Goal: Task Accomplishment & Management: Use online tool/utility

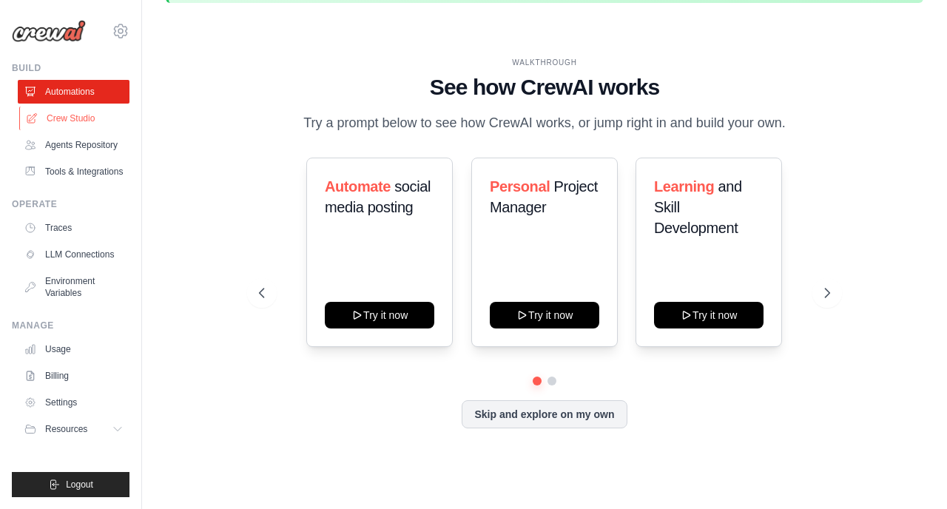
click at [100, 125] on link "Crew Studio" at bounding box center [75, 118] width 112 height 24
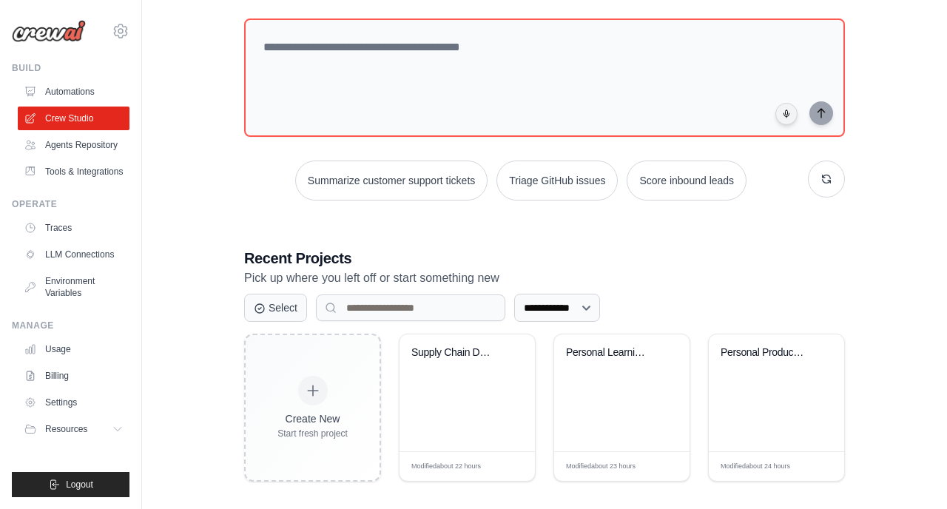
scroll to position [152, 0]
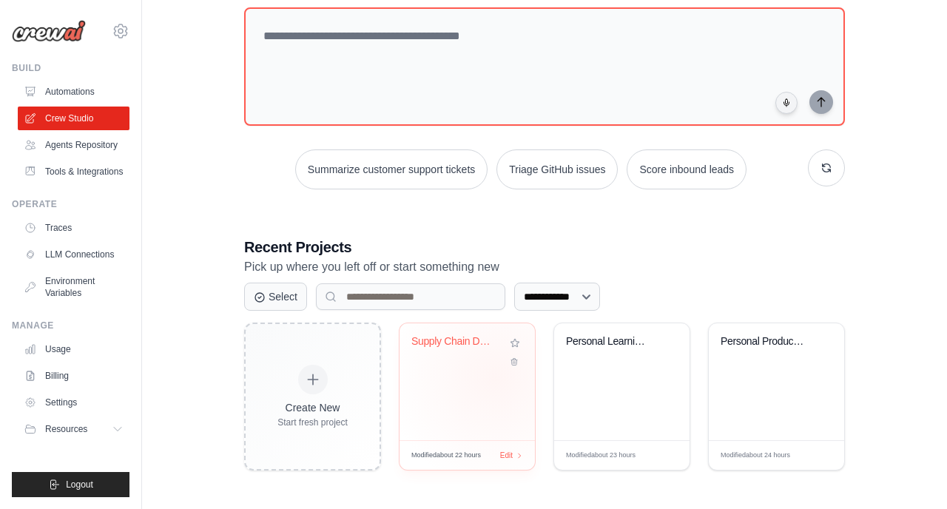
click at [495, 379] on div "Supply Chain Deep Research Intellig..." at bounding box center [466, 381] width 135 height 117
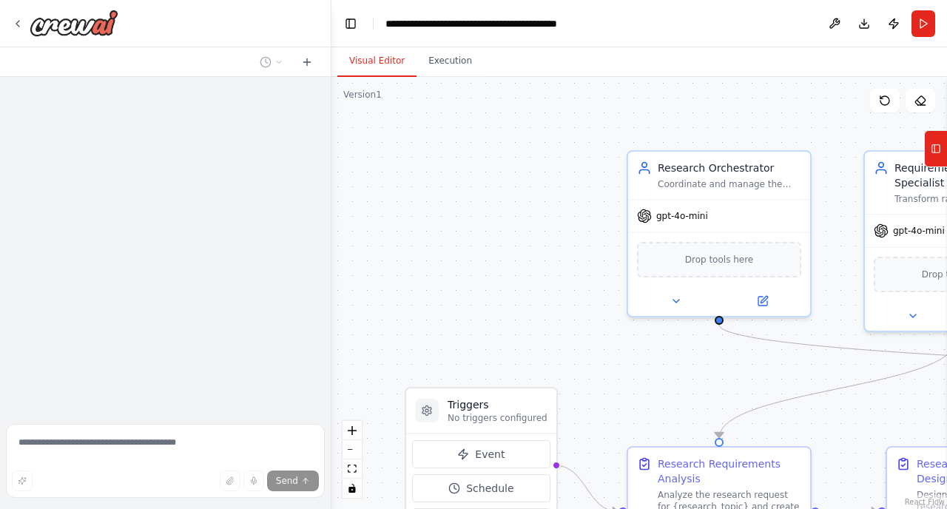
drag, startPoint x: 546, startPoint y: 288, endPoint x: 540, endPoint y: 282, distance: 8.4
click at [541, 284] on div ".deletable-edge-delete-btn { width: 20px; height: 20px; border: 0px solid #ffff…" at bounding box center [638, 293] width 615 height 432
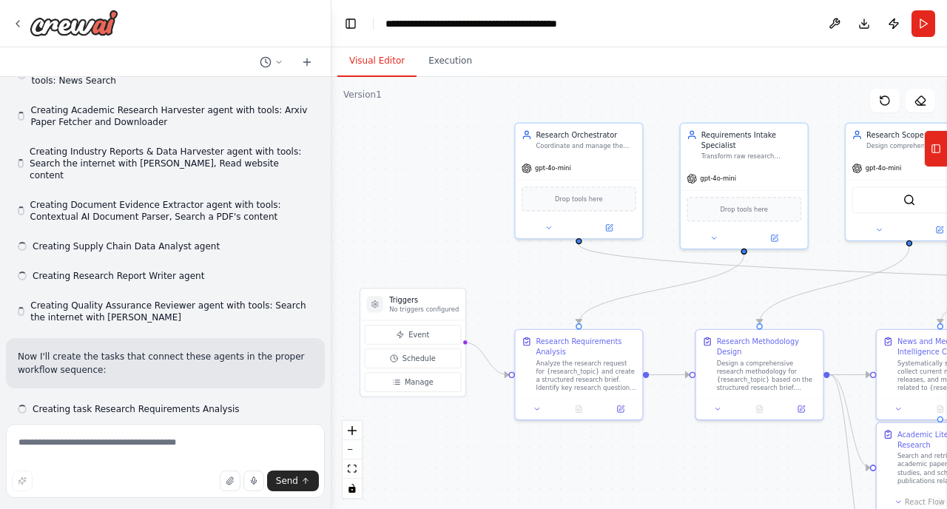
drag, startPoint x: 540, startPoint y: 282, endPoint x: 457, endPoint y: 217, distance: 105.8
click at [456, 217] on div ".deletable-edge-delete-btn { width: 20px; height: 20px; border: 0px solid #ffff…" at bounding box center [638, 293] width 615 height 432
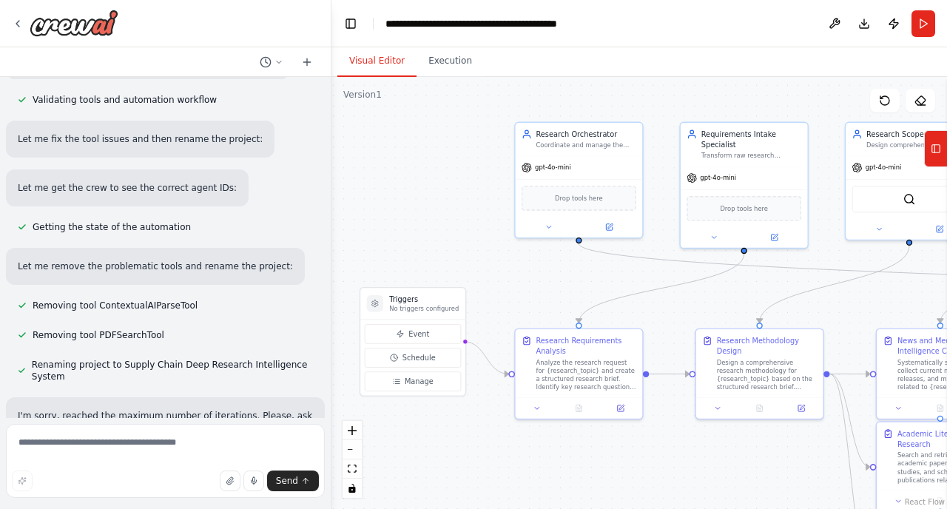
scroll to position [2139, 0]
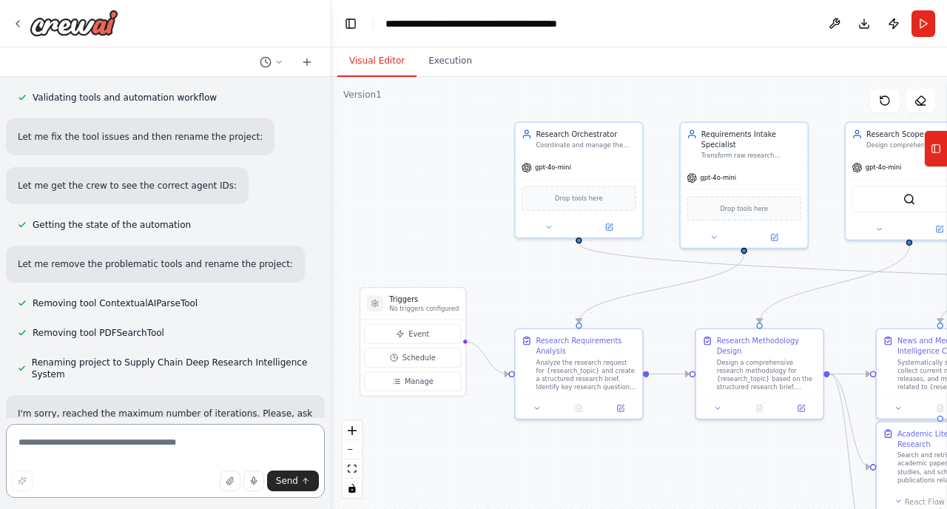
click at [99, 455] on textarea at bounding box center [165, 461] width 319 height 74
type textarea "********"
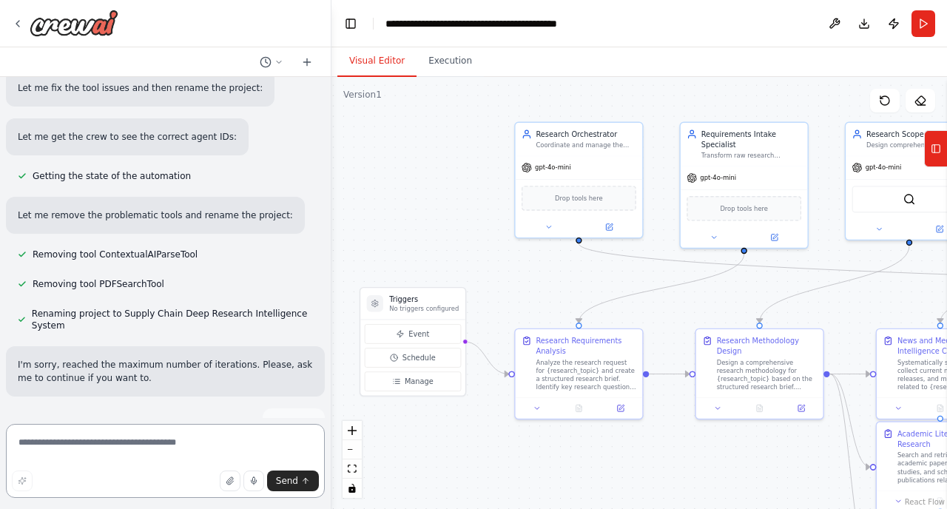
scroll to position [2211, 0]
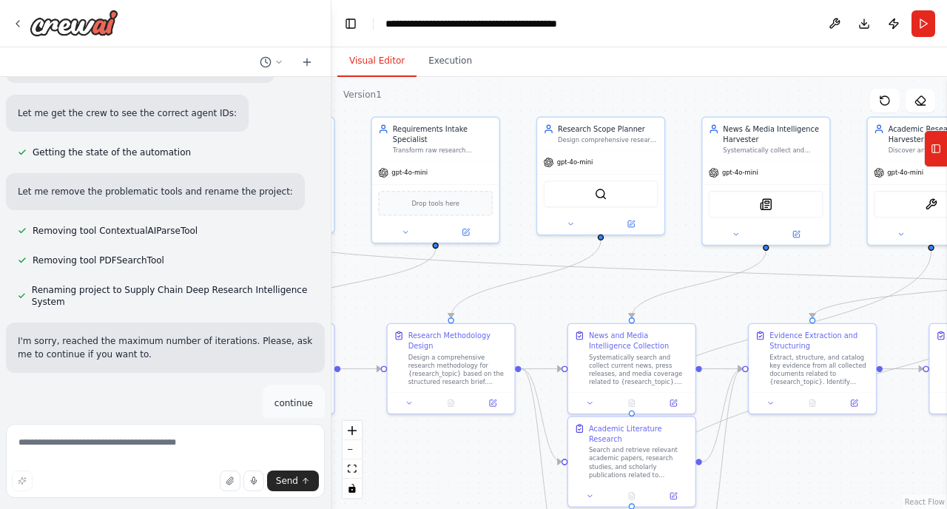
drag, startPoint x: 862, startPoint y: 306, endPoint x: 544, endPoint y: 301, distance: 318.0
click at [544, 301] on div ".deletable-edge-delete-btn { width: 20px; height: 20px; border: 0px solid #ffff…" at bounding box center [638, 293] width 615 height 432
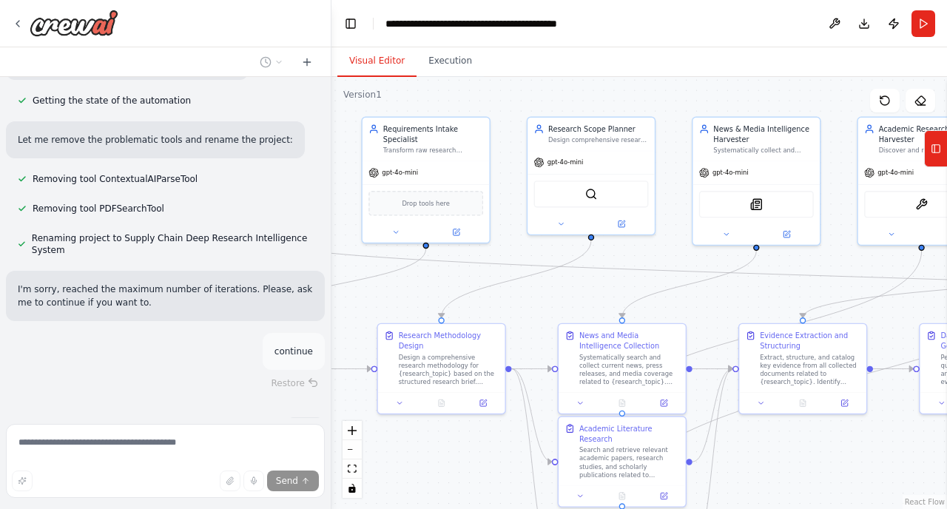
scroll to position [2269, 0]
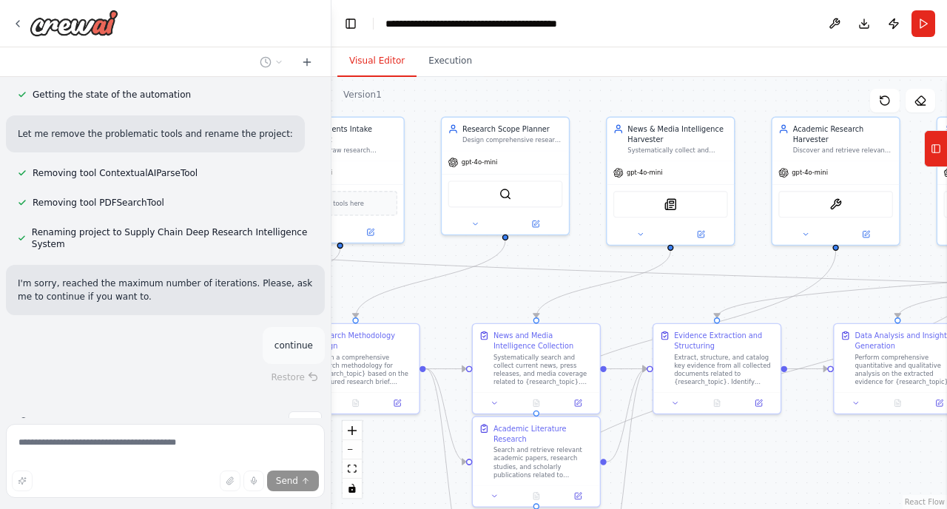
drag, startPoint x: 842, startPoint y: 254, endPoint x: 756, endPoint y: 254, distance: 85.8
click at [756, 254] on div ".deletable-edge-delete-btn { width: 20px; height: 20px; border: 0px solid #ffff…" at bounding box center [638, 293] width 615 height 432
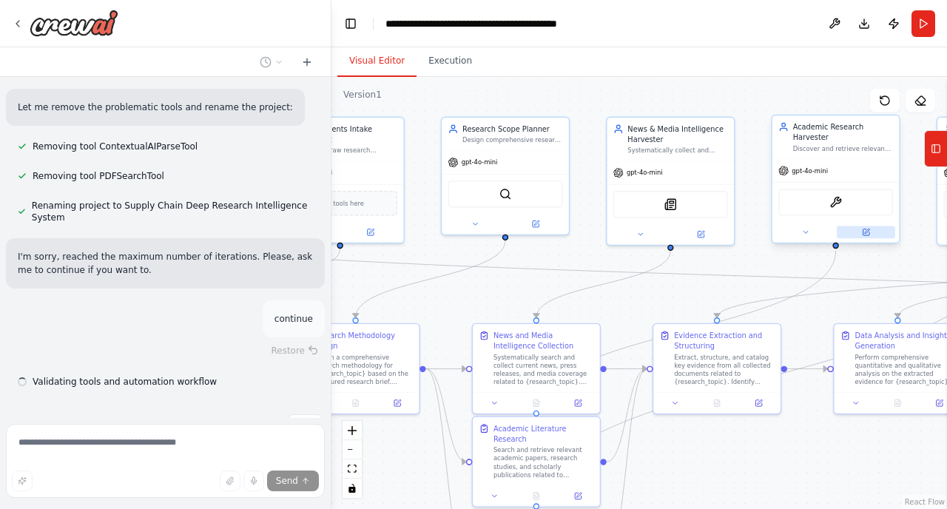
scroll to position [2298, 0]
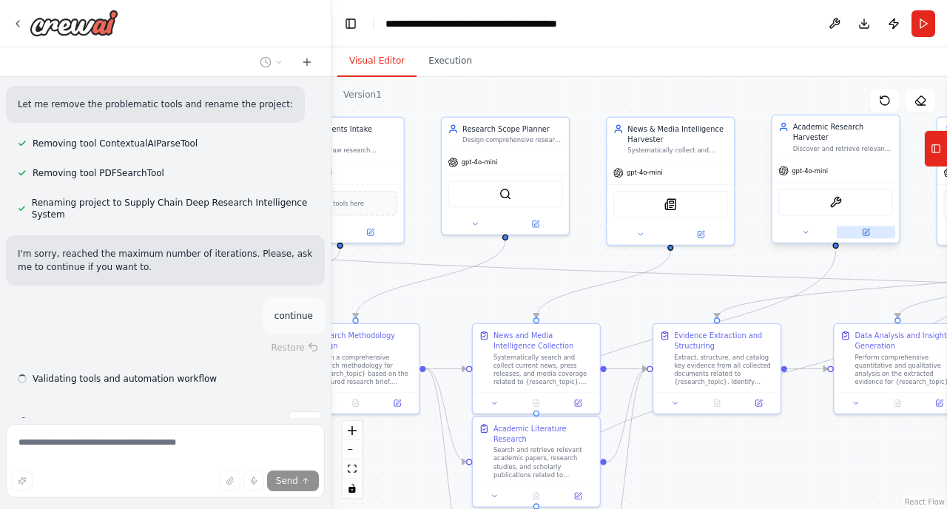
click at [866, 231] on icon at bounding box center [866, 230] width 5 height 5
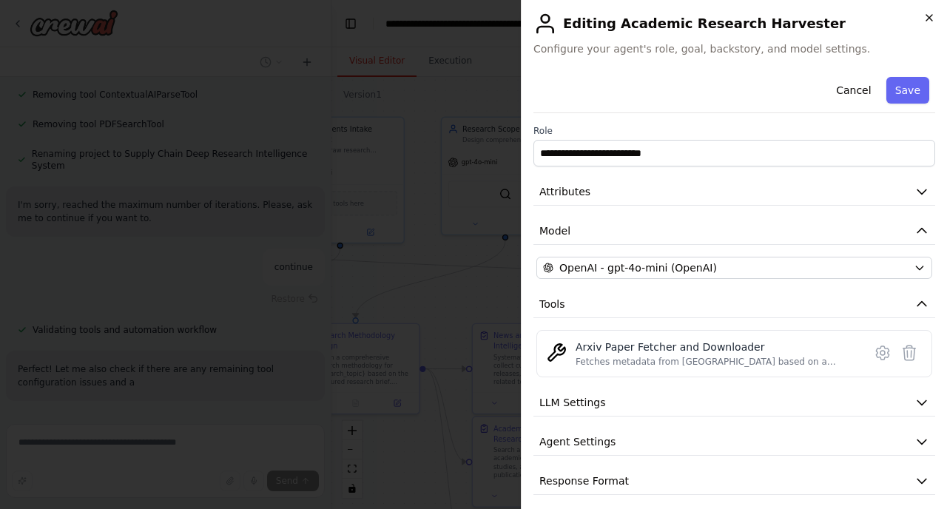
click at [924, 21] on icon "button" at bounding box center [929, 18] width 12 height 12
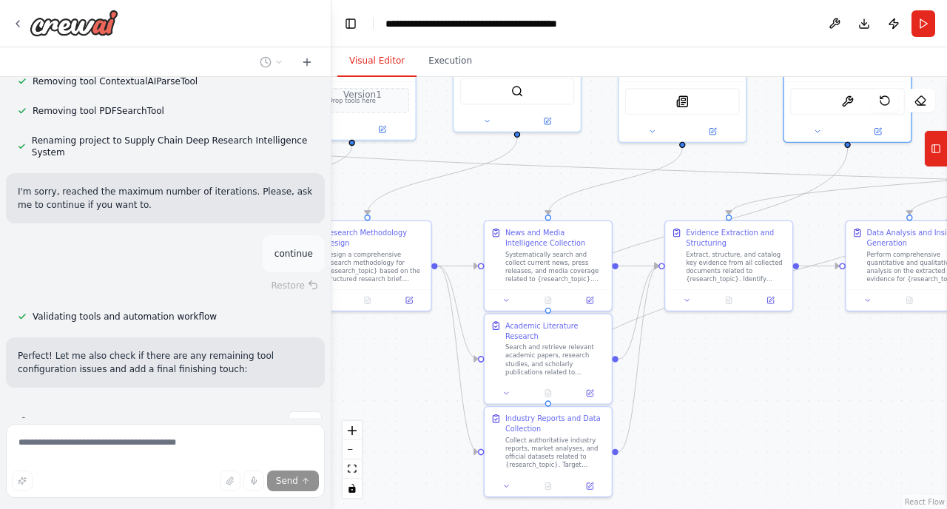
drag, startPoint x: 748, startPoint y: 256, endPoint x: 755, endPoint y: 153, distance: 103.1
click at [755, 153] on div ".deletable-edge-delete-btn { width: 20px; height: 20px; border: 0px solid #ffff…" at bounding box center [638, 293] width 615 height 432
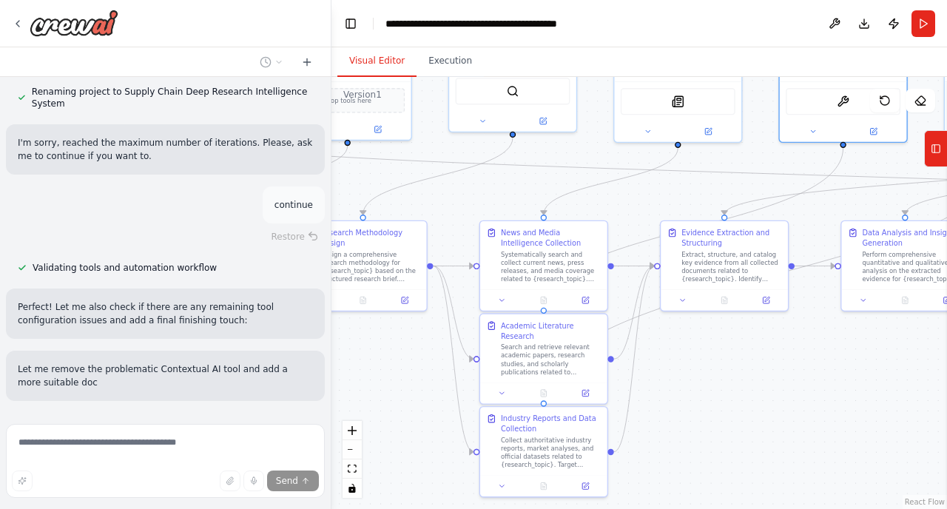
scroll to position [2423, 0]
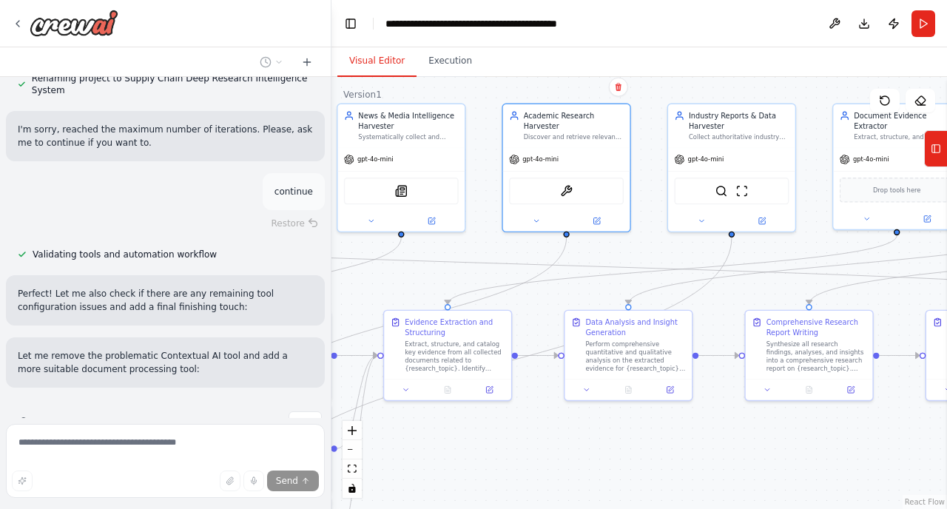
drag, startPoint x: 802, startPoint y: 376, endPoint x: 526, endPoint y: 466, distance: 290.7
click at [526, 466] on div ".deletable-edge-delete-btn { width: 20px; height: 20px; border: 0px solid #ffff…" at bounding box center [638, 293] width 615 height 432
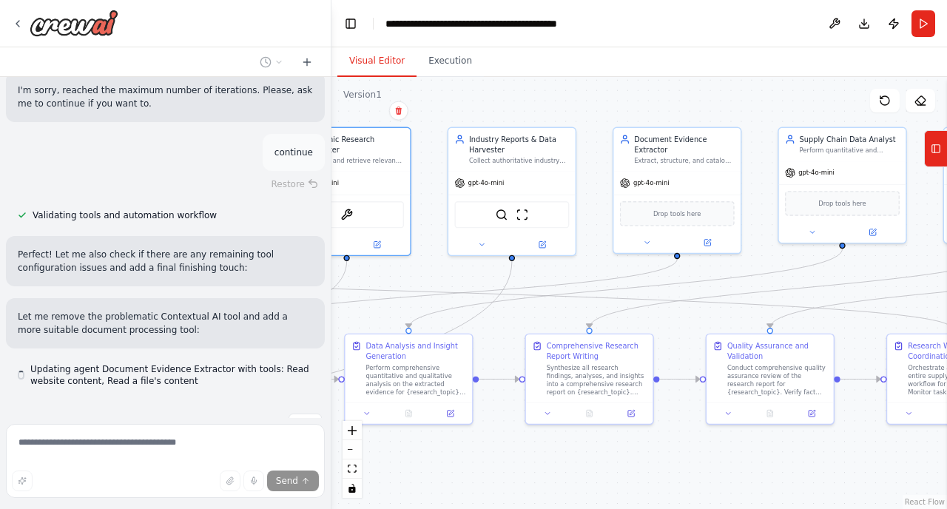
scroll to position [2464, 0]
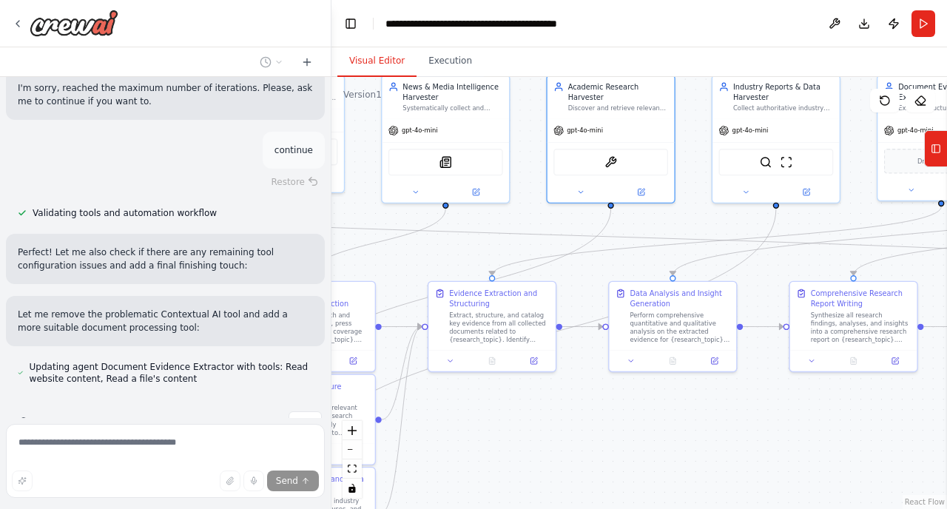
drag, startPoint x: 752, startPoint y: 458, endPoint x: 797, endPoint y: 430, distance: 53.5
click at [797, 430] on div ".deletable-edge-delete-btn { width: 20px; height: 20px; border: 0px solid #ffff…" at bounding box center [638, 293] width 615 height 432
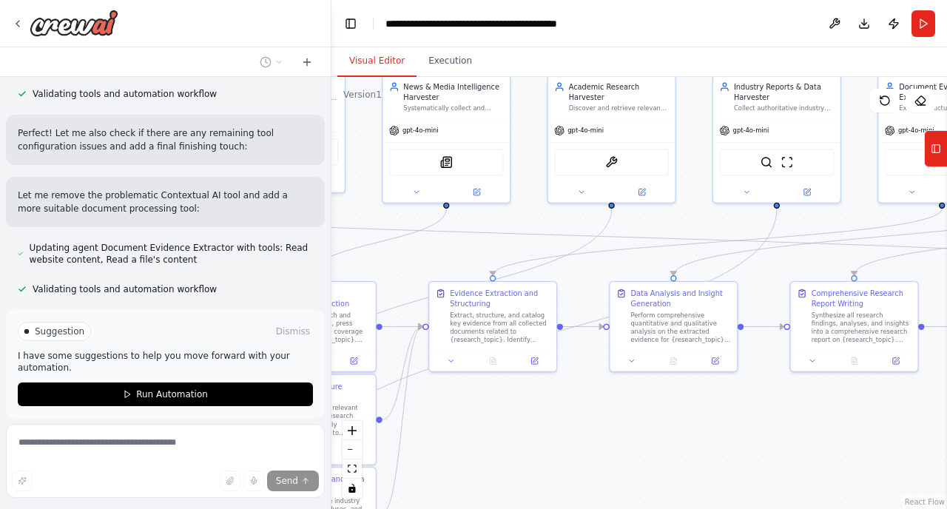
scroll to position [2613, 0]
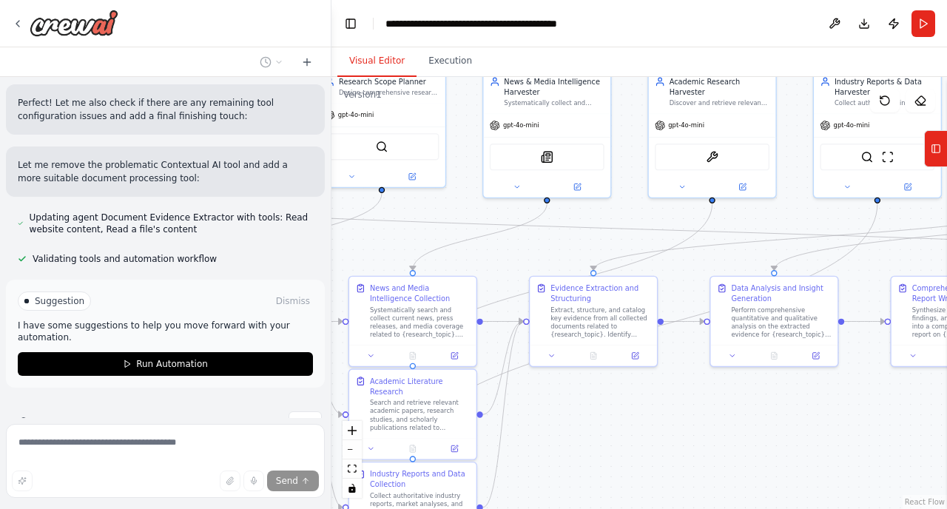
drag, startPoint x: 430, startPoint y: 396, endPoint x: 530, endPoint y: 391, distance: 100.7
click at [530, 391] on div ".deletable-edge-delete-btn { width: 20px; height: 20px; border: 0px solid #ffff…" at bounding box center [638, 293] width 615 height 432
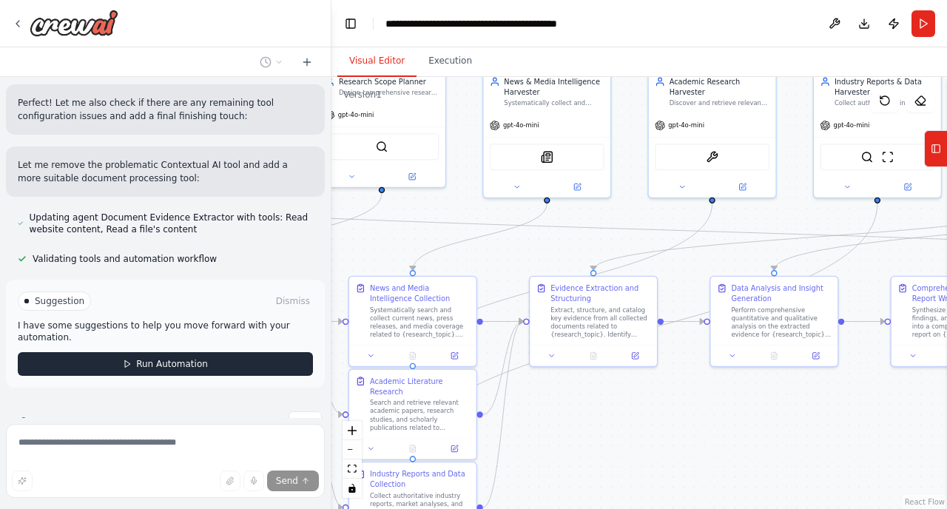
click at [209, 352] on button "Run Automation" at bounding box center [165, 364] width 295 height 24
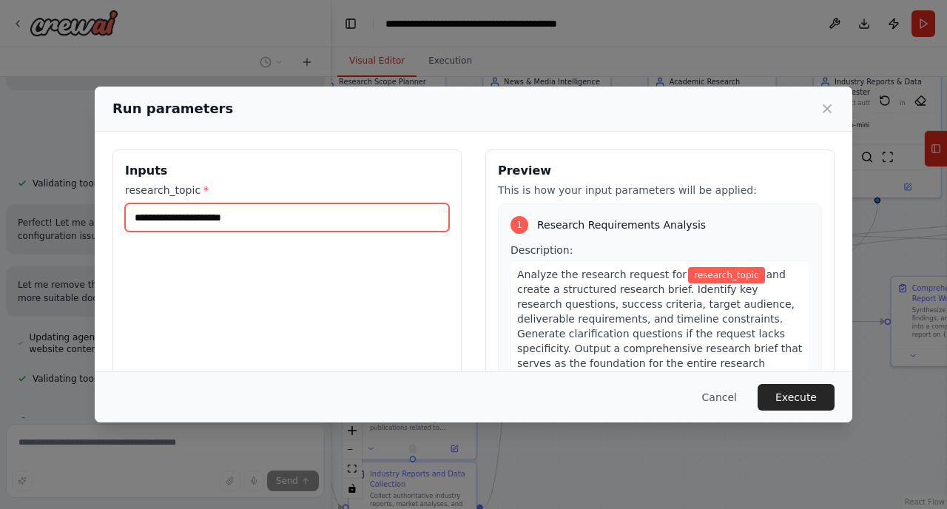
click at [200, 223] on input "research_topic *" at bounding box center [287, 217] width 324 height 28
type input "**"
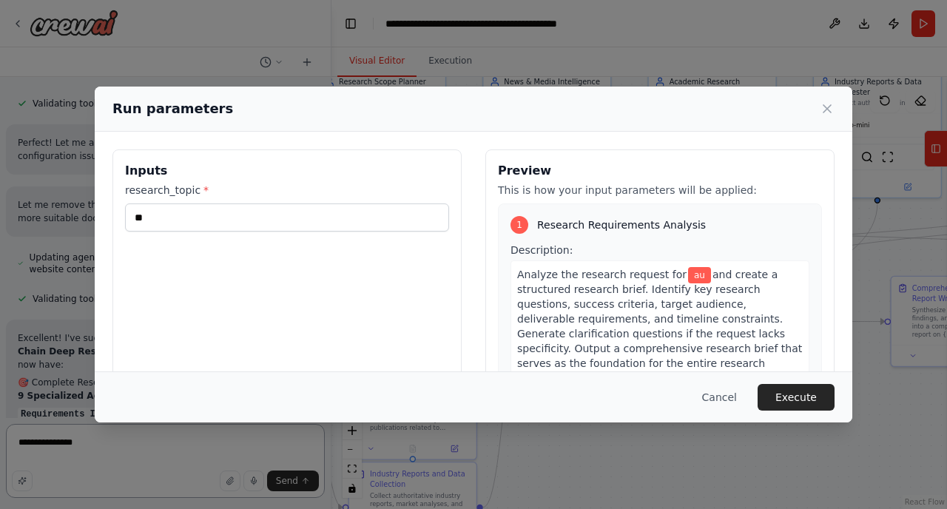
type textarea "**********"
click at [204, 224] on input "**" at bounding box center [287, 217] width 324 height 28
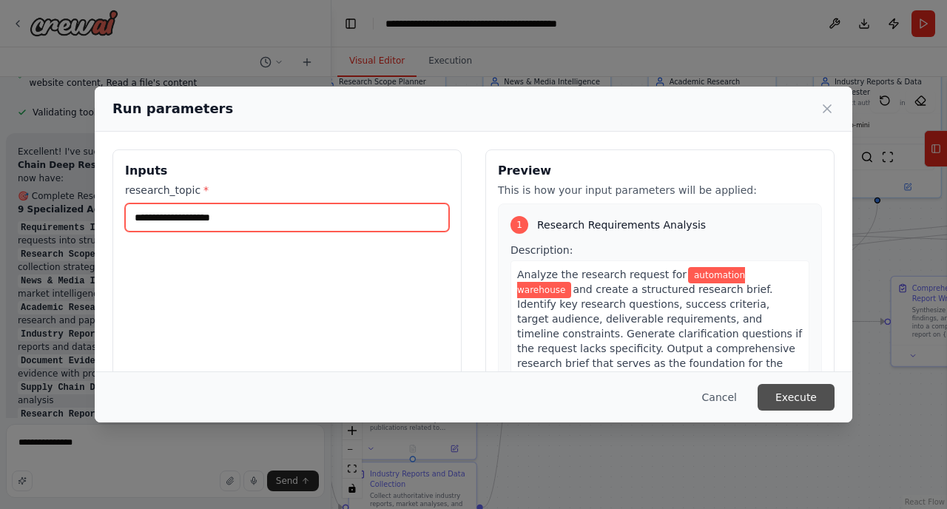
type input "**********"
click at [802, 388] on button "Execute" at bounding box center [795, 397] width 77 height 27
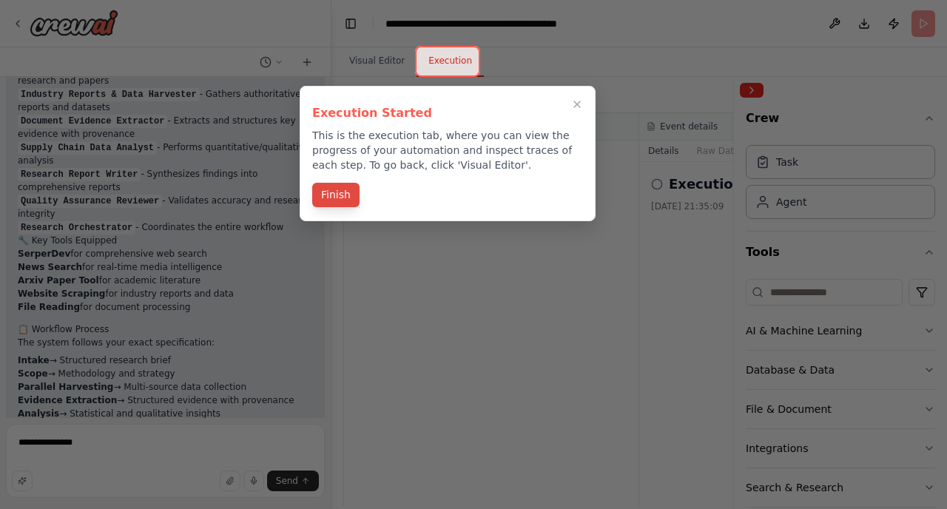
click at [348, 198] on button "Finish" at bounding box center [335, 195] width 47 height 24
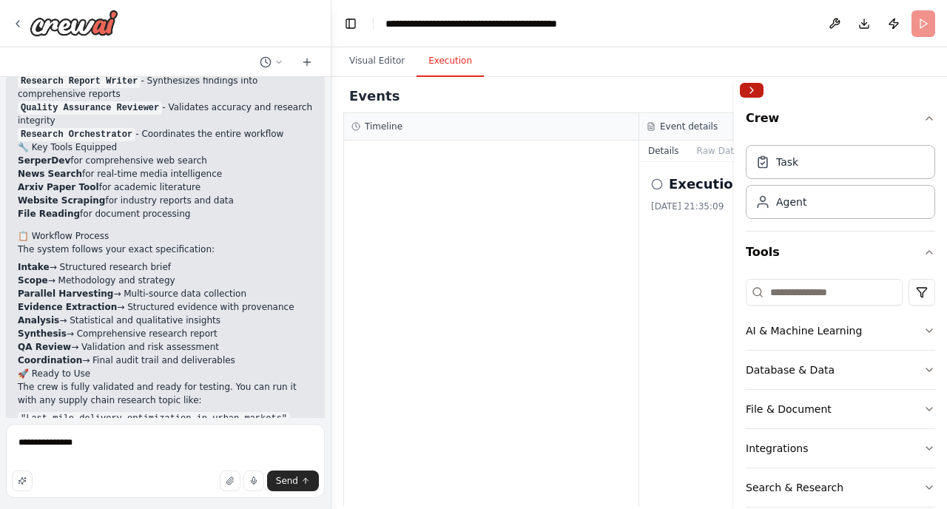
click at [760, 90] on button "Collapse right sidebar" at bounding box center [751, 90] width 24 height 15
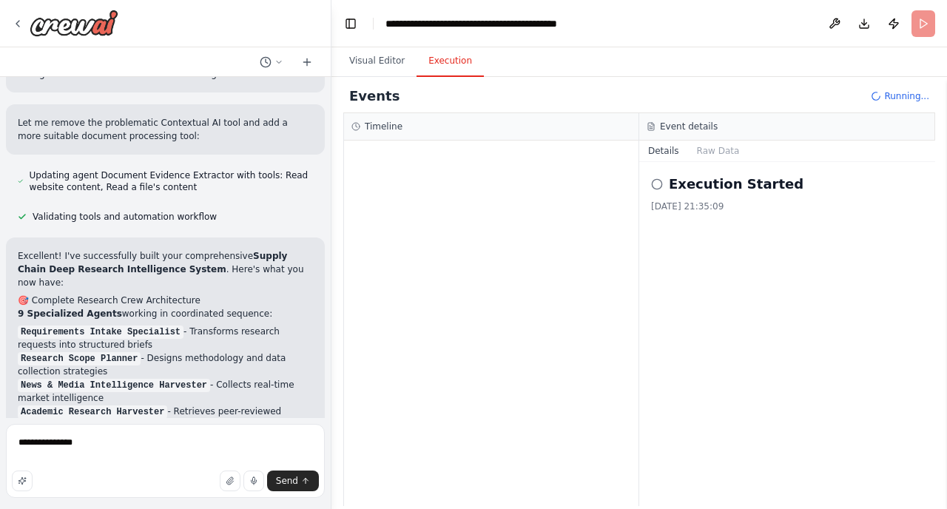
scroll to position [2656, 0]
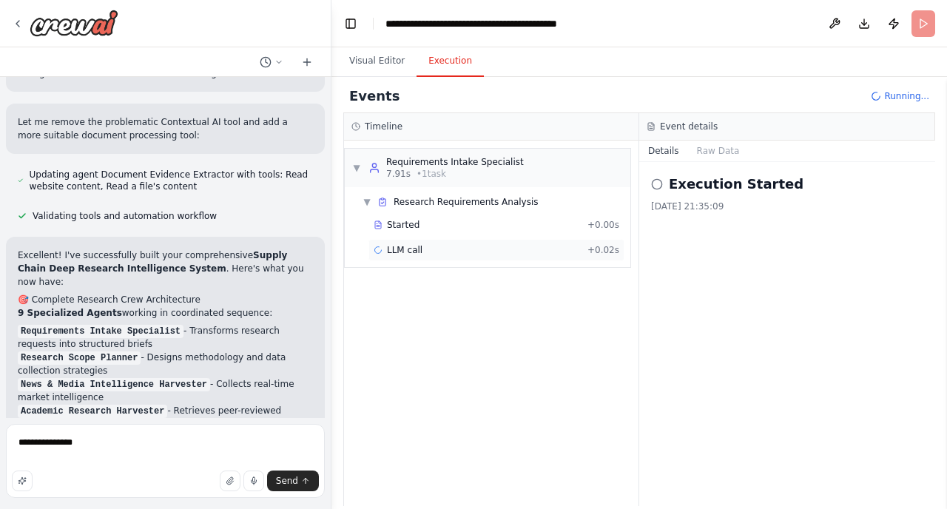
click at [572, 259] on div "LLM call + 0.02s" at bounding box center [496, 250] width 256 height 22
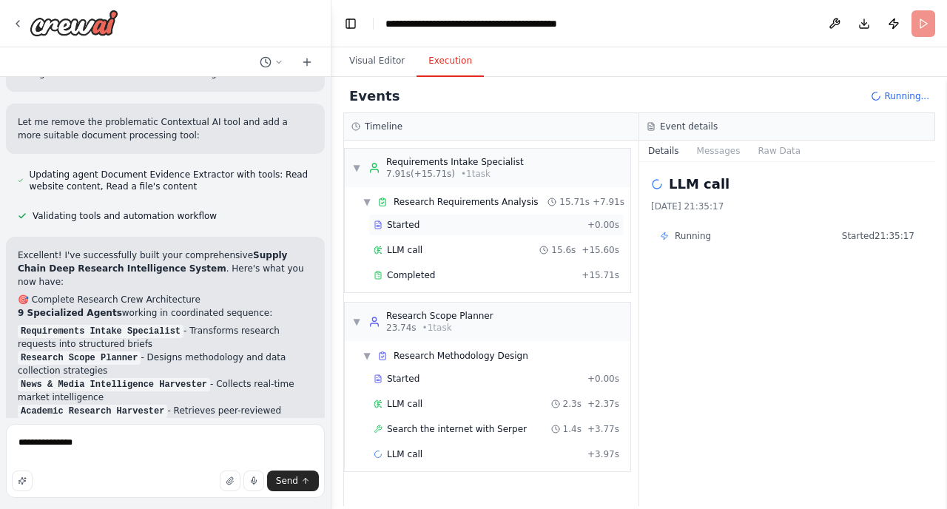
click at [423, 221] on div "Started" at bounding box center [477, 225] width 208 height 12
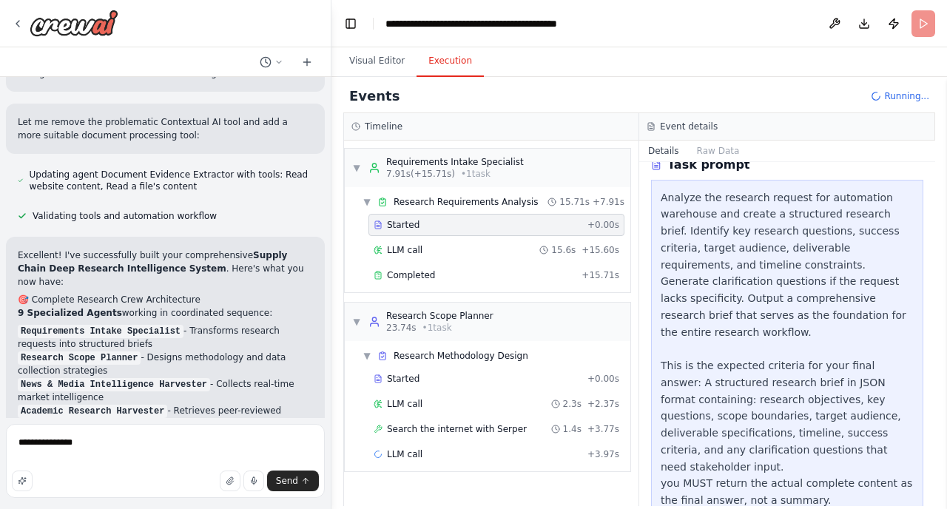
scroll to position [252, 0]
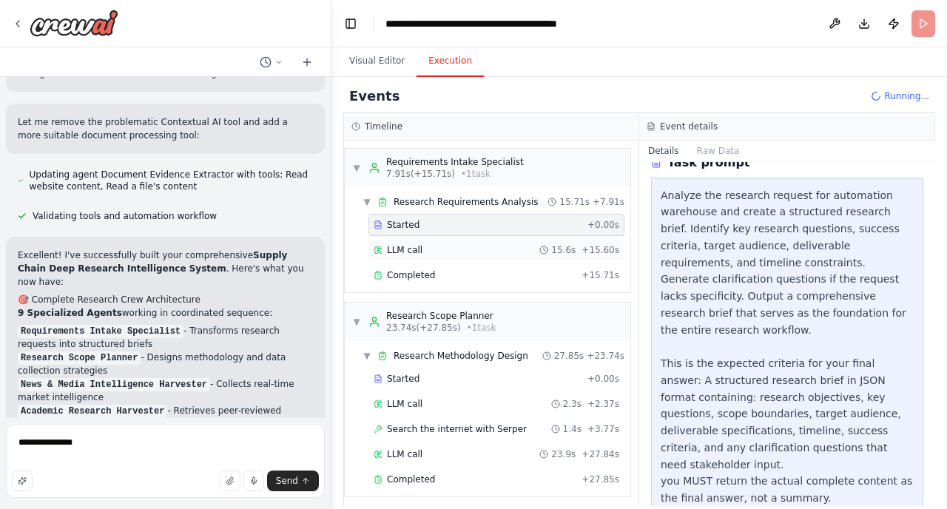
click at [423, 254] on div "LLM call 15.6s + 15.60s" at bounding box center [496, 250] width 246 height 12
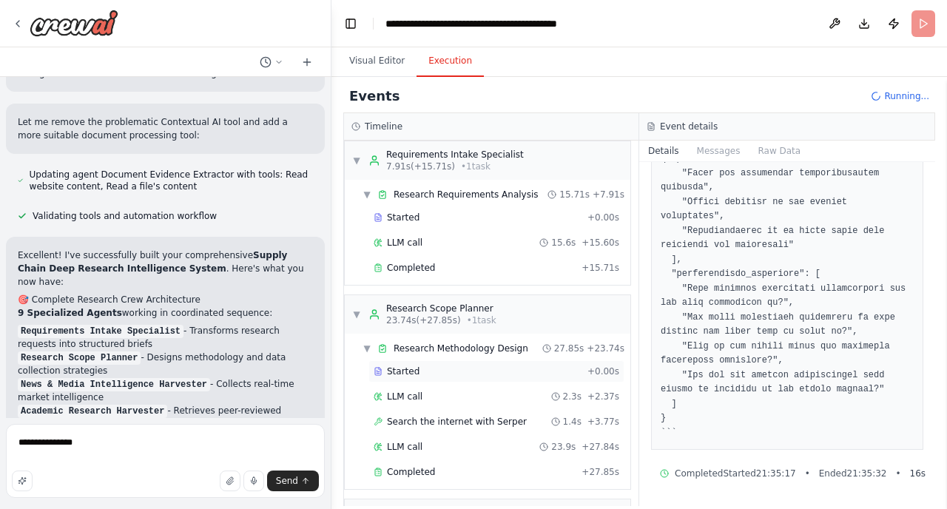
scroll to position [0, 0]
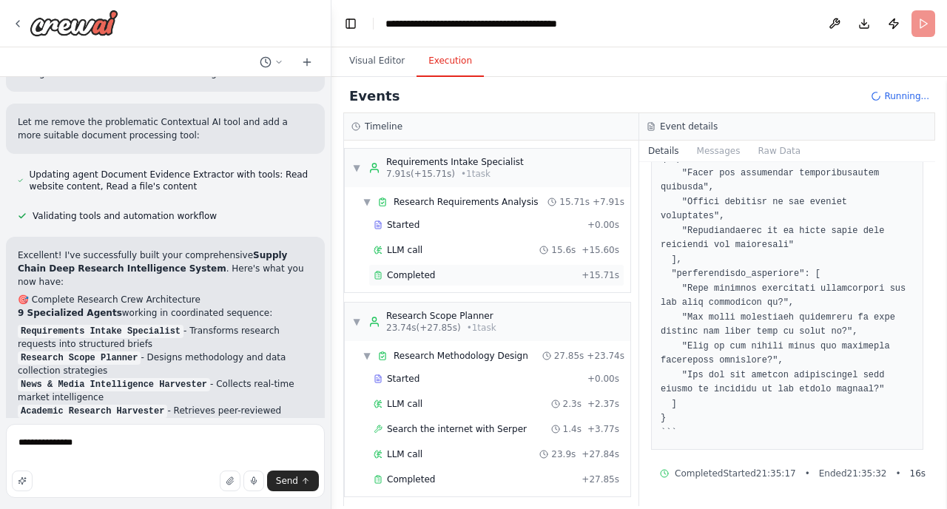
click at [421, 270] on span "Completed" at bounding box center [411, 275] width 48 height 12
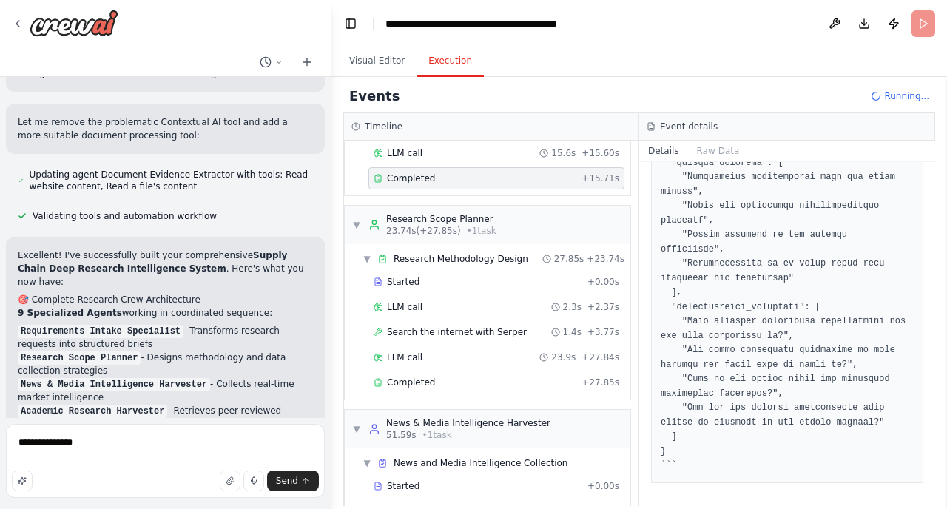
scroll to position [98, 0]
click at [447, 260] on span "Research Methodology Design" at bounding box center [460, 257] width 135 height 12
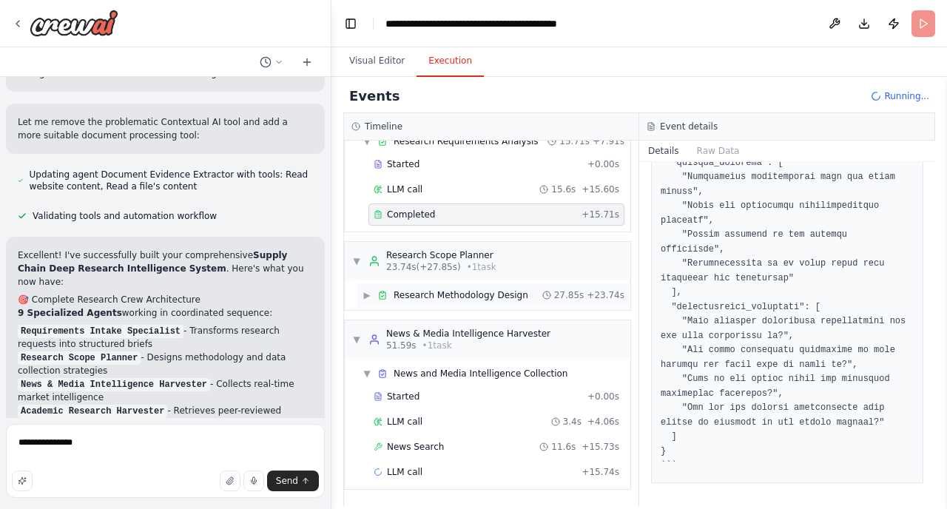
click at [447, 261] on span "23.74s (+27.85s)" at bounding box center [423, 267] width 75 height 12
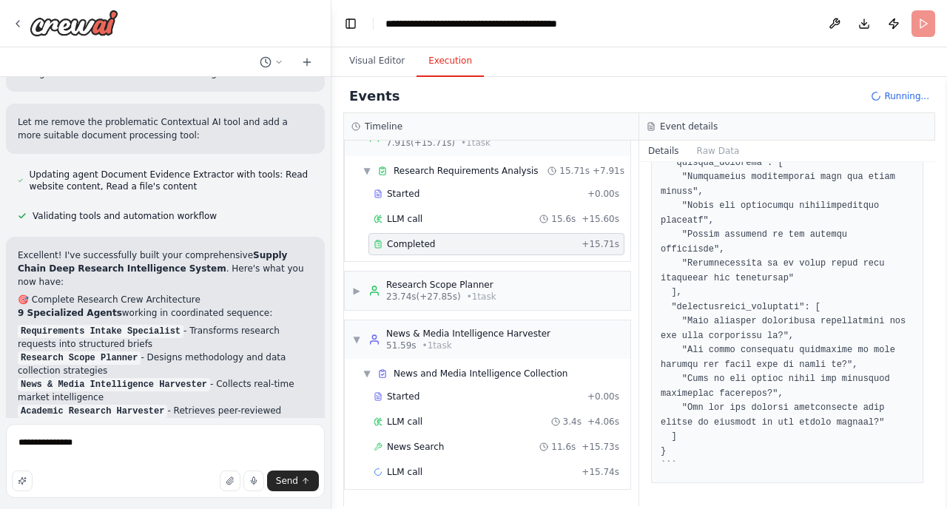
scroll to position [31, 0]
click at [453, 281] on div "Research Scope Planner" at bounding box center [441, 285] width 110 height 12
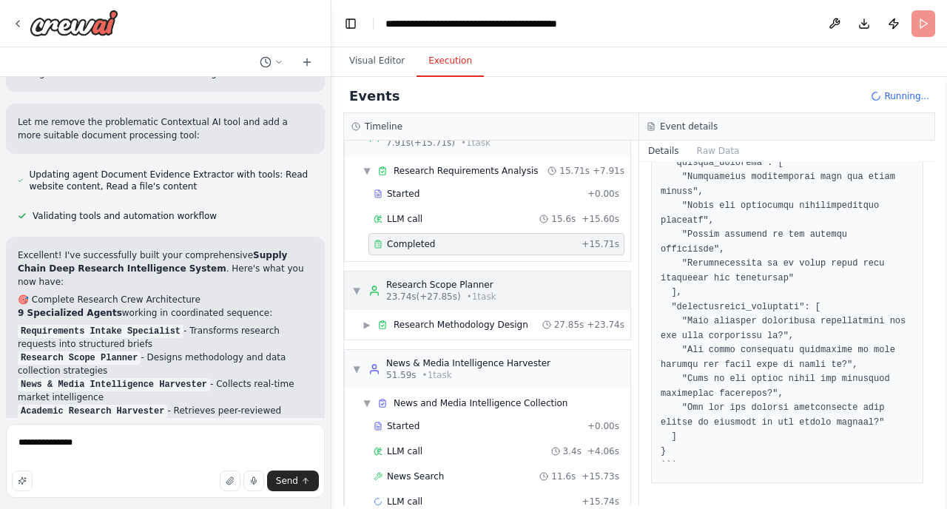
scroll to position [61, 0]
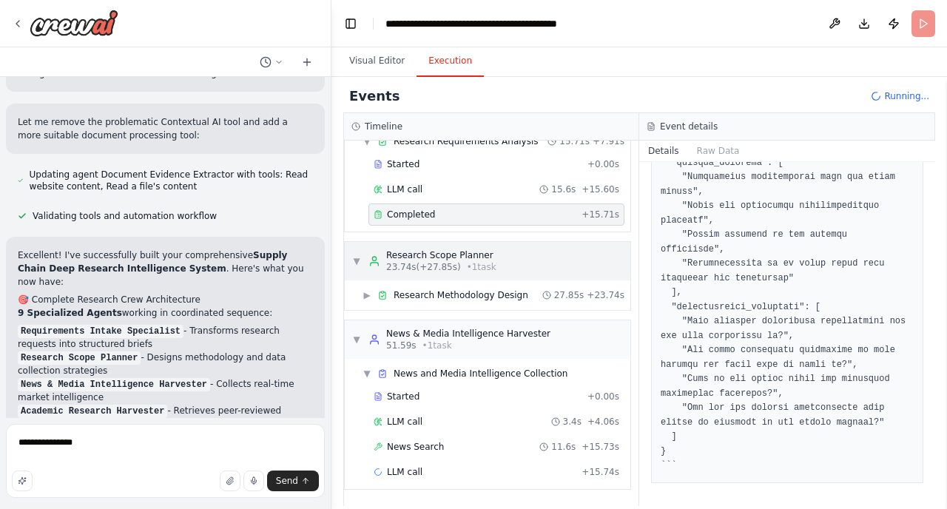
click at [416, 269] on span "23.74s (+27.85s)" at bounding box center [423, 267] width 75 height 12
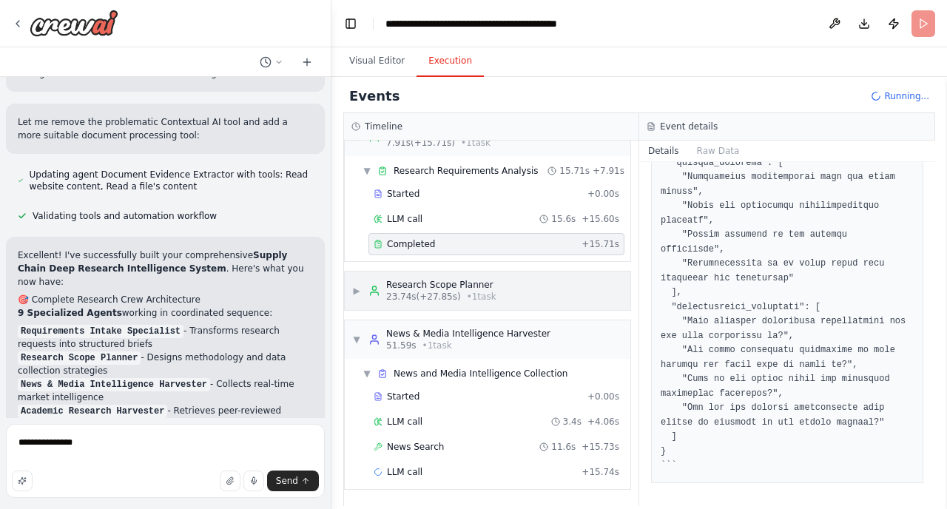
click at [415, 279] on div "Research Scope Planner" at bounding box center [441, 285] width 110 height 12
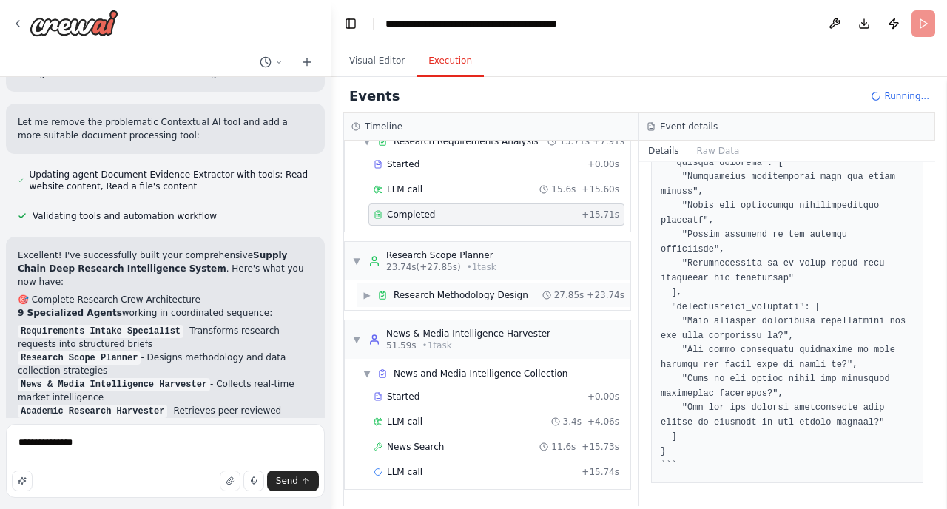
click at [428, 292] on span "Research Methodology Design" at bounding box center [460, 295] width 135 height 12
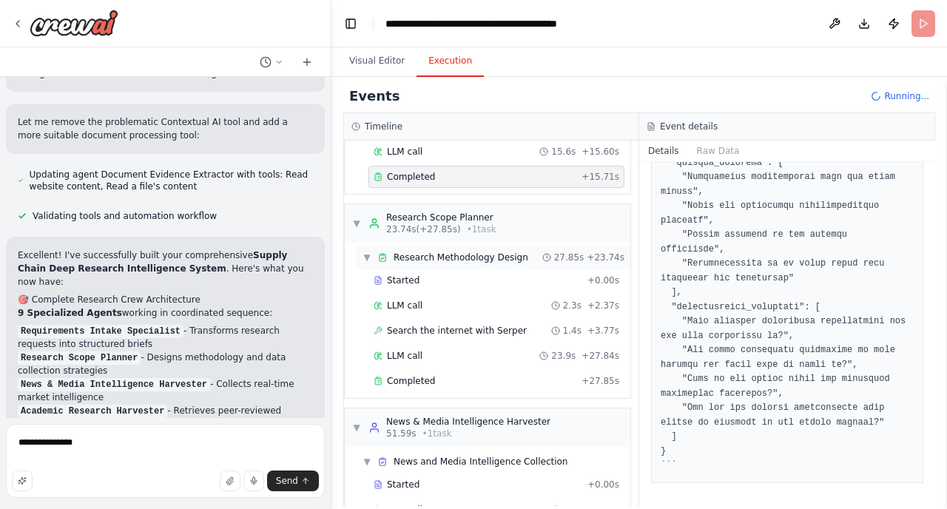
click at [453, 260] on span "Research Methodology Design" at bounding box center [460, 257] width 135 height 12
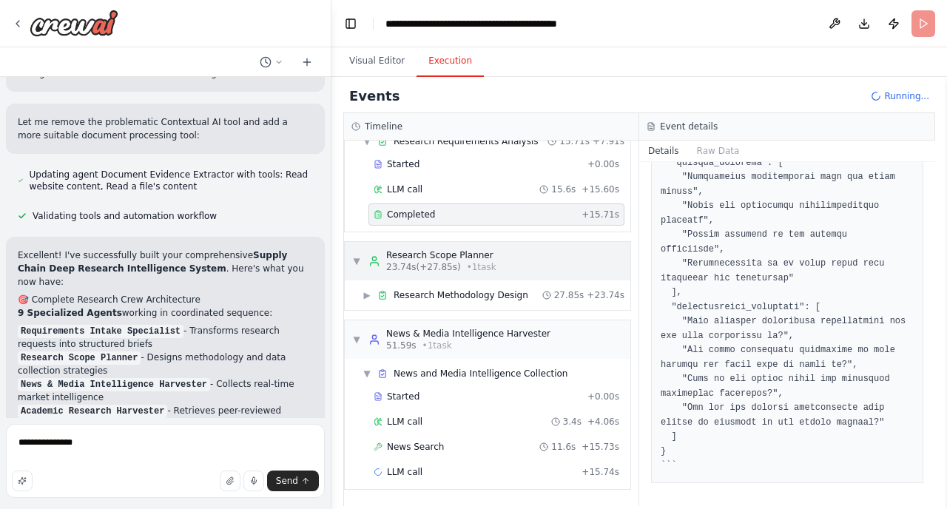
click at [453, 251] on div "Research Scope Planner" at bounding box center [441, 255] width 110 height 12
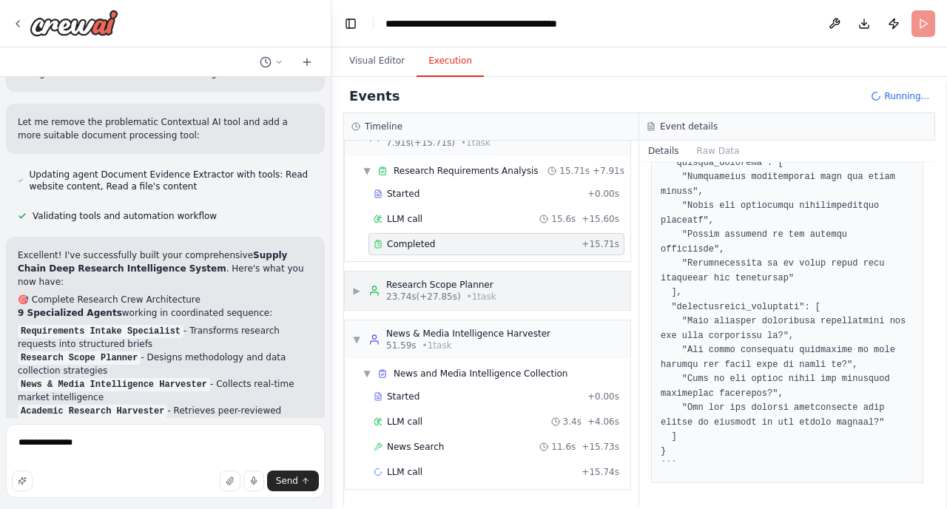
click at [453, 251] on div "Completed + 15.71s" at bounding box center [496, 244] width 256 height 22
click at [439, 282] on div "Research Scope Planner" at bounding box center [441, 285] width 110 height 12
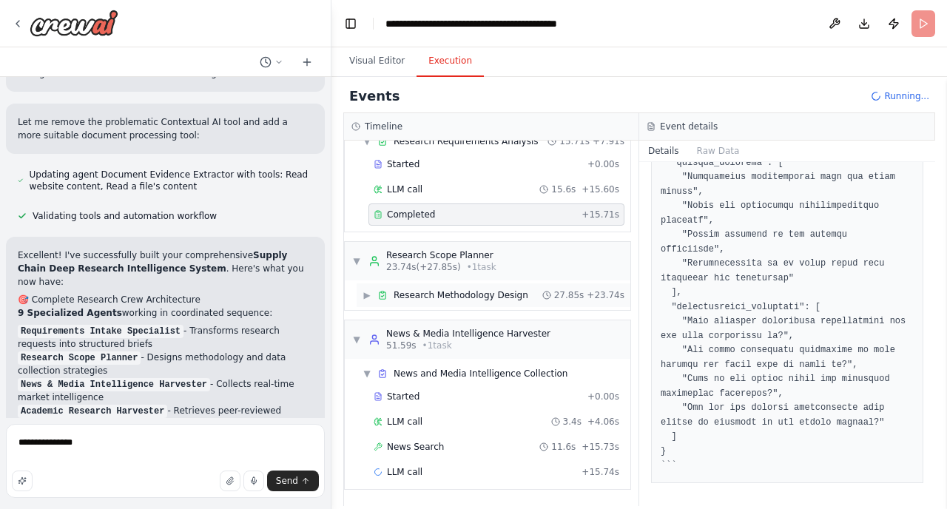
click at [424, 291] on span "Research Methodology Design" at bounding box center [460, 295] width 135 height 12
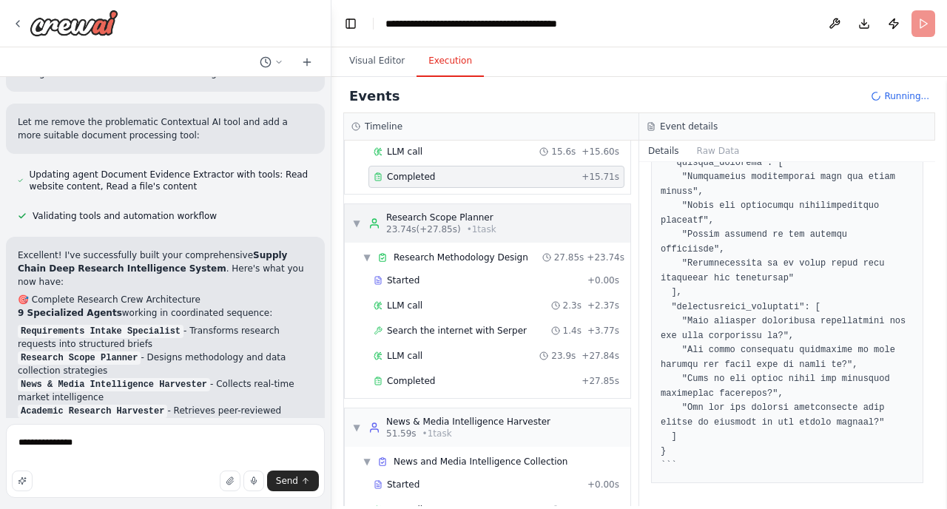
click at [431, 223] on span "23.74s (+27.85s)" at bounding box center [423, 229] width 75 height 12
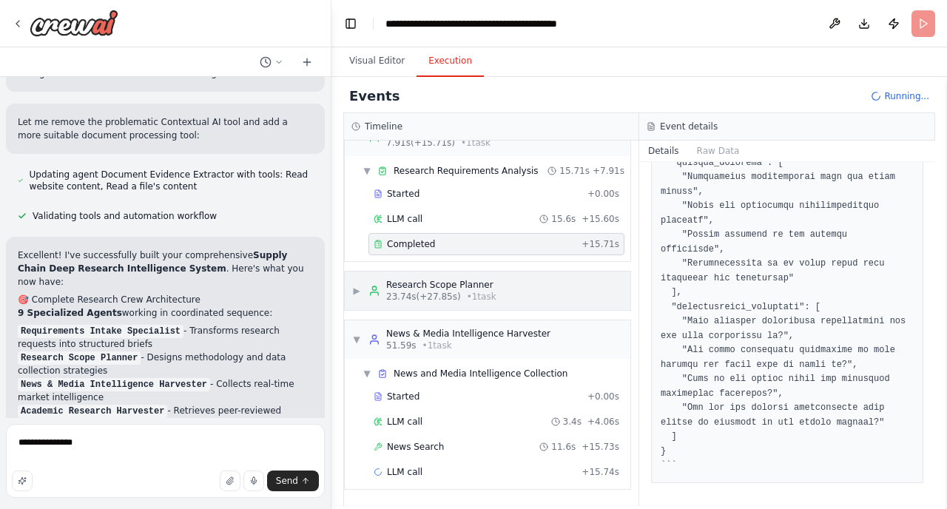
click at [430, 283] on div "Research Scope Planner" at bounding box center [441, 285] width 110 height 12
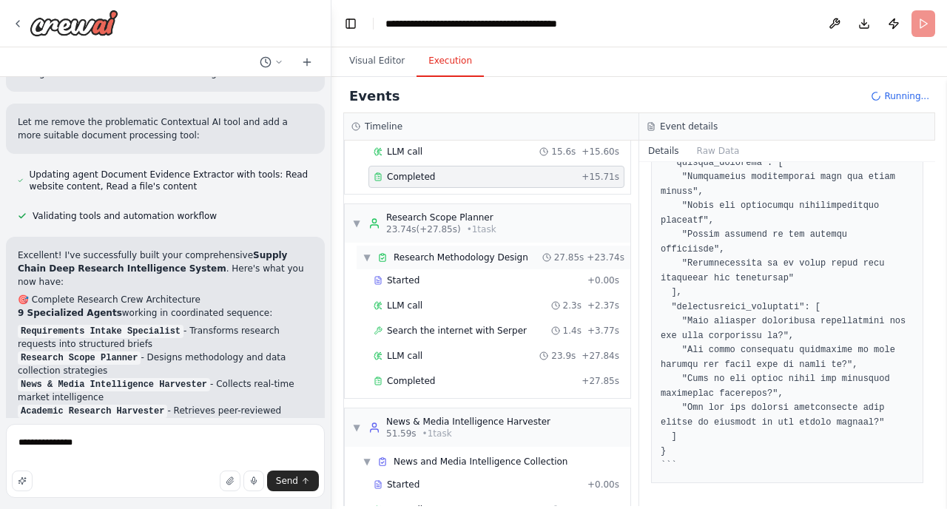
click at [458, 259] on span "Research Methodology Design" at bounding box center [460, 257] width 135 height 12
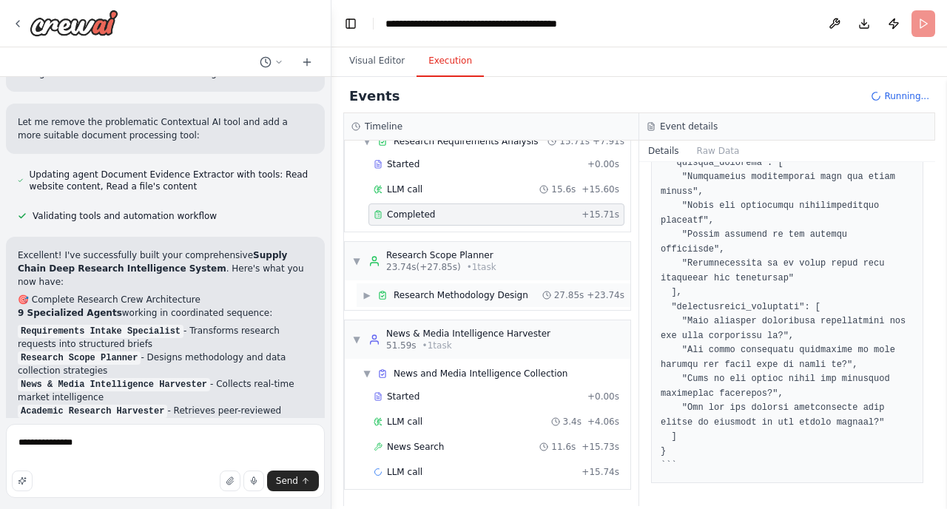
click at [450, 288] on div "▶ Research Methodology Design 27.85s + 23.74s" at bounding box center [493, 295] width 274 height 24
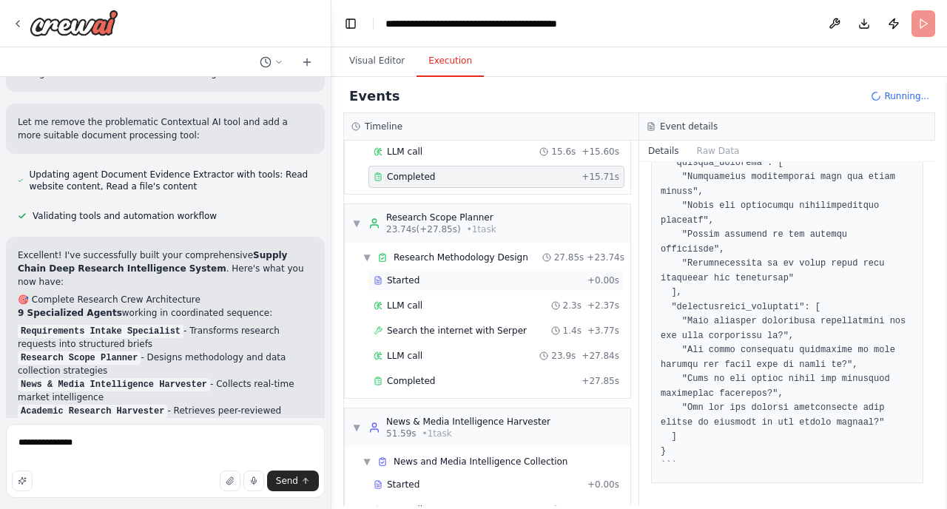
click at [422, 282] on div "Started" at bounding box center [477, 280] width 208 height 12
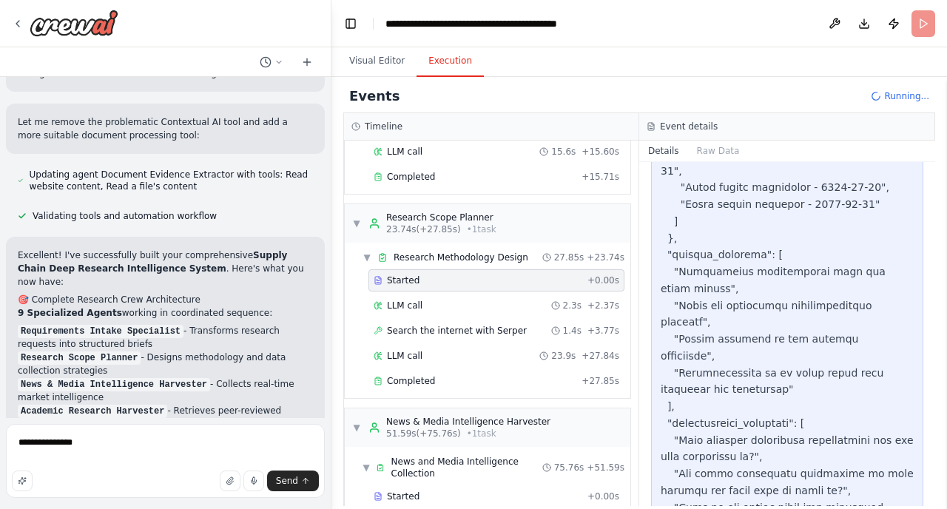
scroll to position [1770, 0]
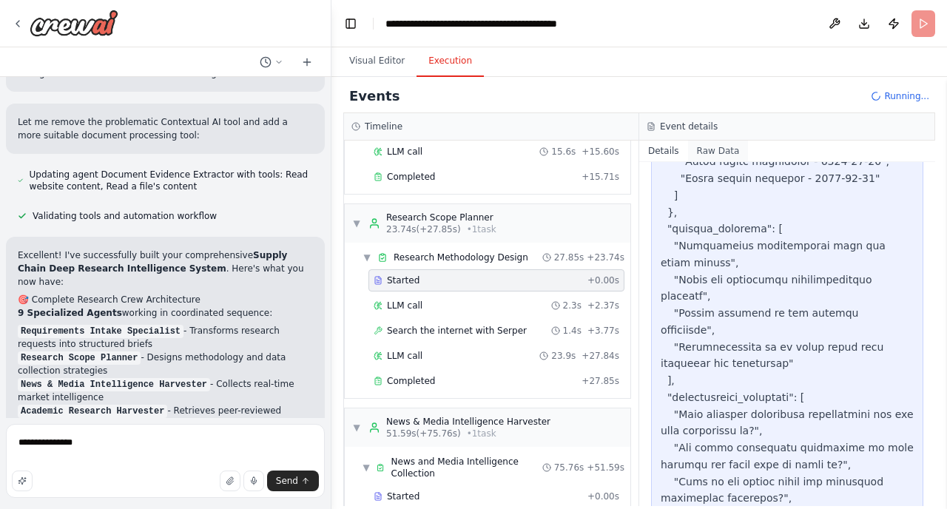
click at [726, 145] on button "Raw Data" at bounding box center [718, 151] width 61 height 21
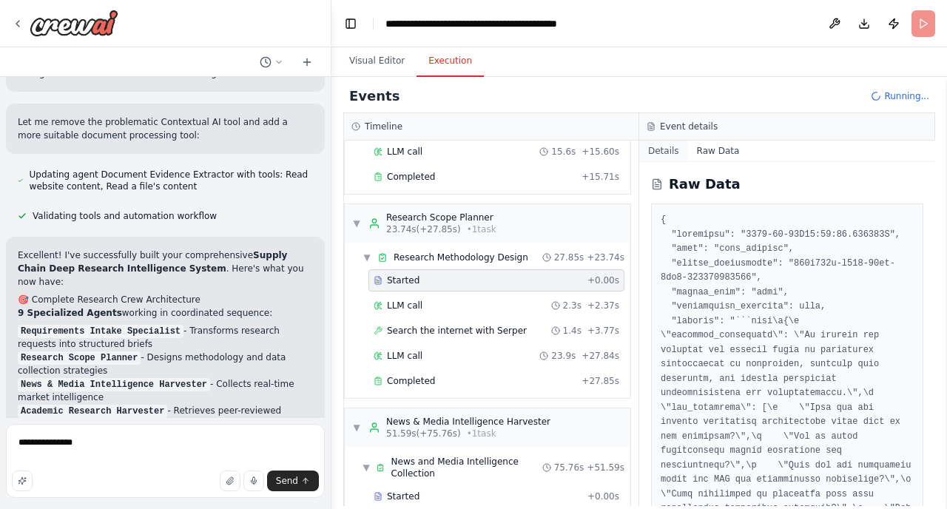
click at [680, 152] on button "Details" at bounding box center [663, 151] width 49 height 21
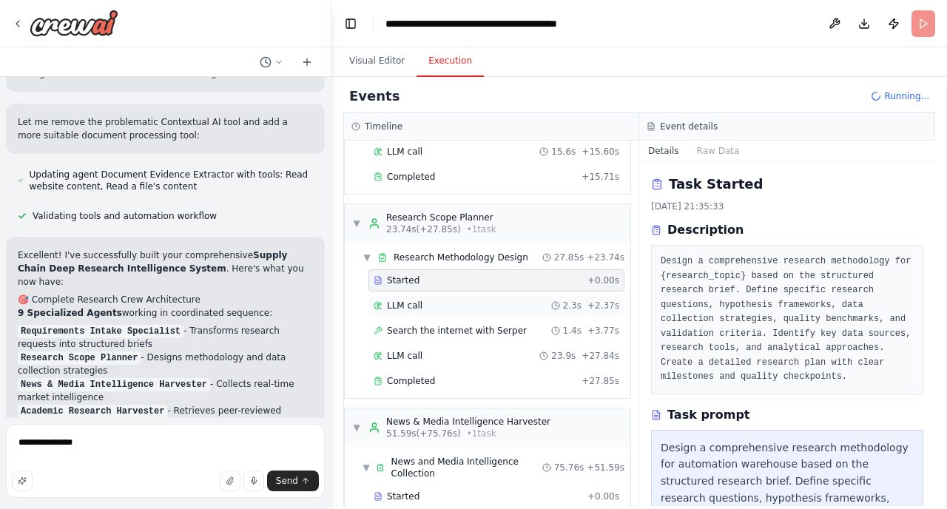
click at [439, 302] on div "LLM call 2.3s + 2.37s" at bounding box center [496, 305] width 246 height 12
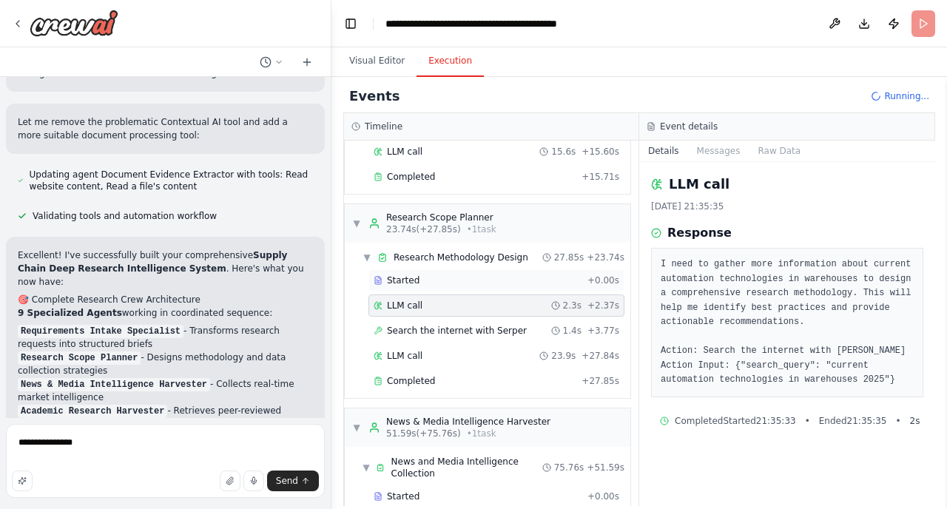
click at [467, 285] on div "Started" at bounding box center [477, 280] width 208 height 12
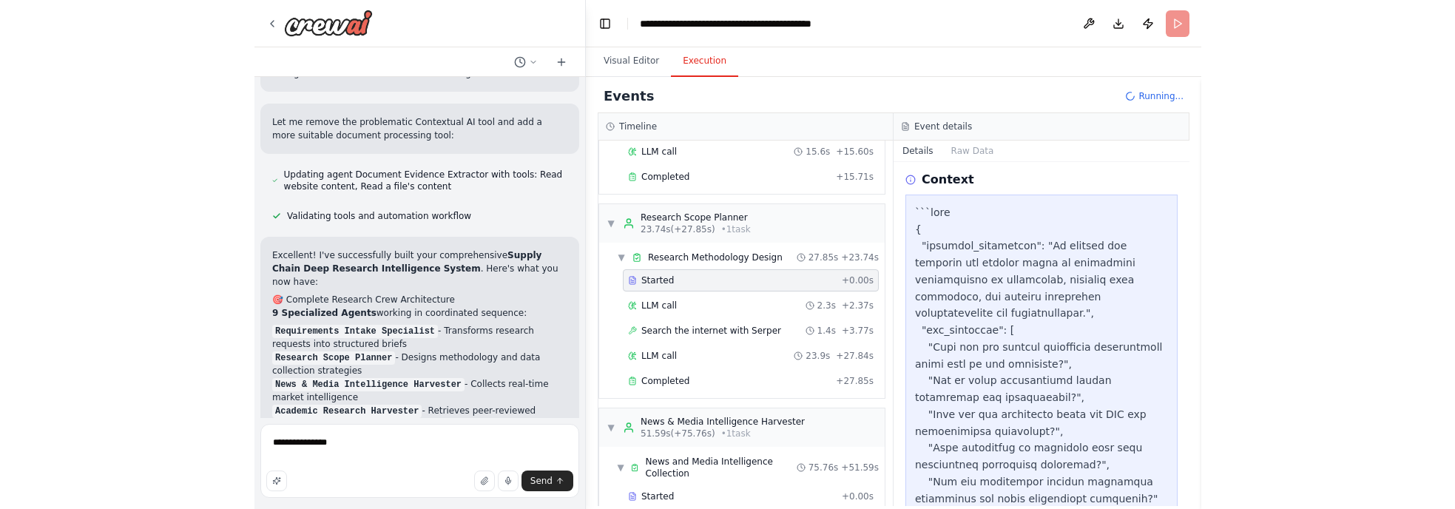
scroll to position [612, 0]
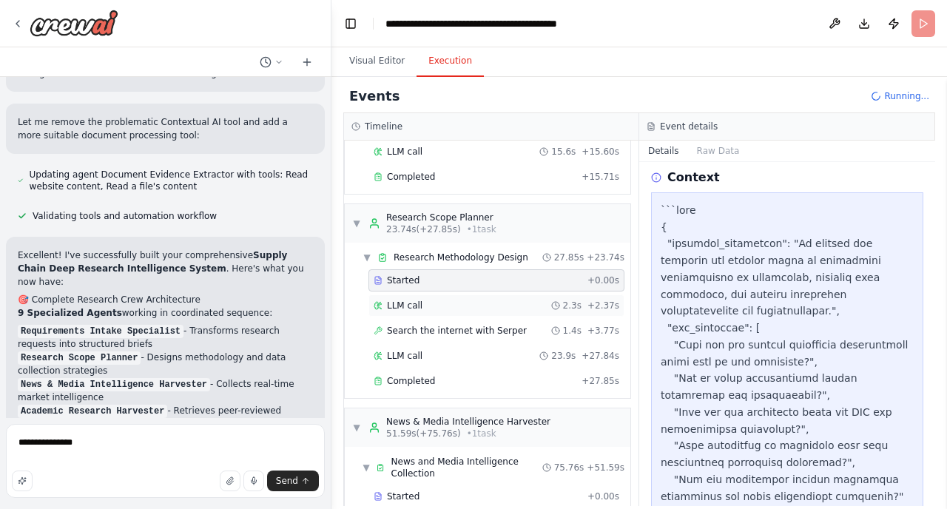
click at [433, 308] on div "LLM call 2.3s + 2.37s" at bounding box center [496, 305] width 246 height 12
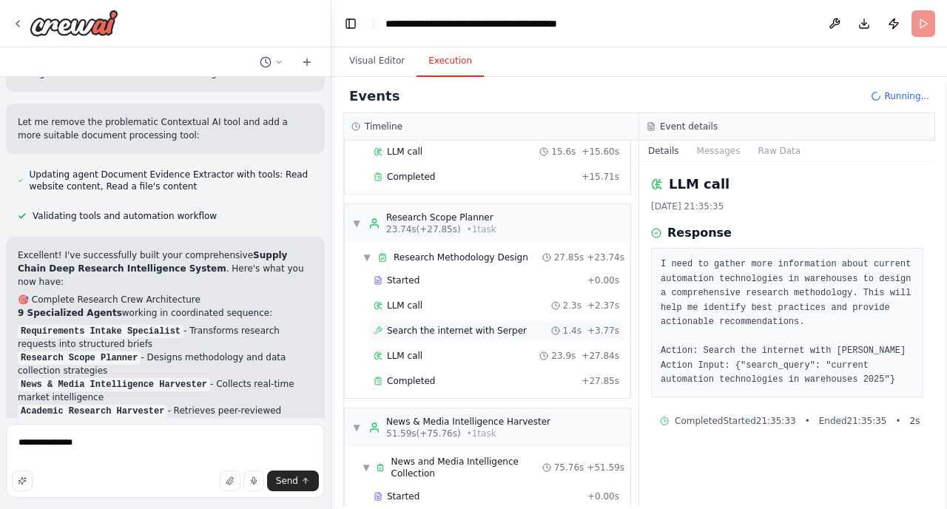
click at [467, 336] on span "Search the internet with Serper" at bounding box center [457, 331] width 140 height 12
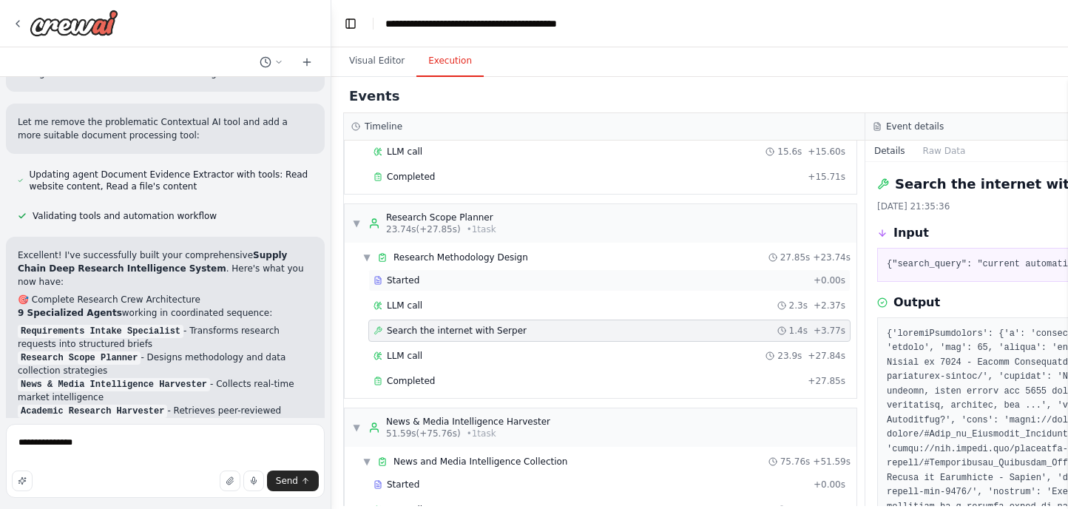
drag, startPoint x: 863, startPoint y: 280, endPoint x: 849, endPoint y: 284, distance: 14.5
click at [849, 284] on div "▼ Requirements Intake Specialist 7.91s (+15.71s) • 1 task ▼ Research Requiremen…" at bounding box center [604, 323] width 521 height 365
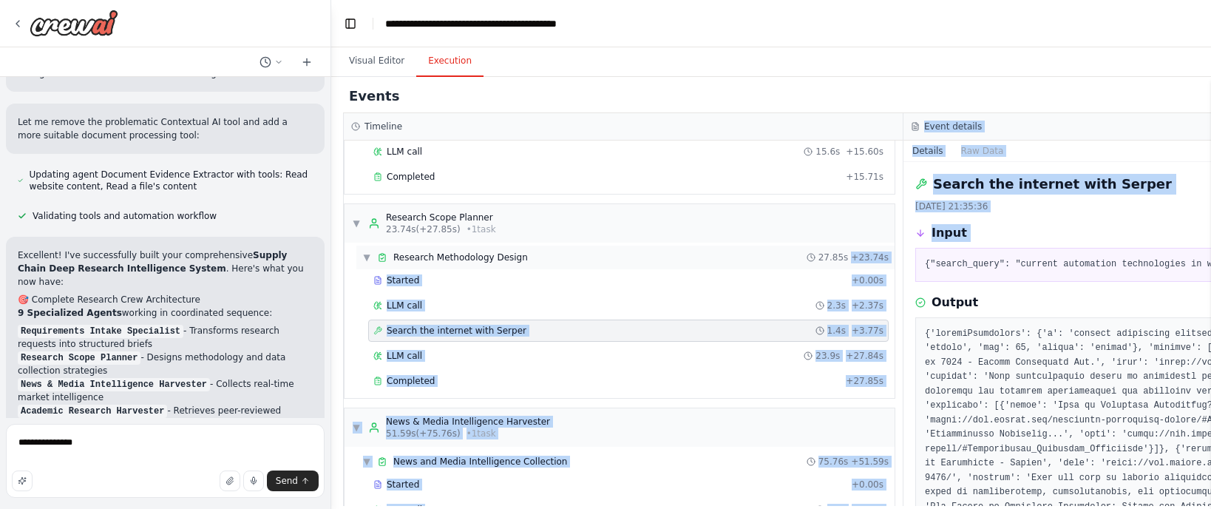
drag, startPoint x: 901, startPoint y: 246, endPoint x: 859, endPoint y: 246, distance: 42.2
click at [859, 246] on div "Timeline ▼ Requirements Intake Specialist 7.91s (+15.71s) • 1 task ▼ Research R…" at bounding box center [903, 309] width 1121 height 393
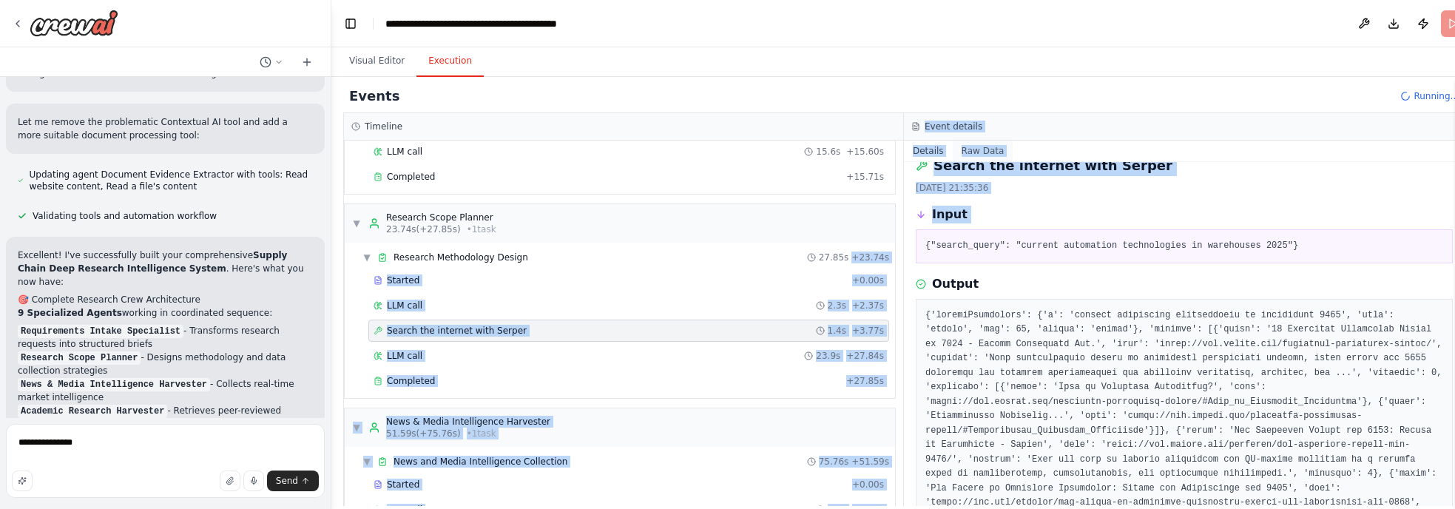
scroll to position [9, 0]
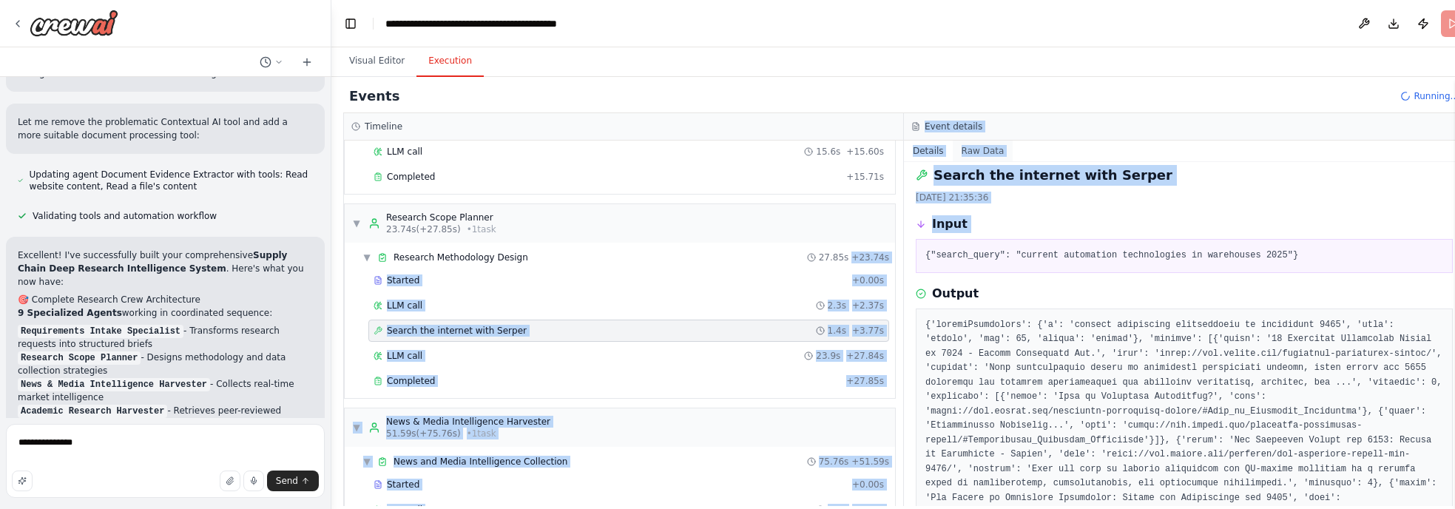
click at [946, 141] on button "Raw Data" at bounding box center [982, 151] width 61 height 21
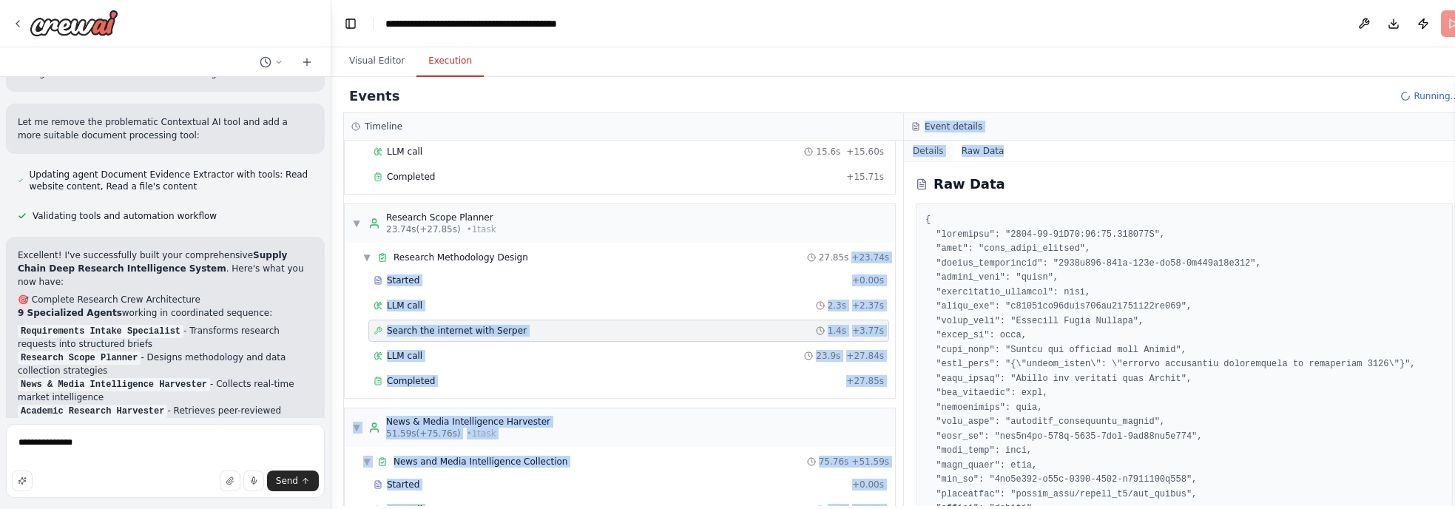
click at [937, 154] on button "Details" at bounding box center [928, 151] width 49 height 21
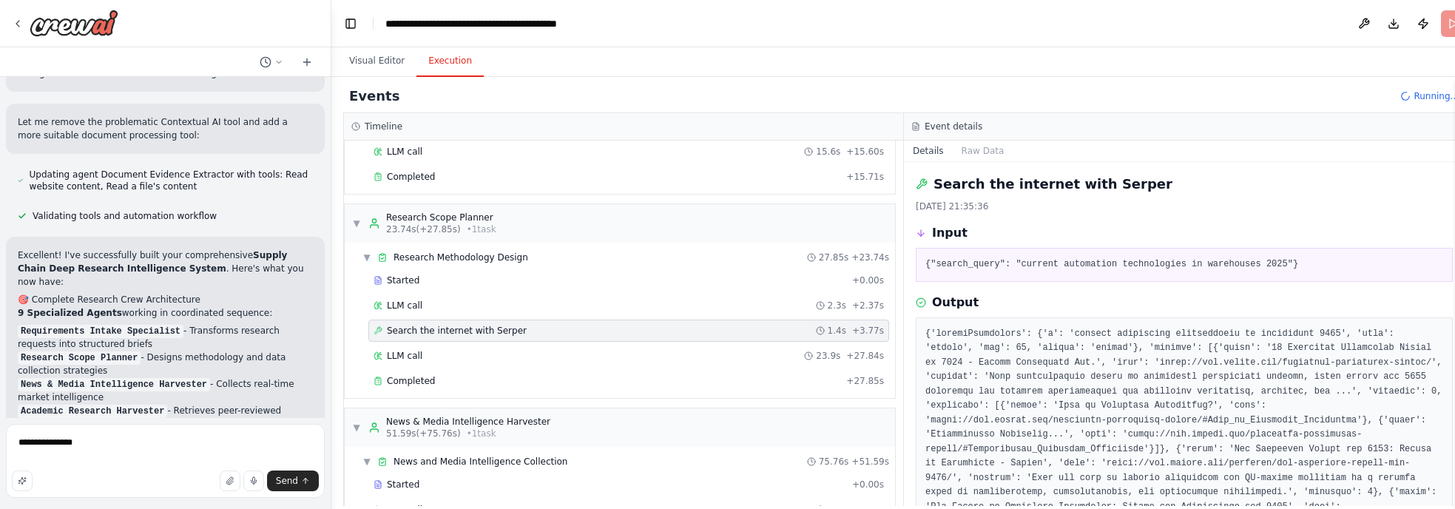
click at [946, 185] on div "Search the internet with Serper" at bounding box center [1183, 184] width 537 height 21
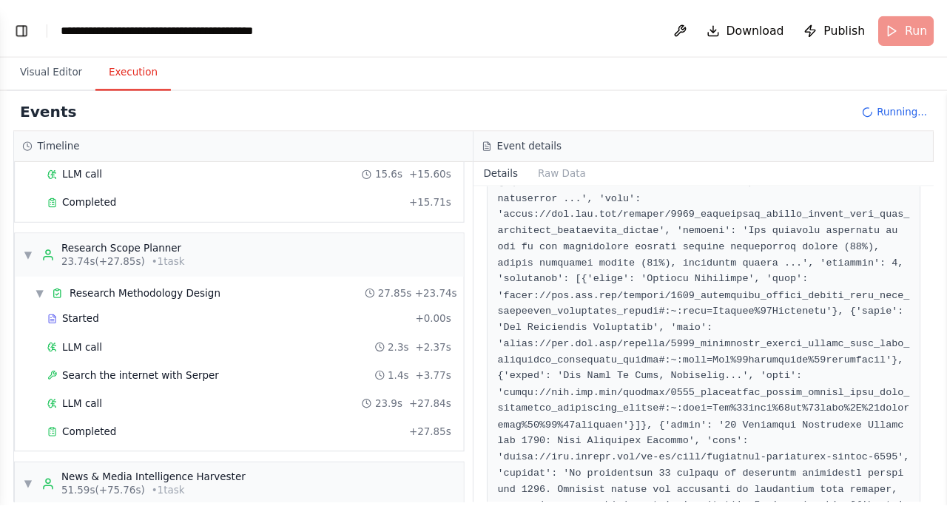
scroll to position [722, 0]
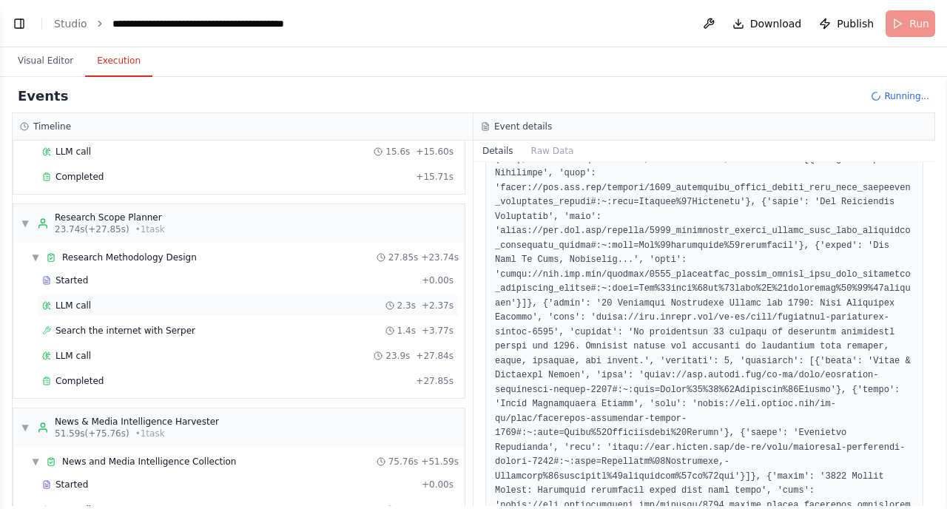
click at [108, 303] on div "LLM call 2.3s + 2.37s" at bounding box center [247, 305] width 411 height 12
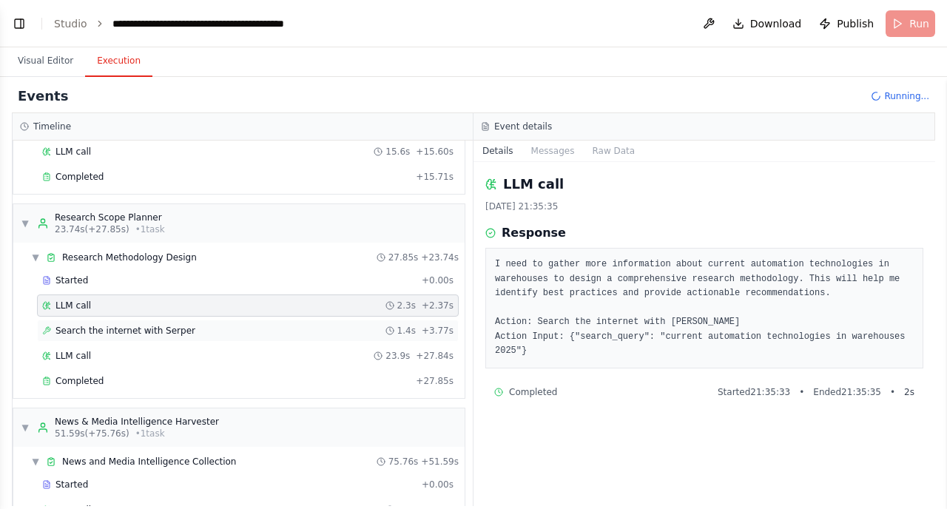
click at [89, 336] on div "Search the internet with Serper 1.4s + 3.77s" at bounding box center [248, 330] width 422 height 22
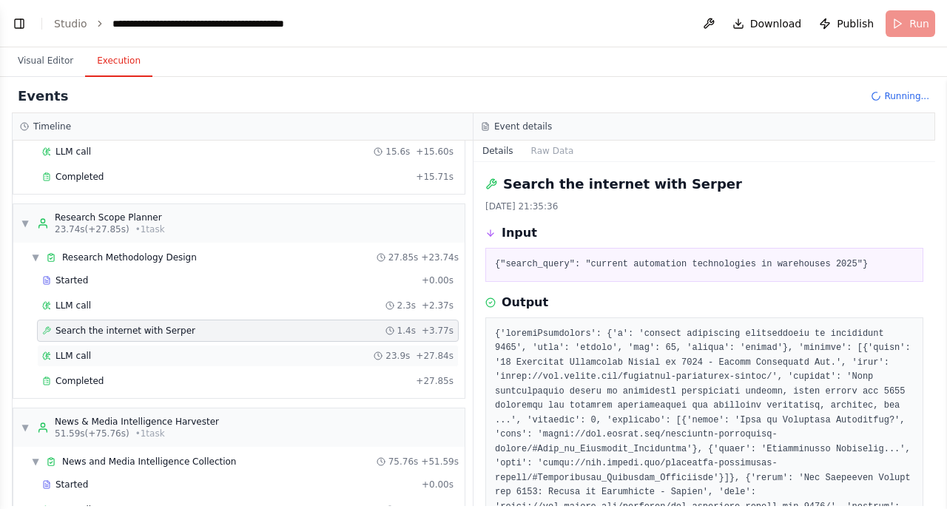
scroll to position [3163, 0]
click at [87, 350] on span "LLM call" at bounding box center [72, 356] width 35 height 12
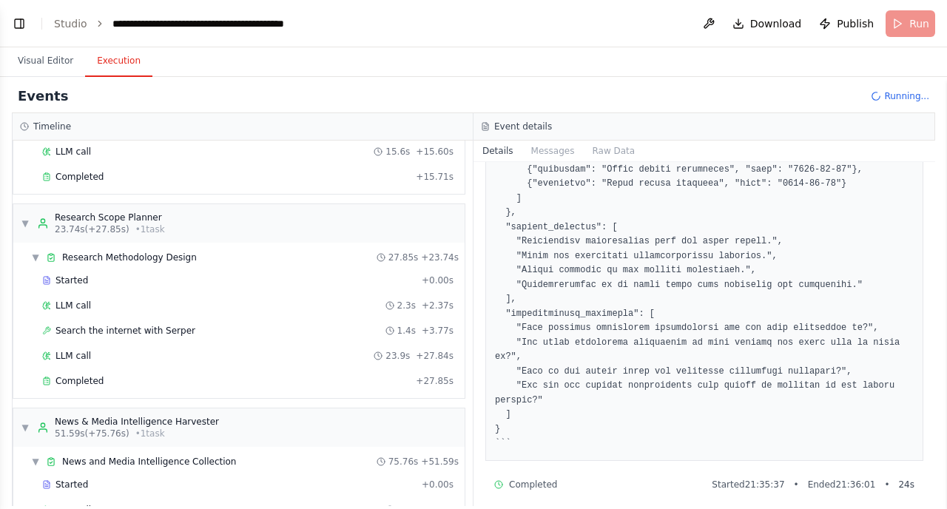
scroll to position [1619, 0]
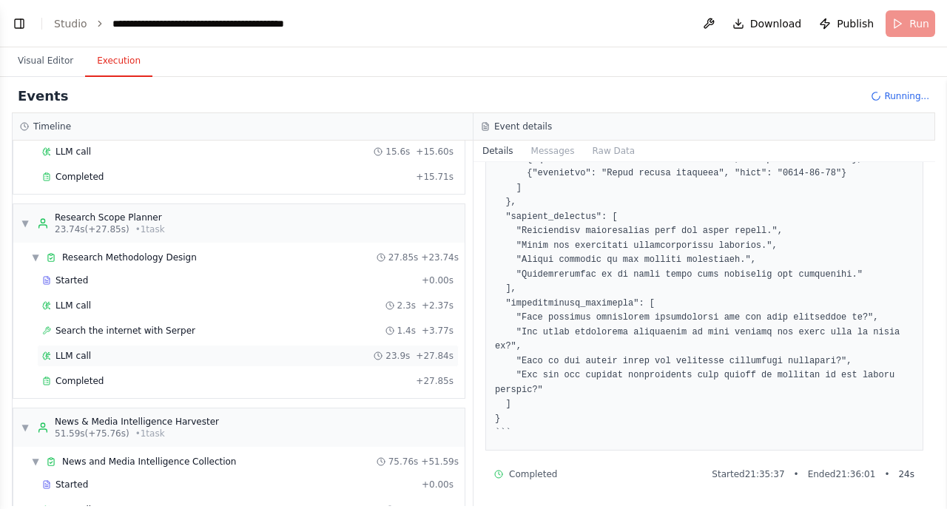
click at [84, 350] on span "LLM call" at bounding box center [72, 356] width 35 height 12
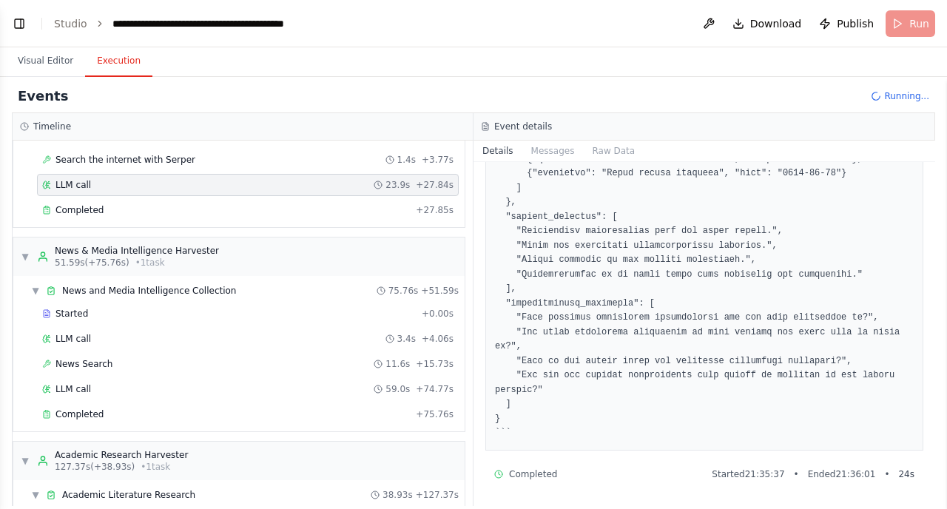
scroll to position [268, 0]
click at [117, 214] on div "Completed" at bounding box center [226, 211] width 368 height 12
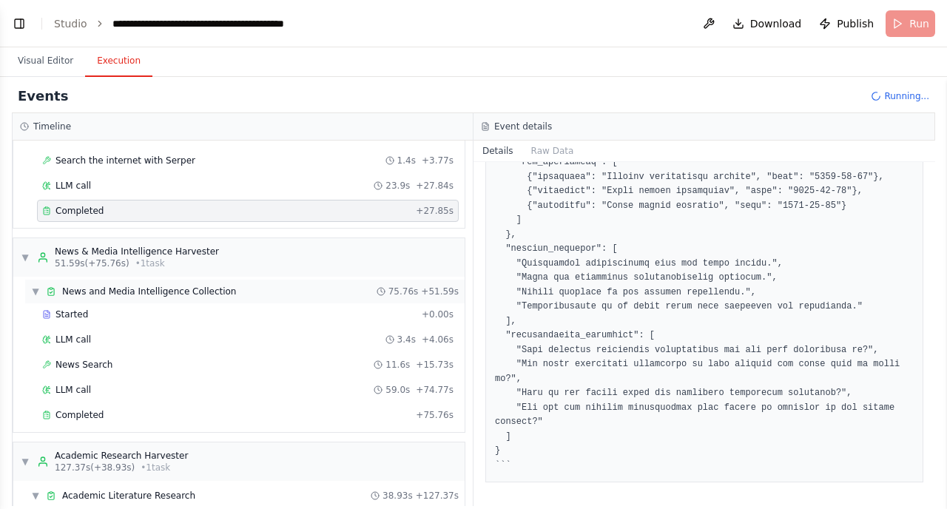
scroll to position [282, 0]
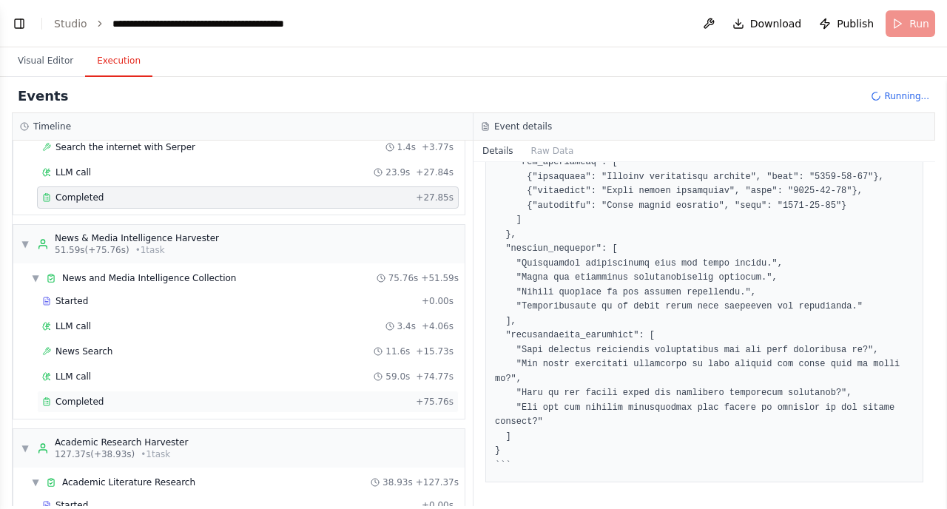
click at [85, 410] on div "Completed + 75.76s" at bounding box center [248, 401] width 422 height 22
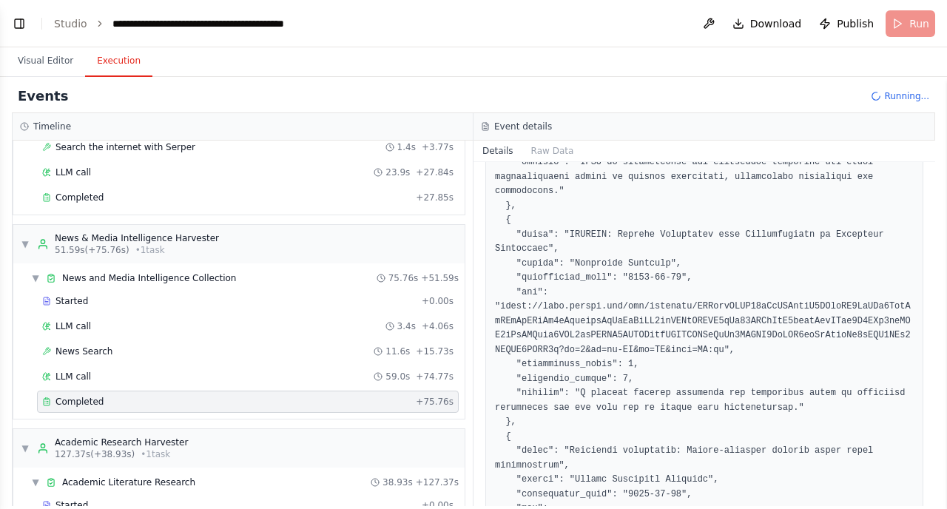
scroll to position [1610, 0]
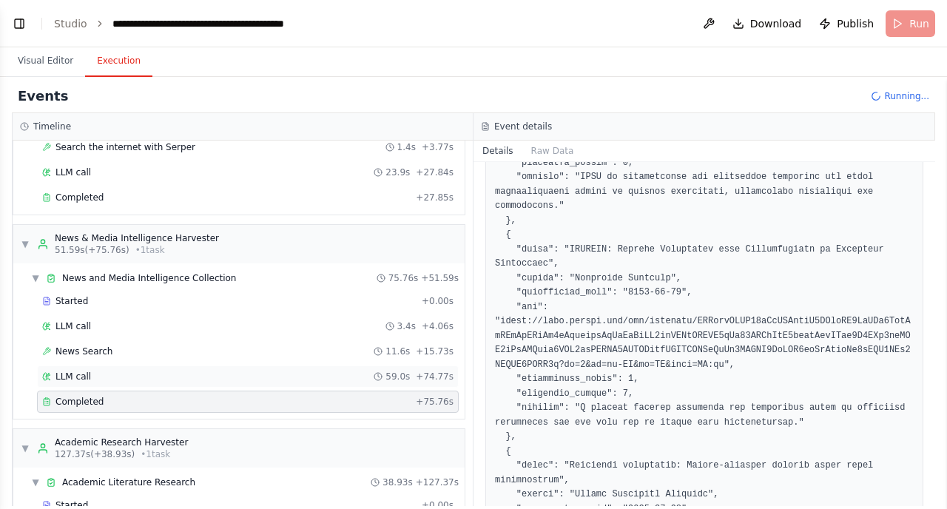
click at [109, 368] on div "LLM call 59.0s + 74.77s" at bounding box center [248, 376] width 422 height 22
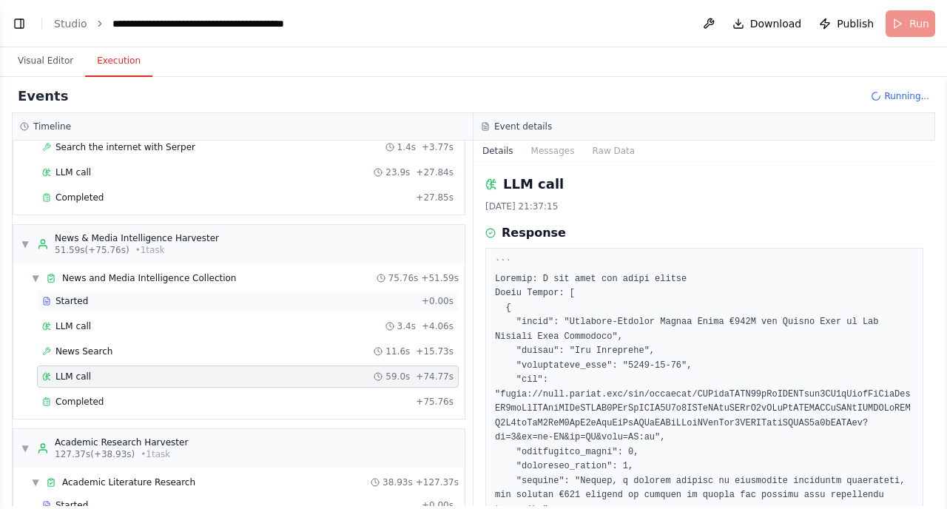
click at [127, 302] on div "Started" at bounding box center [228, 301] width 373 height 12
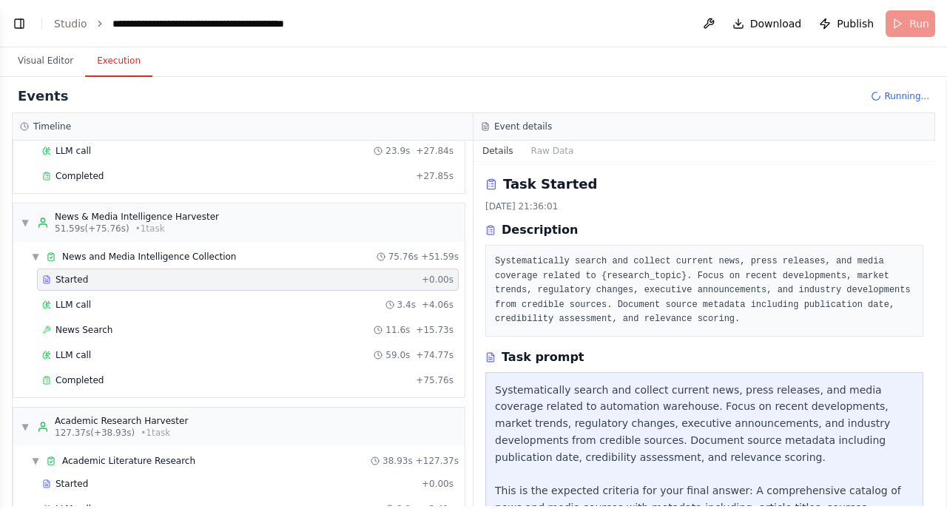
scroll to position [309, 0]
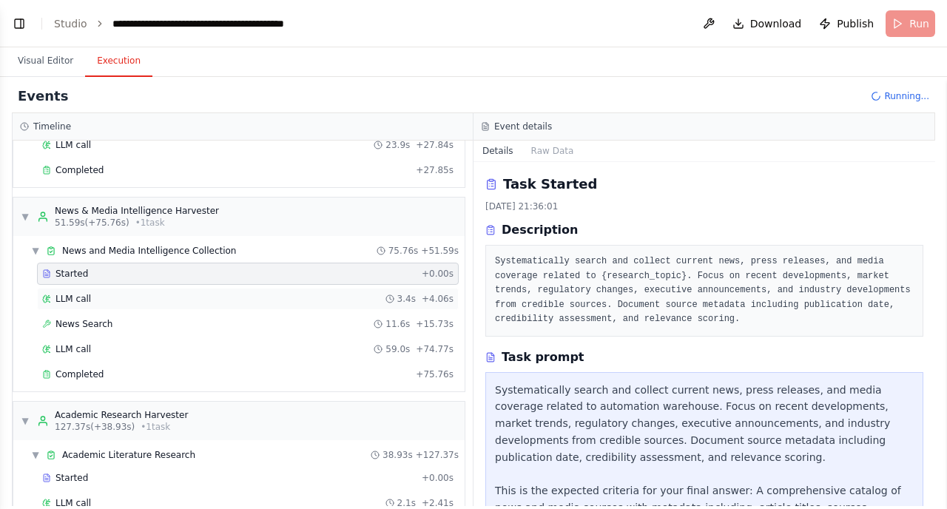
click at [93, 301] on div "LLM call 3.4s + 4.06s" at bounding box center [247, 299] width 411 height 12
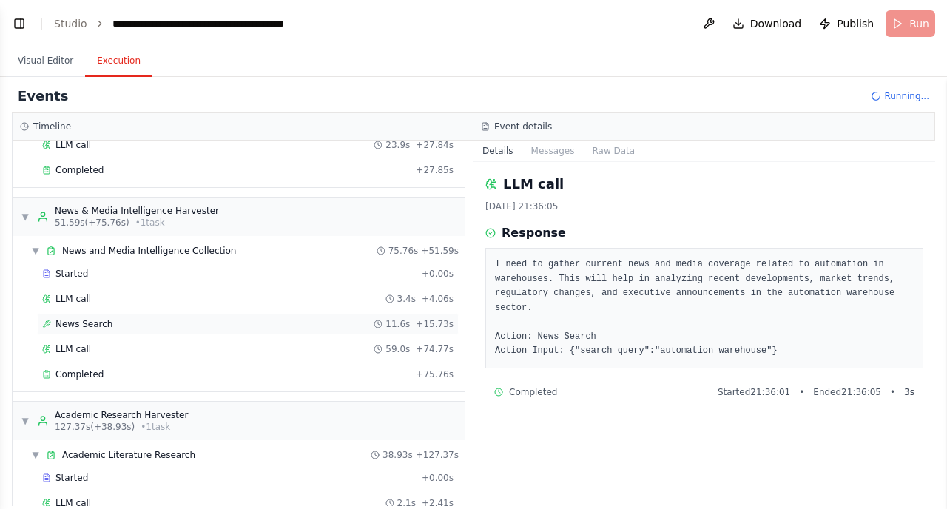
click at [81, 328] on span "News Search" at bounding box center [83, 324] width 57 height 12
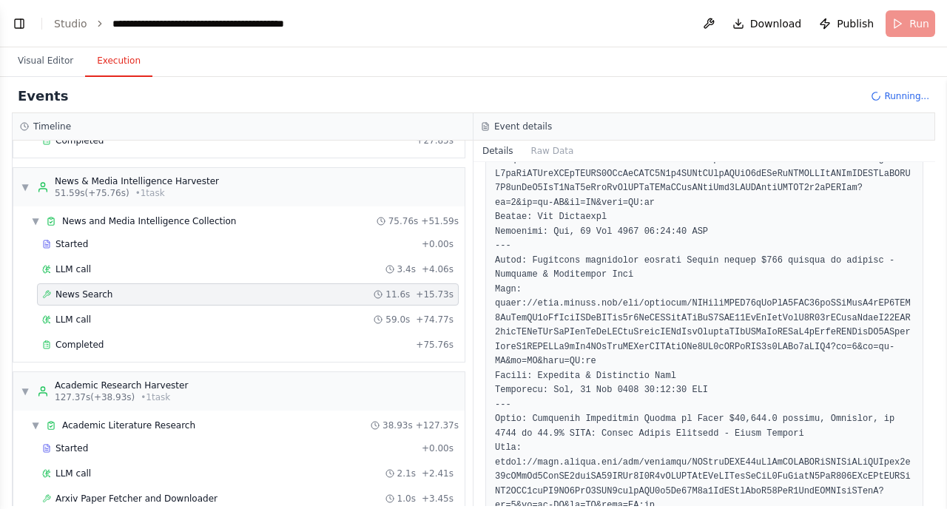
scroll to position [219, 0]
click at [88, 319] on span "LLM call" at bounding box center [72, 320] width 35 height 12
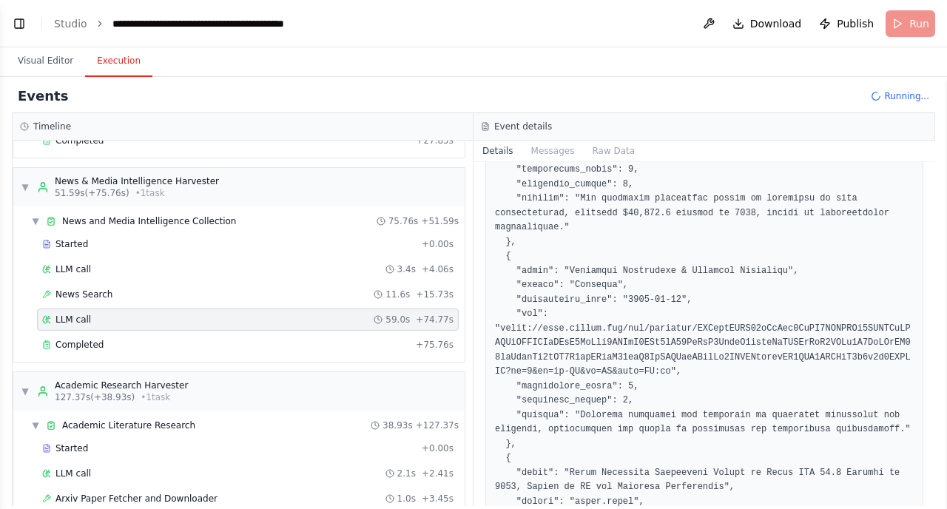
scroll to position [842, 0]
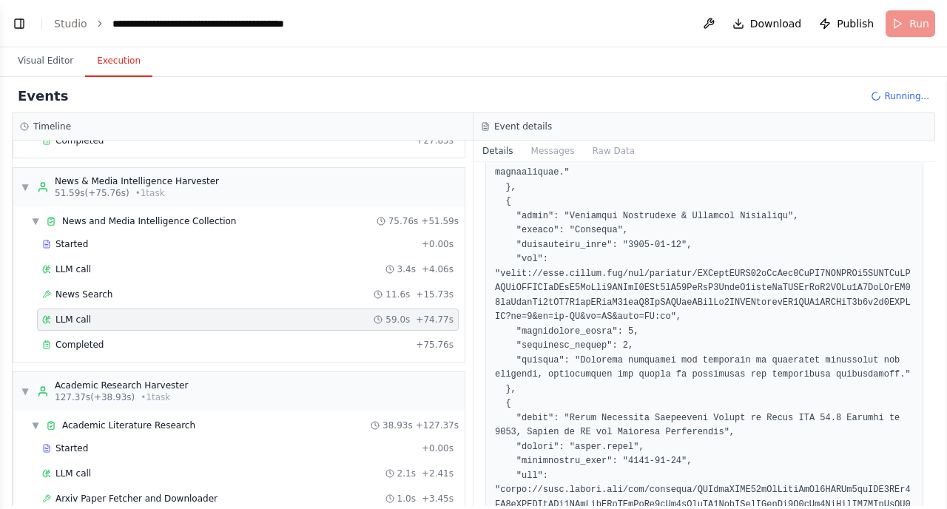
click at [104, 357] on div "Started + 0.00s LLM call 3.4s + 4.06s News Search 11.6s + 15.73s LLM call 59.0s…" at bounding box center [244, 296] width 439 height 126
click at [154, 334] on div "Completed + 75.76s" at bounding box center [248, 345] width 422 height 22
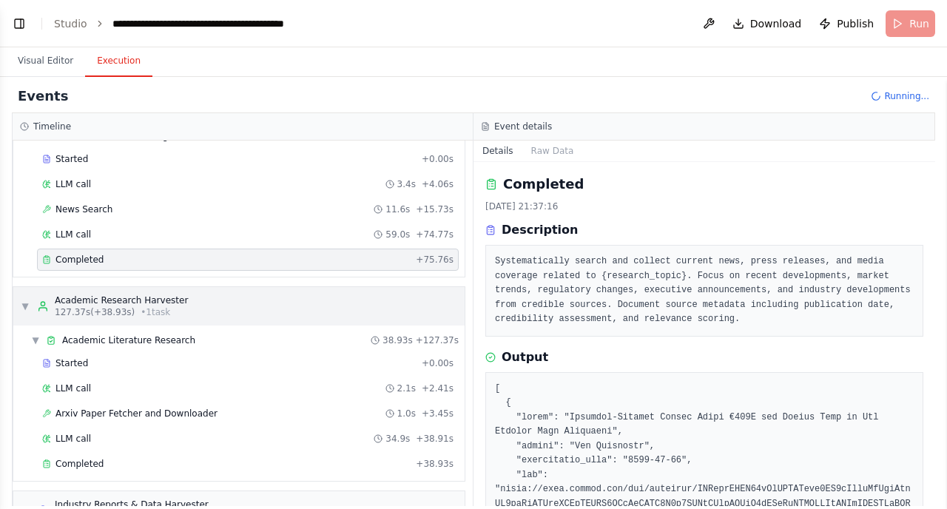
scroll to position [424, 0]
click at [121, 342] on span "Academic Literature Research" at bounding box center [128, 340] width 133 height 12
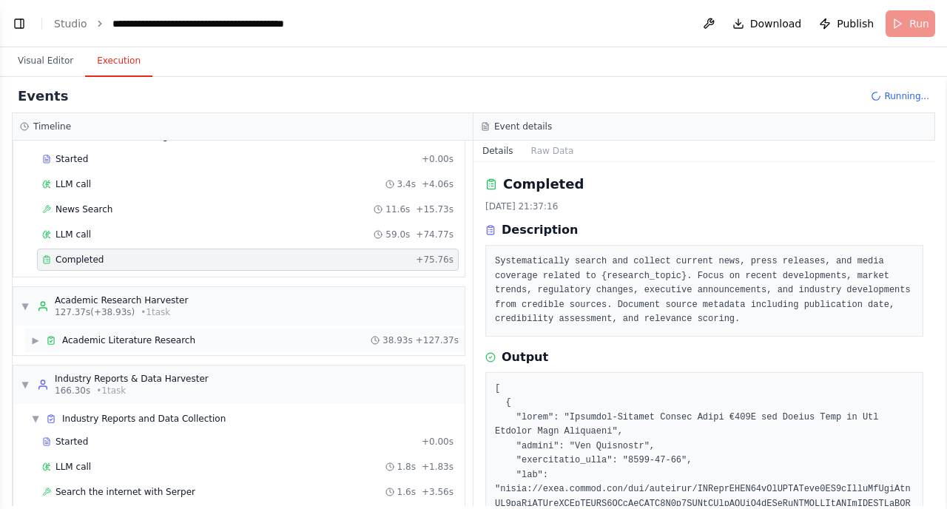
click at [121, 342] on span "Academic Literature Research" at bounding box center [128, 340] width 133 height 12
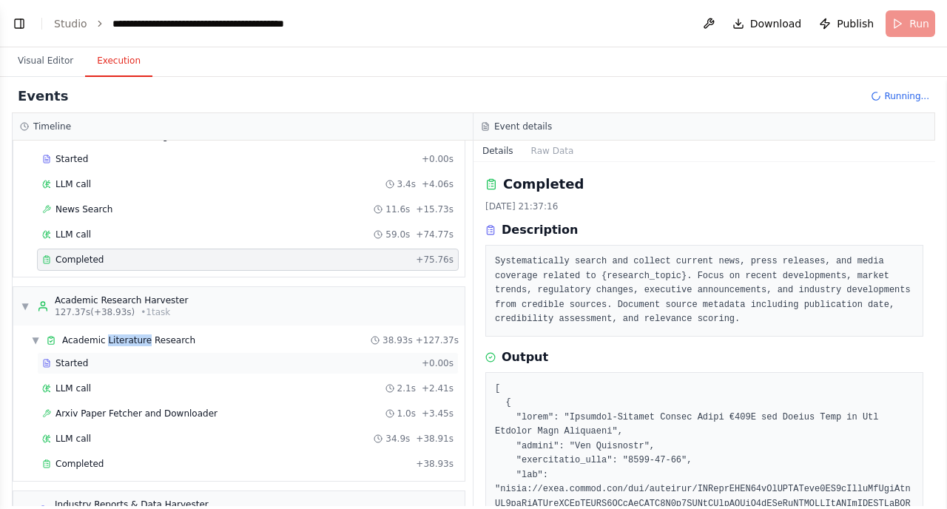
click at [95, 357] on div "Started" at bounding box center [228, 363] width 373 height 12
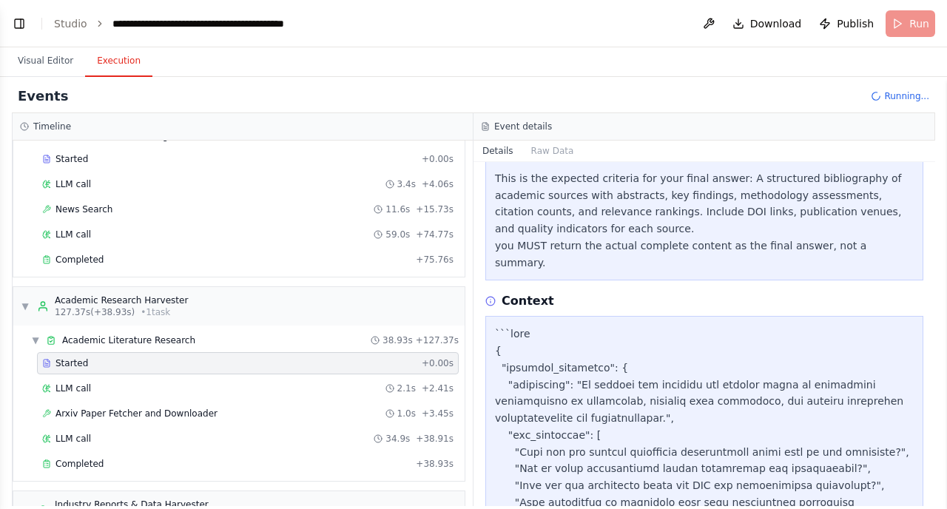
scroll to position [226, 0]
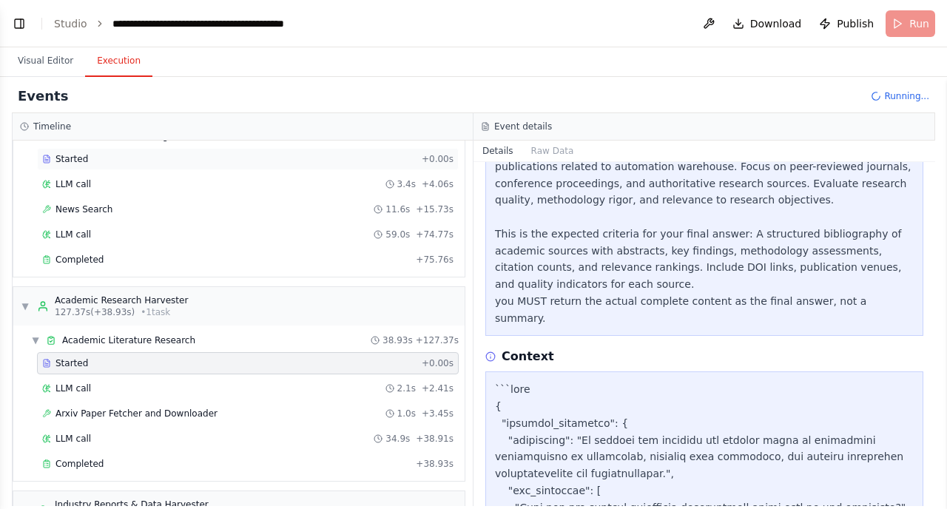
click at [71, 164] on span "Started" at bounding box center [71, 159] width 33 height 12
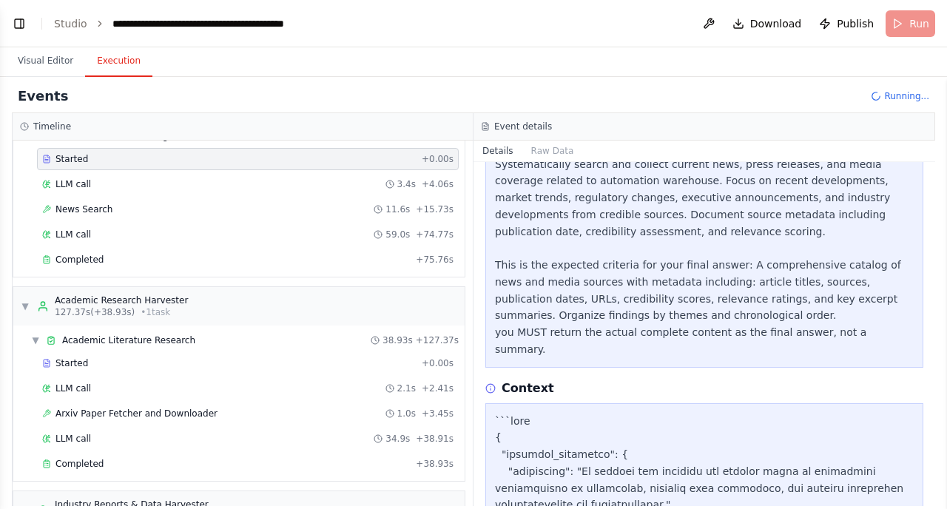
scroll to position [240, 0]
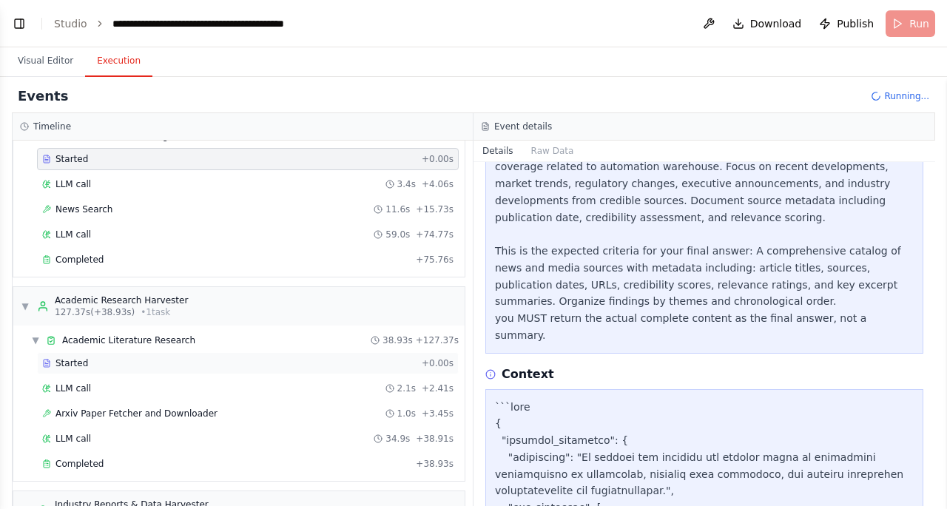
click at [76, 360] on span "Started" at bounding box center [71, 363] width 33 height 12
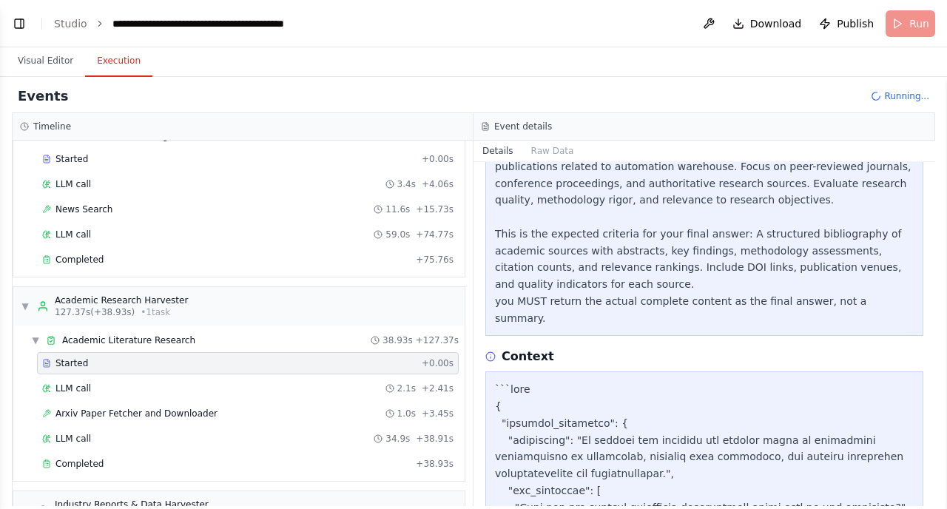
click at [490, 351] on icon at bounding box center [490, 356] width 10 height 10
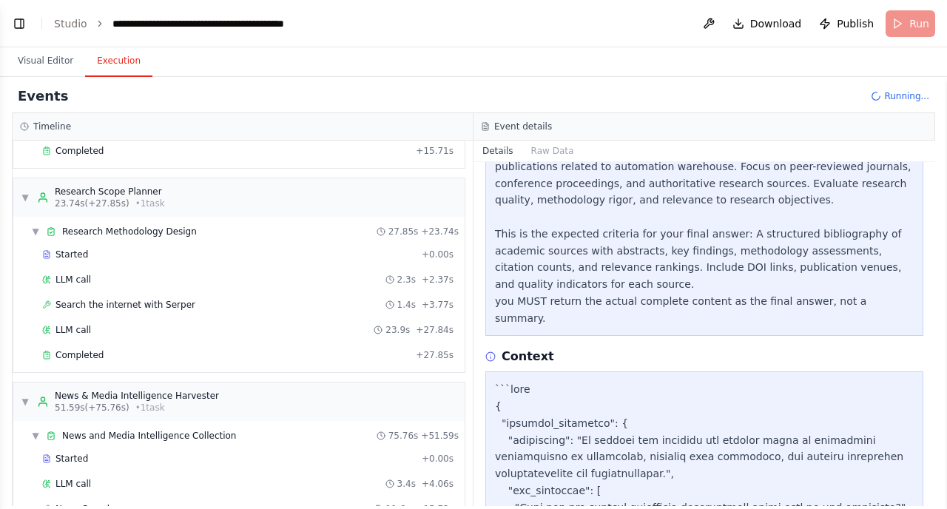
scroll to position [0, 0]
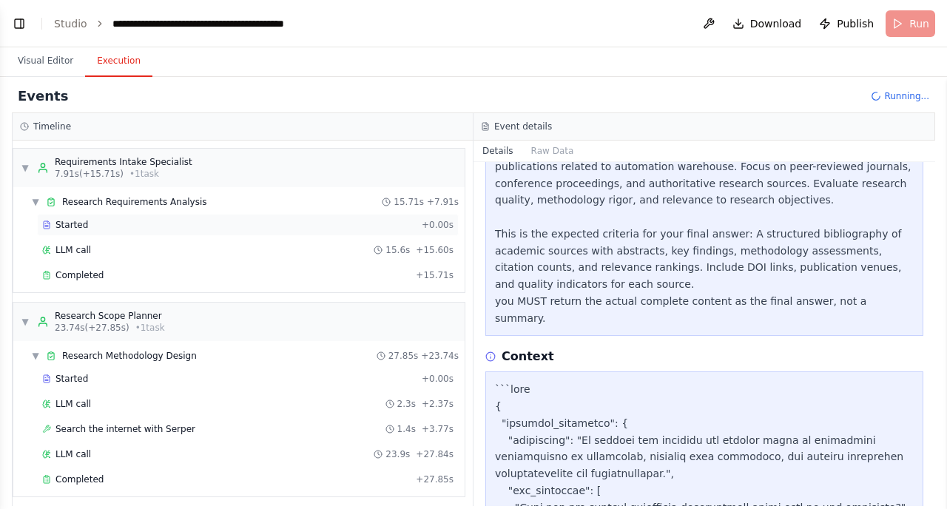
click at [103, 226] on div "Started" at bounding box center [228, 225] width 373 height 12
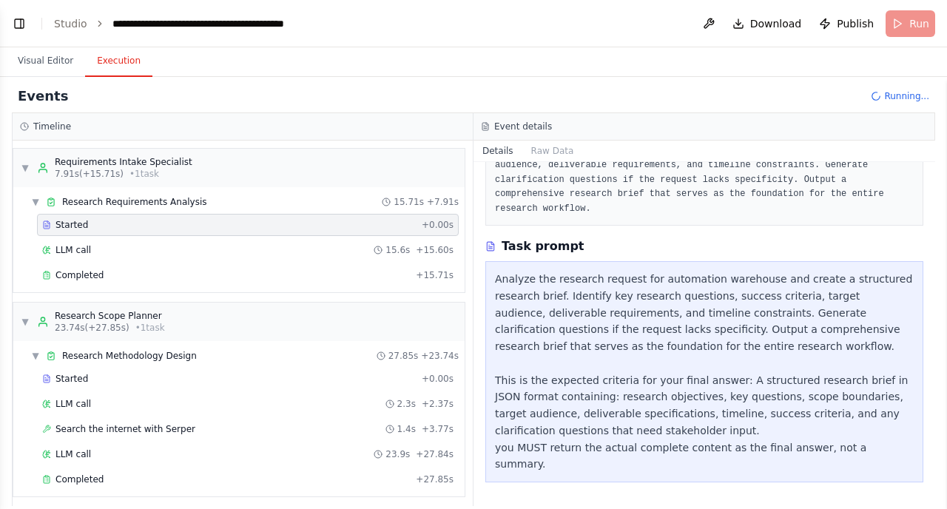
scroll to position [108, 0]
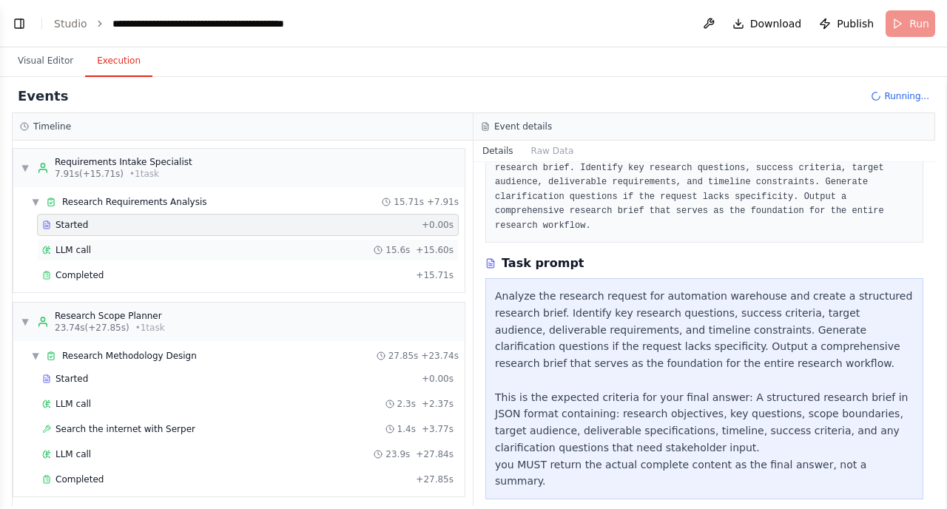
click at [100, 246] on div "LLM call 15.6s + 15.60s" at bounding box center [247, 250] width 411 height 12
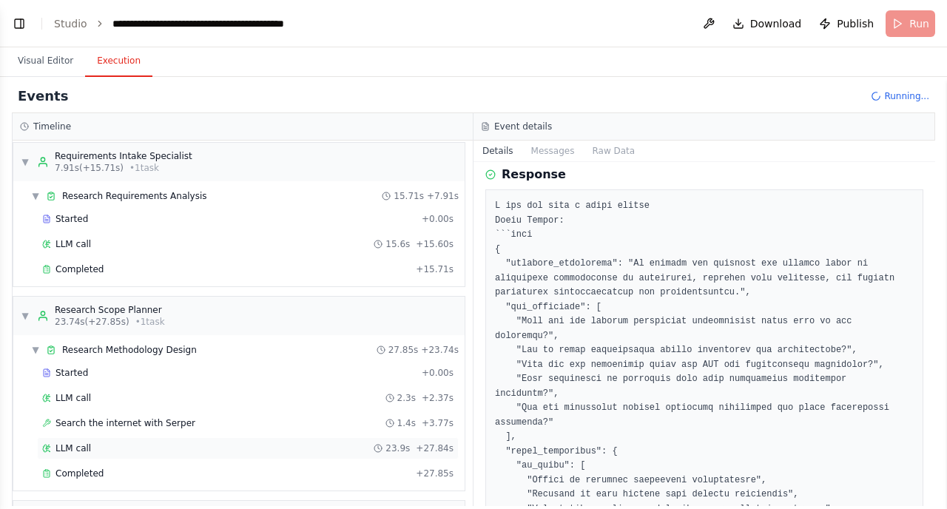
scroll to position [0, 0]
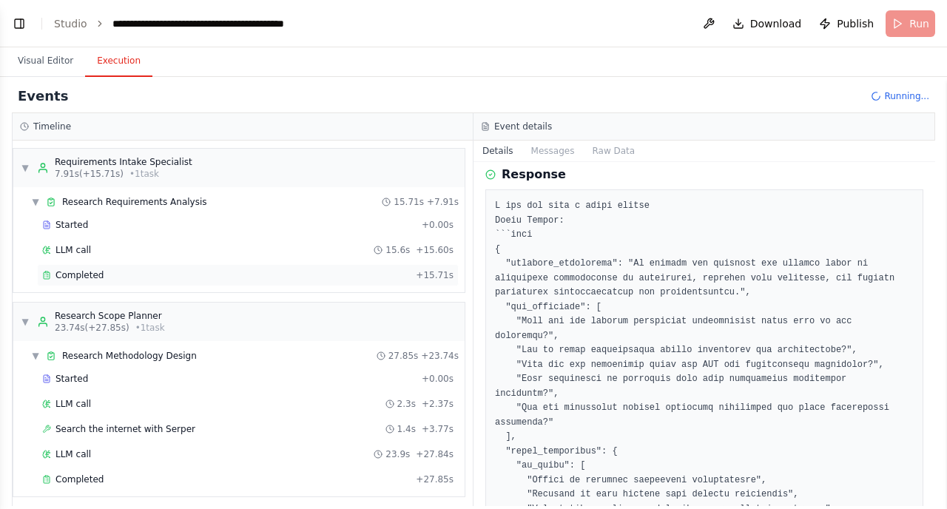
click at [106, 273] on div "Completed" at bounding box center [226, 275] width 368 height 12
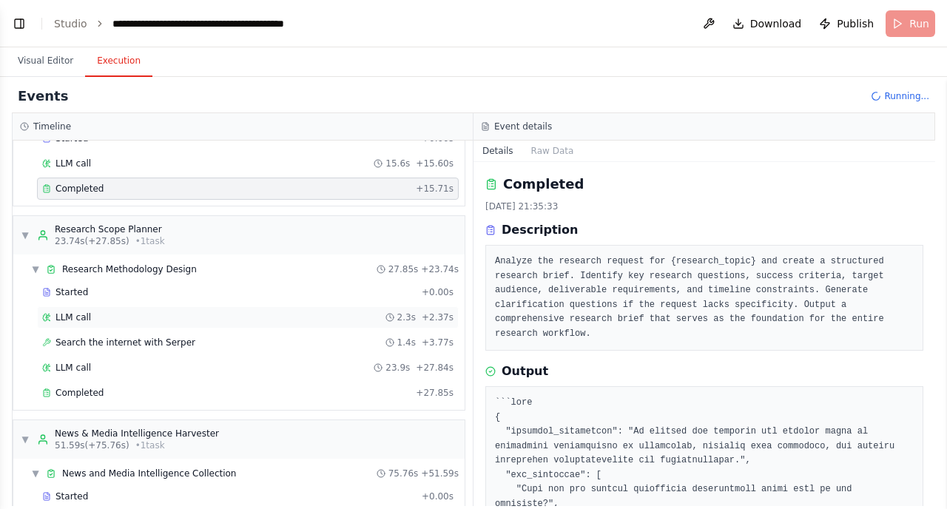
scroll to position [89, 0]
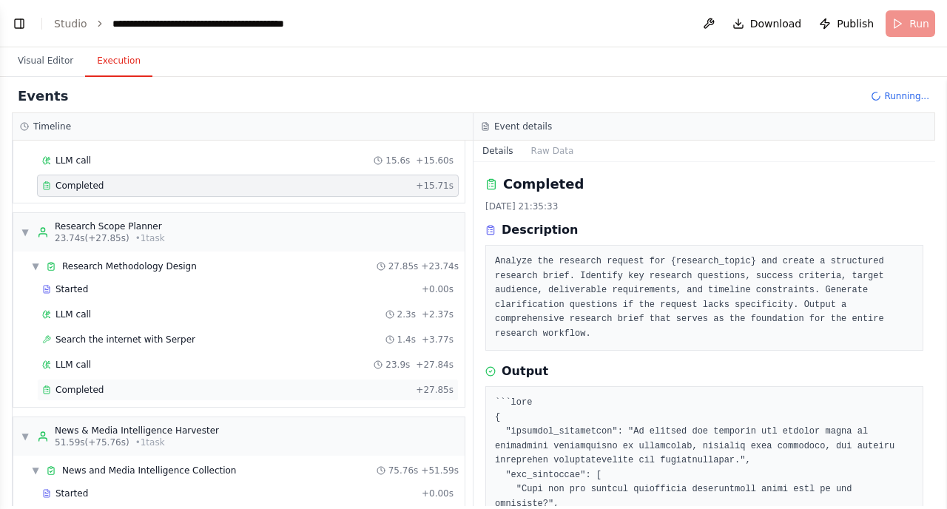
click at [80, 394] on span "Completed" at bounding box center [79, 390] width 48 height 12
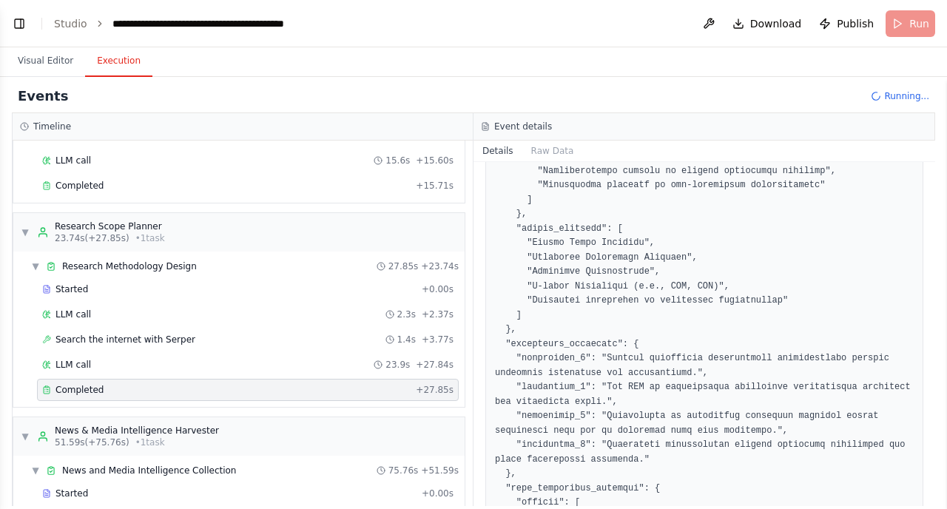
scroll to position [0, 0]
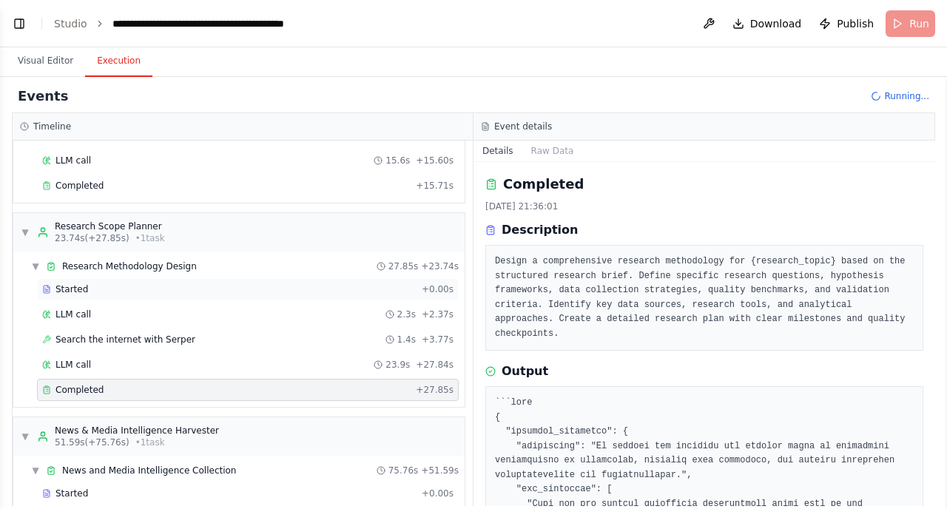
click at [96, 291] on div "Started" at bounding box center [228, 289] width 373 height 12
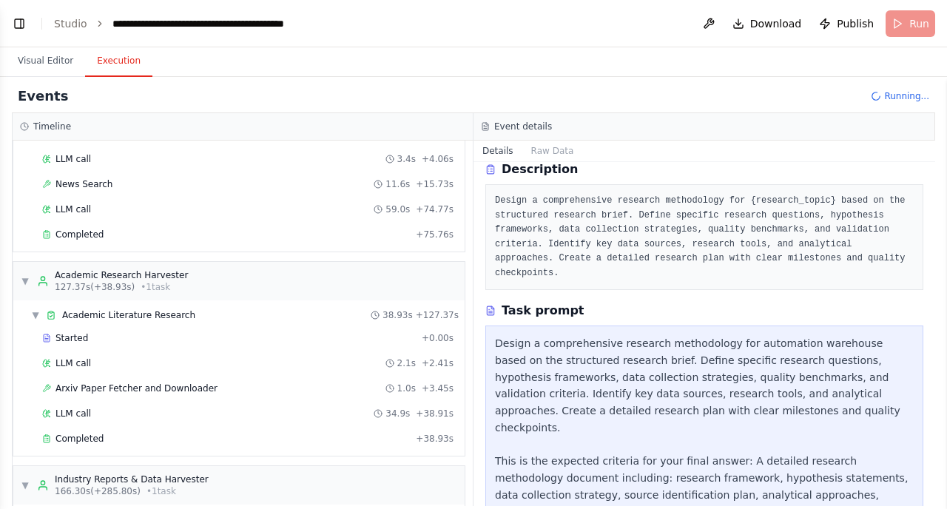
scroll to position [459, 0]
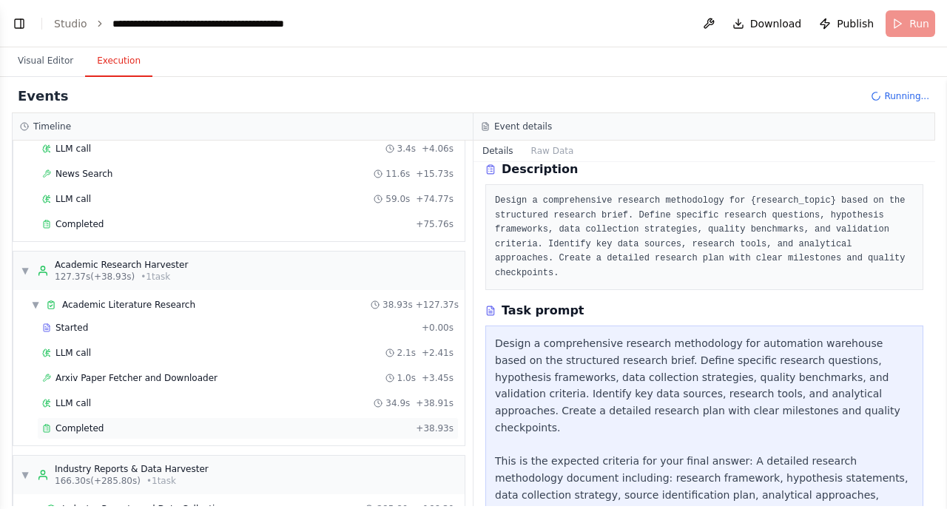
click at [160, 426] on div "Completed" at bounding box center [226, 428] width 368 height 12
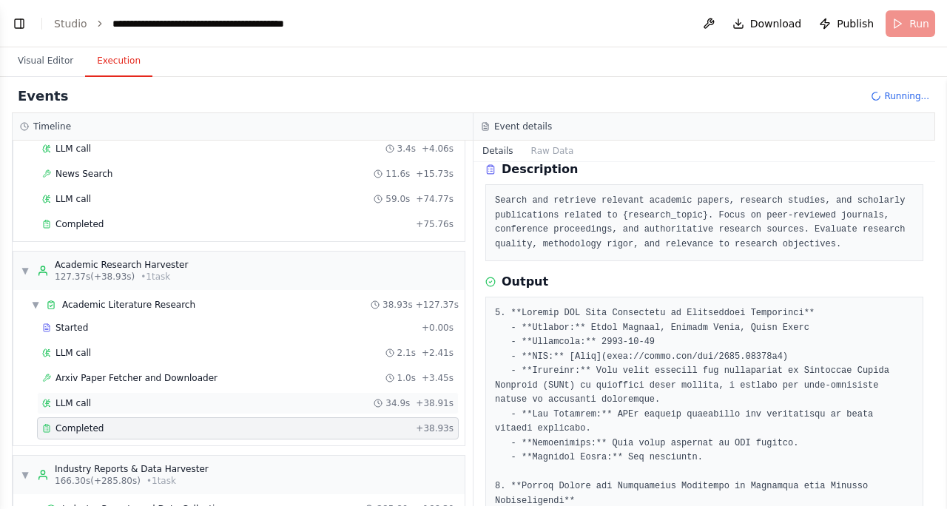
click at [135, 408] on div "LLM call 34.9s + 38.91s" at bounding box center [247, 403] width 411 height 12
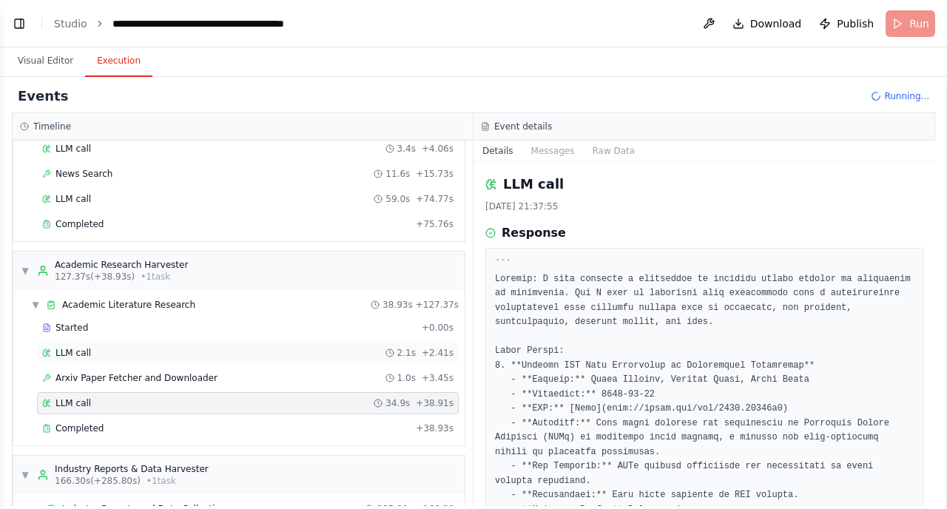
click at [119, 348] on div "LLM call 2.1s + 2.41s" at bounding box center [247, 353] width 411 height 12
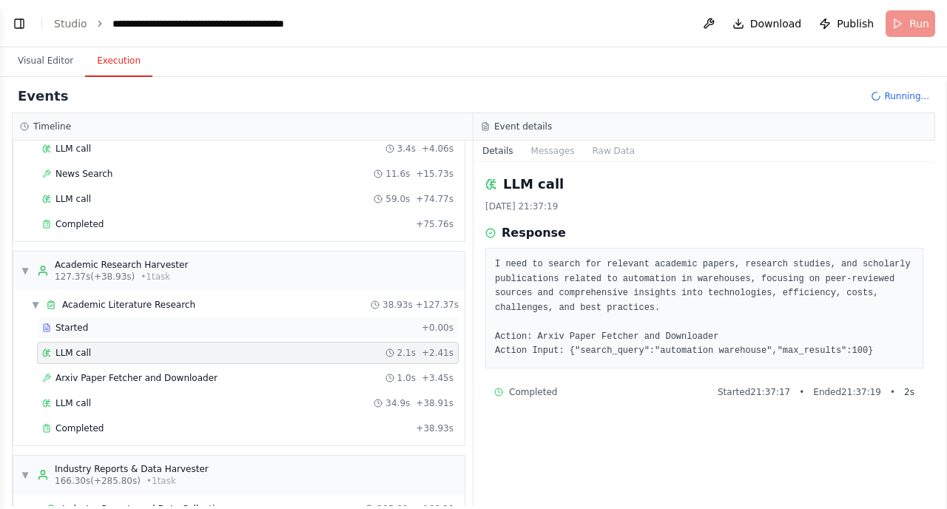
click at [113, 332] on div "Started" at bounding box center [228, 328] width 373 height 12
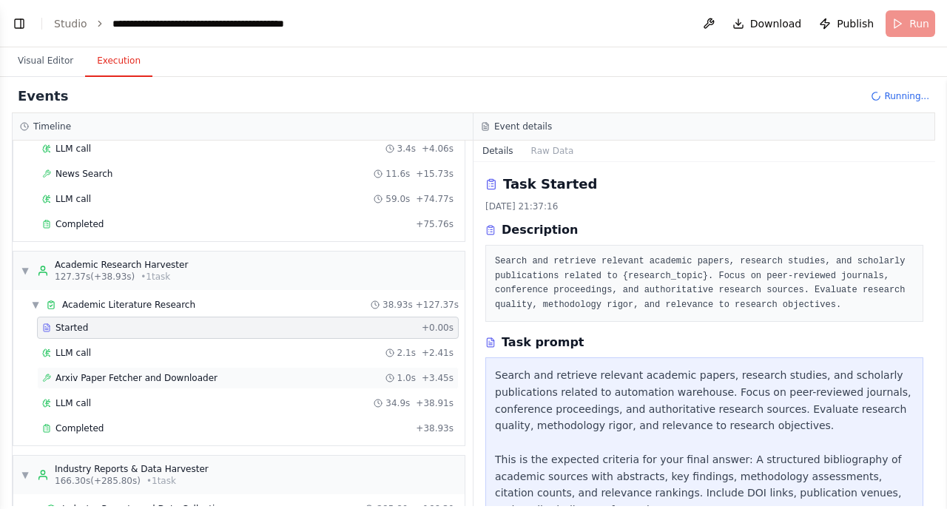
click at [108, 378] on span "Arxiv Paper Fetcher and Downloader" at bounding box center [136, 378] width 162 height 12
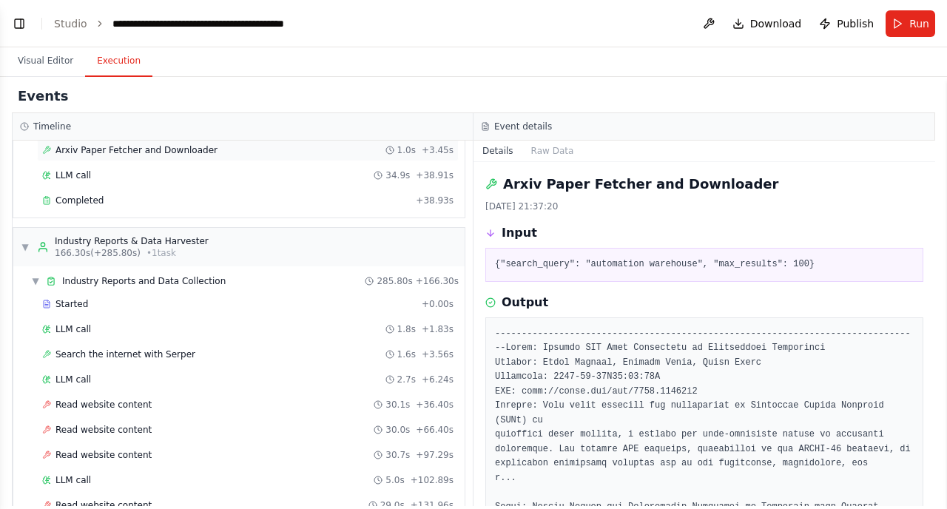
scroll to position [688, 0]
click at [92, 403] on span "Read website content" at bounding box center [103, 403] width 96 height 12
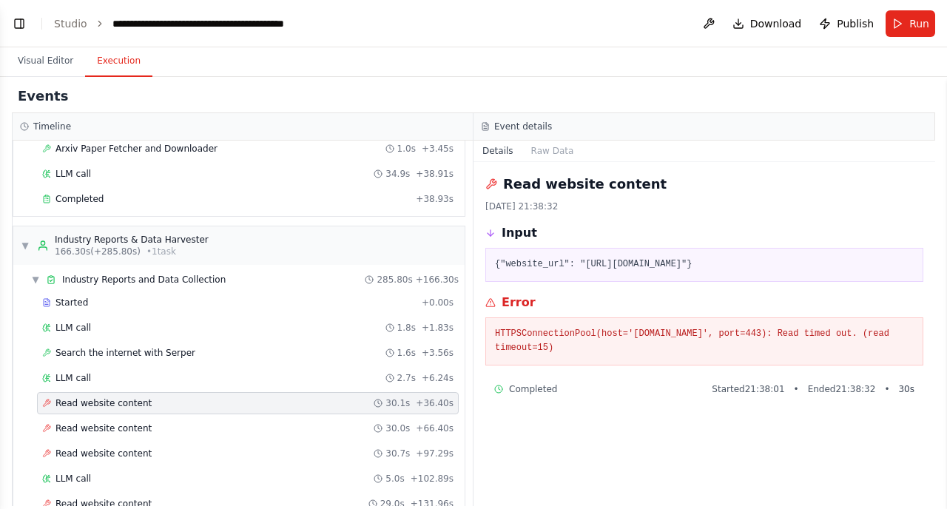
scroll to position [663, 0]
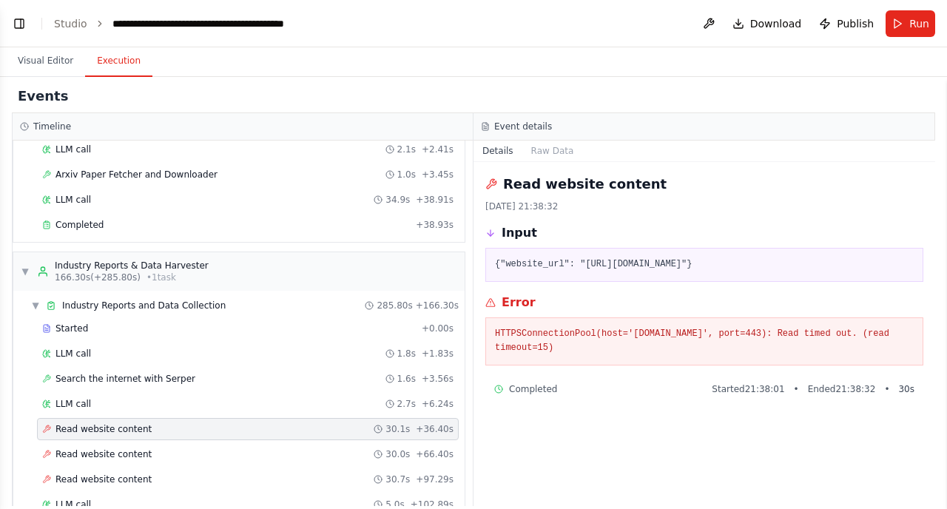
click at [92, 403] on div "LLM call 2.7s + 6.24s" at bounding box center [247, 404] width 411 height 12
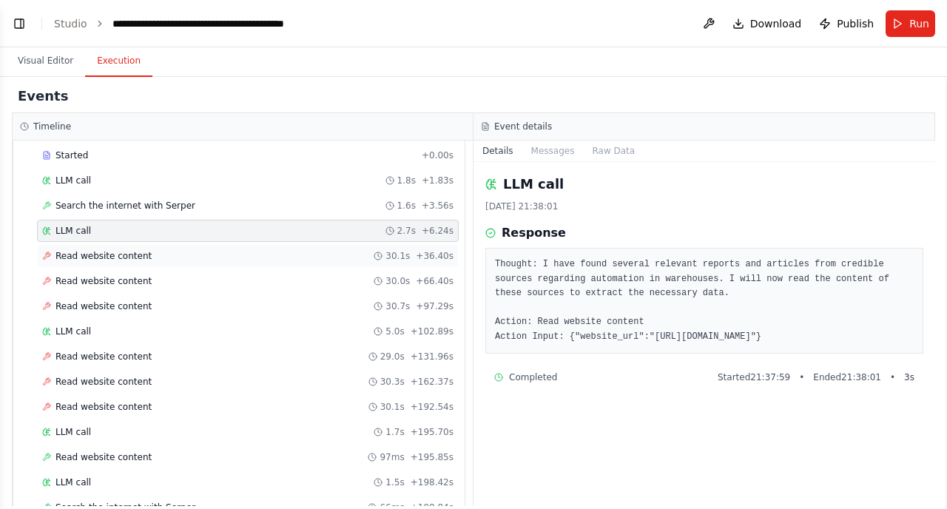
scroll to position [848, 0]
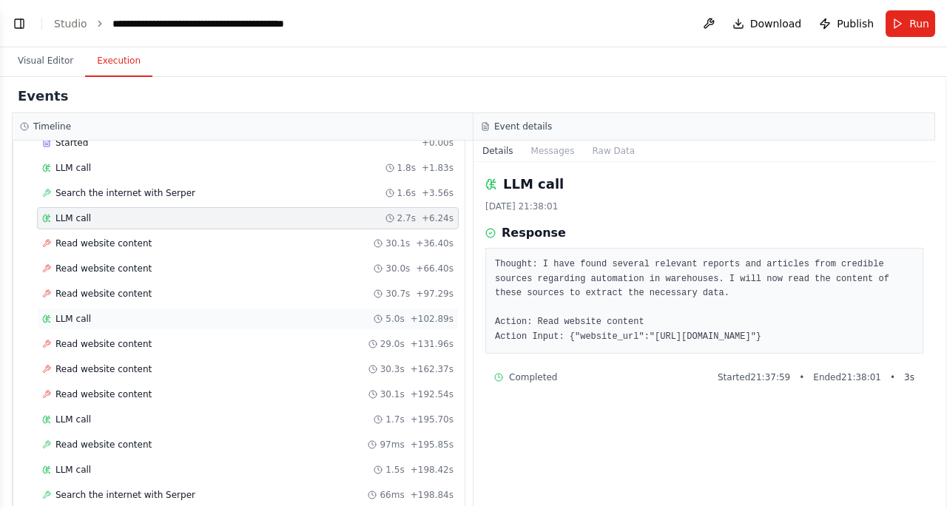
click at [92, 314] on div "LLM call 5.0s + 102.89s" at bounding box center [247, 319] width 411 height 12
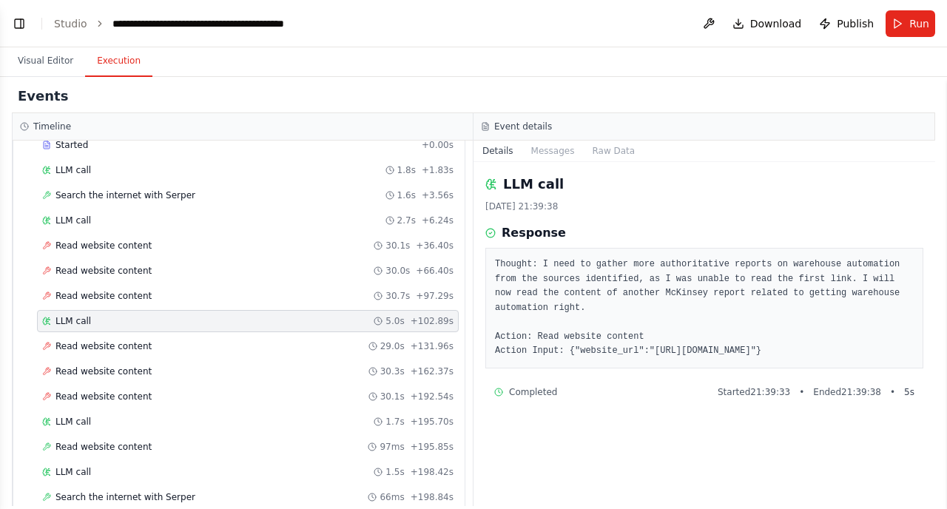
scroll to position [816, 0]
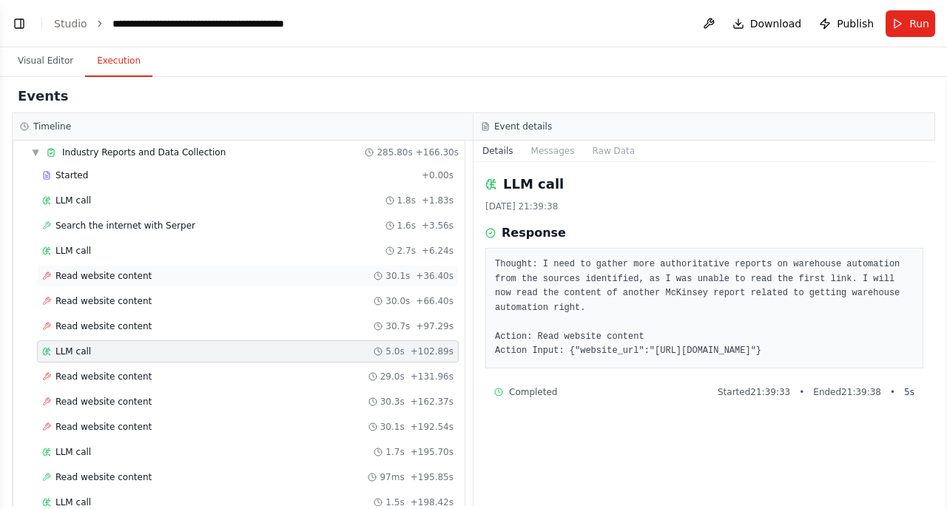
click at [122, 282] on div "Read website content 30.1s + 36.40s" at bounding box center [248, 276] width 422 height 22
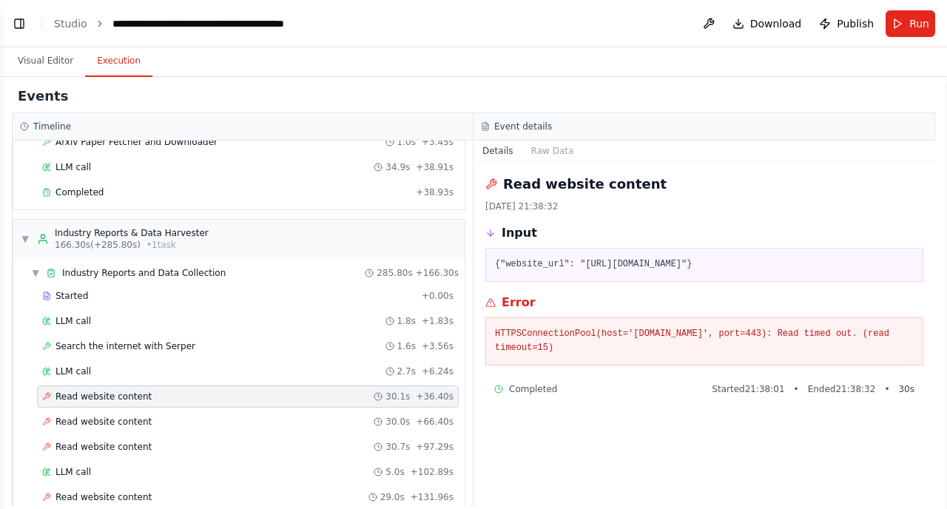
scroll to position [696, 0]
click at [922, 21] on span "Run" at bounding box center [919, 23] width 20 height 15
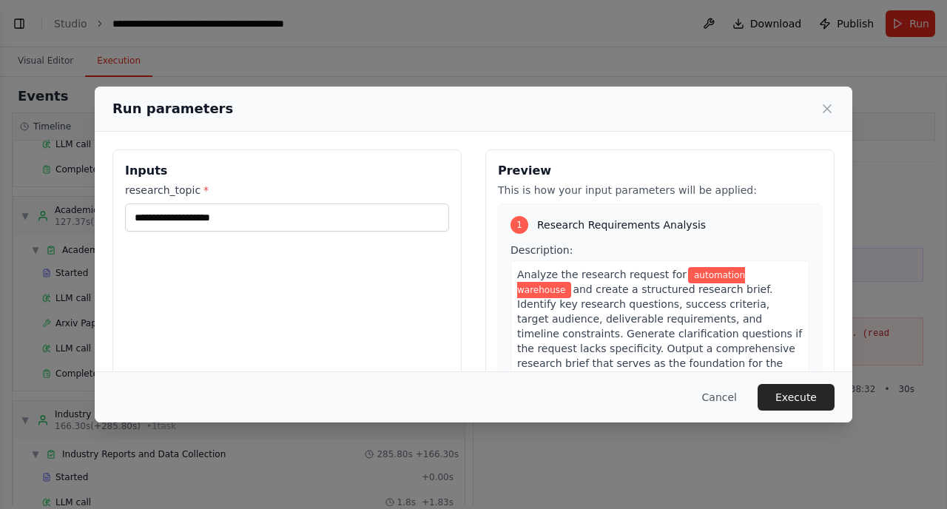
scroll to position [256, 0]
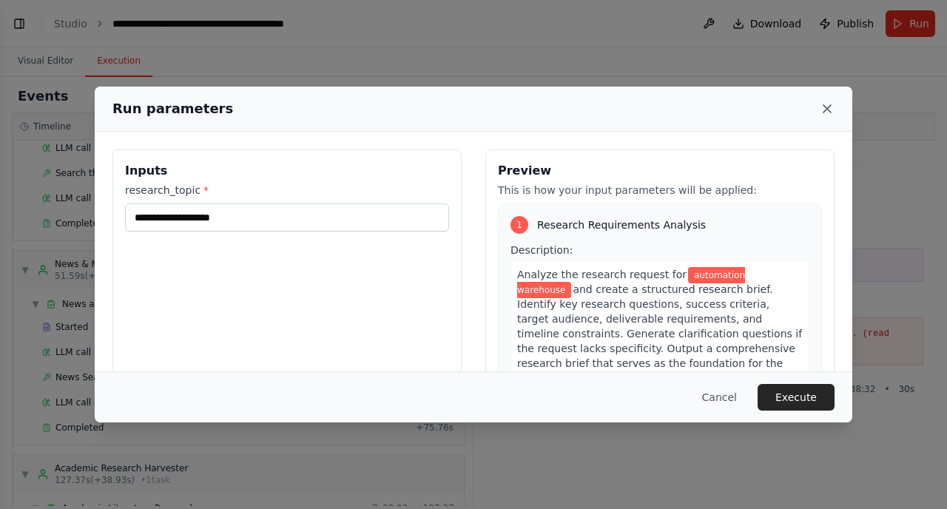
click at [827, 109] on icon at bounding box center [826, 108] width 7 height 7
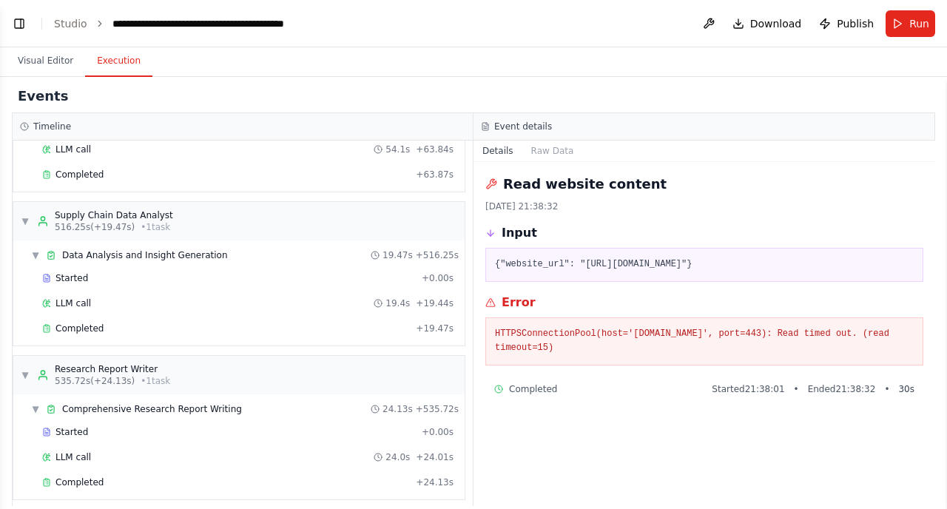
scroll to position [1824, 0]
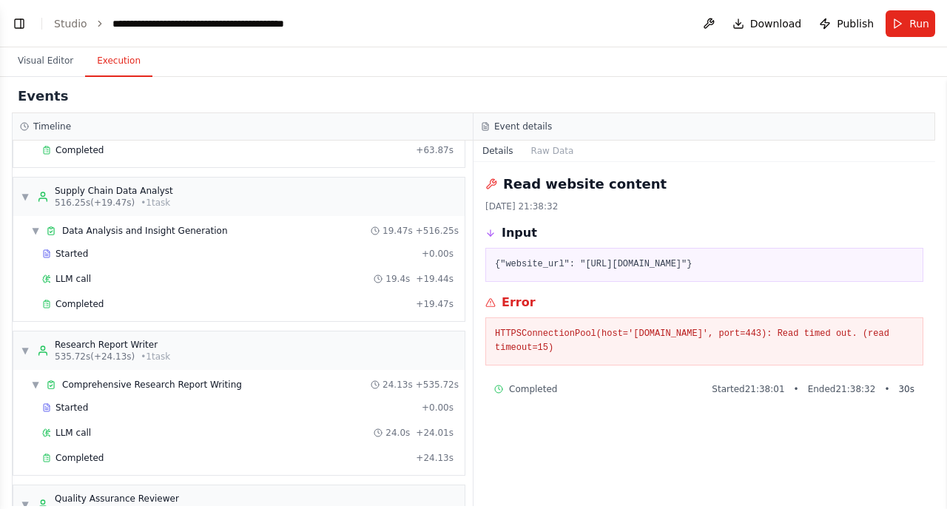
click at [522, 129] on h3 "Event details" at bounding box center [523, 127] width 58 height 12
click at [535, 140] on div "Event details" at bounding box center [703, 126] width 461 height 27
click at [538, 145] on button "Raw Data" at bounding box center [552, 151] width 61 height 21
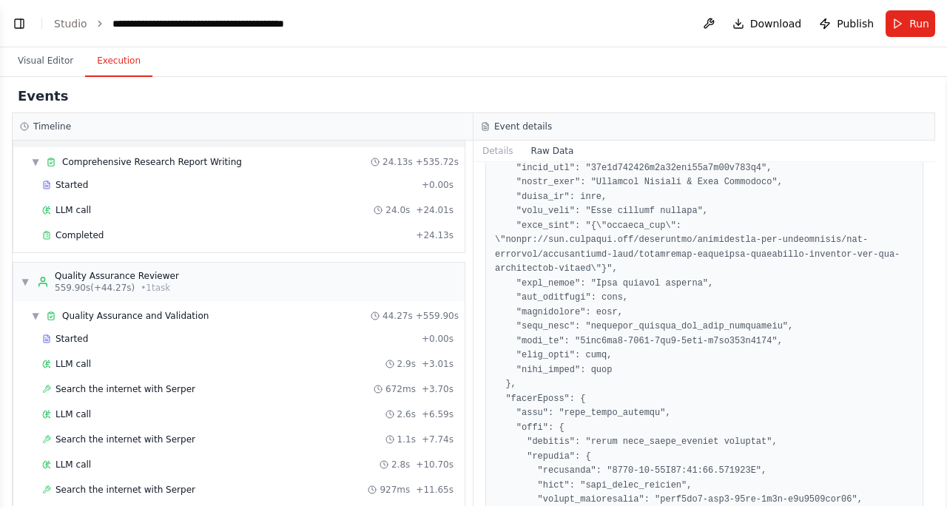
scroll to position [2269, 0]
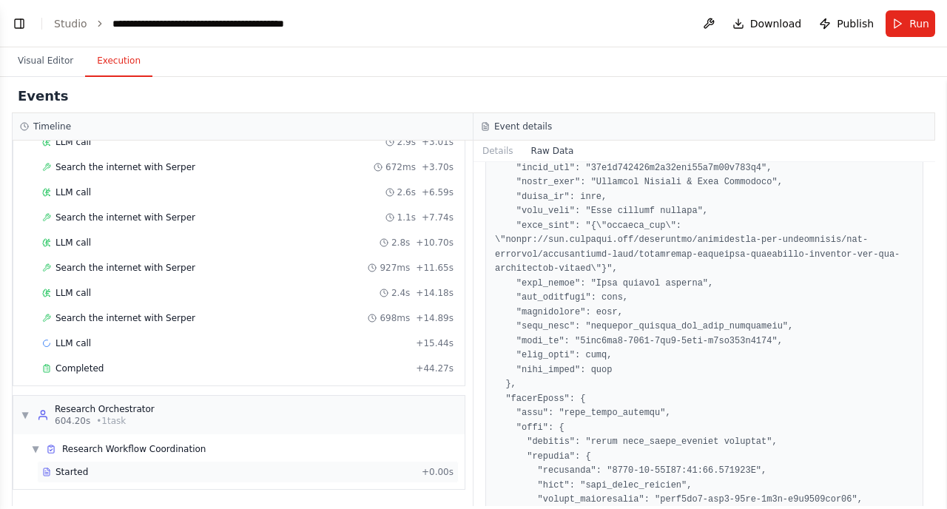
click at [95, 473] on div "Started" at bounding box center [228, 472] width 373 height 12
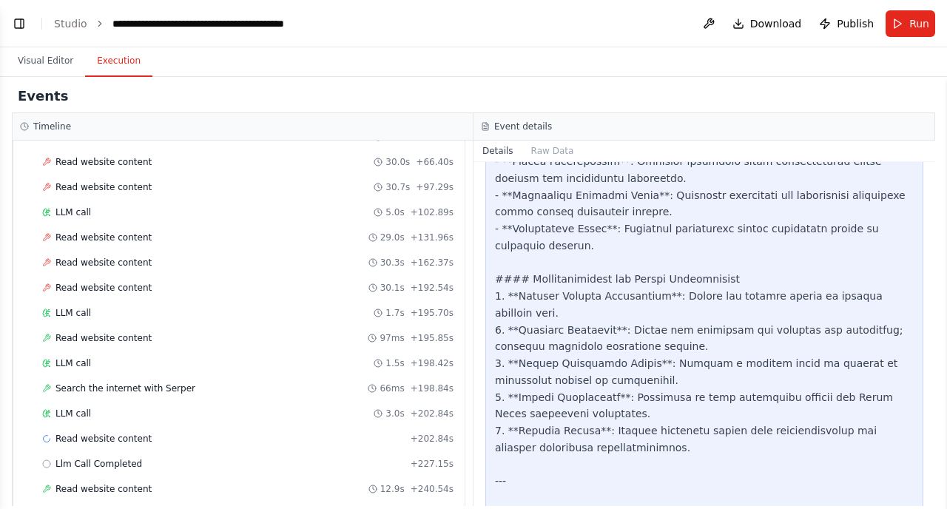
scroll to position [844, 0]
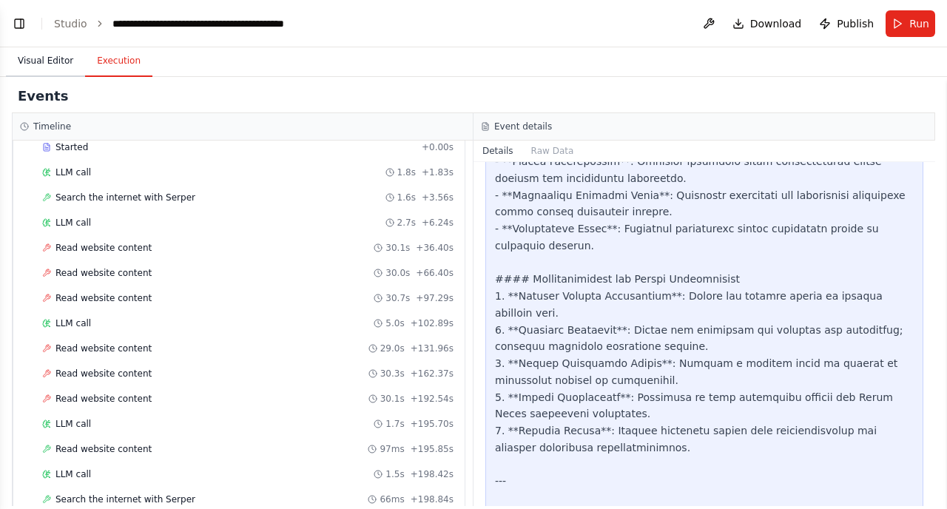
click at [29, 72] on button "Visual Editor" at bounding box center [45, 61] width 79 height 31
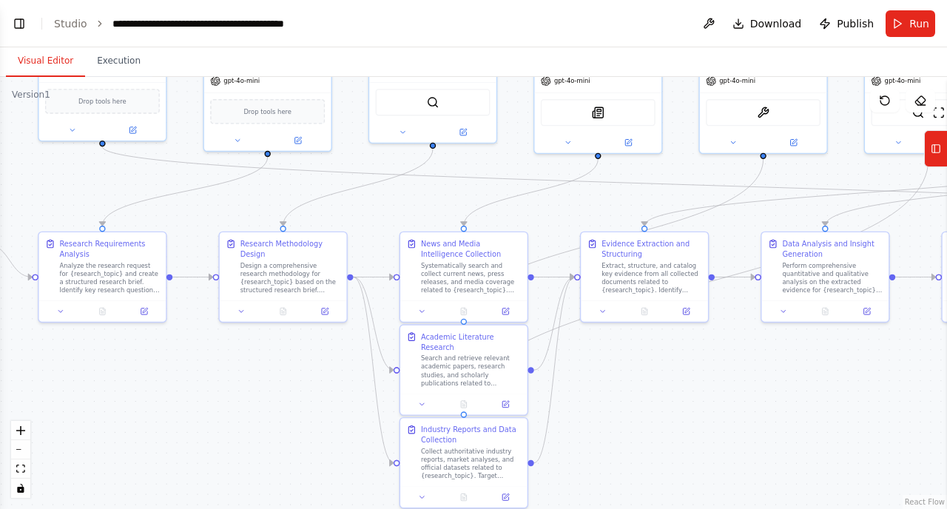
drag, startPoint x: 294, startPoint y: 430, endPoint x: 677, endPoint y: 386, distance: 385.6
click at [677, 386] on div ".deletable-edge-delete-btn { width: 20px; height: 20px; border: 0px solid #ffff…" at bounding box center [473, 293] width 947 height 432
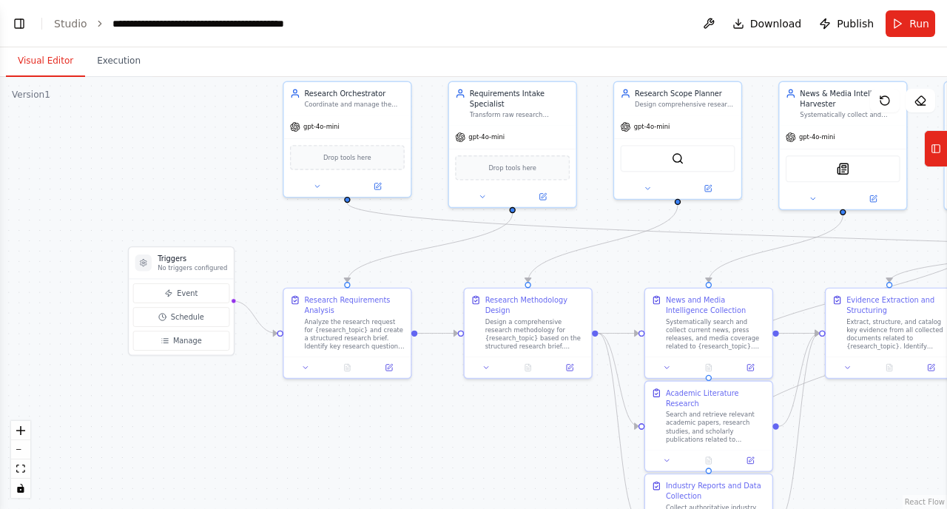
drag, startPoint x: 241, startPoint y: 408, endPoint x: 370, endPoint y: 404, distance: 129.5
click at [370, 405] on div ".deletable-edge-delete-btn { width: 20px; height: 20px; border: 0px solid #ffff…" at bounding box center [473, 293] width 947 height 432
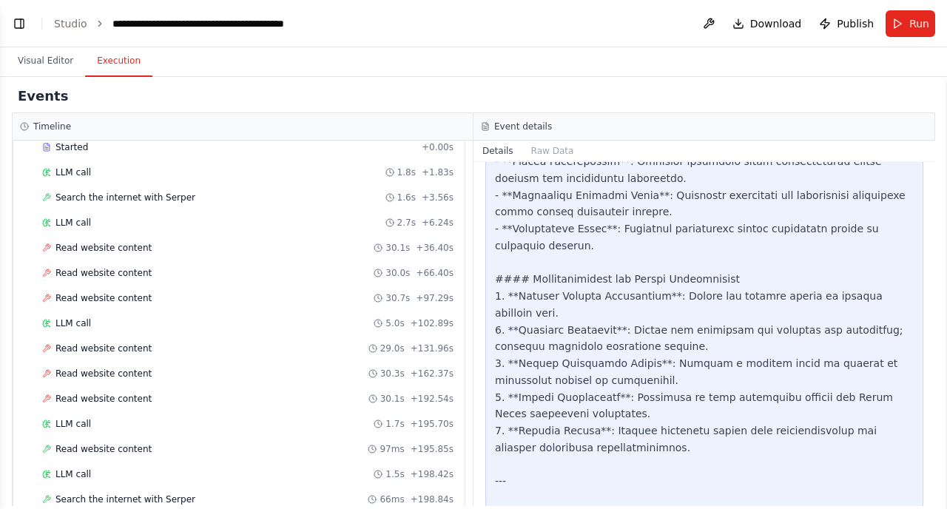
click at [123, 68] on button "Execution" at bounding box center [118, 61] width 67 height 31
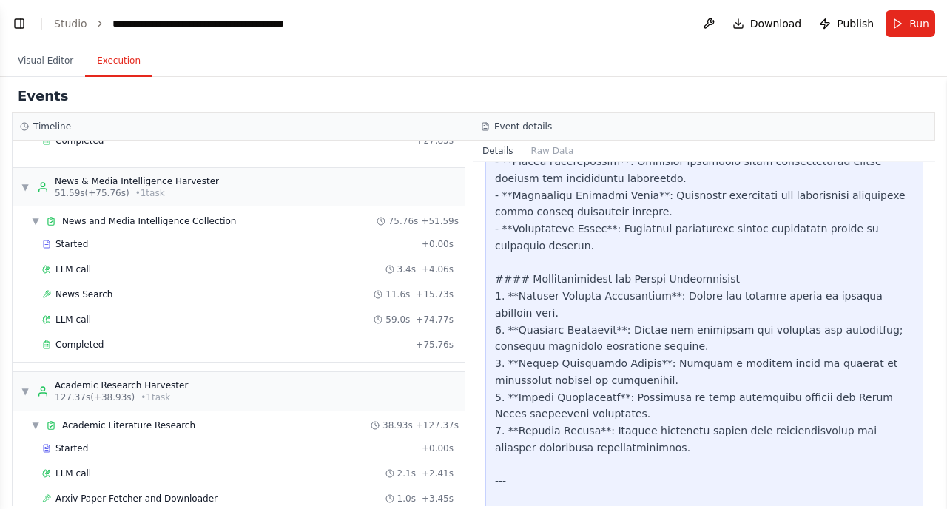
scroll to position [0, 0]
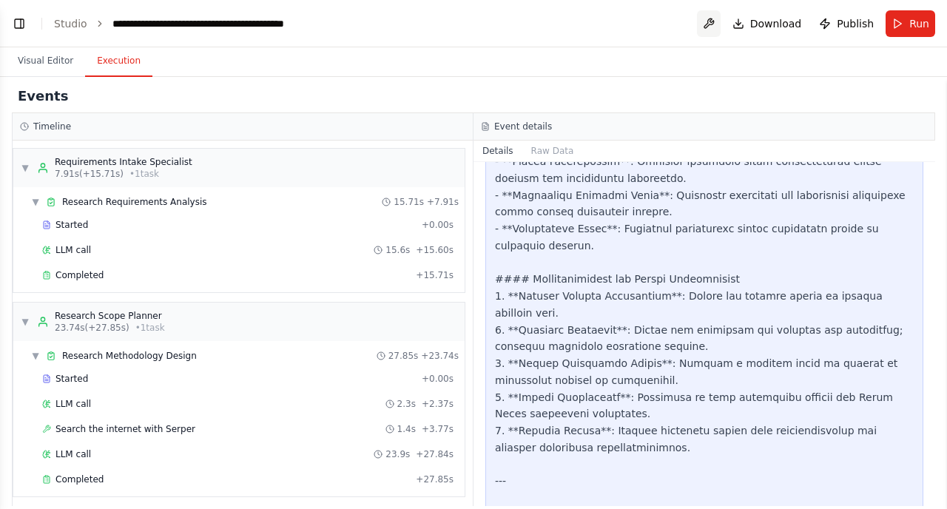
click at [714, 26] on button at bounding box center [709, 23] width 24 height 27
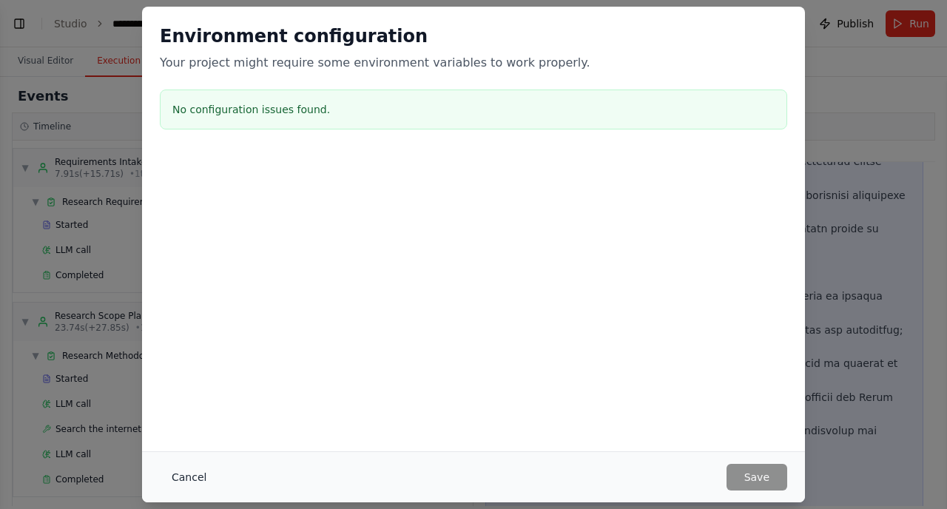
click at [189, 481] on button "Cancel" at bounding box center [189, 477] width 58 height 27
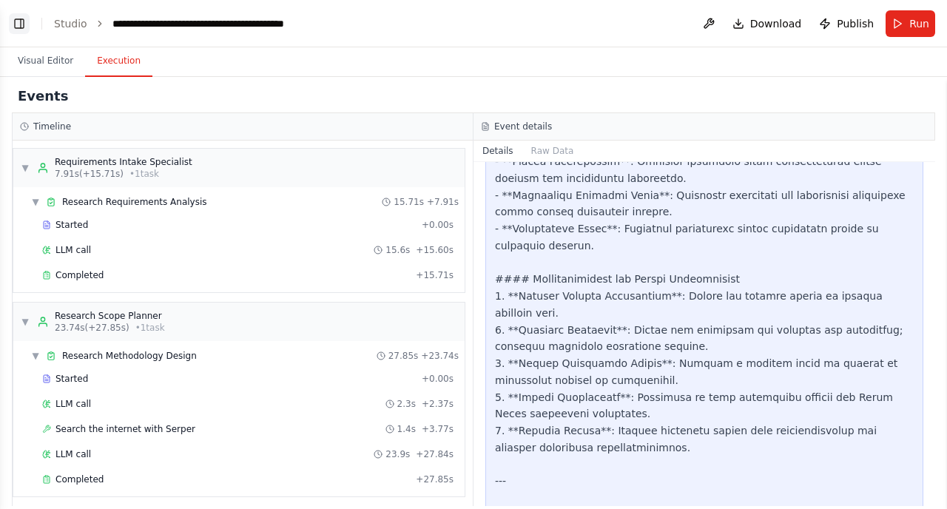
click at [27, 28] on button "Toggle Left Sidebar" at bounding box center [19, 23] width 21 height 21
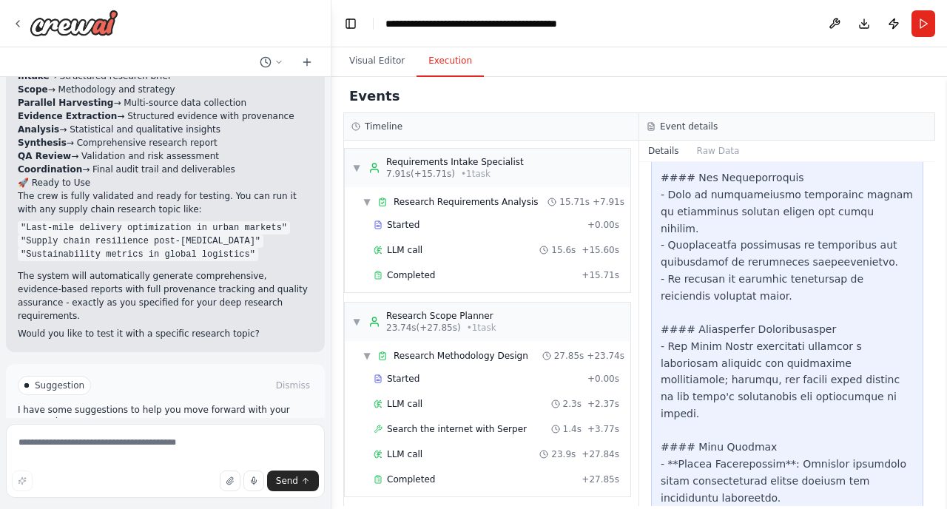
click at [63, 379] on span "Suggestion" at bounding box center [60, 385] width 50 height 12
click at [41, 379] on span "Suggestion" at bounding box center [60, 385] width 50 height 12
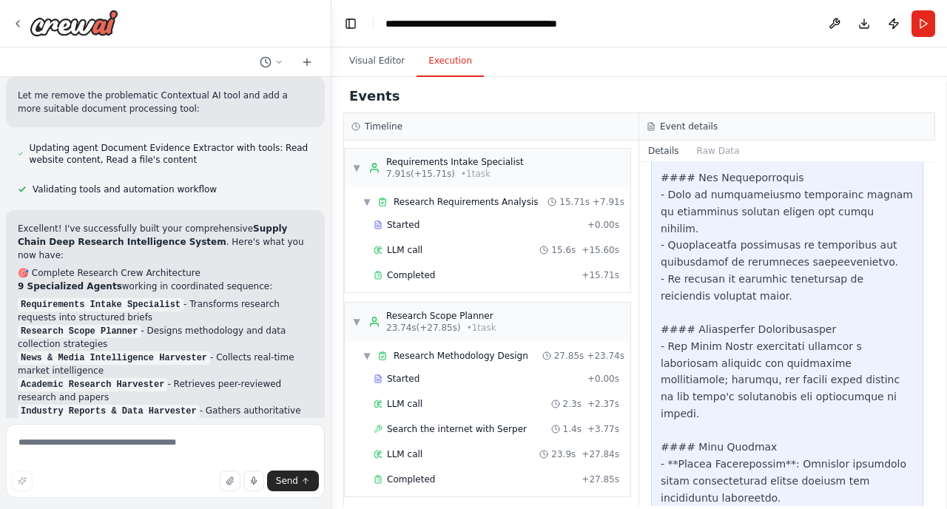
scroll to position [2657, 0]
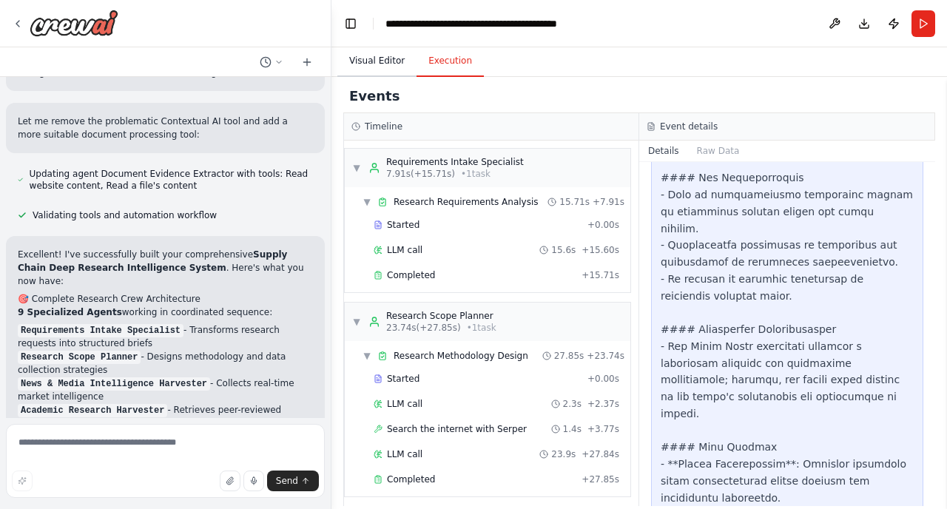
click at [360, 64] on button "Visual Editor" at bounding box center [376, 61] width 79 height 31
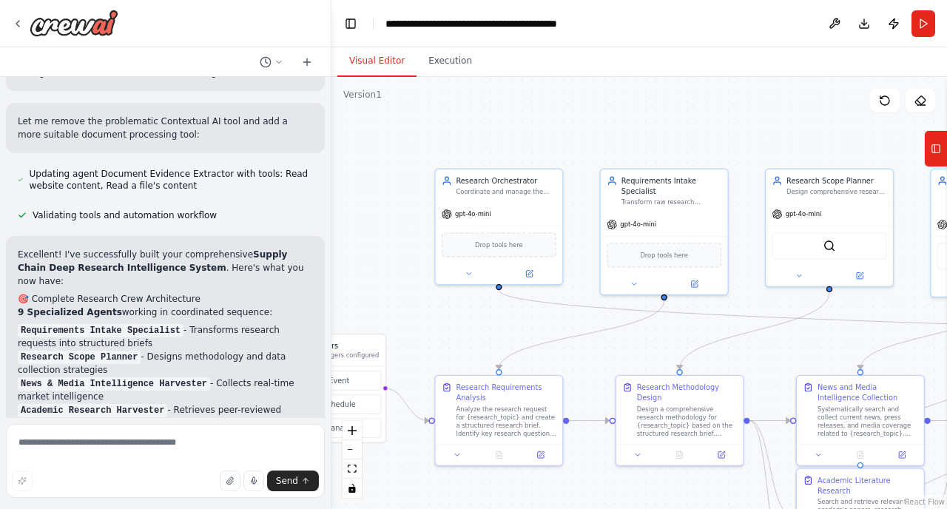
drag, startPoint x: 697, startPoint y: 186, endPoint x: 632, endPoint y: 332, distance: 160.2
click at [632, 332] on div ".deletable-edge-delete-btn { width: 20px; height: 20px; border: 0px solid #ffff…" at bounding box center [638, 293] width 615 height 432
click at [532, 277] on button at bounding box center [529, 271] width 58 height 13
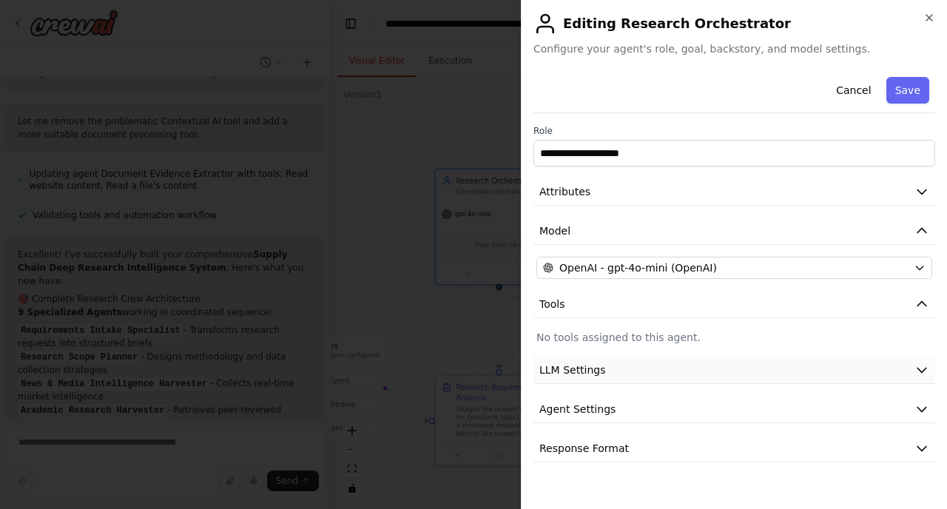
click at [597, 365] on span "LLM Settings" at bounding box center [572, 369] width 67 height 15
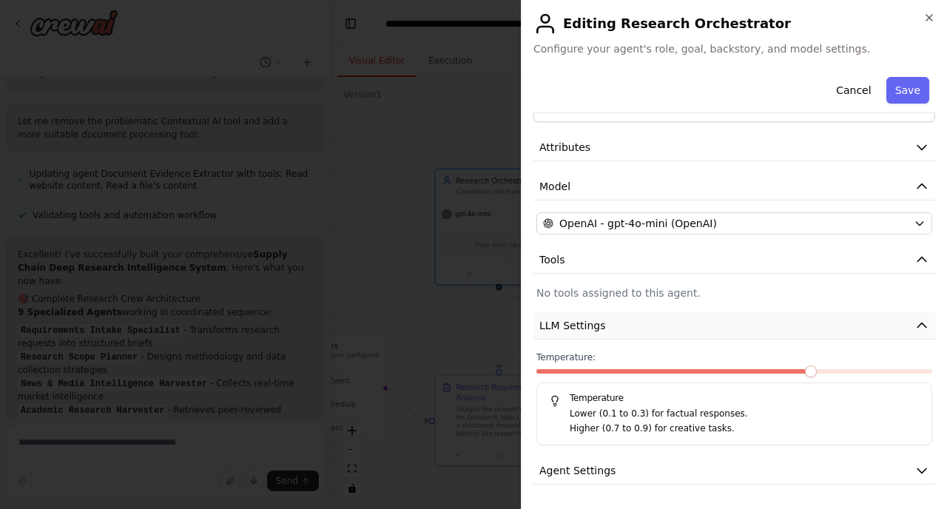
scroll to position [83, 0]
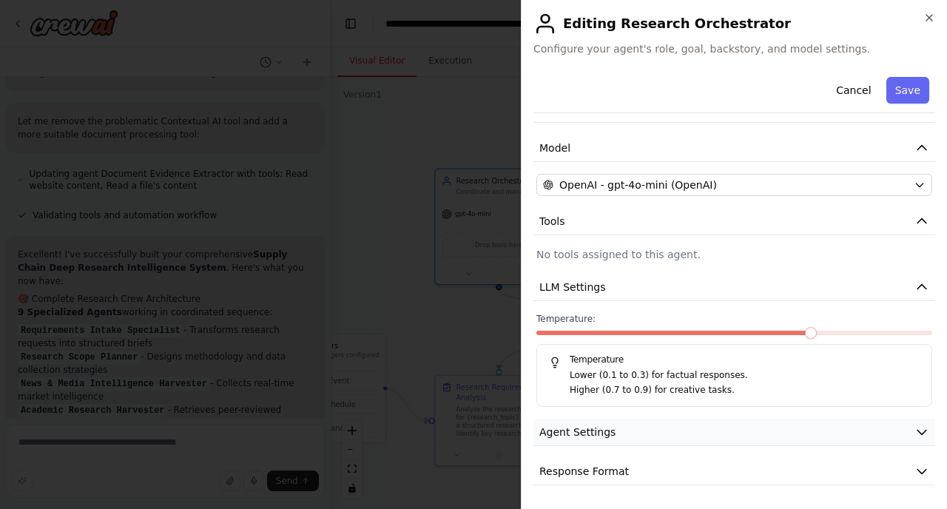
click at [600, 440] on button "Agent Settings" at bounding box center [734, 432] width 402 height 27
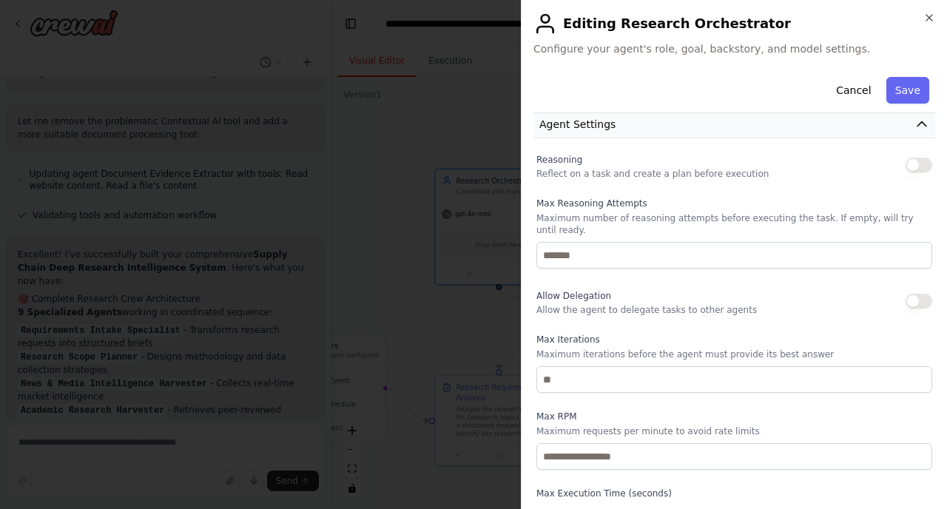
scroll to position [367, 0]
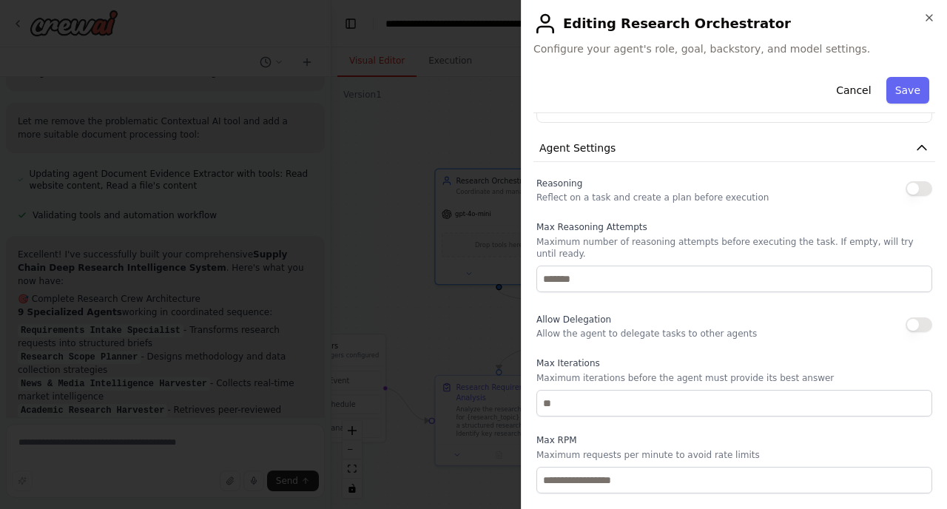
click at [915, 183] on button "button" at bounding box center [918, 188] width 27 height 15
click at [920, 190] on button "button" at bounding box center [918, 188] width 27 height 15
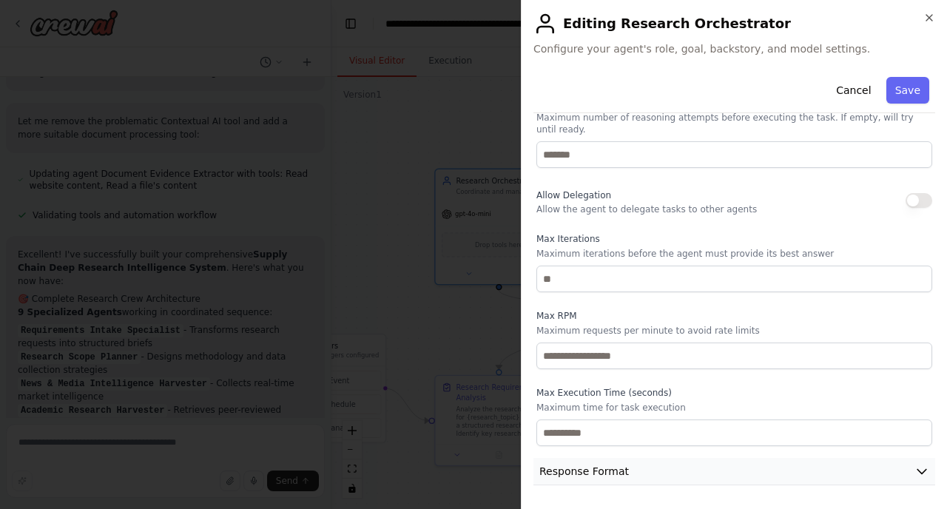
click at [640, 473] on button "Response Format" at bounding box center [734, 471] width 402 height 27
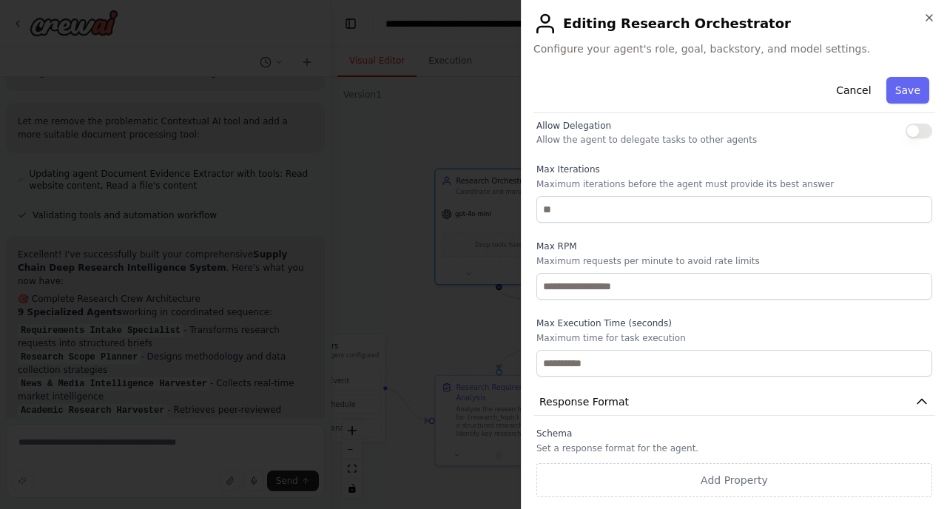
scroll to position [0, 0]
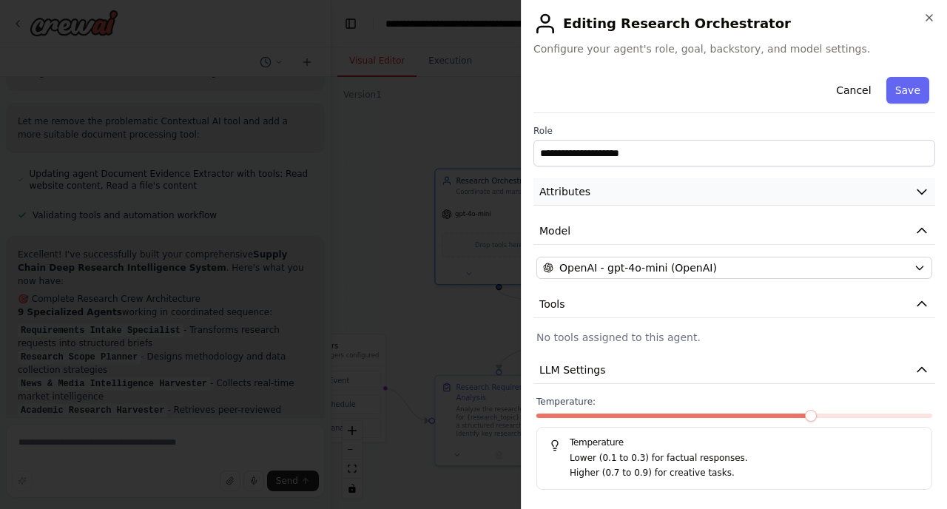
click at [578, 192] on span "Attributes" at bounding box center [564, 191] width 51 height 15
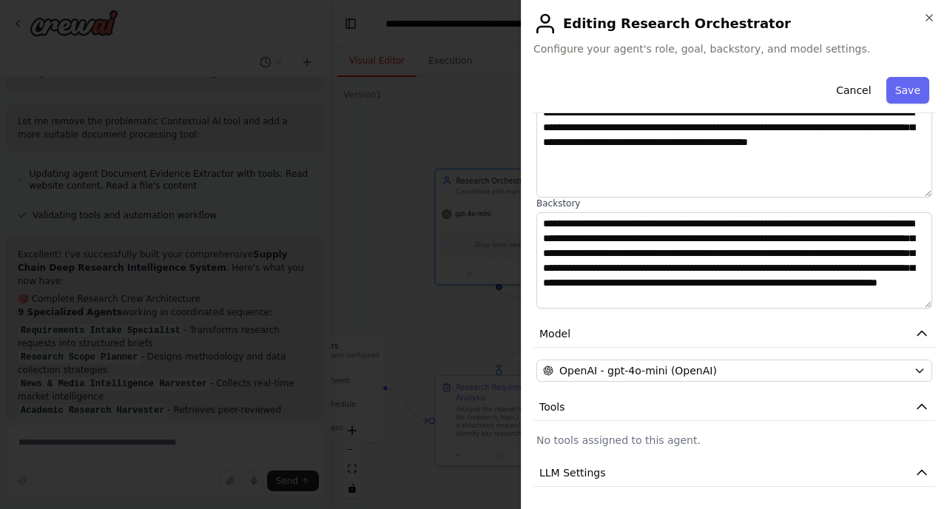
scroll to position [151, 0]
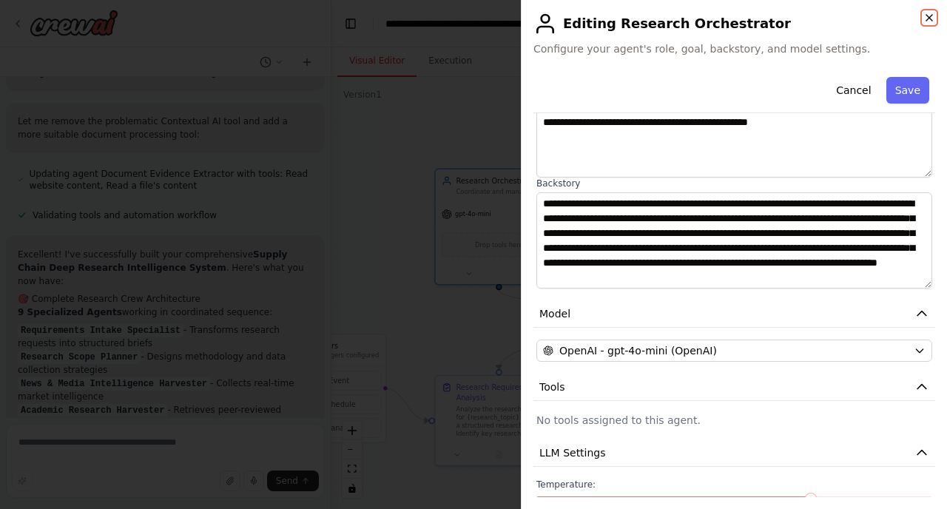
click at [928, 20] on icon "button" at bounding box center [929, 18] width 12 height 12
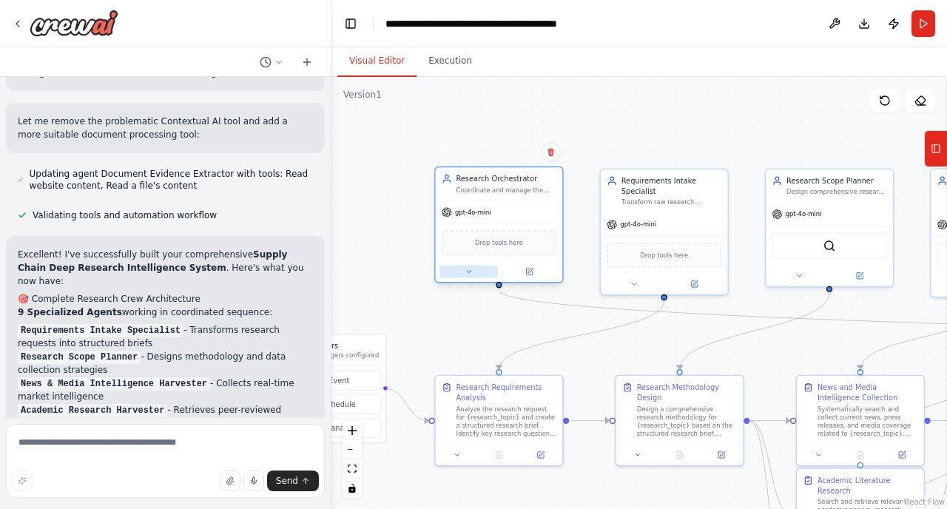
click at [469, 274] on icon at bounding box center [468, 272] width 8 height 8
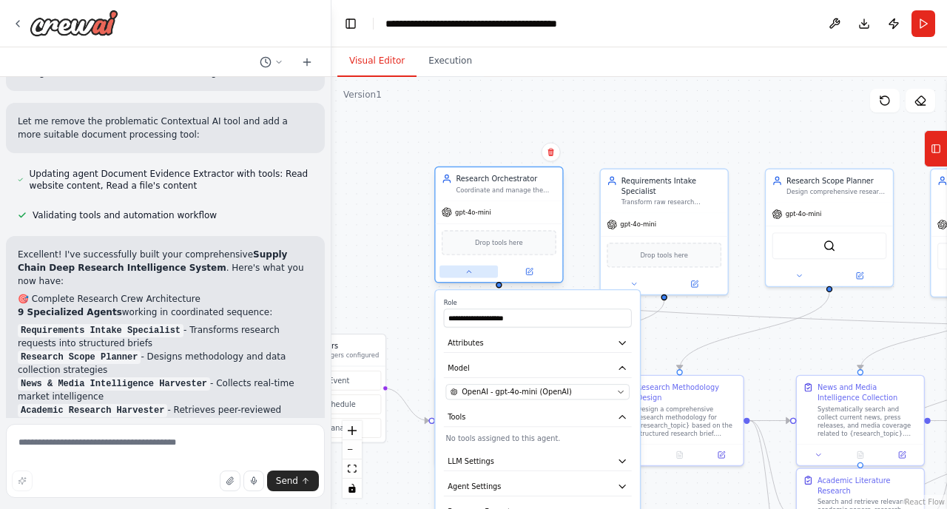
click at [469, 274] on icon at bounding box center [468, 272] width 8 height 8
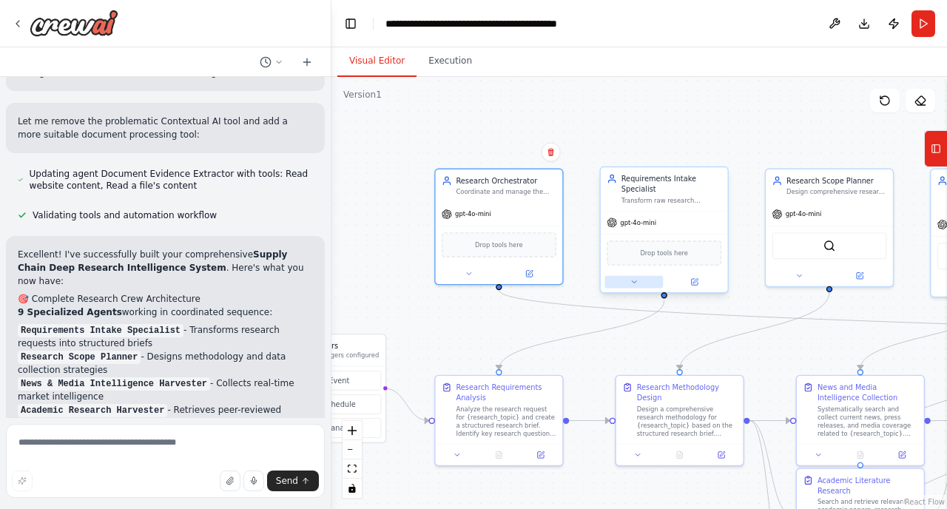
click at [639, 282] on button at bounding box center [633, 282] width 58 height 13
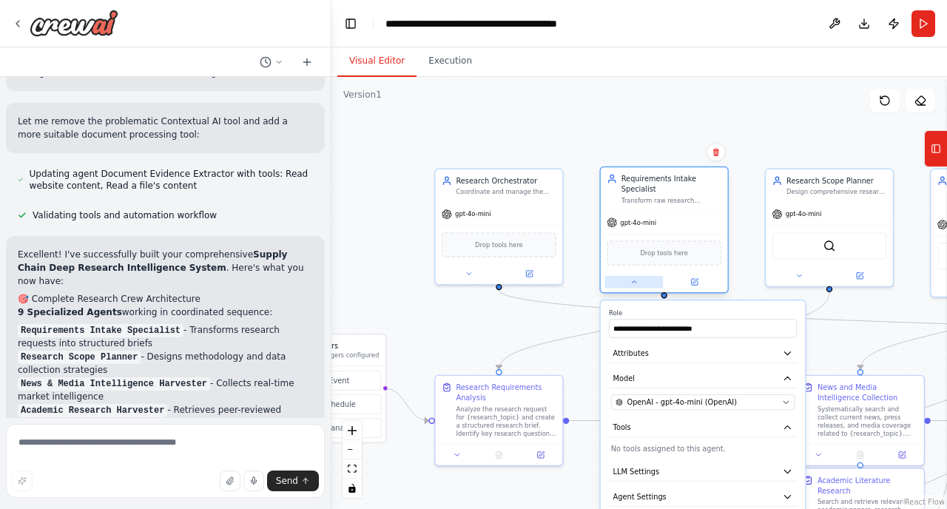
click at [639, 282] on button at bounding box center [633, 282] width 58 height 13
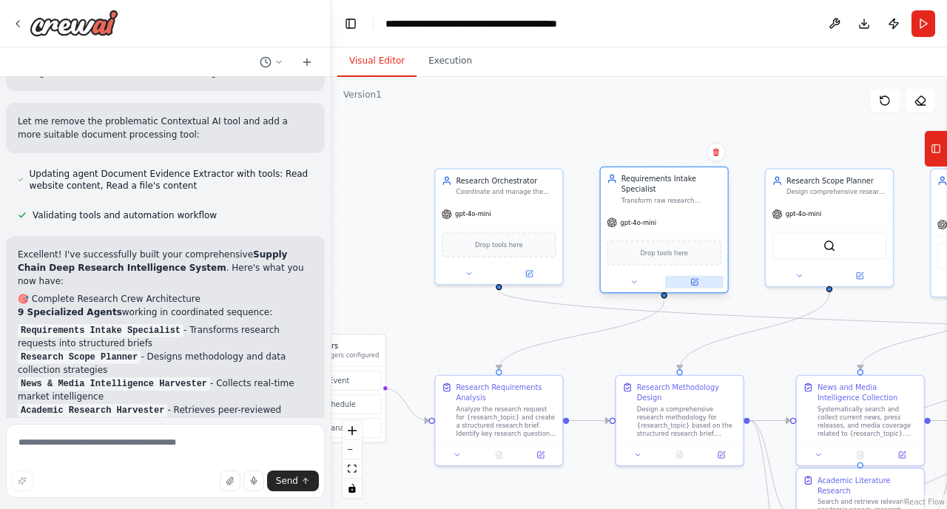
click at [688, 280] on button at bounding box center [694, 282] width 58 height 13
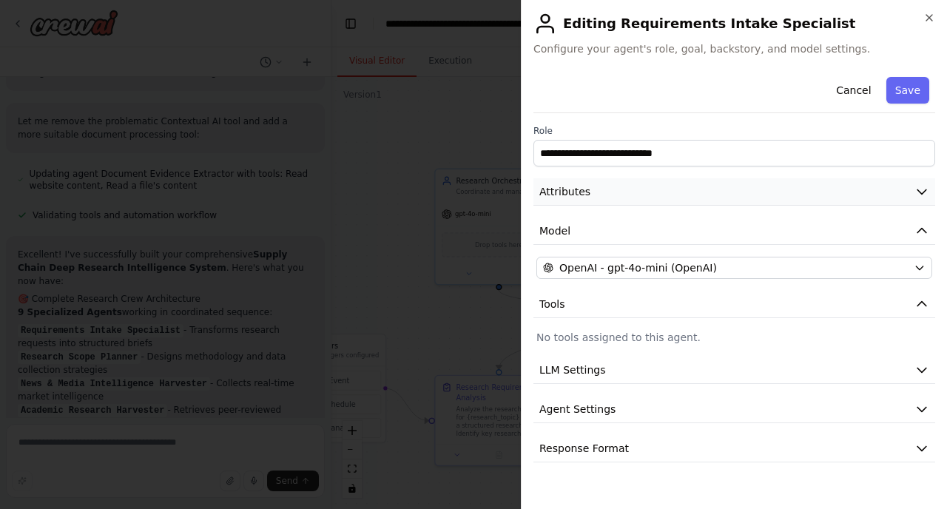
click at [562, 197] on span "Attributes" at bounding box center [564, 191] width 51 height 15
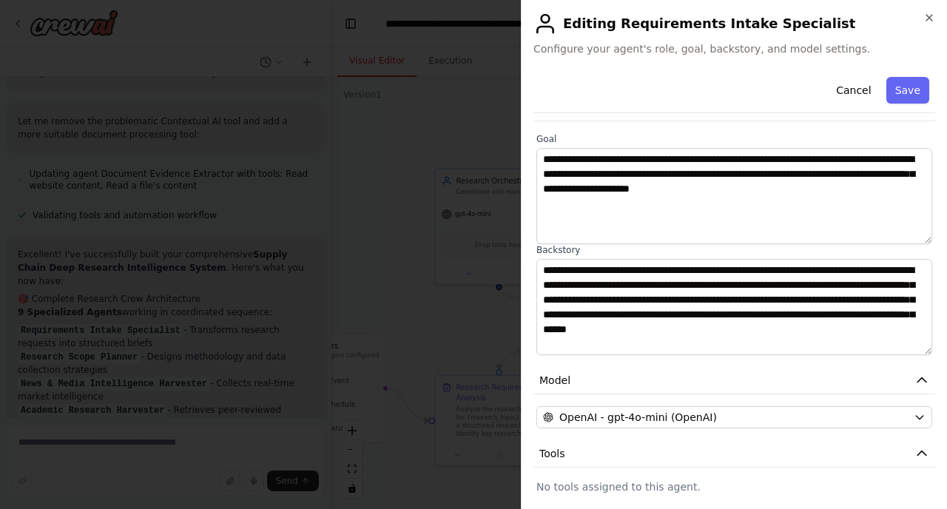
scroll to position [82, 0]
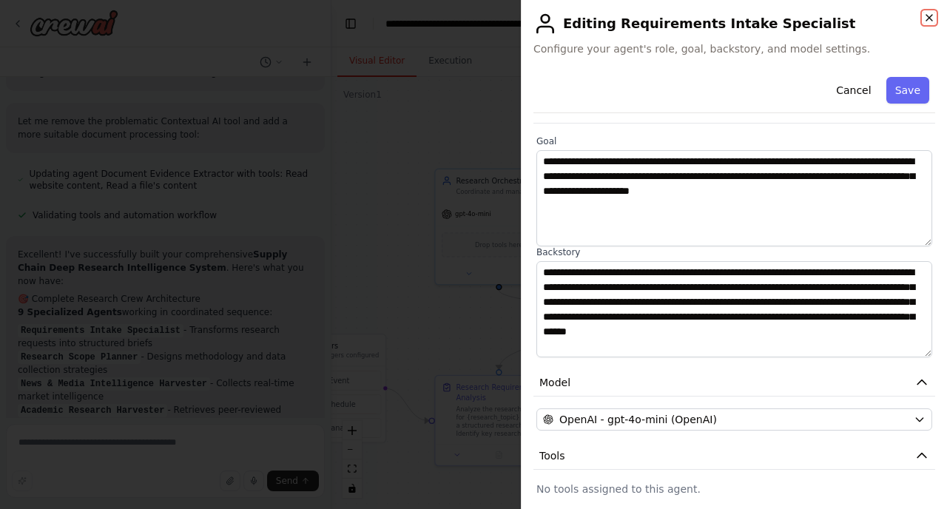
click at [931, 17] on icon "button" at bounding box center [929, 18] width 12 height 12
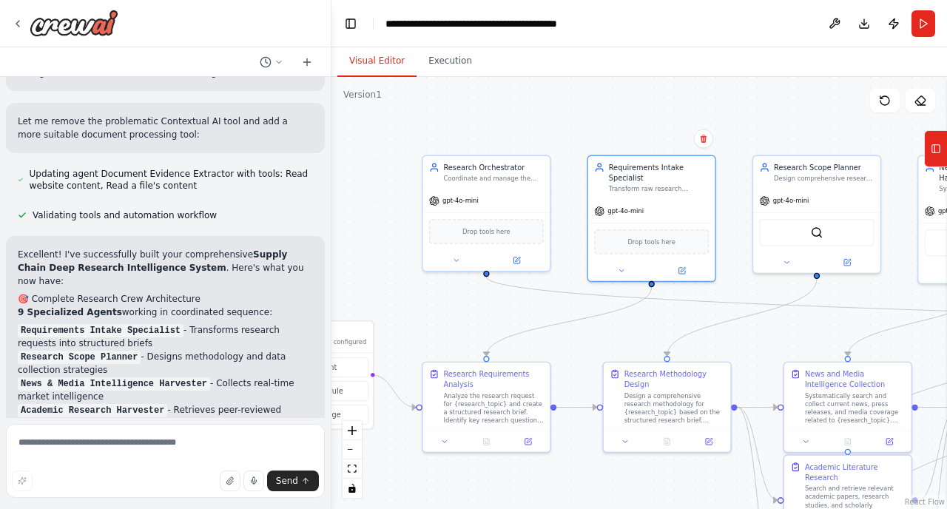
drag, startPoint x: 684, startPoint y: 338, endPoint x: 671, endPoint y: 325, distance: 18.3
click at [671, 325] on div ".deletable-edge-delete-btn { width: 20px; height: 20px; border: 0px solid #ffff…" at bounding box center [638, 293] width 615 height 432
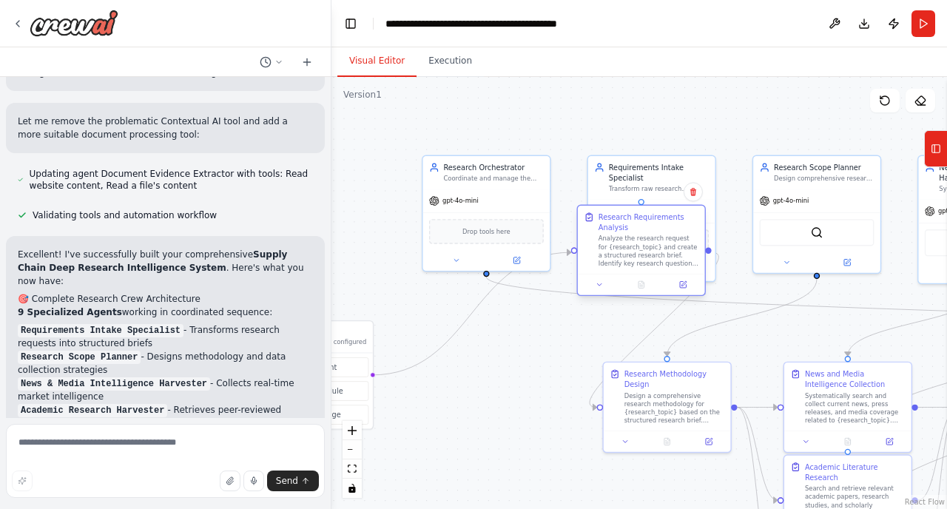
drag, startPoint x: 503, startPoint y: 407, endPoint x: 659, endPoint y: 251, distance: 220.7
click at [659, 251] on div "Analyze the research request for {research_topic} and create a structured resea…" at bounding box center [648, 250] width 100 height 33
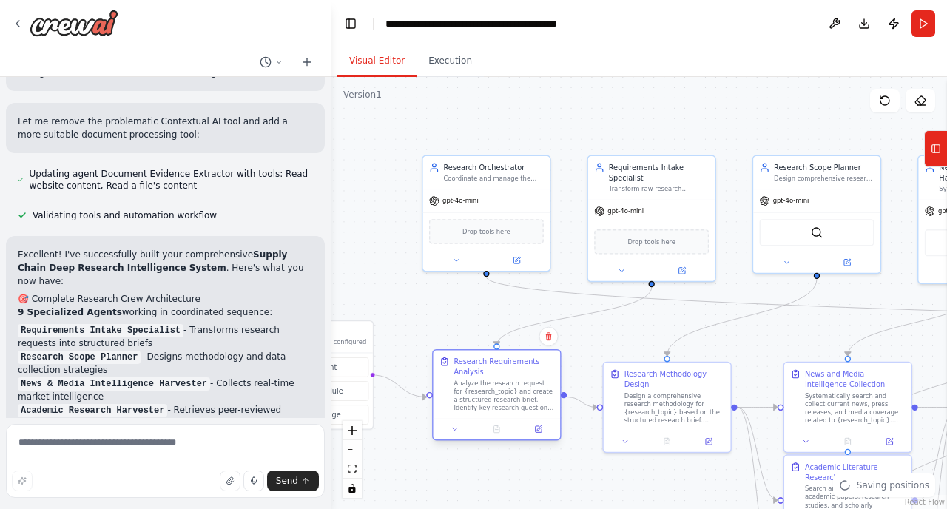
drag, startPoint x: 655, startPoint y: 225, endPoint x: 507, endPoint y: 373, distance: 209.7
click at [507, 373] on div "Research Requirements Analysis" at bounding box center [503, 366] width 100 height 21
click at [501, 372] on div "Research Requirements Analysis" at bounding box center [503, 366] width 100 height 21
click at [685, 269] on button at bounding box center [681, 269] width 58 height 13
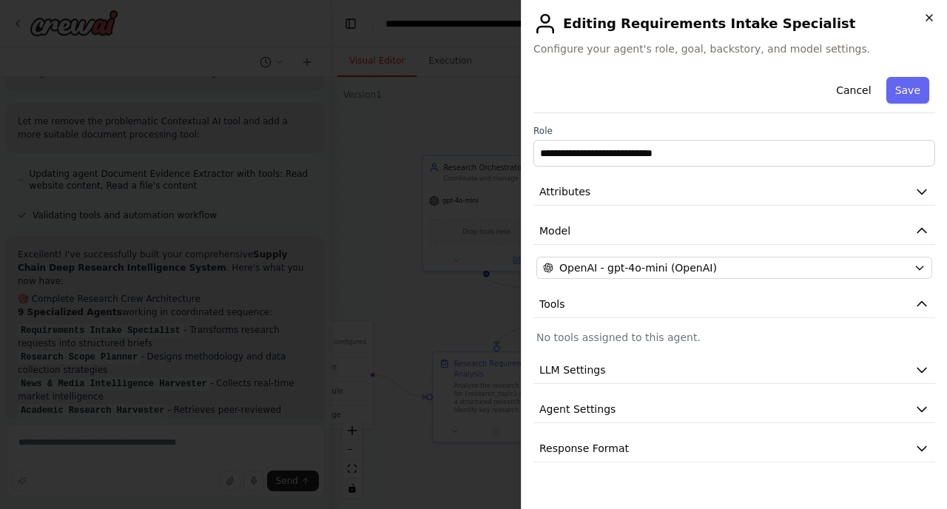
click at [930, 13] on icon "button" at bounding box center [929, 18] width 12 height 12
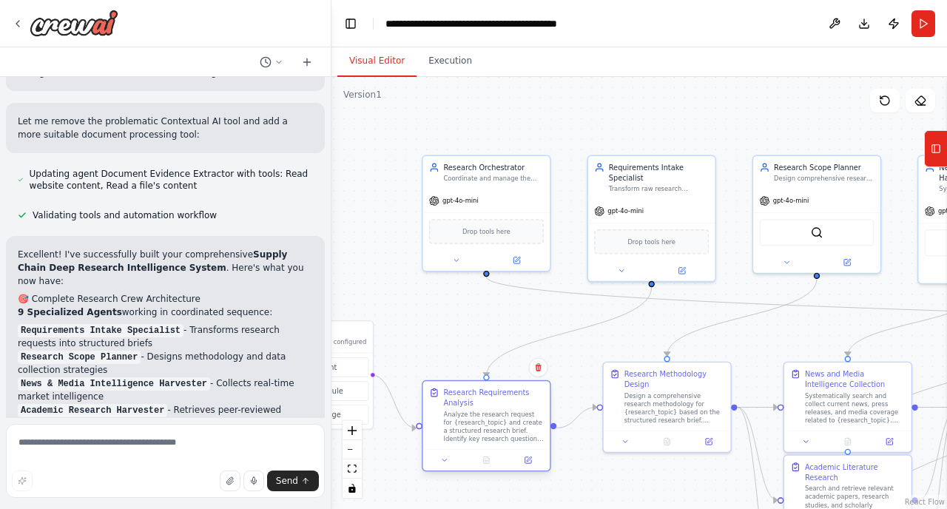
drag, startPoint x: 492, startPoint y: 376, endPoint x: 485, endPoint y: 404, distance: 28.9
click at [485, 404] on div "Research Requirements Analysis" at bounding box center [493, 397] width 100 height 21
click at [844, 258] on icon at bounding box center [847, 260] width 6 height 6
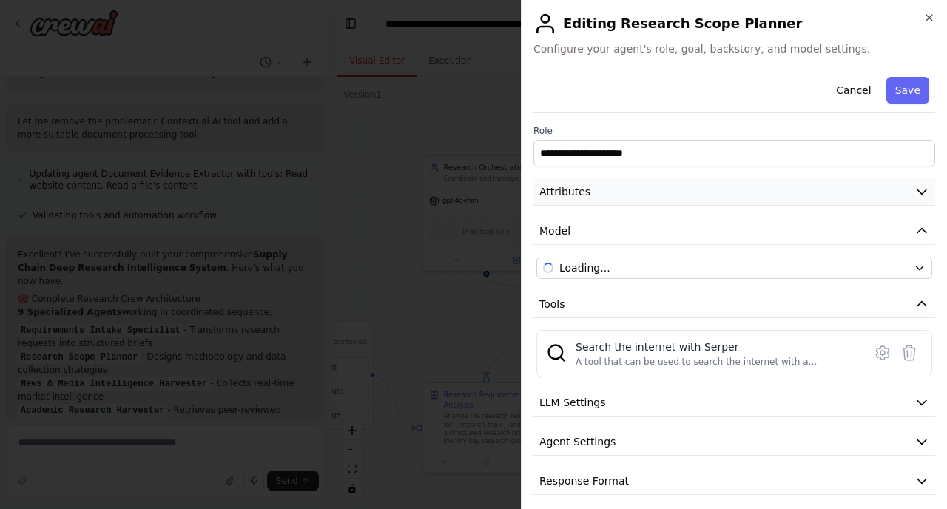
click at [726, 195] on button "Attributes" at bounding box center [734, 191] width 402 height 27
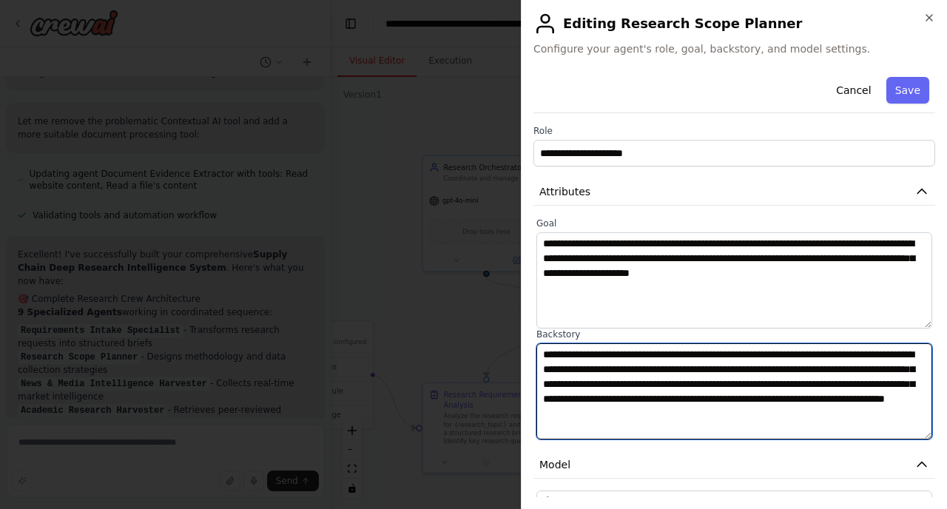
drag, startPoint x: 610, startPoint y: 370, endPoint x: 564, endPoint y: 368, distance: 45.9
click at [564, 368] on textarea "**********" at bounding box center [734, 391] width 396 height 96
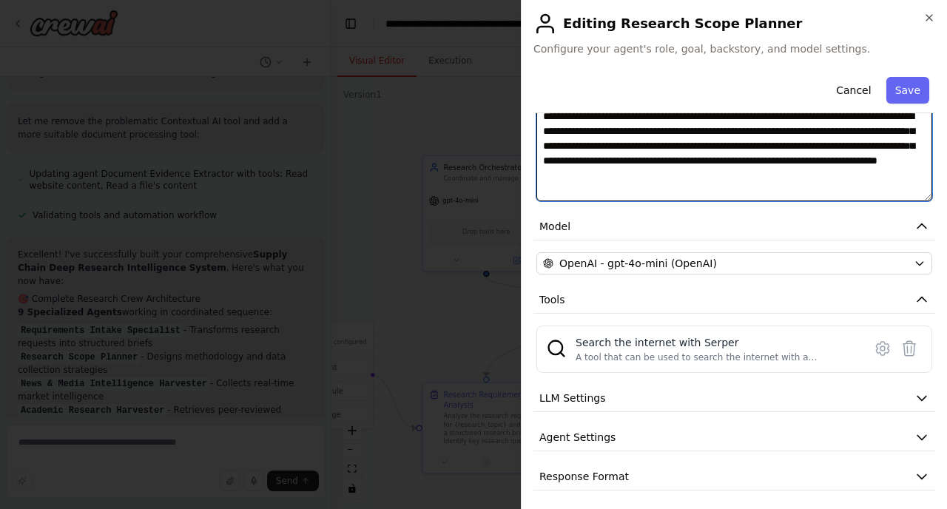
scroll to position [243, 0]
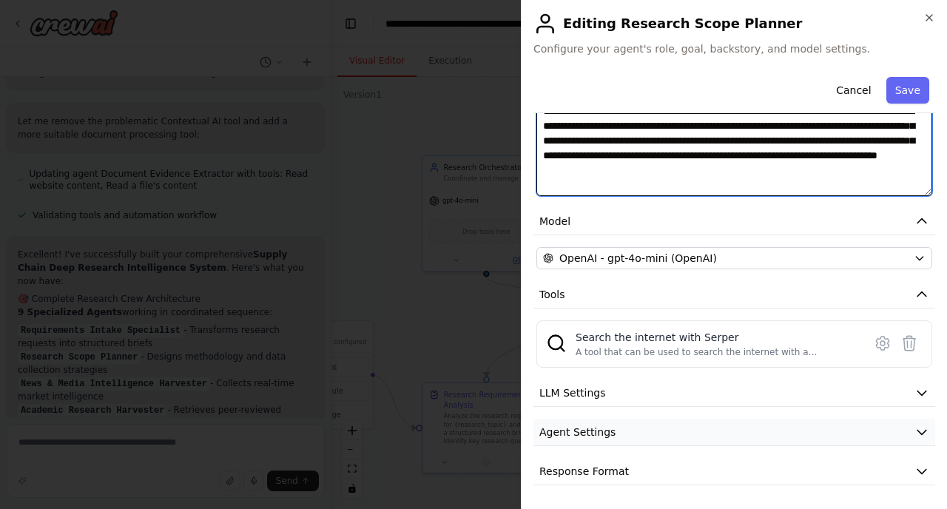
type textarea "**********"
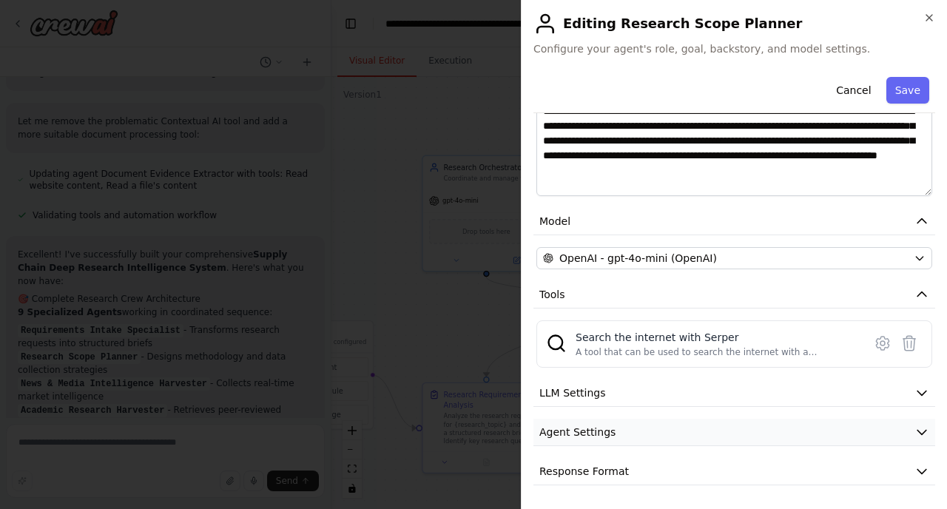
click at [684, 425] on button "Agent Settings" at bounding box center [734, 432] width 402 height 27
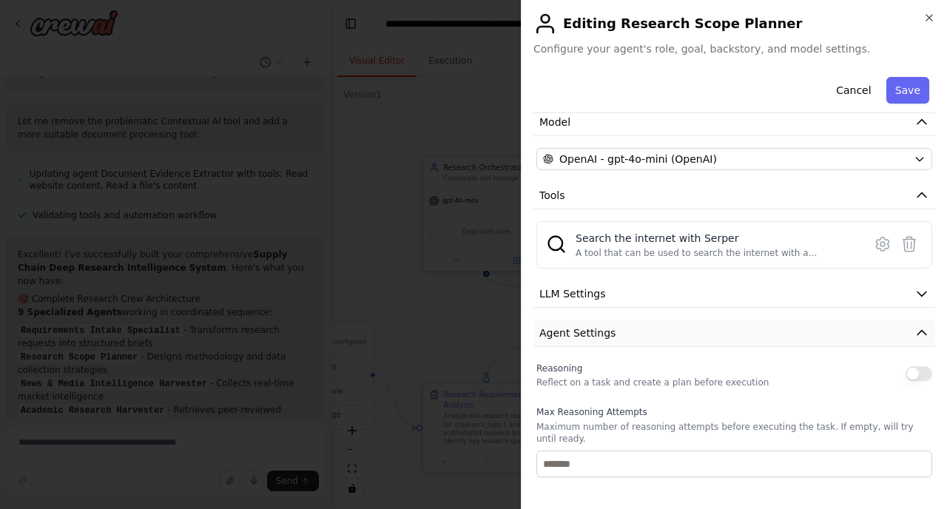
scroll to position [344, 0]
click at [901, 101] on button "Save" at bounding box center [907, 90] width 43 height 27
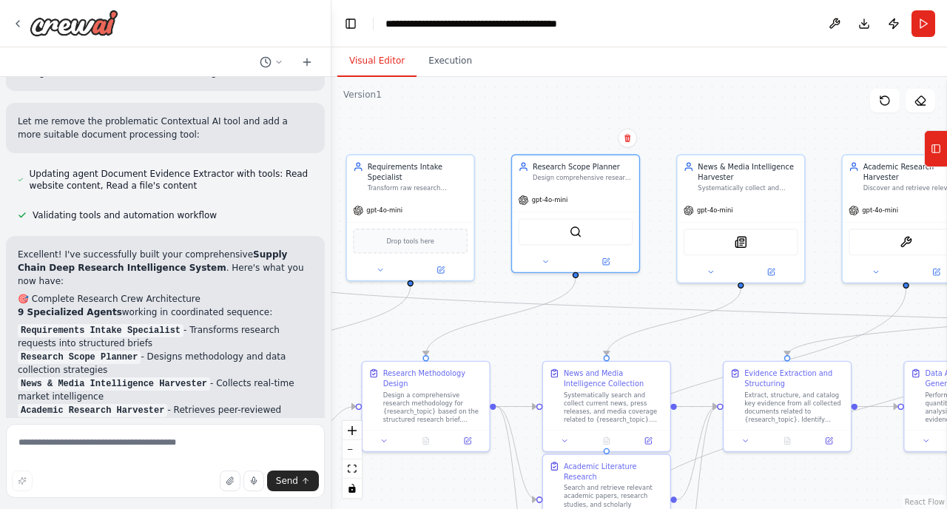
drag, startPoint x: 802, startPoint y: 347, endPoint x: 561, endPoint y: 346, distance: 241.1
click at [561, 346] on div ".deletable-edge-delete-btn { width: 20px; height: 20px; border: 0px solid #ffff…" at bounding box center [638, 293] width 615 height 432
click at [712, 175] on div "News & Media Intelligence Harvester" at bounding box center [747, 170] width 100 height 21
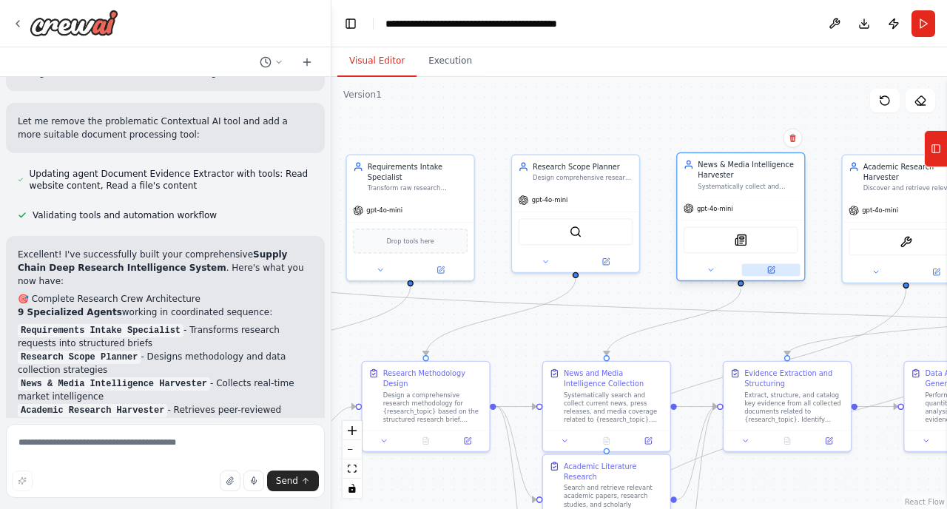
click at [773, 268] on icon at bounding box center [771, 268] width 5 height 5
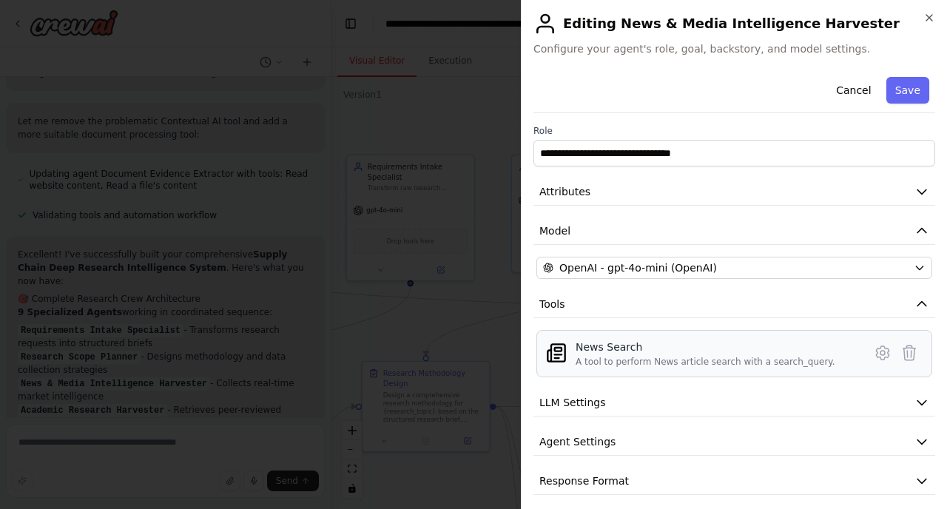
click at [634, 364] on div "A tool to perform News article search with a search_query." at bounding box center [705, 362] width 260 height 12
click at [883, 347] on icon at bounding box center [882, 353] width 18 height 18
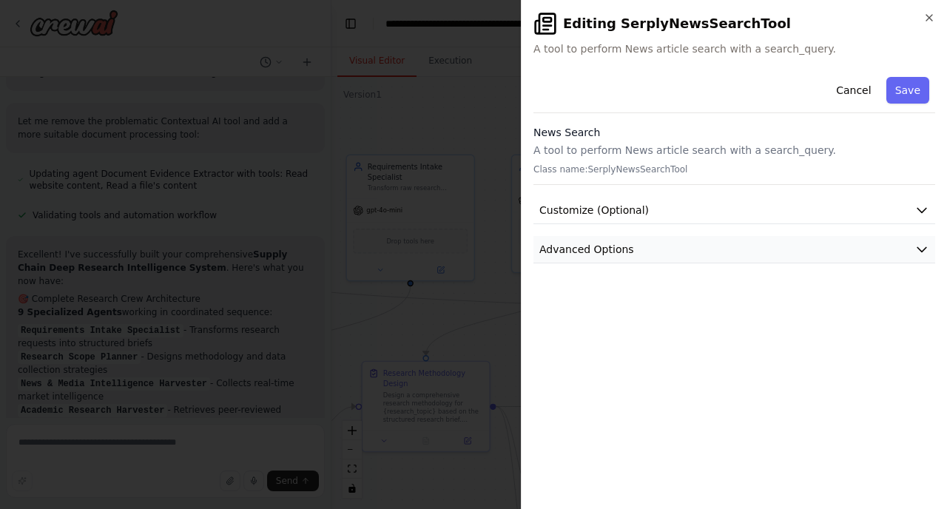
click at [623, 242] on span "Advanced Options" at bounding box center [586, 249] width 95 height 15
click at [623, 351] on div "Required to work properly." at bounding box center [734, 343] width 376 height 41
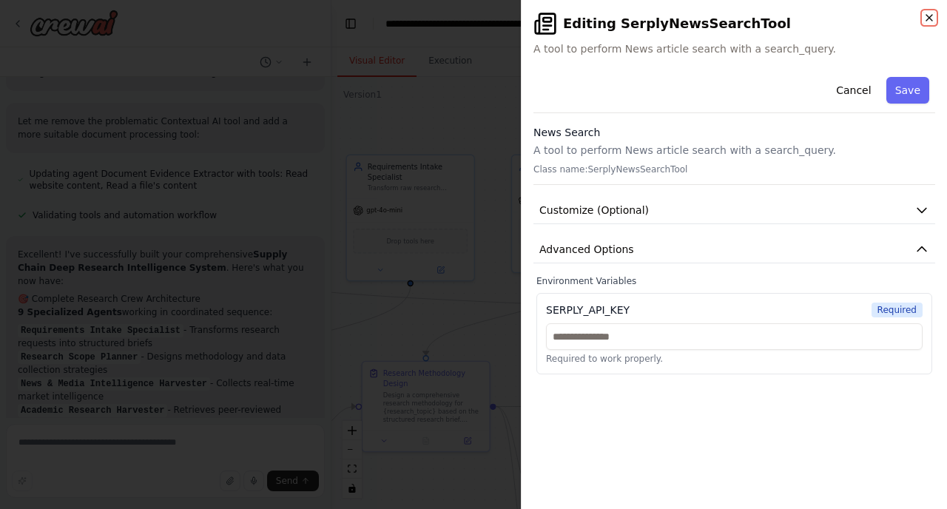
click at [930, 16] on icon "button" at bounding box center [929, 18] width 12 height 12
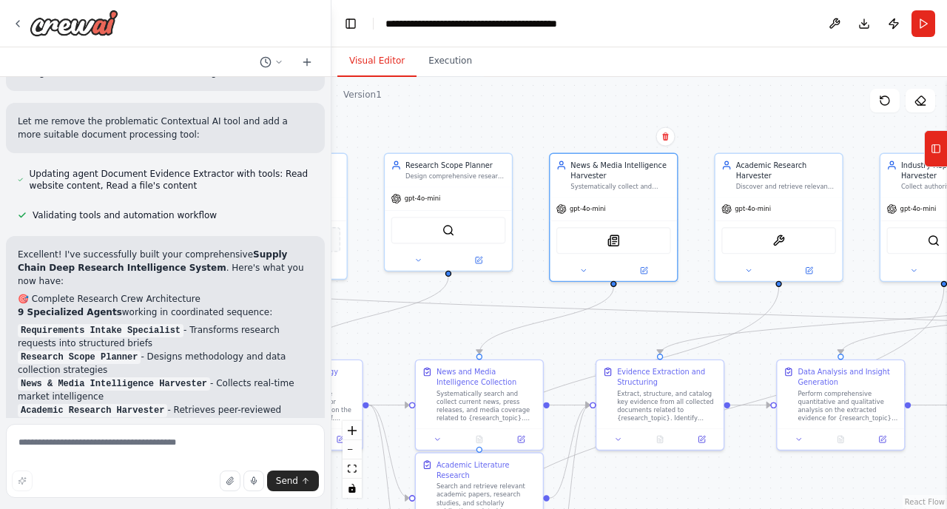
drag, startPoint x: 815, startPoint y: 292, endPoint x: 679, endPoint y: 291, distance: 136.1
click at [679, 291] on div ".deletable-edge-delete-btn { width: 20px; height: 20px; border: 0px solid #ffff…" at bounding box center [638, 293] width 615 height 432
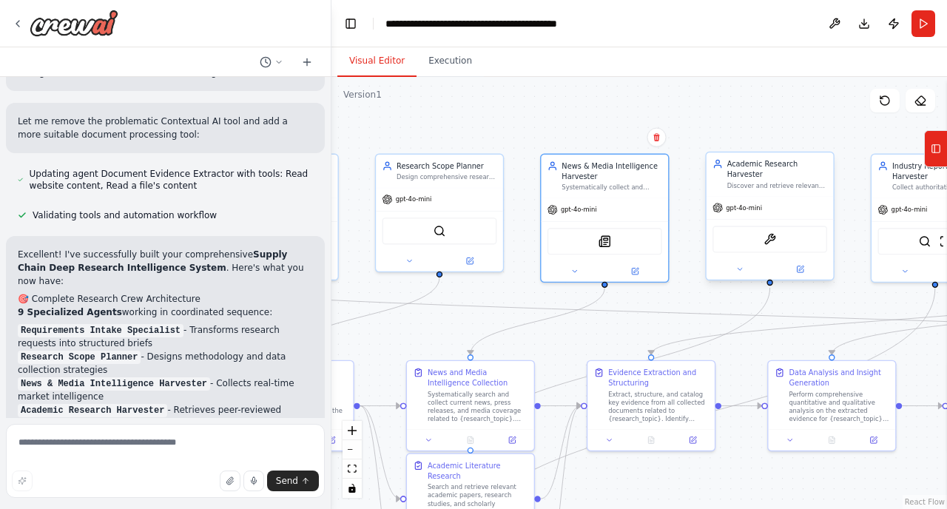
click at [803, 276] on div at bounding box center [769, 269] width 127 height 21
click at [802, 271] on icon at bounding box center [799, 269] width 6 height 6
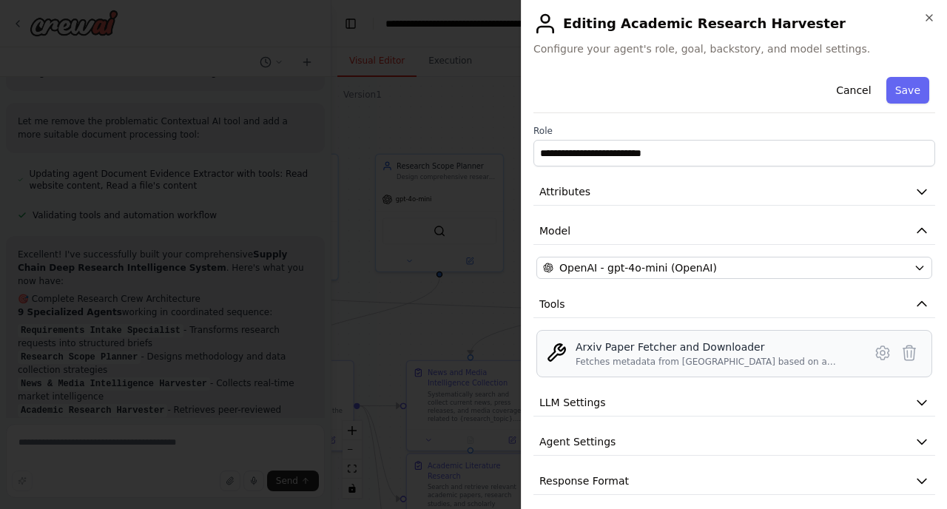
click at [709, 360] on div "Fetches metadata from Arxiv based on a search query and optionally downloads PD…" at bounding box center [714, 362] width 279 height 12
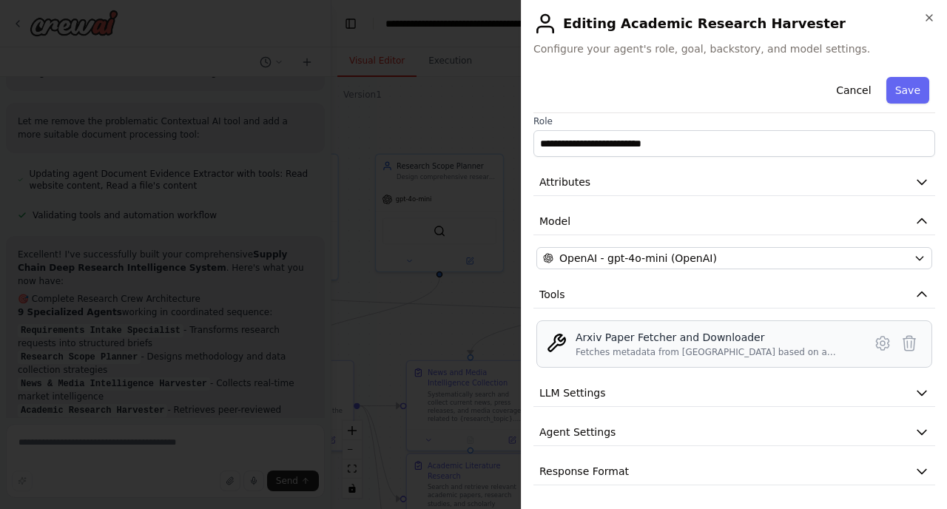
click at [552, 345] on img at bounding box center [556, 343] width 21 height 21
click at [874, 345] on icon at bounding box center [882, 343] width 18 height 18
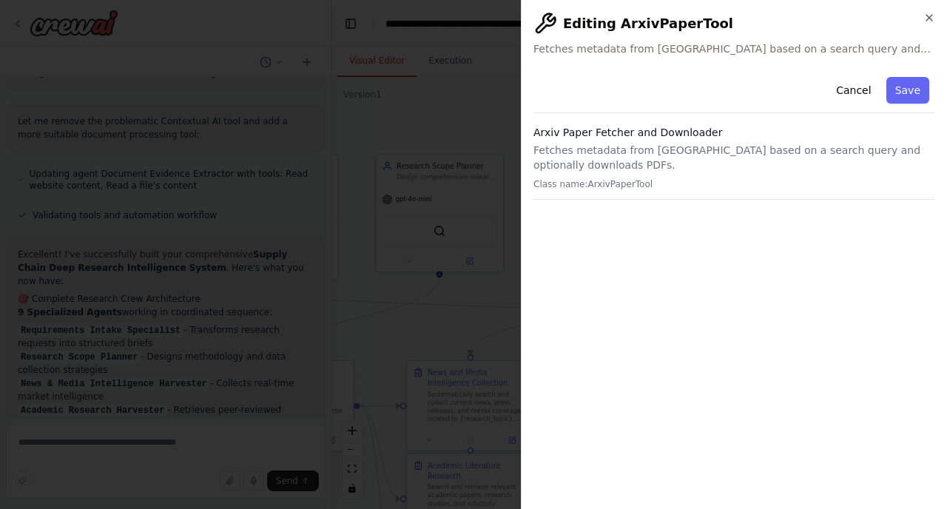
scroll to position [0, 0]
click at [859, 85] on button "Cancel" at bounding box center [853, 90] width 53 height 27
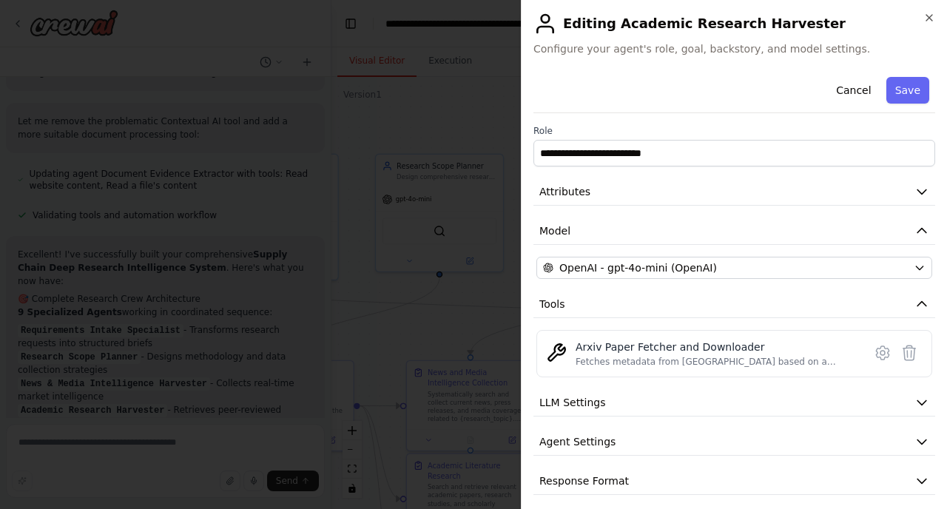
scroll to position [10, 0]
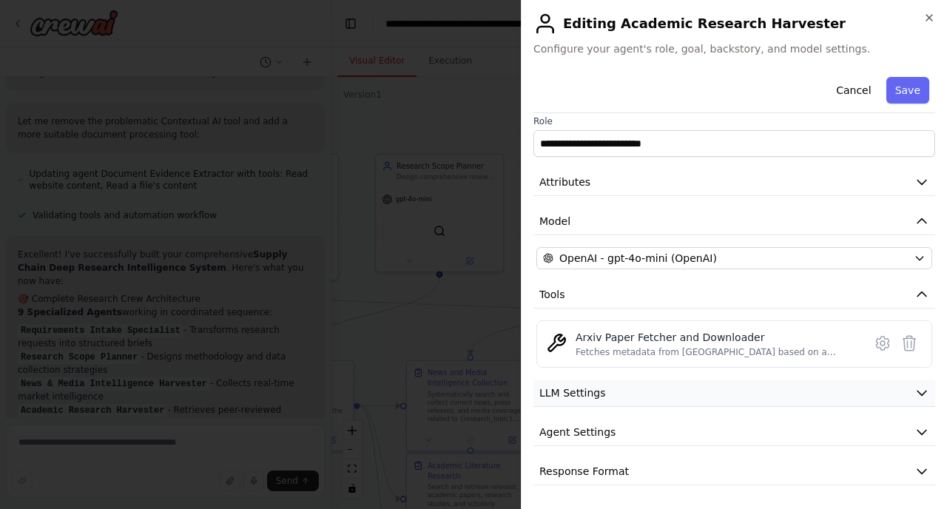
click at [621, 392] on button "LLM Settings" at bounding box center [734, 392] width 402 height 27
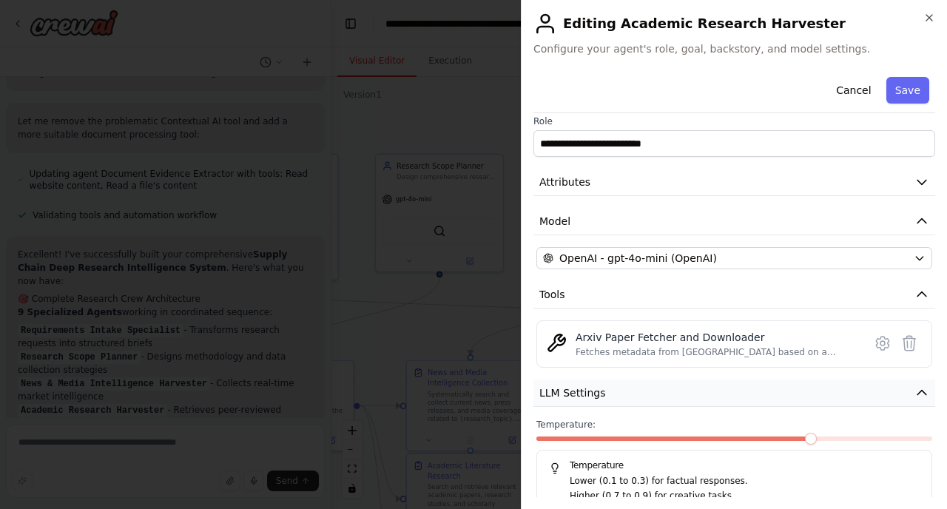
scroll to position [115, 0]
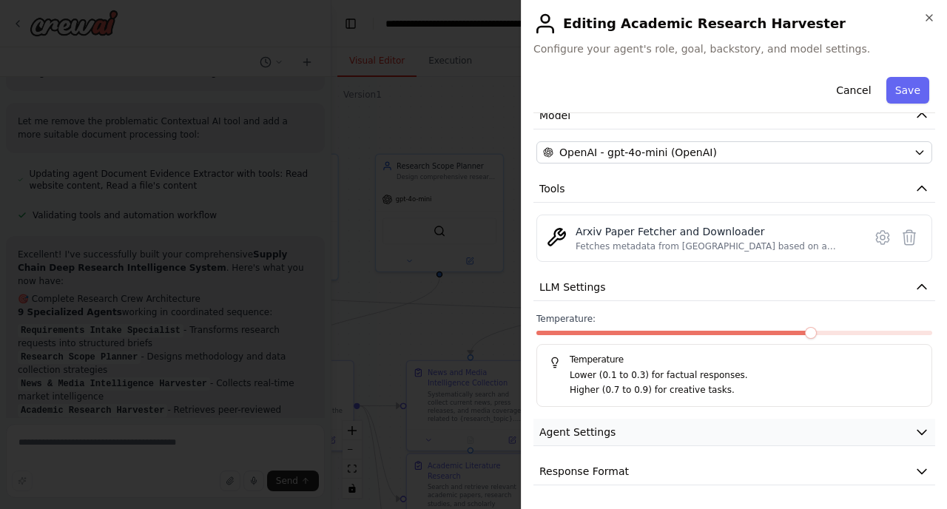
click at [587, 426] on span "Agent Settings" at bounding box center [577, 431] width 76 height 15
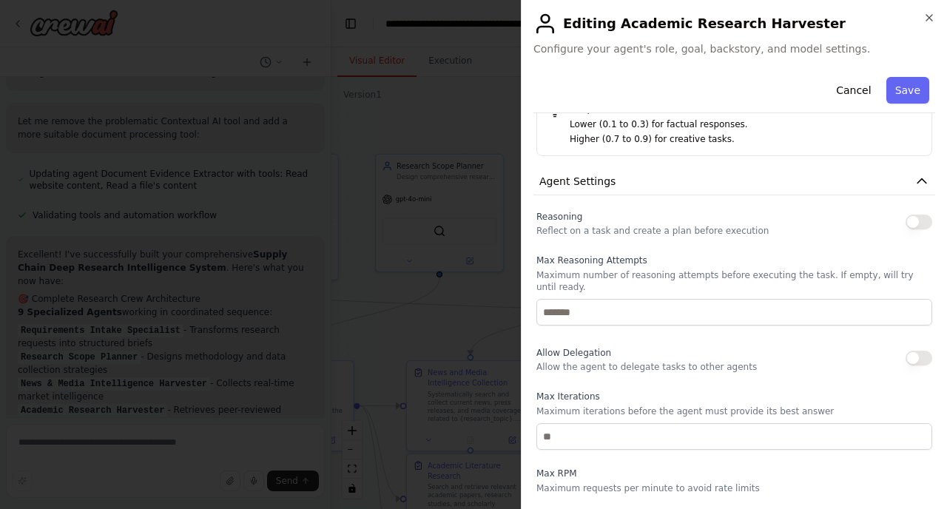
scroll to position [0, 0]
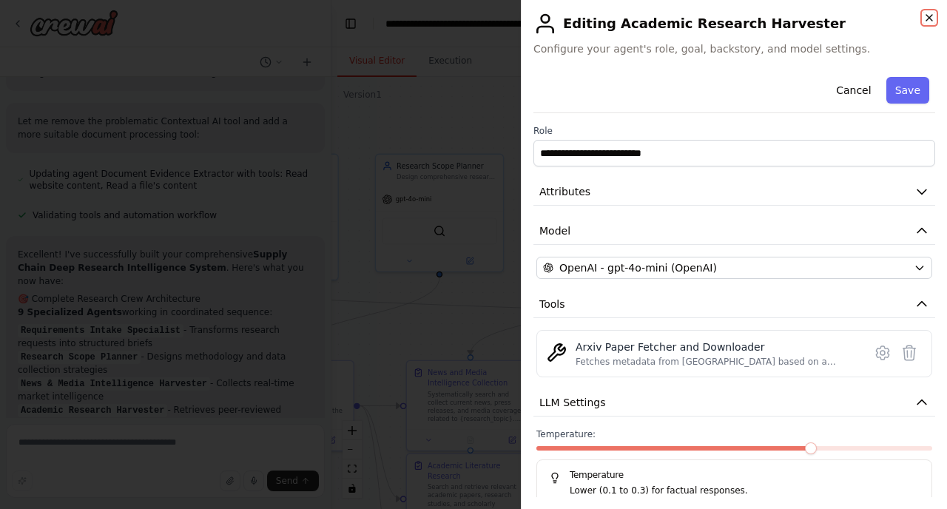
click at [932, 12] on icon "button" at bounding box center [929, 18] width 12 height 12
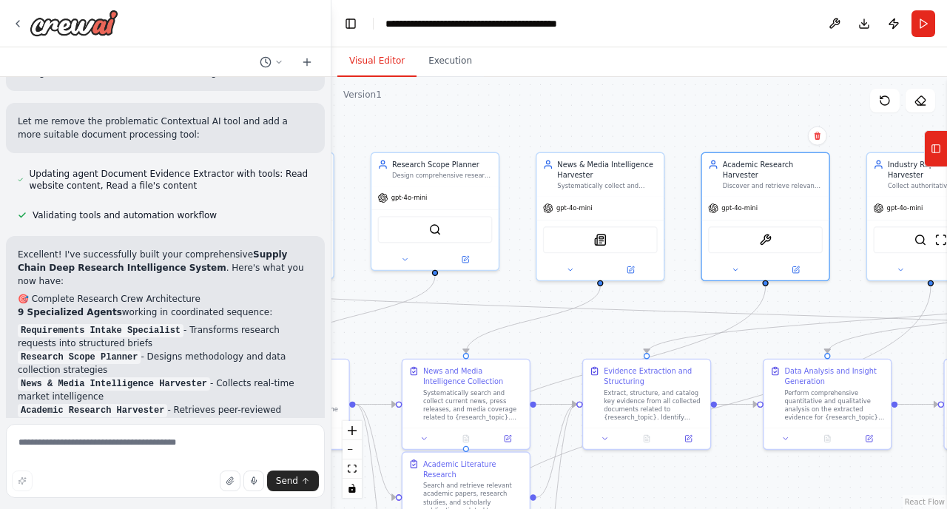
click at [852, 294] on div ".deletable-edge-delete-btn { width: 20px; height: 20px; border: 0px solid #ffff…" at bounding box center [638, 293] width 615 height 432
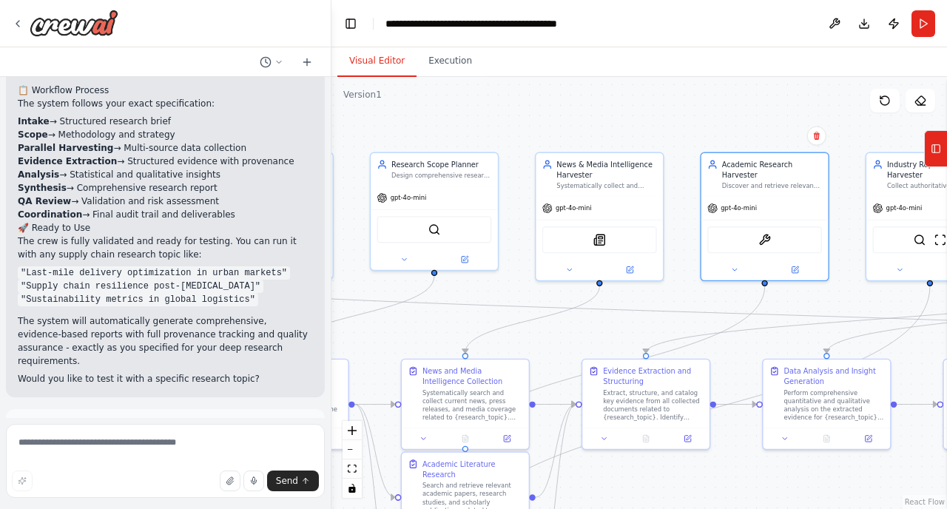
scroll to position [3283, 0]
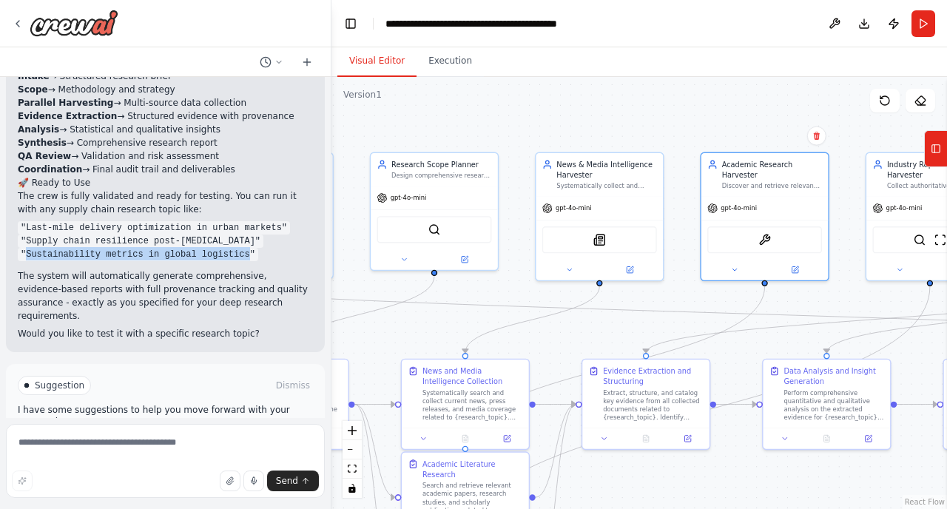
drag, startPoint x: 251, startPoint y: 204, endPoint x: 26, endPoint y: 201, distance: 224.8
click at [26, 248] on code ""Sustainability metrics in global logistics"" at bounding box center [138, 254] width 240 height 13
click at [138, 452] on textarea at bounding box center [165, 461] width 319 height 74
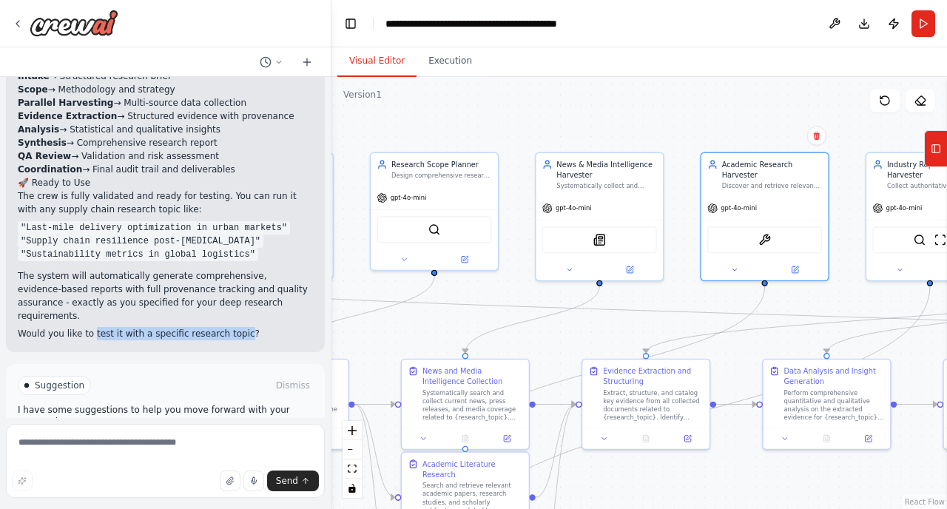
drag, startPoint x: 239, startPoint y: 271, endPoint x: 91, endPoint y: 272, distance: 147.9
click at [91, 327] on p "Would you like to test it with a specific research topic?" at bounding box center [165, 333] width 295 height 13
copy p "test it with a specific research topic"
click at [165, 442] on span "Help fix error" at bounding box center [172, 448] width 58 height 12
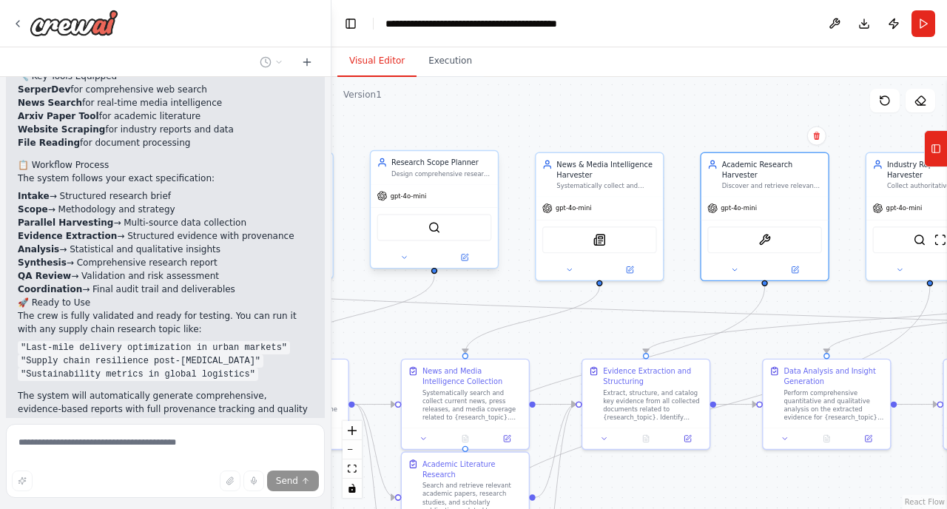
scroll to position [3221, 0]
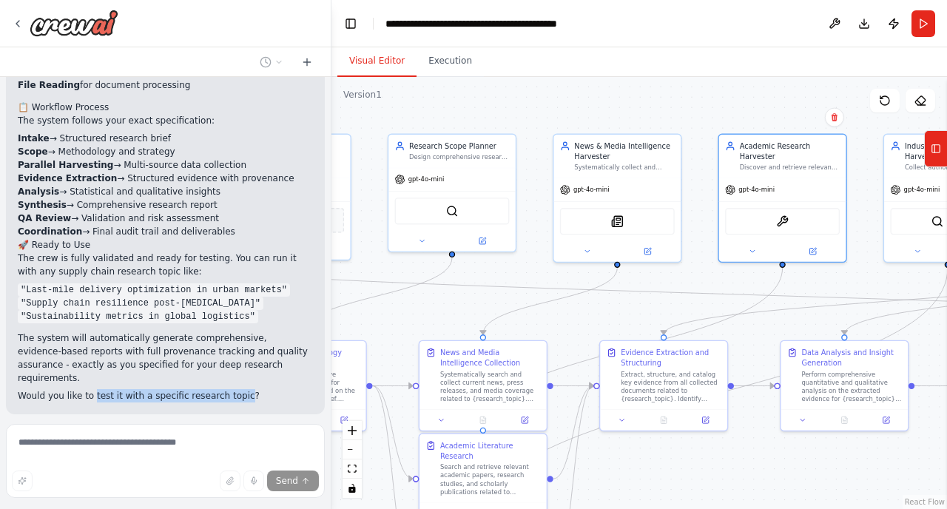
drag, startPoint x: 722, startPoint y: 121, endPoint x: 740, endPoint y: 103, distance: 25.6
click at [740, 103] on div ".deletable-edge-delete-btn { width: 20px; height: 20px; border: 0px solid #ffff…" at bounding box center [638, 293] width 615 height 432
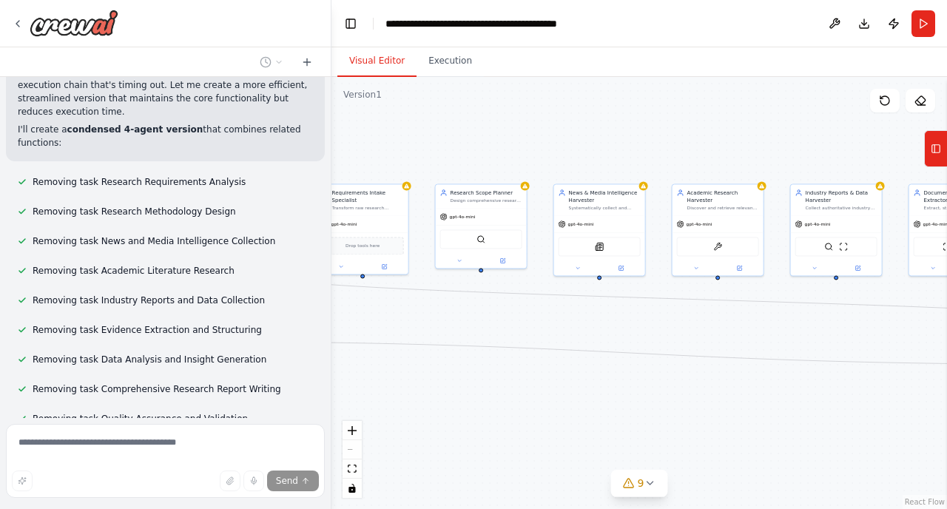
scroll to position [3776, 0]
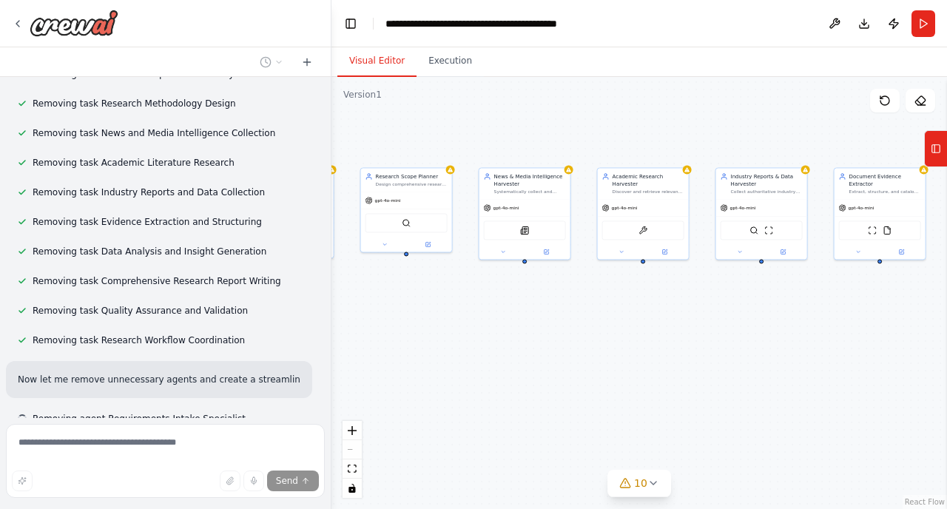
drag, startPoint x: 746, startPoint y: 403, endPoint x: 671, endPoint y: 387, distance: 76.4
click at [671, 387] on div "Research Orchestrator Coordinate and manage the entire supply chain research wo…" at bounding box center [638, 293] width 615 height 432
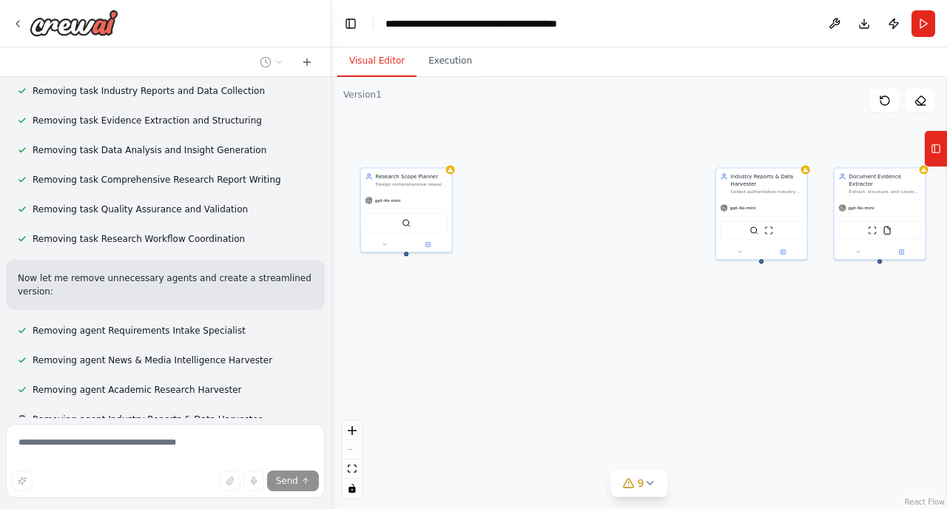
scroll to position [3956, 0]
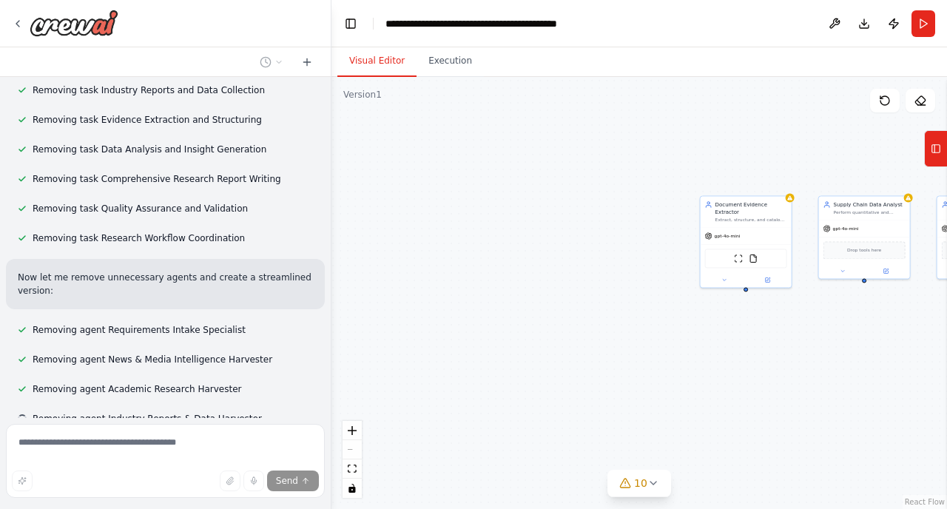
drag, startPoint x: 694, startPoint y: 328, endPoint x: 561, endPoint y: 356, distance: 136.8
click at [561, 356] on div "Research Orchestrator Coordinate and manage the entire supply chain research wo…" at bounding box center [638, 293] width 615 height 432
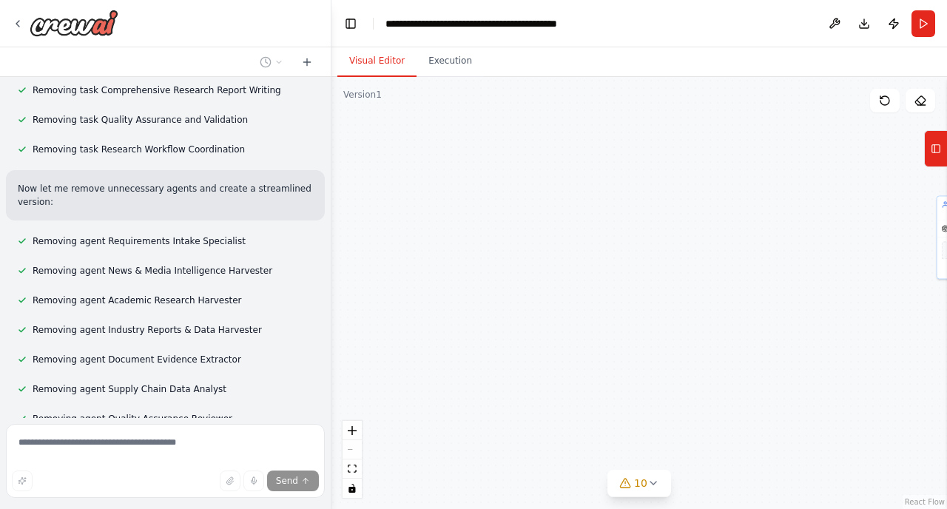
scroll to position [4075, 0]
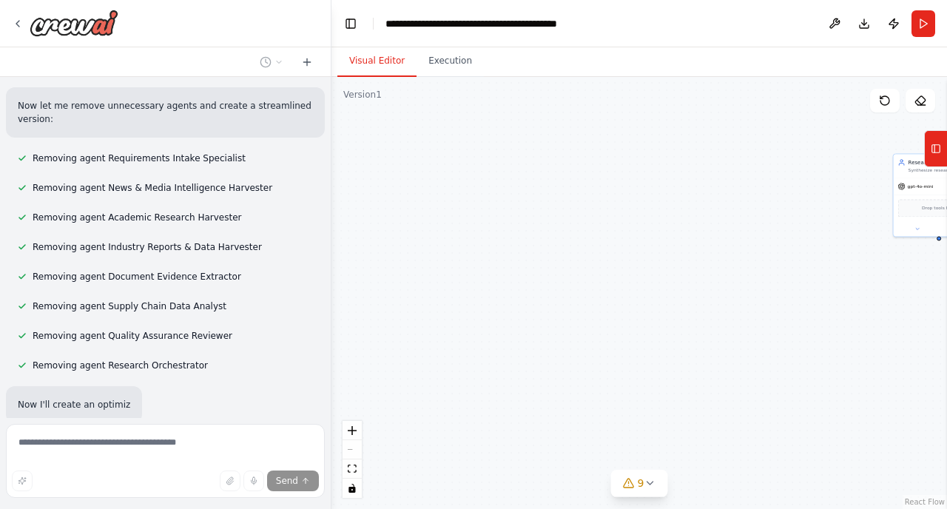
drag, startPoint x: 561, startPoint y: 288, endPoint x: 518, endPoint y: 254, distance: 55.2
click at [518, 248] on div "Research Scope Planner Design comprehensive research methodologies and data col…" at bounding box center [638, 293] width 615 height 432
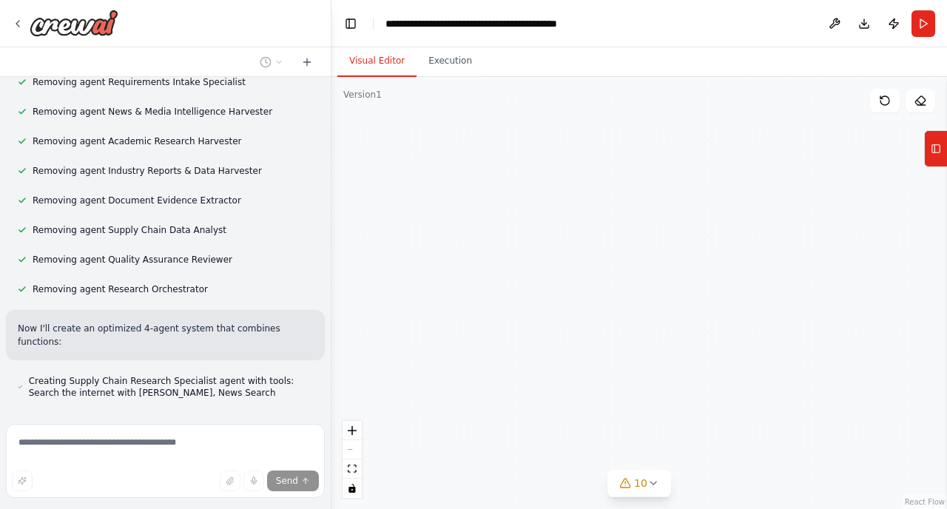
scroll to position [4206, 0]
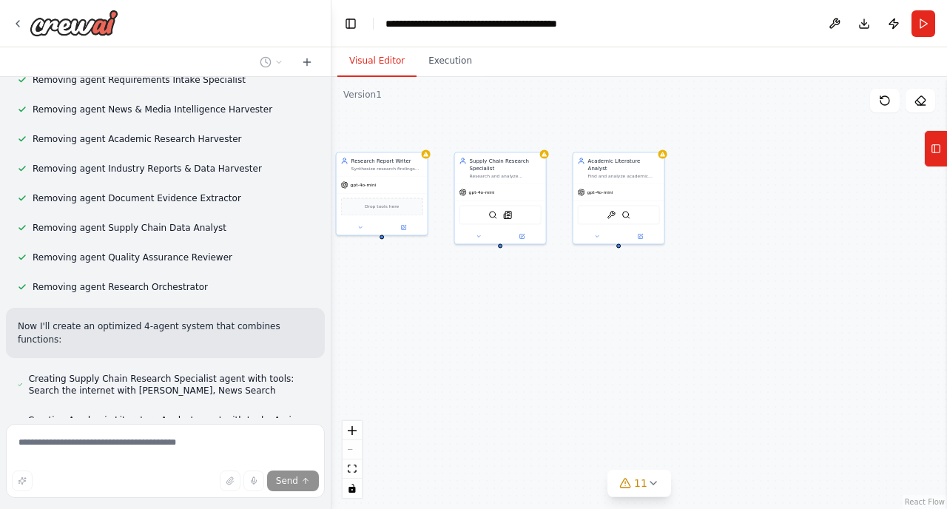
drag, startPoint x: 458, startPoint y: 286, endPoint x: 832, endPoint y: 283, distance: 373.4
click at [832, 283] on div "Research Scope Planner Design comprehensive research methodologies and data col…" at bounding box center [638, 293] width 615 height 432
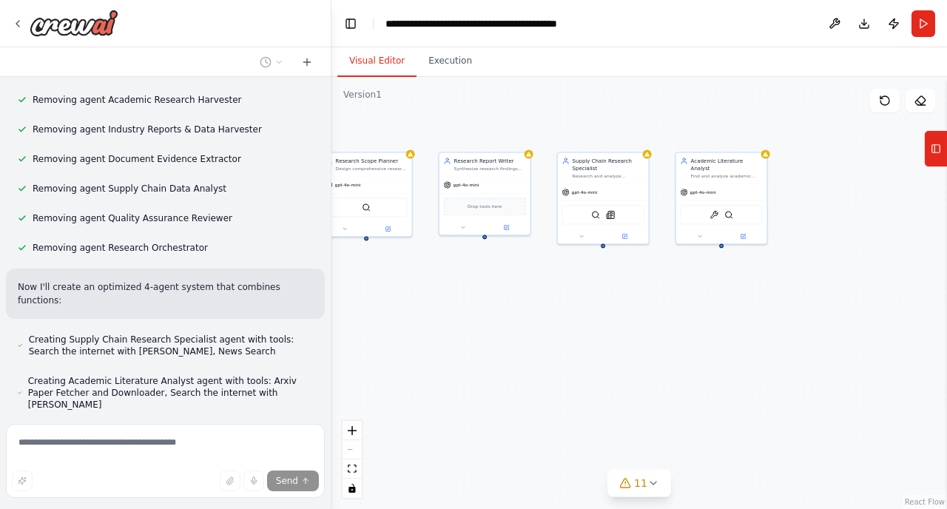
scroll to position [4248, 0]
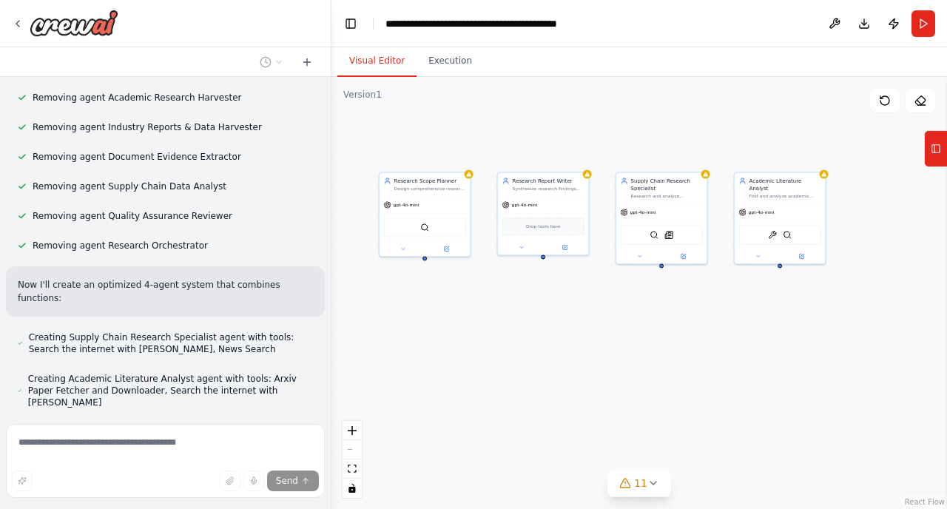
drag, startPoint x: 487, startPoint y: 284, endPoint x: 546, endPoint y: 304, distance: 61.7
click at [546, 304] on div "Research Scope Planner Design comprehensive research methodologies and data col…" at bounding box center [638, 293] width 615 height 432
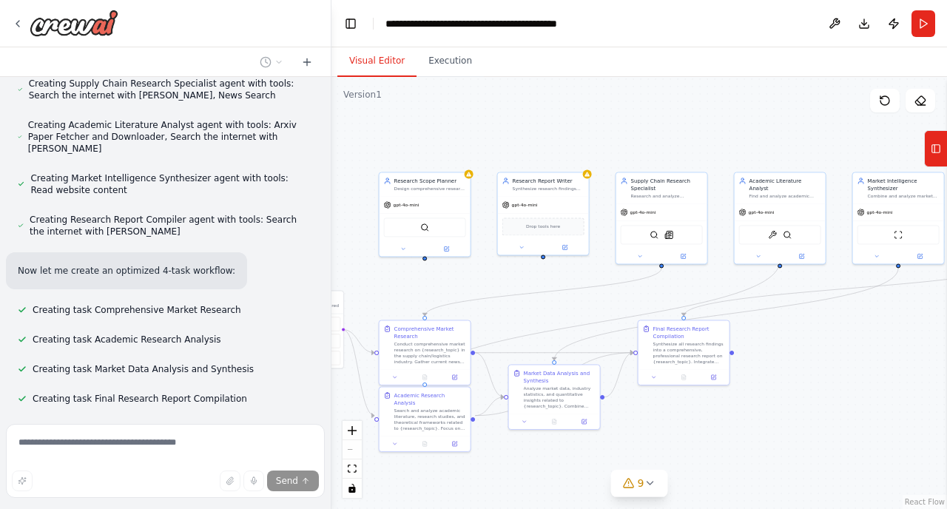
scroll to position [4594, 0]
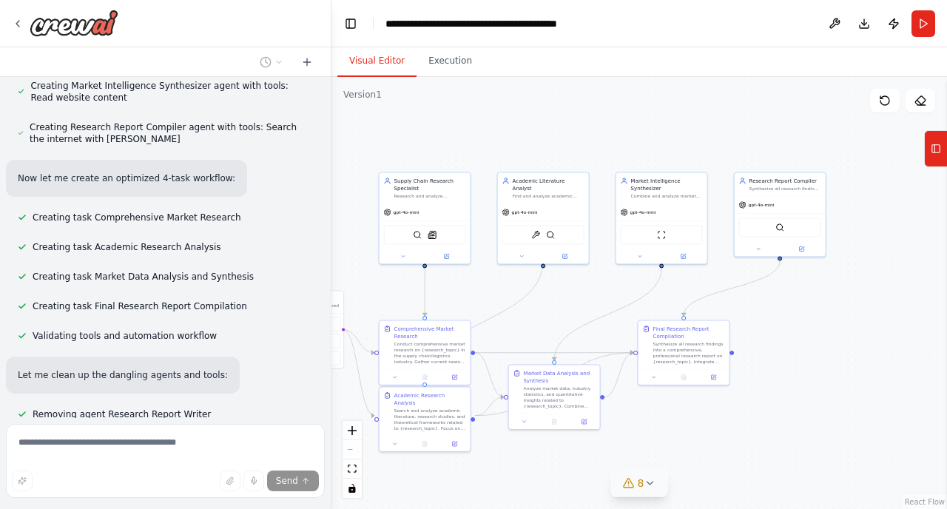
click at [654, 481] on icon at bounding box center [649, 483] width 12 height 12
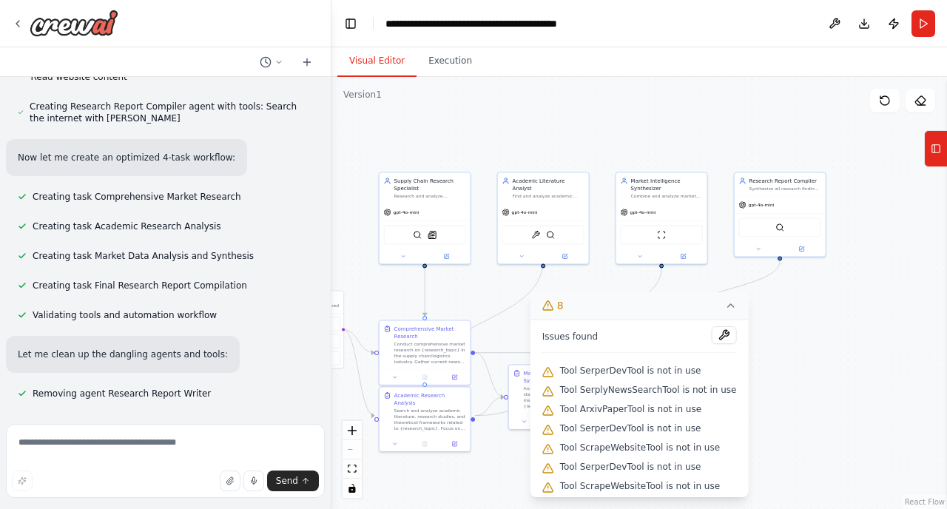
click at [873, 342] on div ".deletable-edge-delete-btn { width: 20px; height: 20px; border: 0px solid #ffff…" at bounding box center [638, 293] width 615 height 432
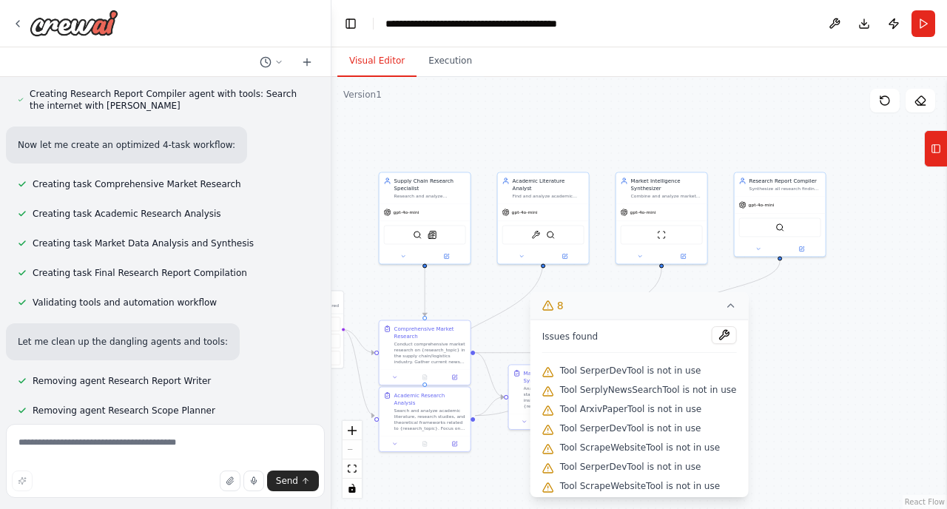
scroll to position [4628, 0]
click at [141, 456] on textarea at bounding box center [165, 461] width 319 height 74
type textarea "********"
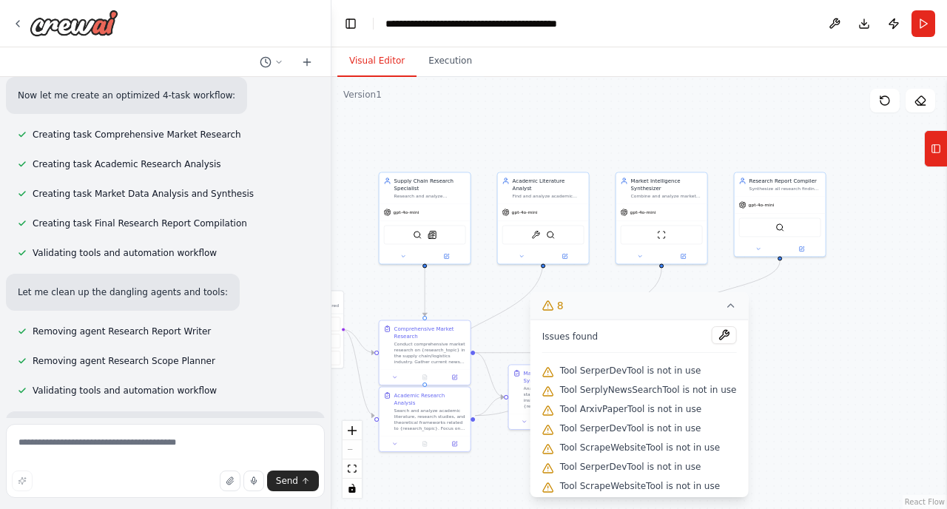
scroll to position [4700, 0]
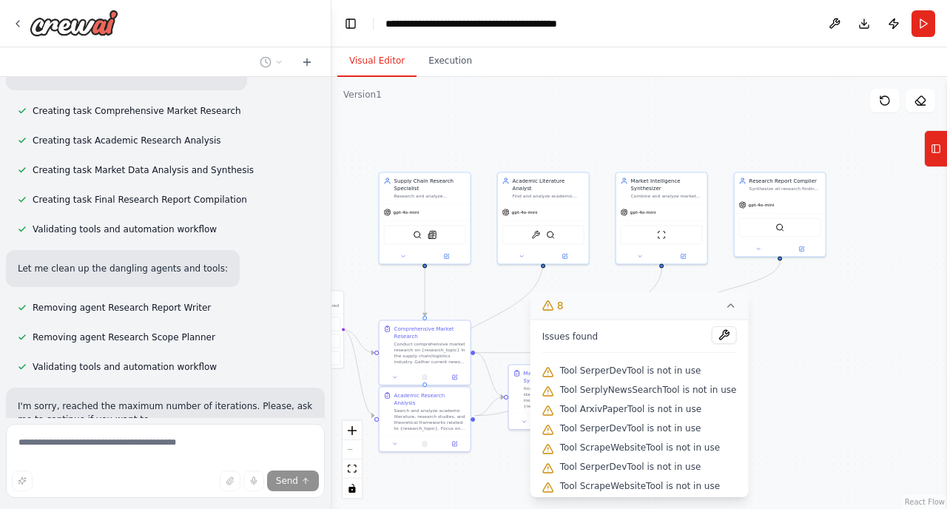
click at [730, 305] on icon at bounding box center [730, 305] width 12 height 12
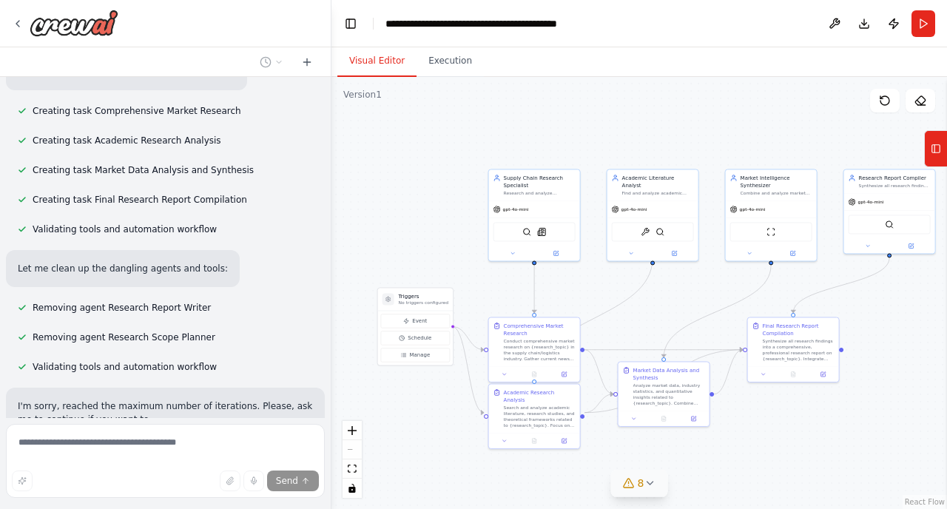
drag, startPoint x: 696, startPoint y: 421, endPoint x: 805, endPoint y: 418, distance: 109.5
click at [805, 418] on div ".deletable-edge-delete-btn { width: 20px; height: 20px; border: 0px solid #ffff…" at bounding box center [638, 293] width 615 height 432
drag, startPoint x: 541, startPoint y: 331, endPoint x: 558, endPoint y: 300, distance: 35.1
click at [558, 300] on div "Comprehensive Market Research" at bounding box center [554, 298] width 72 height 15
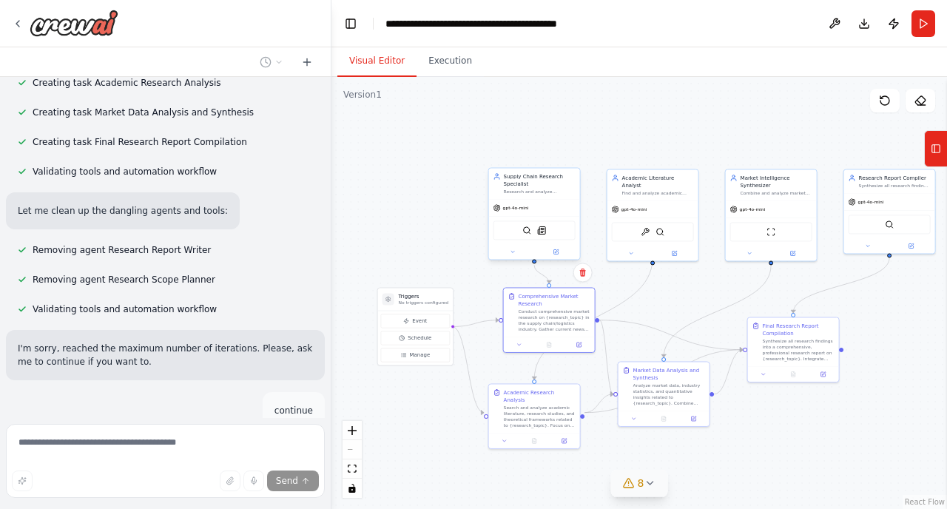
click at [508, 187] on div "Supply Chain Research Specialist" at bounding box center [540, 179] width 72 height 15
click at [561, 255] on button at bounding box center [556, 251] width 42 height 9
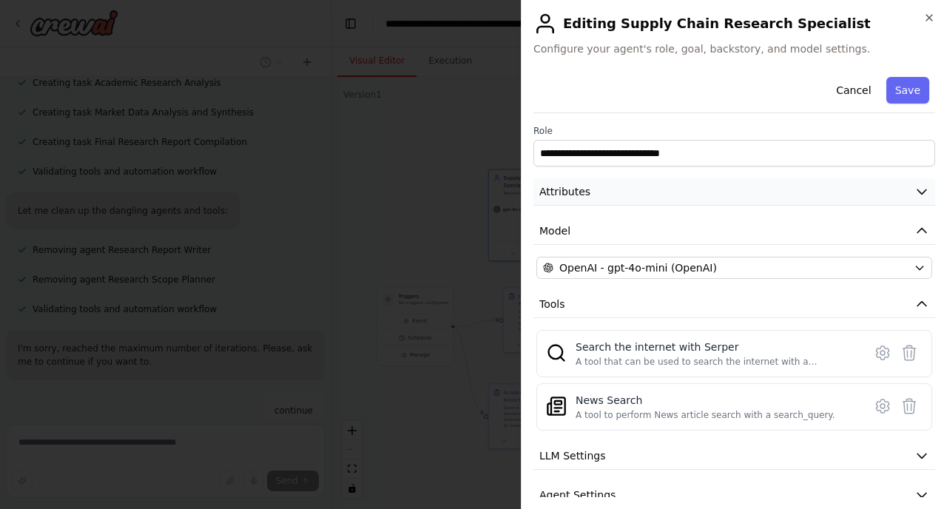
click at [638, 189] on button "Attributes" at bounding box center [734, 191] width 402 height 27
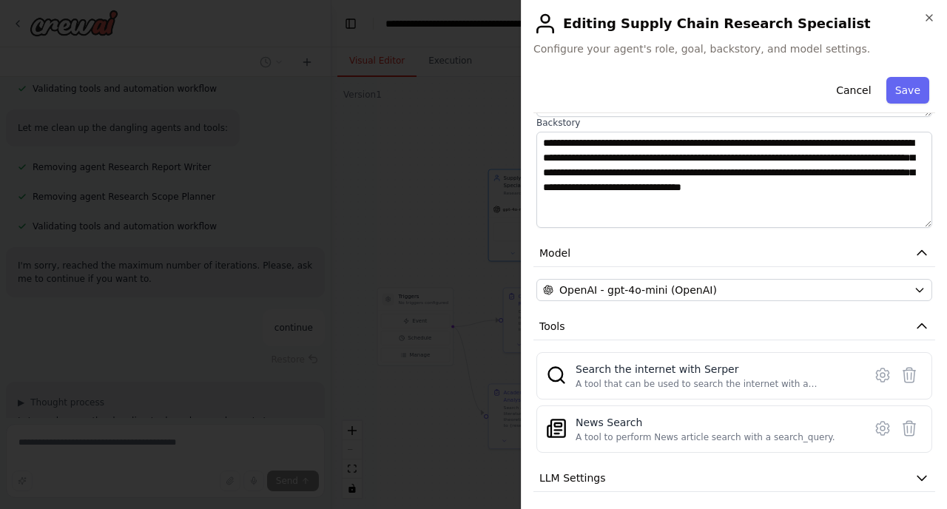
scroll to position [214, 0]
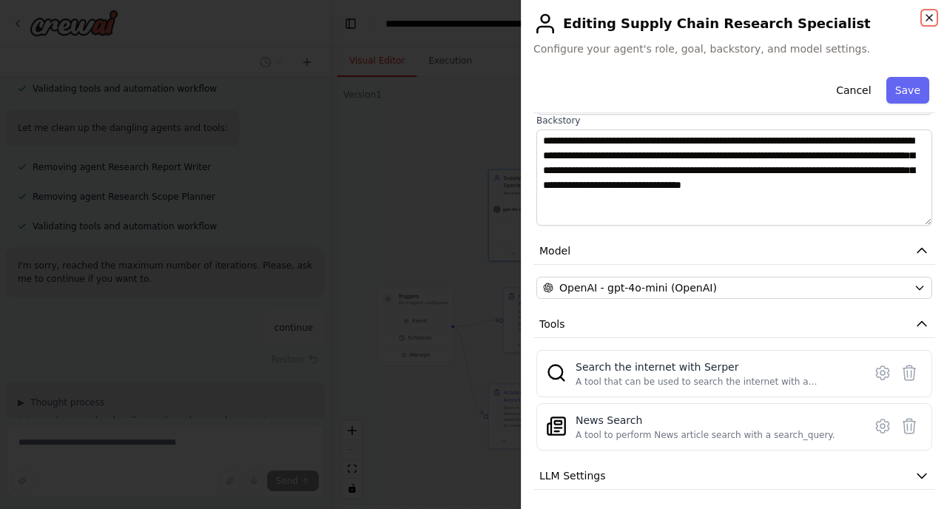
click at [927, 20] on icon "button" at bounding box center [929, 18] width 6 height 6
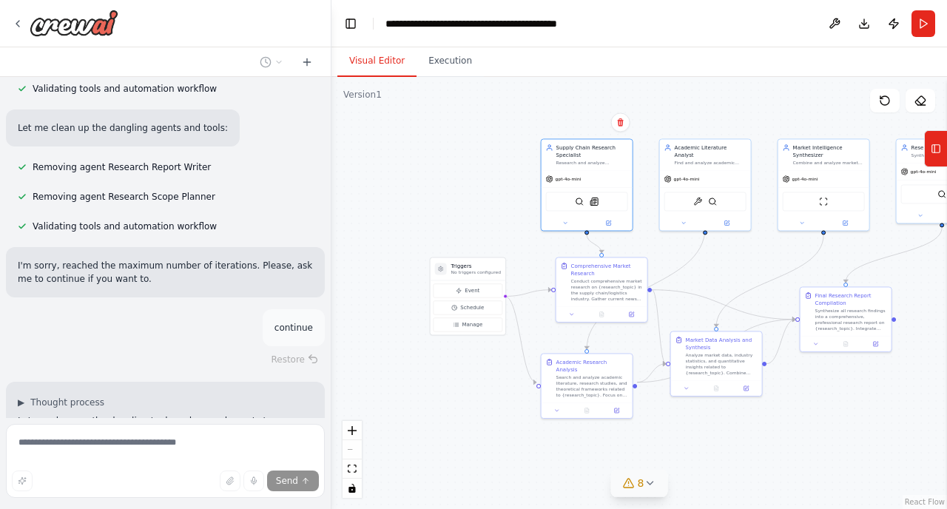
drag, startPoint x: 688, startPoint y: 144, endPoint x: 737, endPoint y: 113, distance: 57.8
click at [739, 113] on div ".deletable-edge-delete-btn { width: 20px; height: 20px; border: 0px solid #ffff…" at bounding box center [638, 293] width 615 height 432
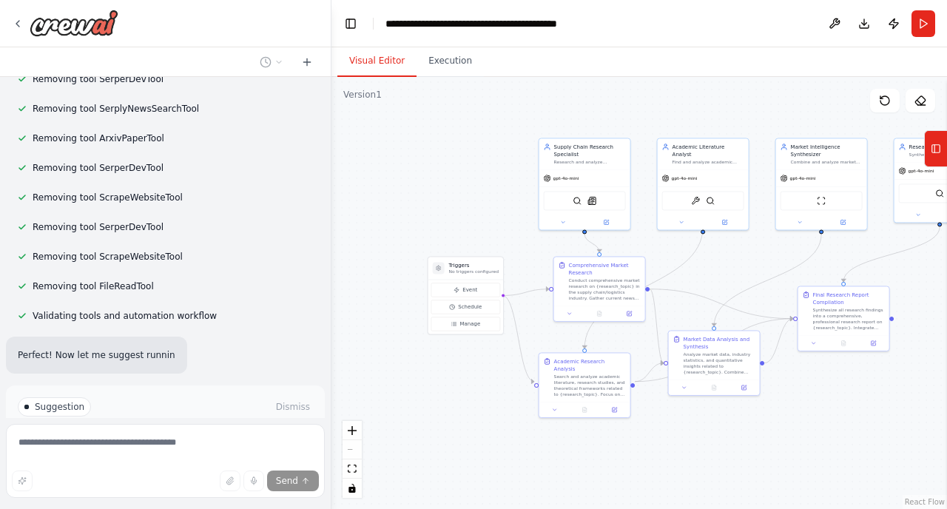
scroll to position [5465, 0]
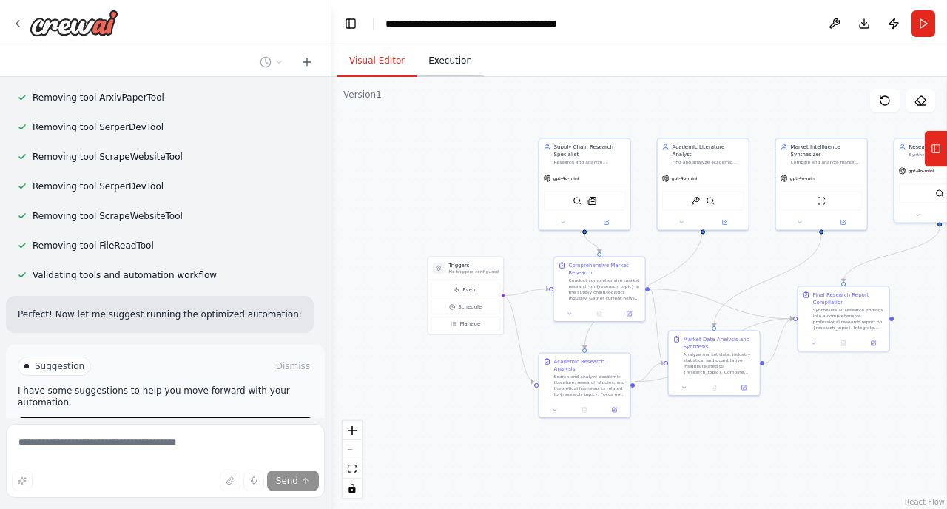
click at [459, 55] on button "Execution" at bounding box center [449, 61] width 67 height 31
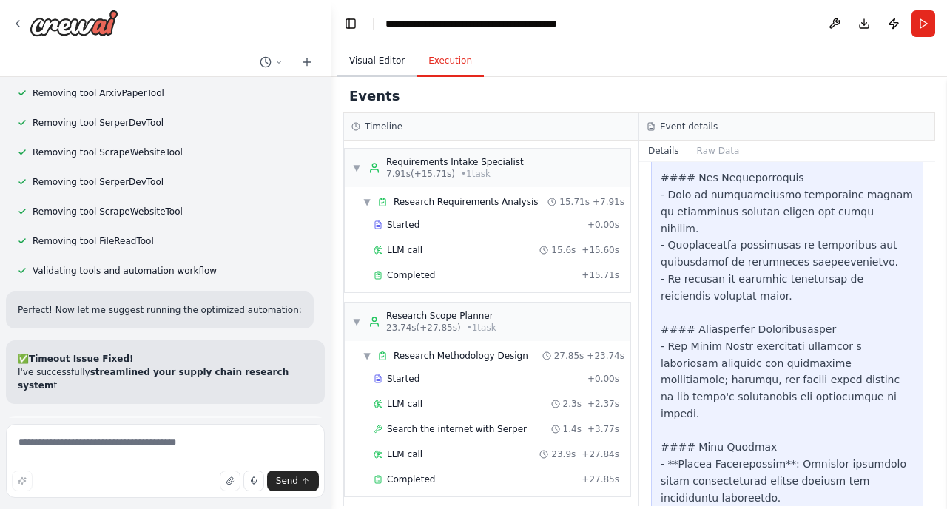
click at [384, 70] on button "Visual Editor" at bounding box center [376, 61] width 79 height 31
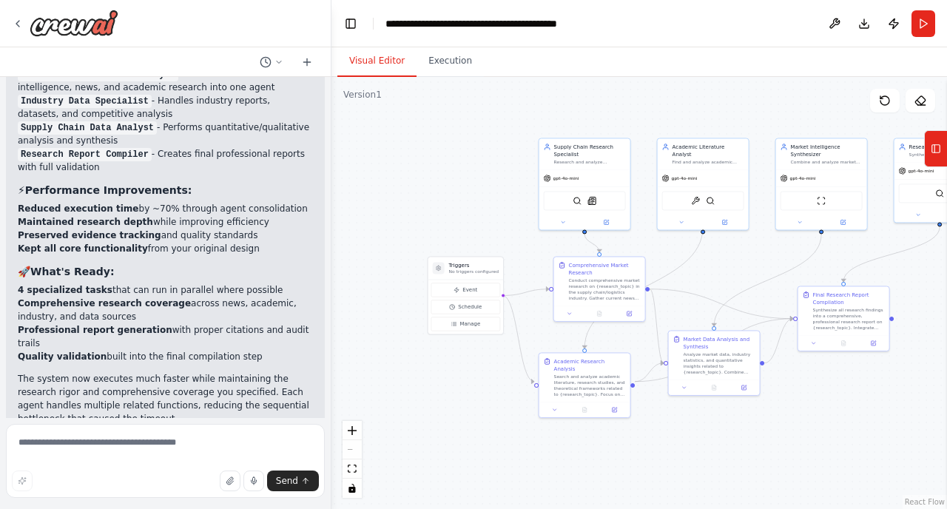
scroll to position [5941, 0]
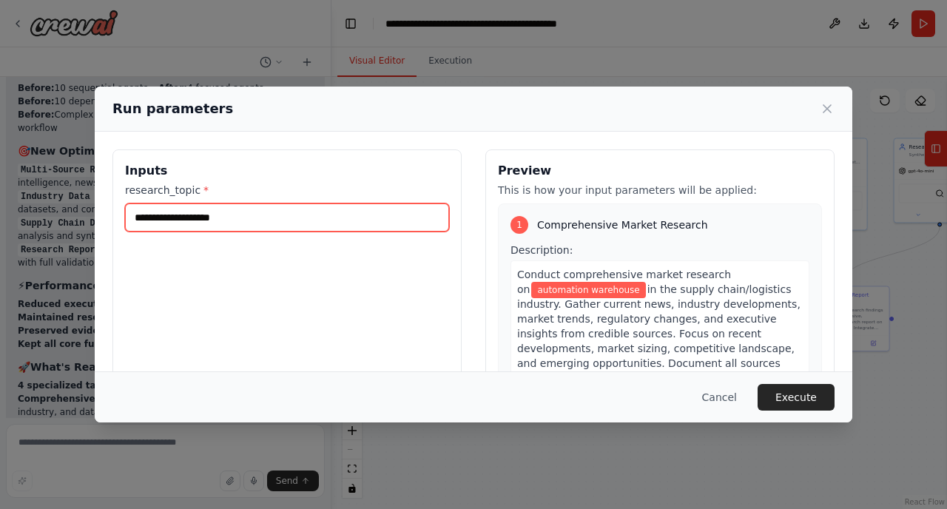
click at [288, 223] on input "**********" at bounding box center [287, 217] width 324 height 28
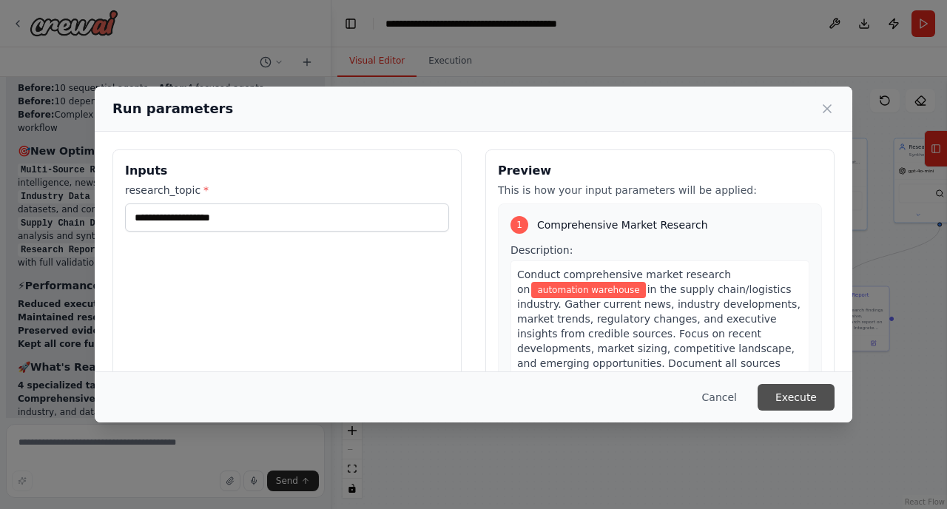
click at [794, 397] on button "Execute" at bounding box center [795, 397] width 77 height 27
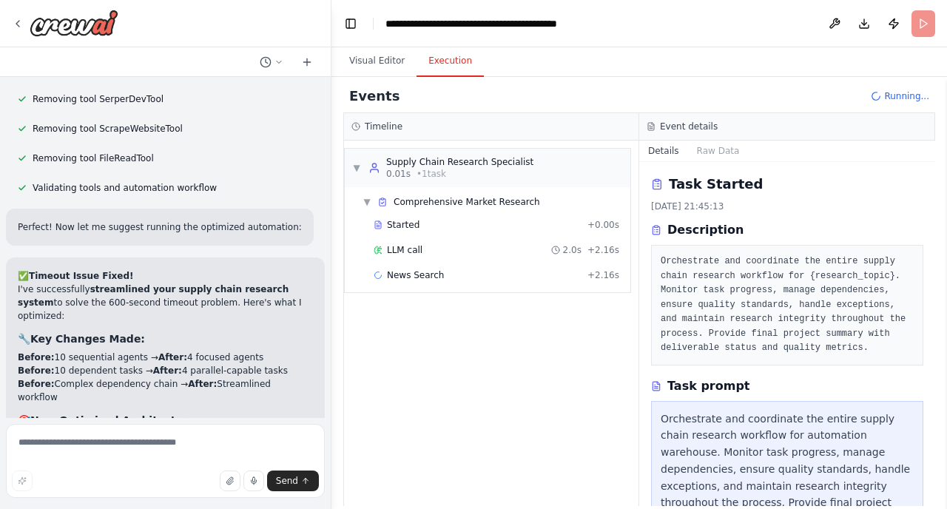
scroll to position [5559, 0]
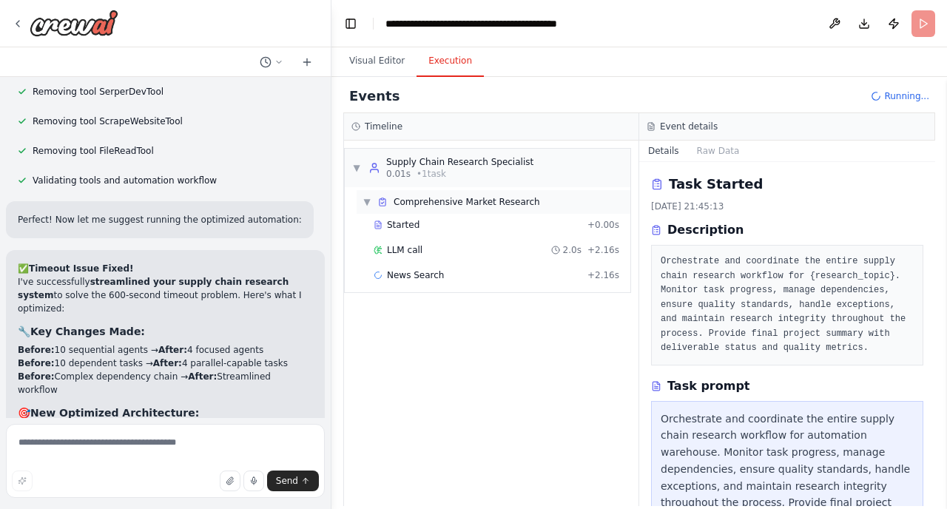
click at [455, 196] on span "Comprehensive Market Research" at bounding box center [466, 202] width 146 height 12
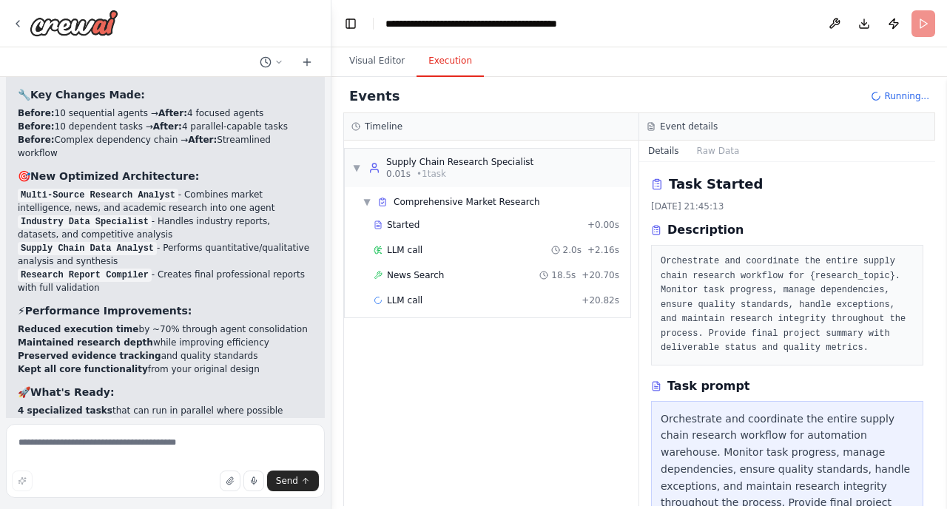
scroll to position [5821, 0]
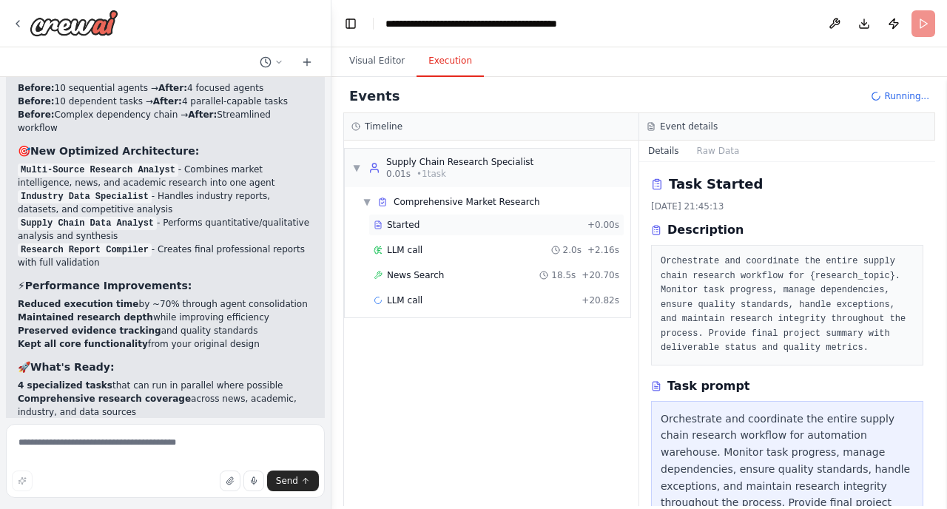
click at [428, 222] on div "Started" at bounding box center [477, 225] width 208 height 12
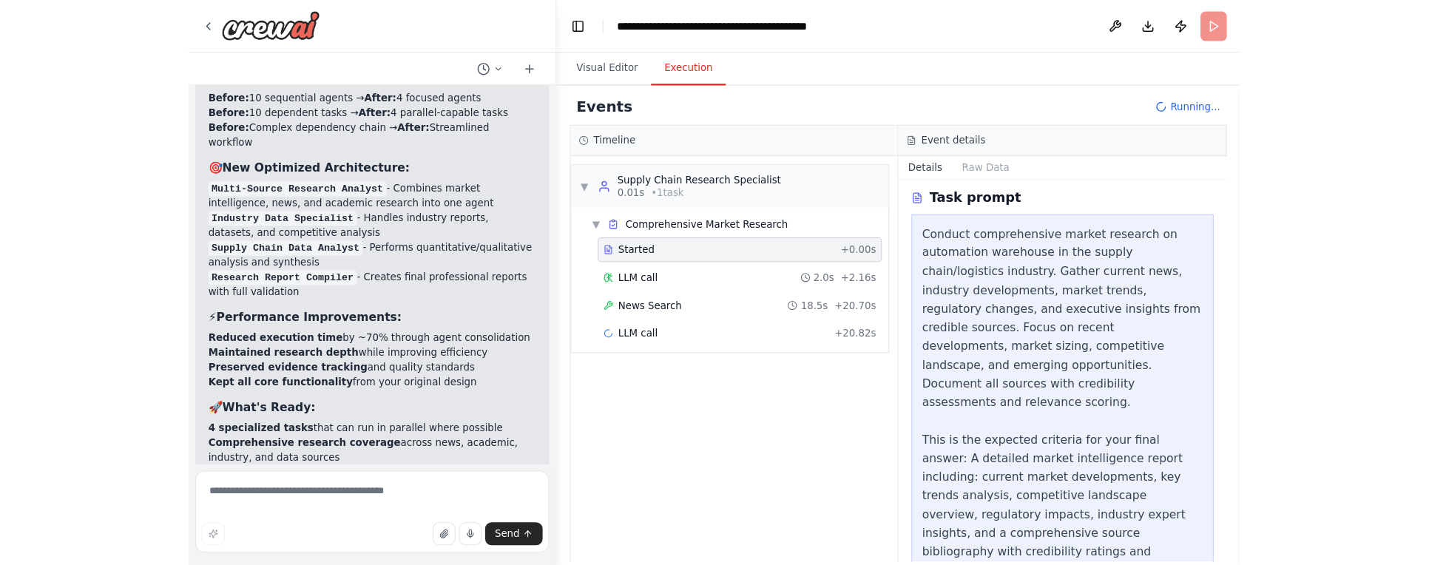
scroll to position [286, 0]
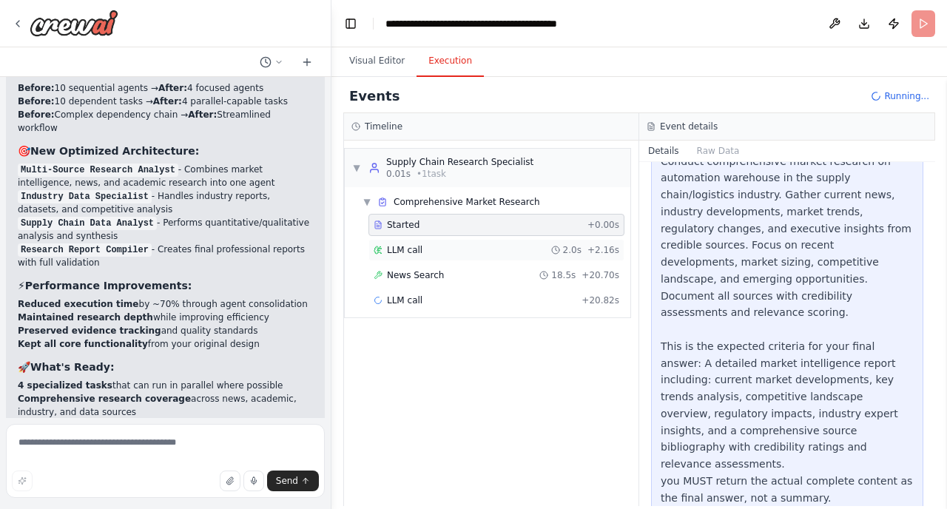
click at [460, 260] on div "LLM call 2.0s + 2.16s" at bounding box center [496, 250] width 256 height 22
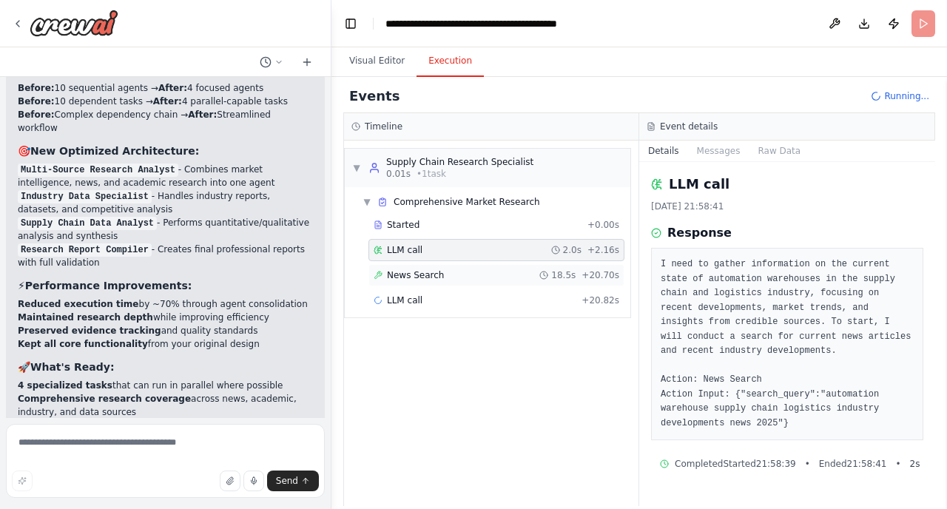
click at [434, 282] on div "News Search 18.5s + 20.70s" at bounding box center [496, 275] width 256 height 22
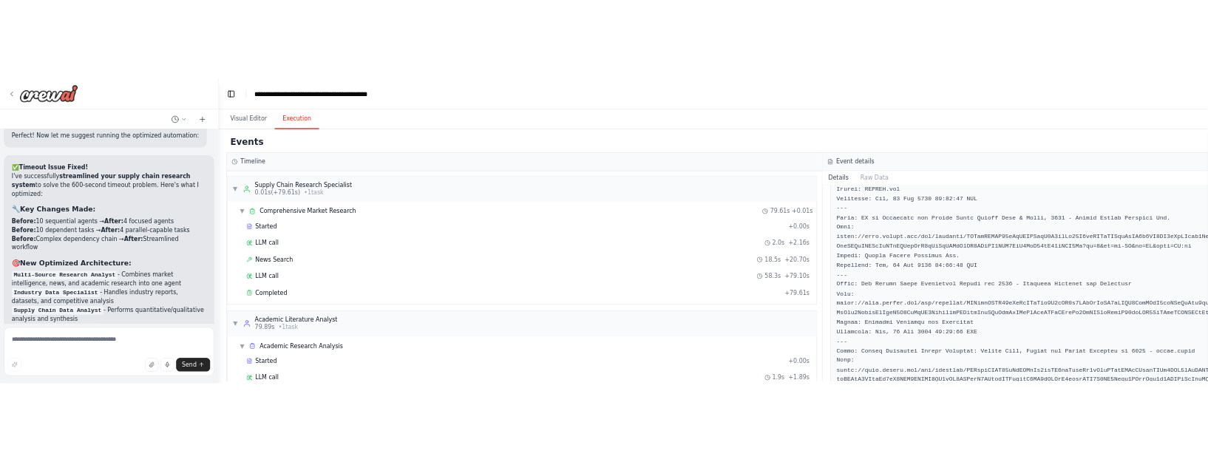
scroll to position [970, 0]
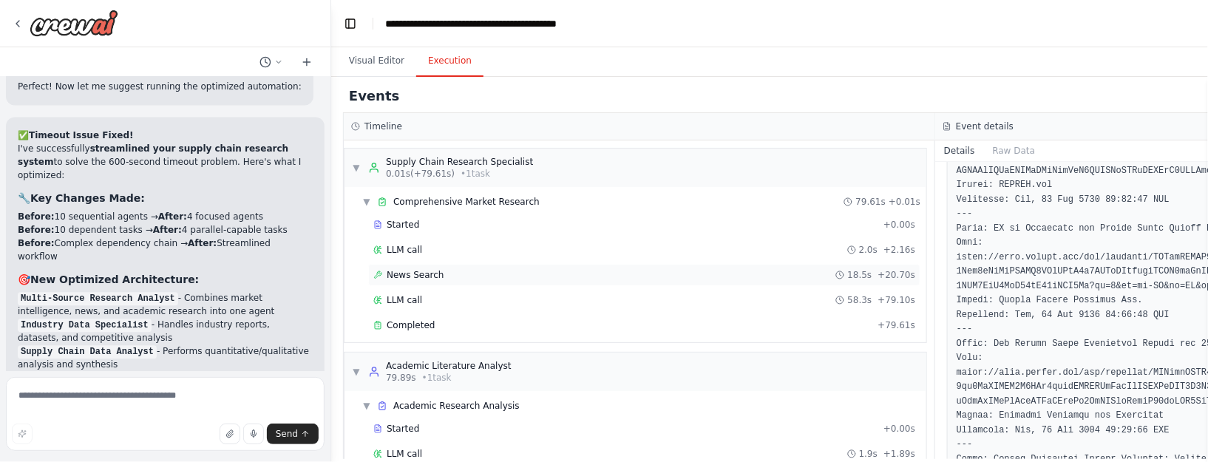
click at [436, 273] on span "News Search" at bounding box center [415, 275] width 57 height 12
click at [412, 292] on div "LLM call 58.3s + 79.10s" at bounding box center [644, 300] width 552 height 22
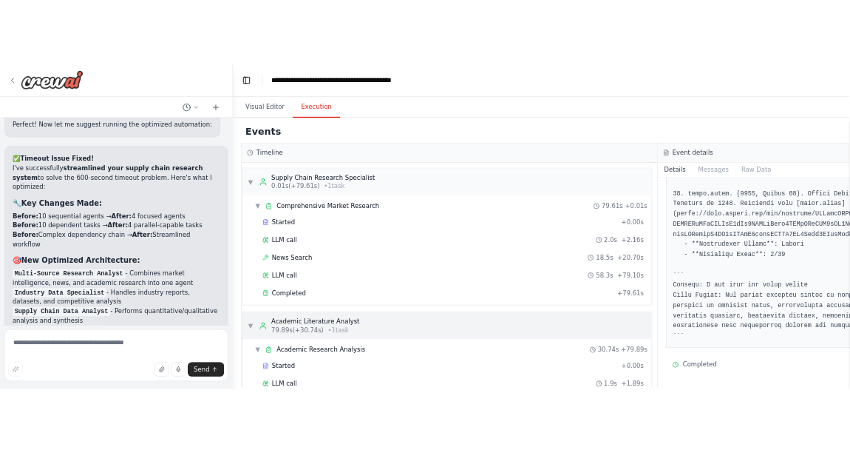
scroll to position [41, 0]
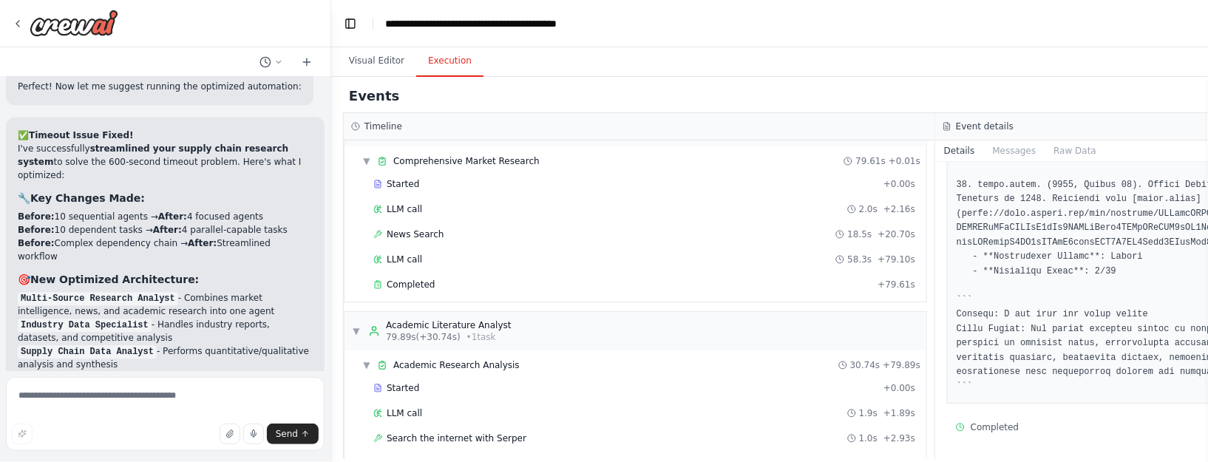
drag, startPoint x: 1206, startPoint y: 24, endPoint x: 1079, endPoint y: 41, distance: 128.4
click at [946, 40] on header "**********" at bounding box center [935, 23] width 1208 height 47
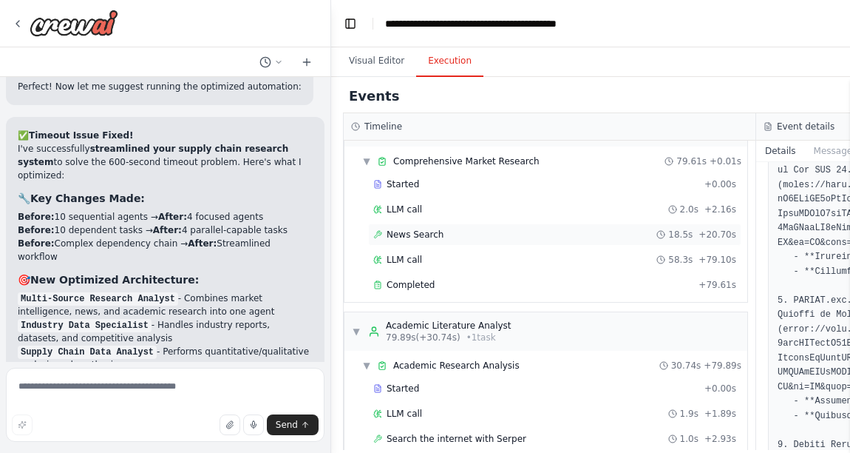
click at [419, 241] on div "News Search 18.5s + 20.70s" at bounding box center [554, 234] width 373 height 22
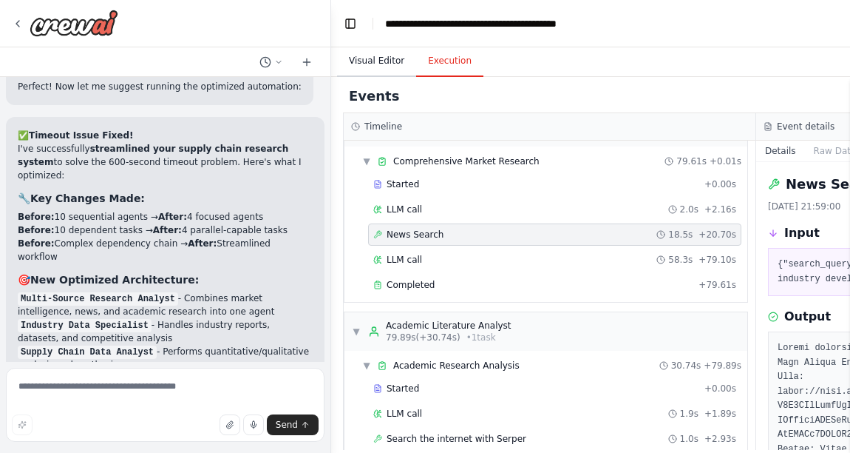
click at [387, 65] on button "Visual Editor" at bounding box center [376, 61] width 79 height 31
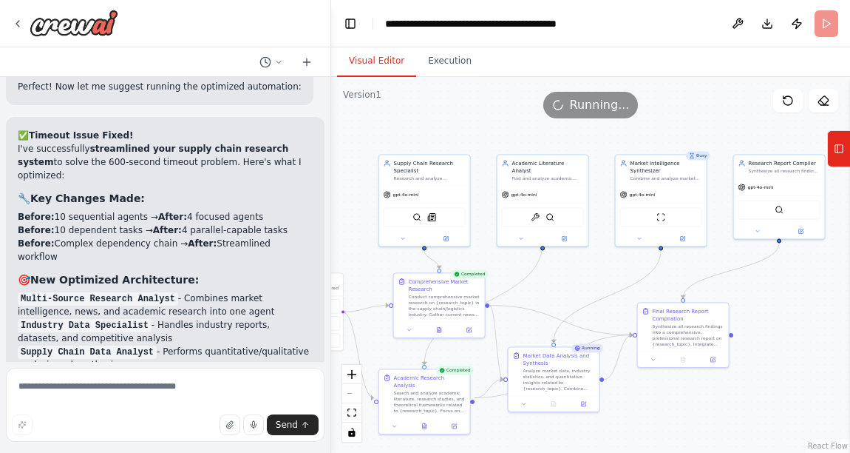
drag, startPoint x: 513, startPoint y: 194, endPoint x: 353, endPoint y: 210, distance: 160.6
click at [353, 210] on div ".deletable-edge-delete-btn { width: 20px; height: 20px; border: 0px solid #ffff…" at bounding box center [590, 265] width 519 height 376
click at [433, 220] on div "SerperDevTool SerplyNewsSearchTool" at bounding box center [425, 215] width 82 height 19
click at [447, 234] on icon at bounding box center [447, 236] width 4 height 4
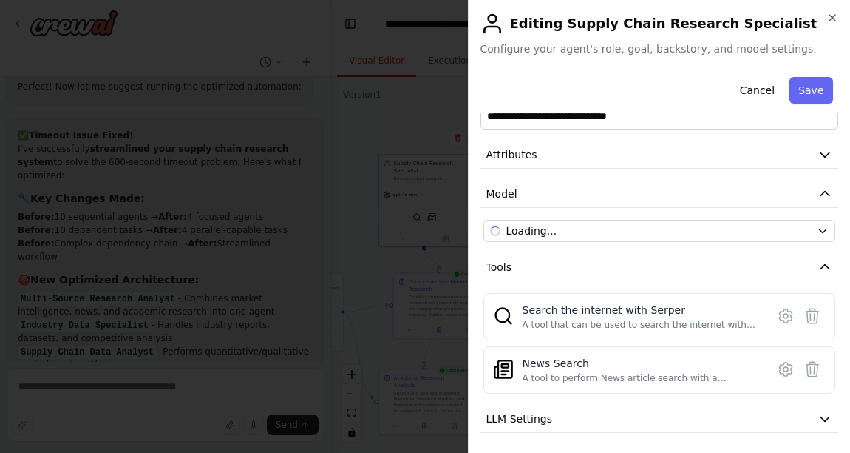
scroll to position [38, 0]
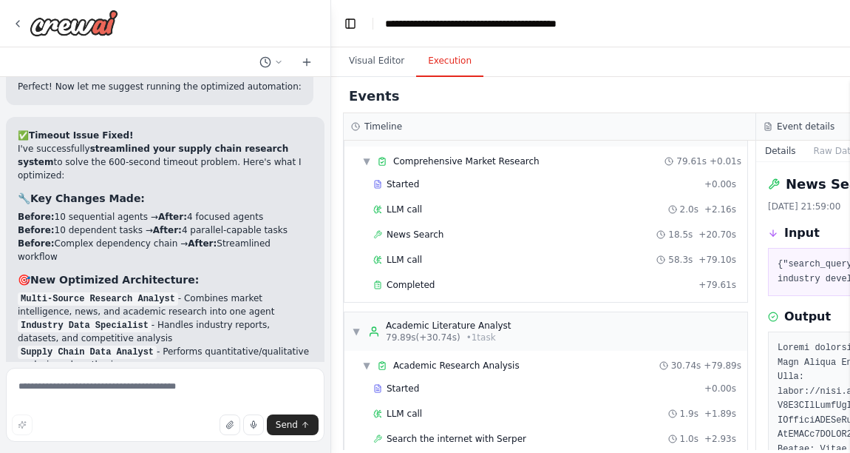
click at [440, 72] on button "Execution" at bounding box center [449, 61] width 67 height 31
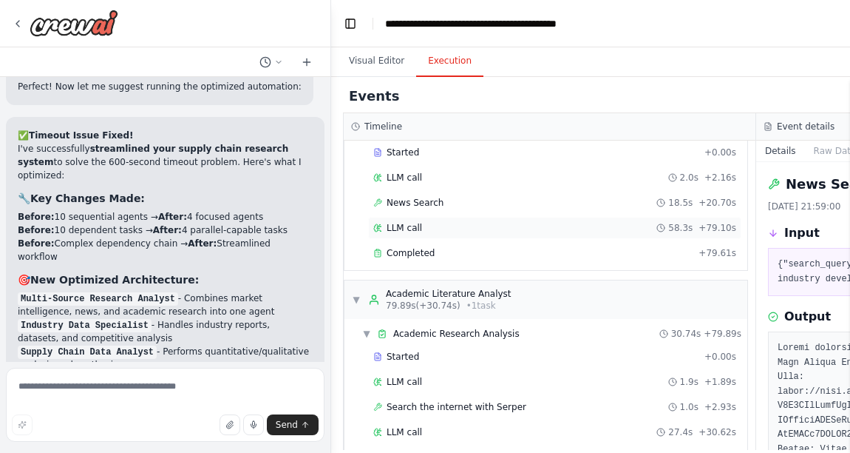
scroll to position [0, 0]
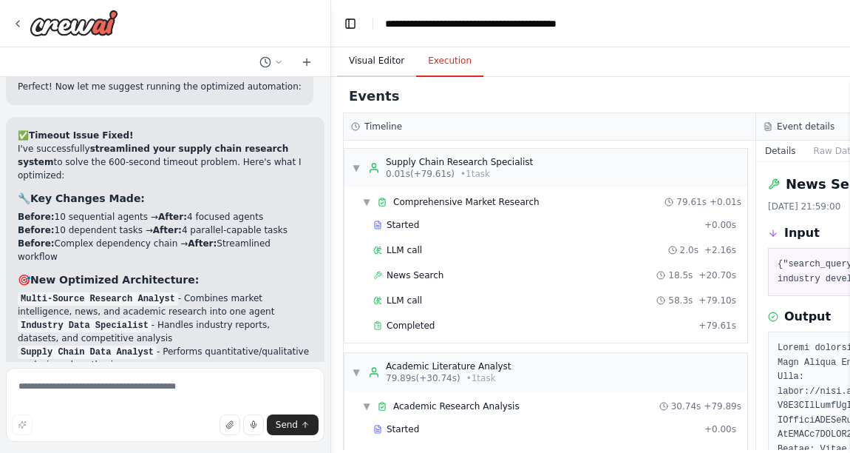
click at [392, 55] on button "Visual Editor" at bounding box center [376, 61] width 79 height 31
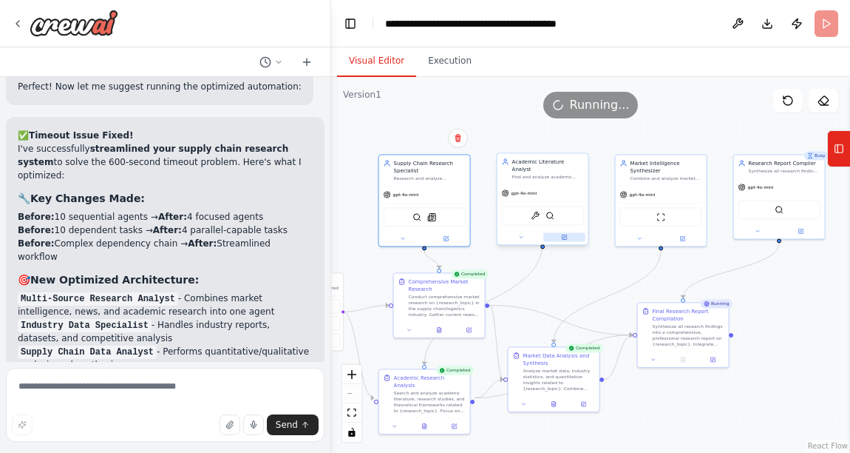
click at [567, 232] on button at bounding box center [565, 236] width 42 height 9
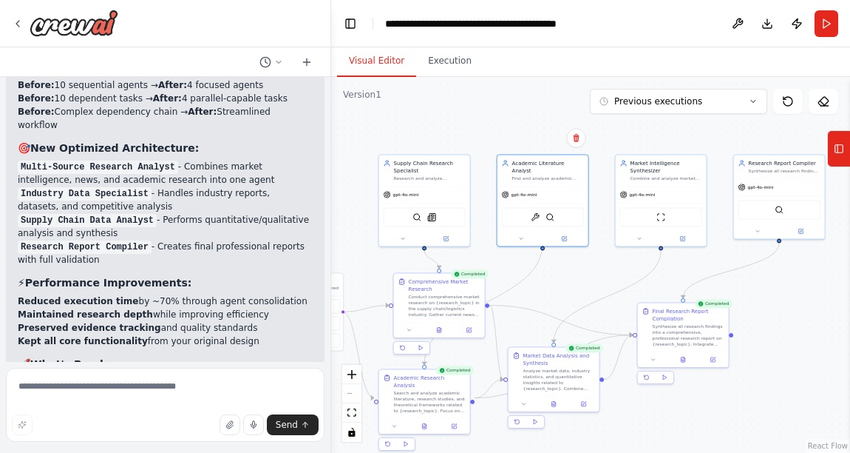
scroll to position [5997, 0]
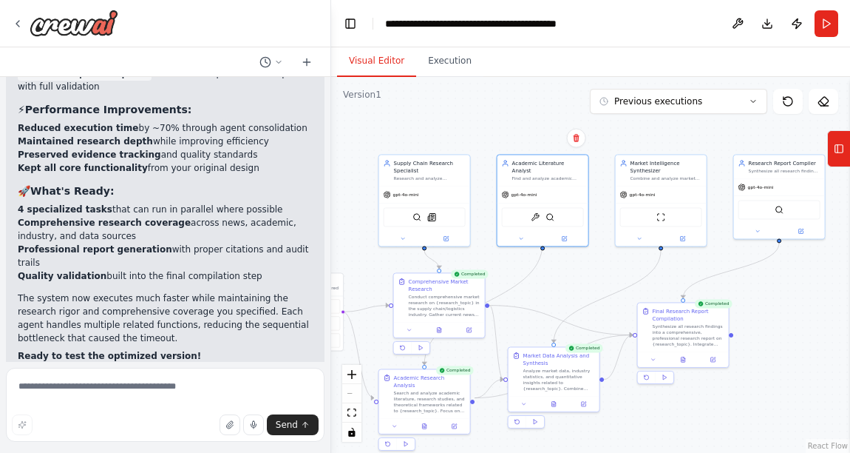
click at [71, 402] on span "Suggestion" at bounding box center [60, 408] width 50 height 12
click at [50, 426] on p "I have some suggestions to help you move forward with your automation." at bounding box center [165, 438] width 295 height 24
click at [438, 67] on button "Execution" at bounding box center [449, 61] width 67 height 31
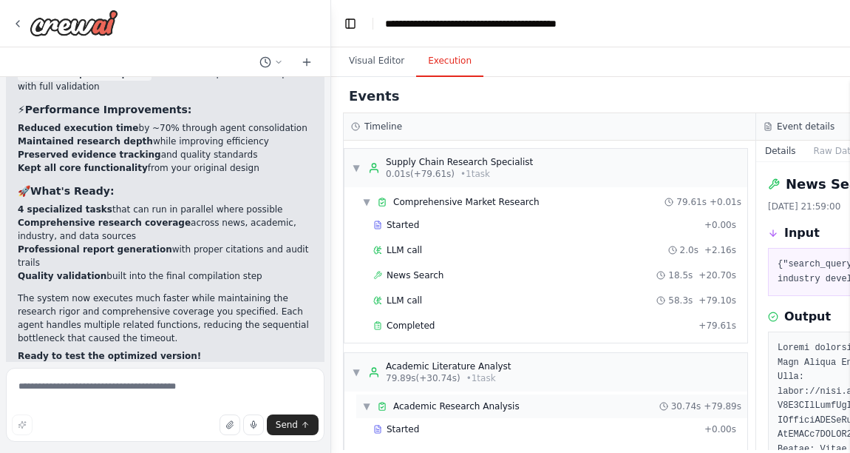
click at [467, 400] on span "Academic Research Analysis" at bounding box center [456, 406] width 126 height 12
click at [447, 410] on span "Academic Research Analysis" at bounding box center [456, 406] width 126 height 12
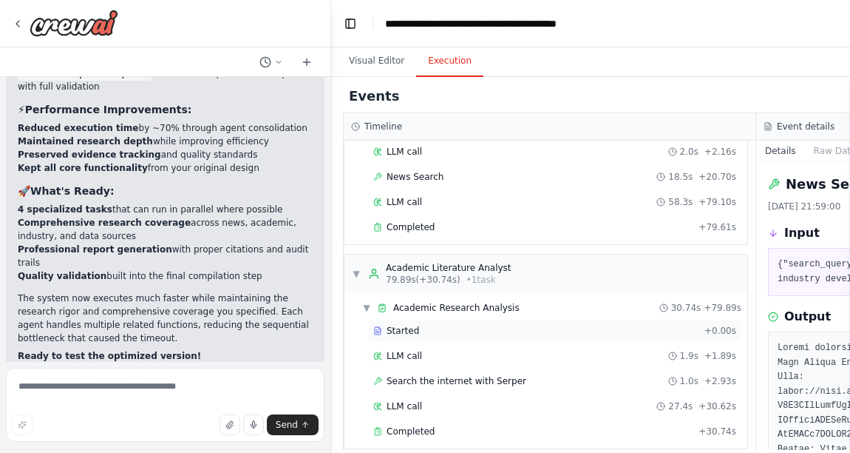
click at [434, 328] on div "Started" at bounding box center [535, 331] width 325 height 12
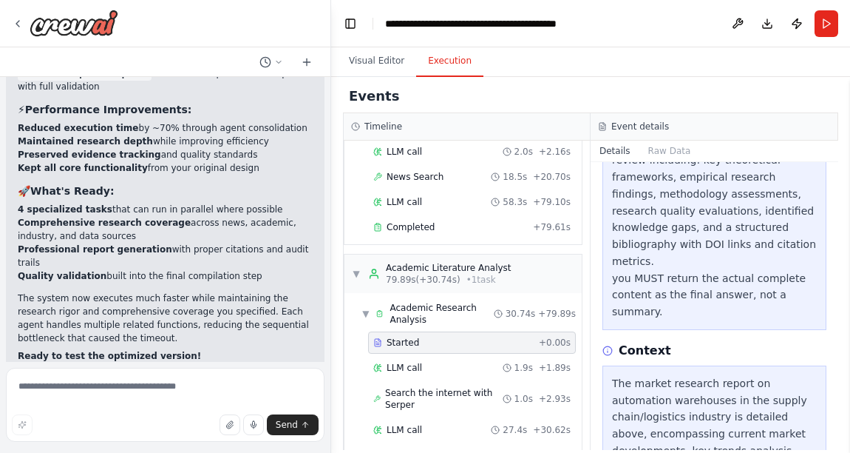
scroll to position [658, 0]
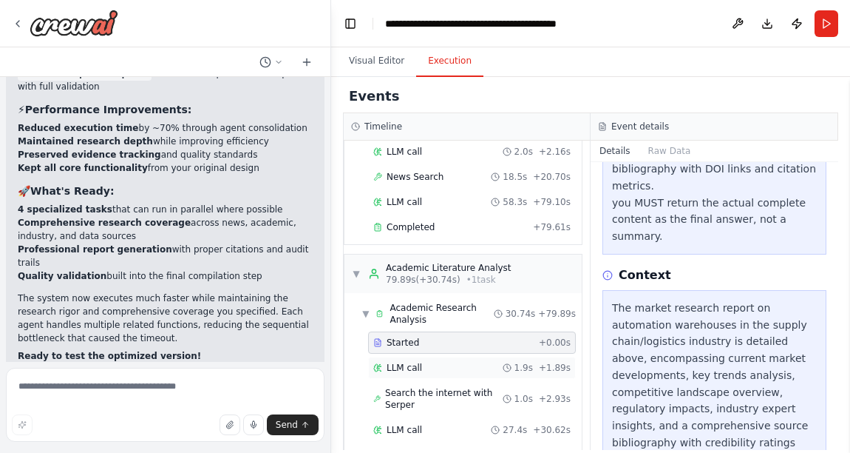
click at [458, 364] on div "LLM call 1.9s + 1.89s" at bounding box center [471, 368] width 197 height 12
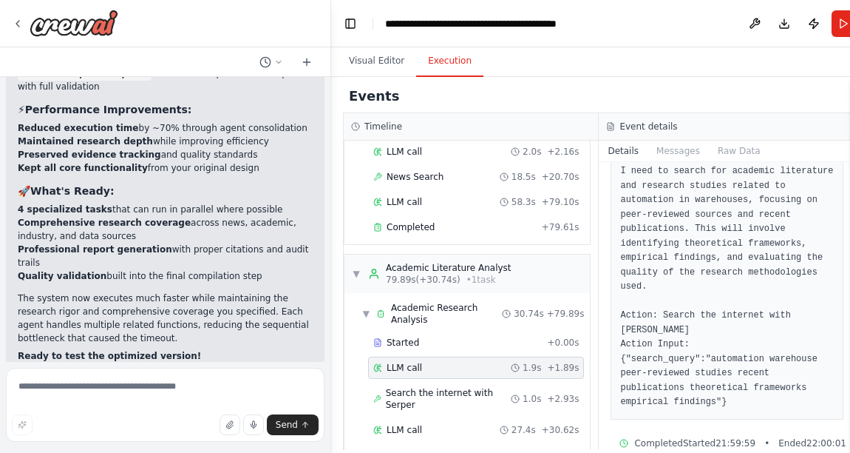
scroll to position [130, 0]
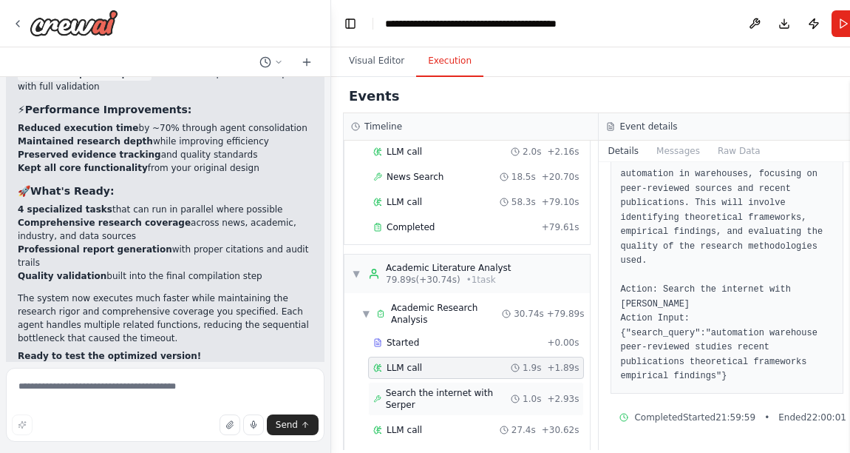
click at [416, 391] on span "Search the internet with Serper" at bounding box center [448, 399] width 125 height 24
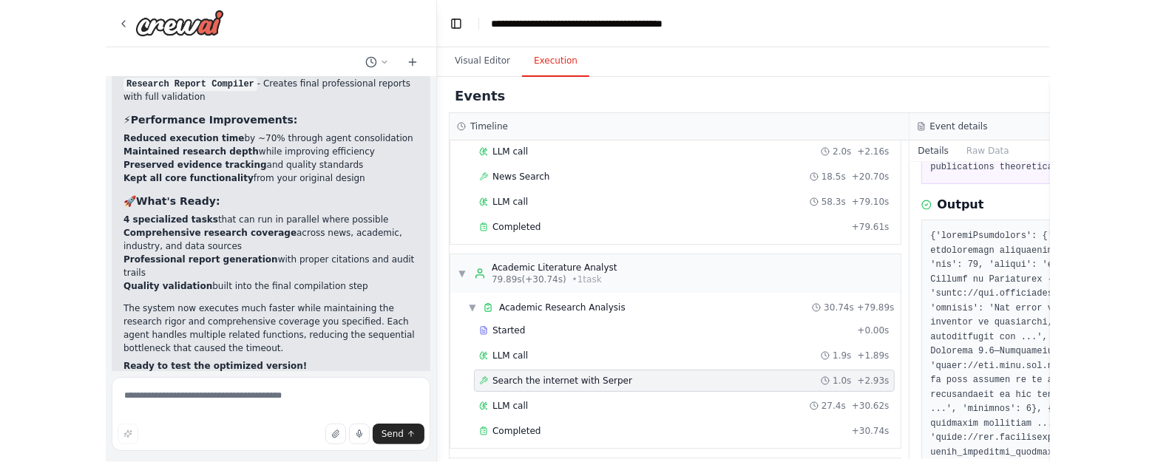
scroll to position [111, 0]
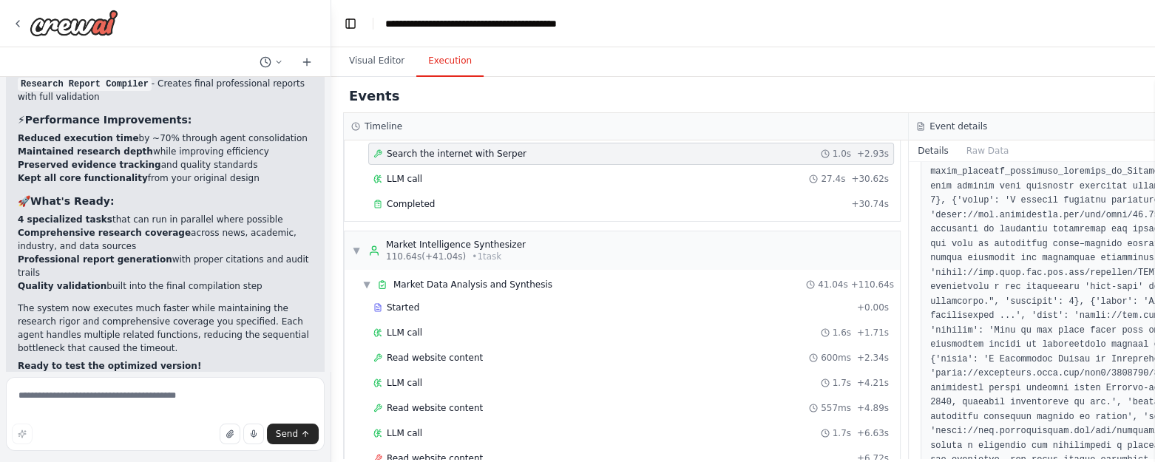
scroll to position [329, 0]
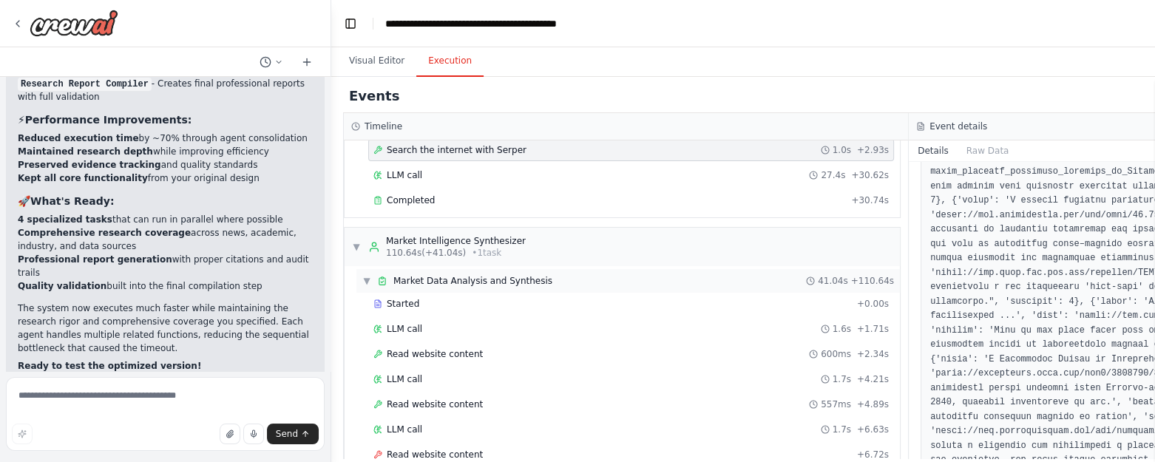
click at [443, 277] on span "Market Data Analysis and Synthesis" at bounding box center [472, 281] width 159 height 12
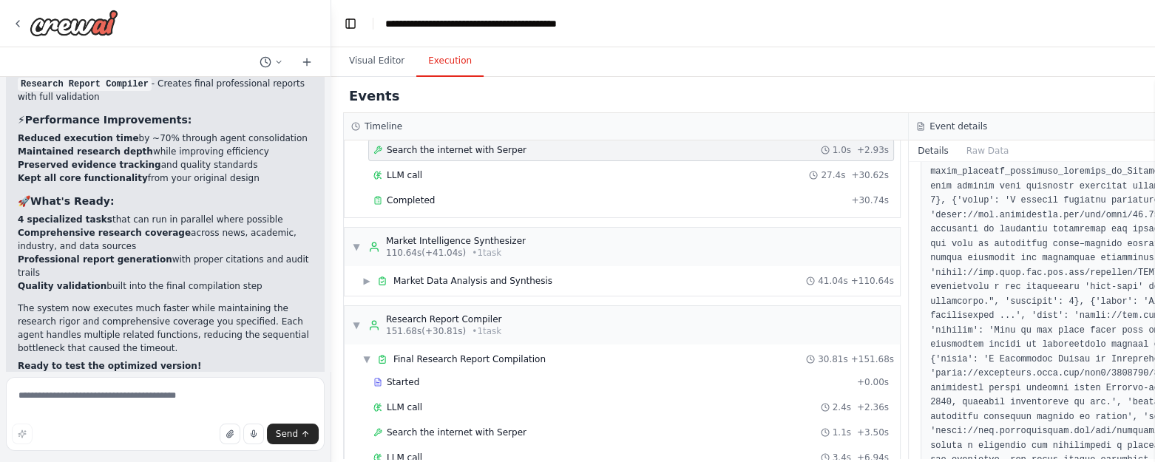
scroll to position [427, 0]
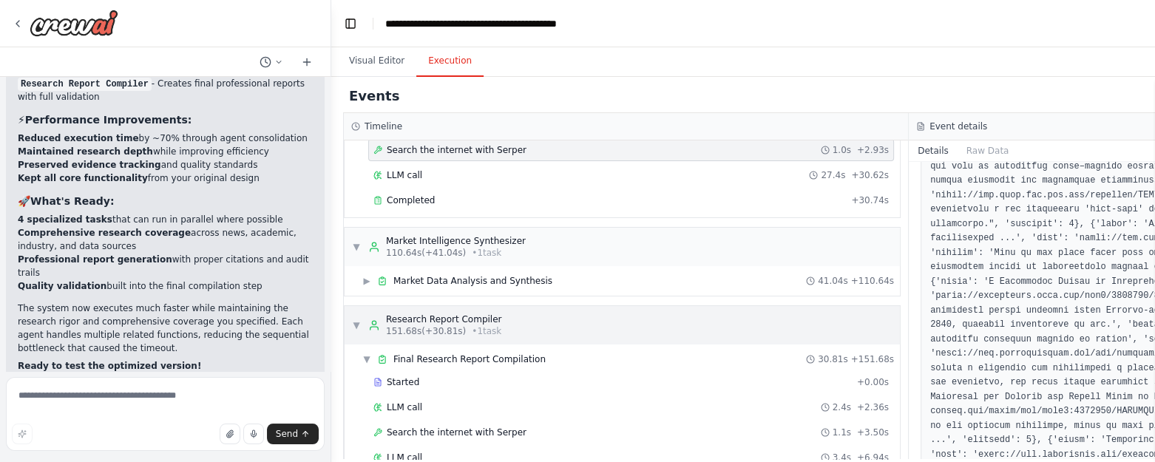
click at [530, 331] on div "▼ Research Report Compiler 151.68s (+30.81s) • 1 task" at bounding box center [622, 325] width 555 height 38
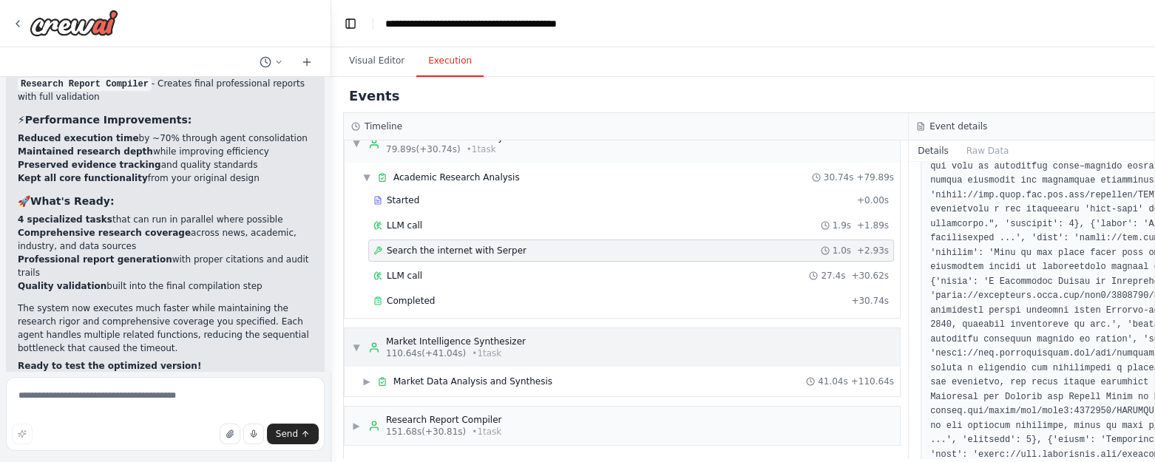
click at [453, 353] on span "110.64s (+41.04s)" at bounding box center [426, 354] width 80 height 12
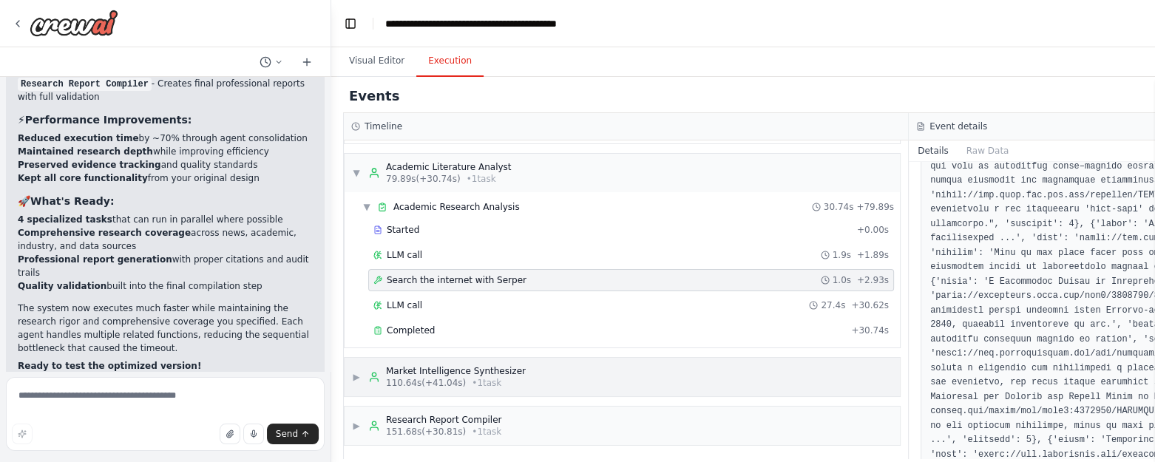
click at [471, 369] on div "Market Intelligence Synthesizer" at bounding box center [456, 371] width 140 height 12
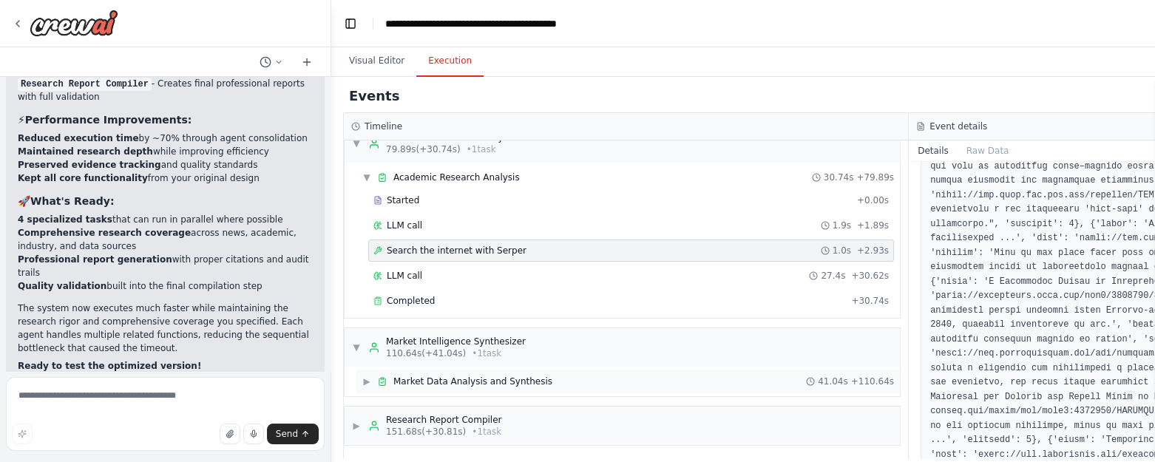
click at [455, 376] on span "Market Data Analysis and Synthesis" at bounding box center [472, 382] width 159 height 12
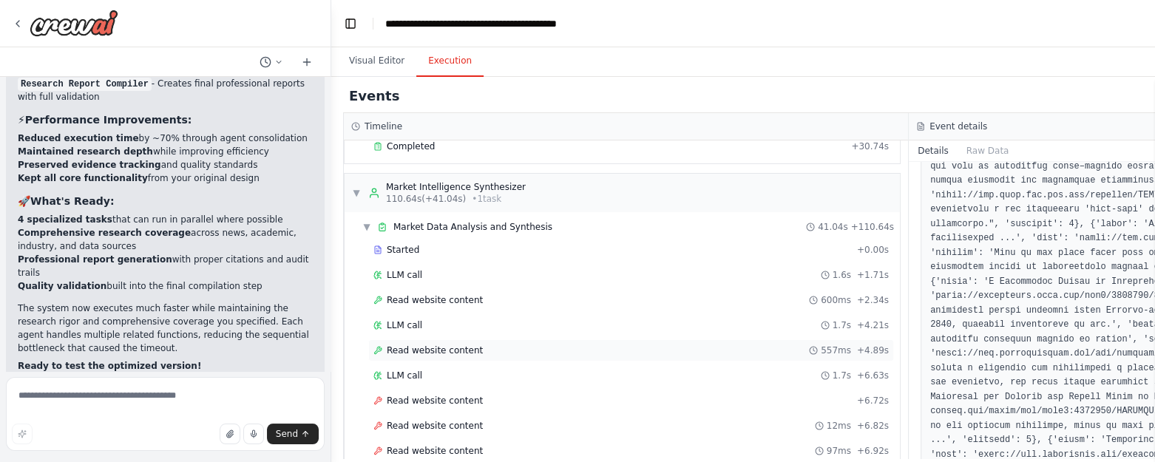
scroll to position [393, 0]
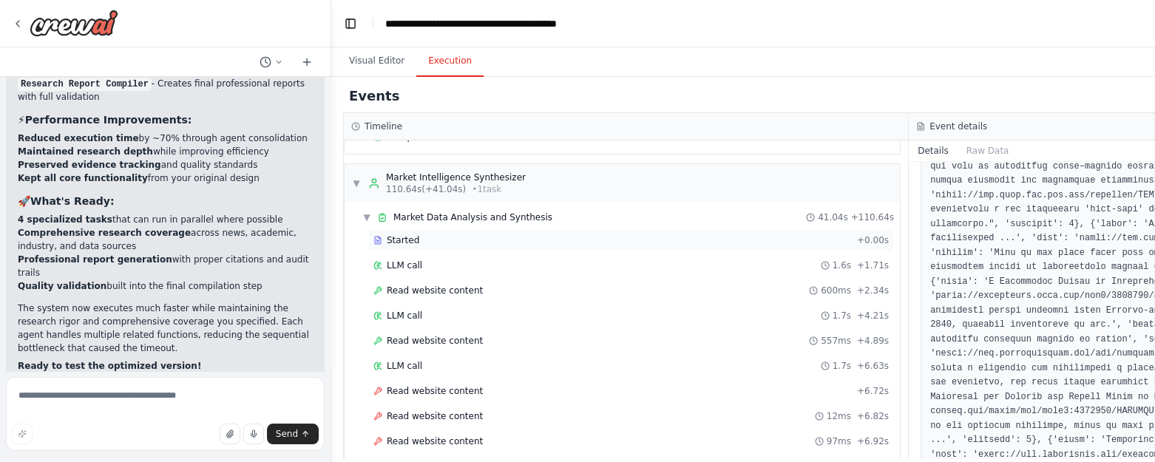
click at [408, 234] on span "Started" at bounding box center [403, 240] width 33 height 12
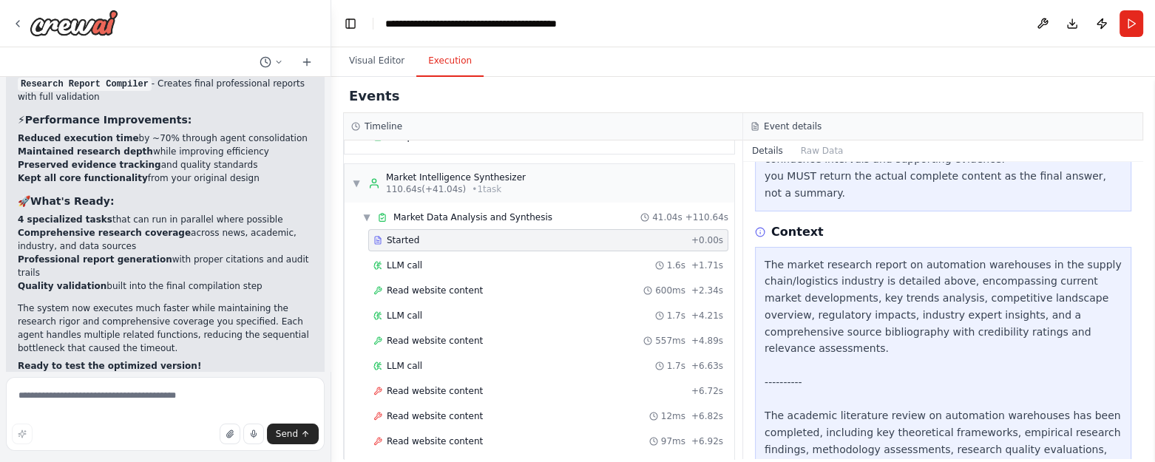
scroll to position [477, 0]
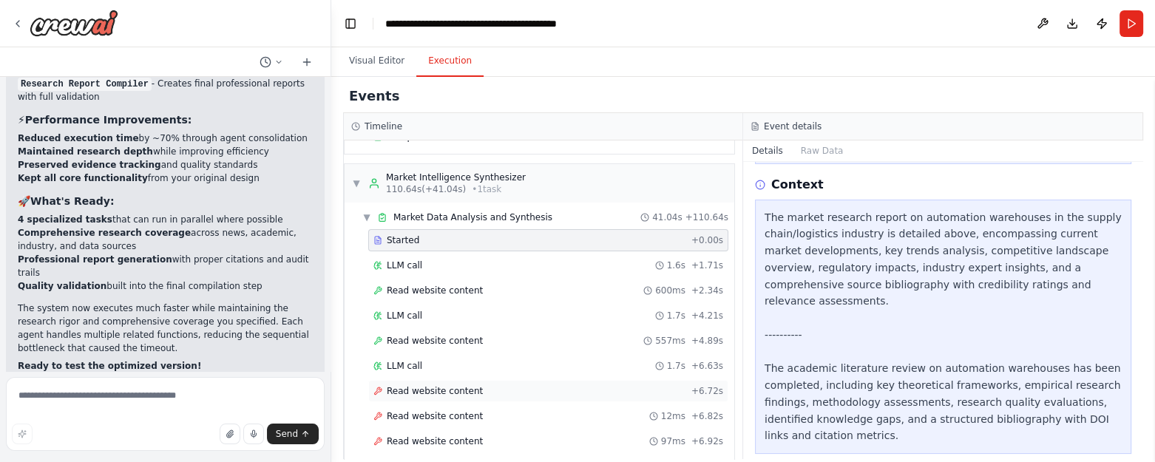
click at [433, 385] on span "Read website content" at bounding box center [435, 391] width 96 height 12
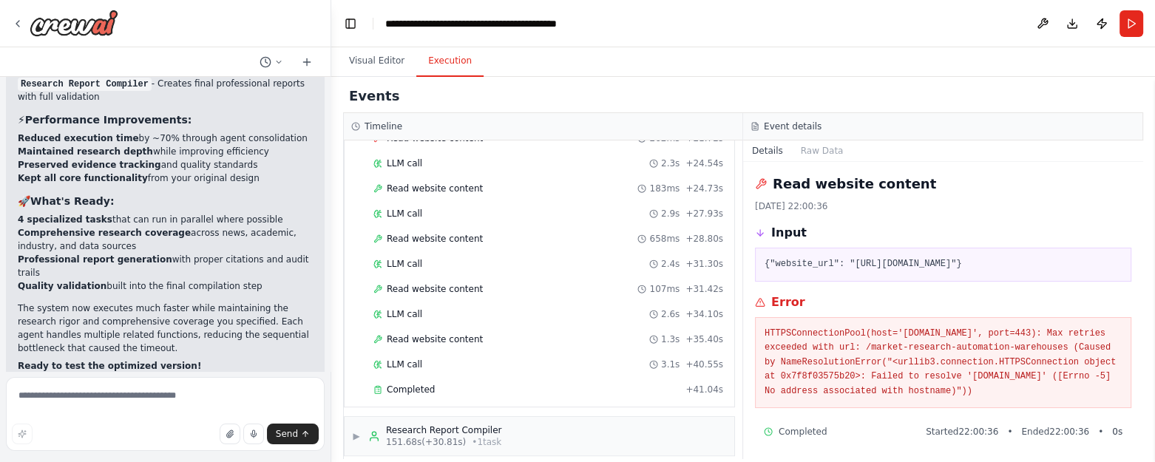
scroll to position [904, 0]
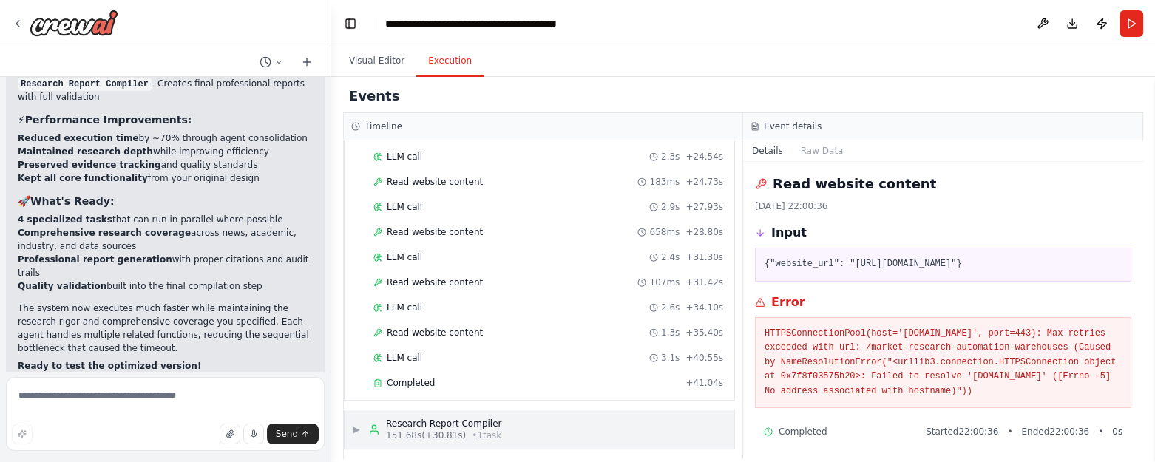
click at [430, 418] on div "Research Report Compiler" at bounding box center [443, 424] width 115 height 12
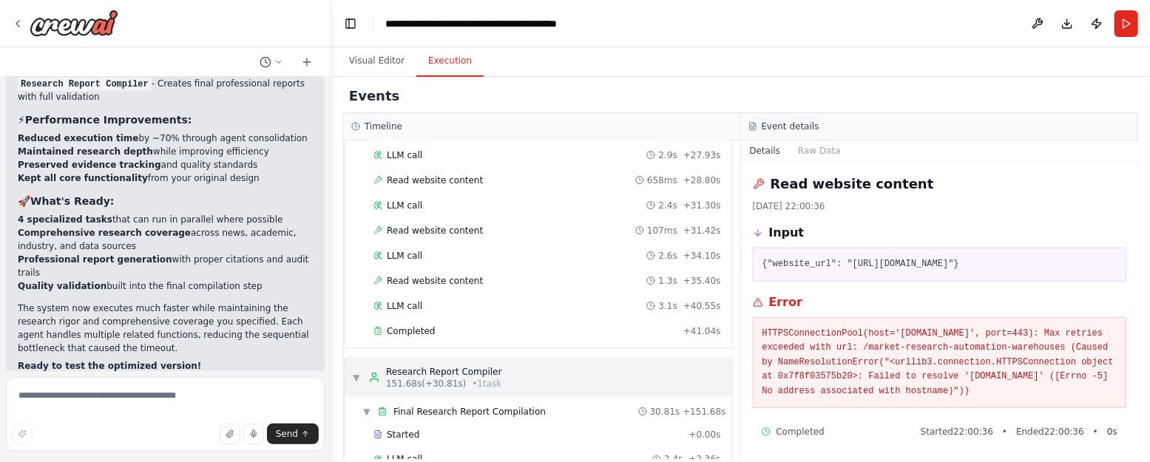
scroll to position [1158, 0]
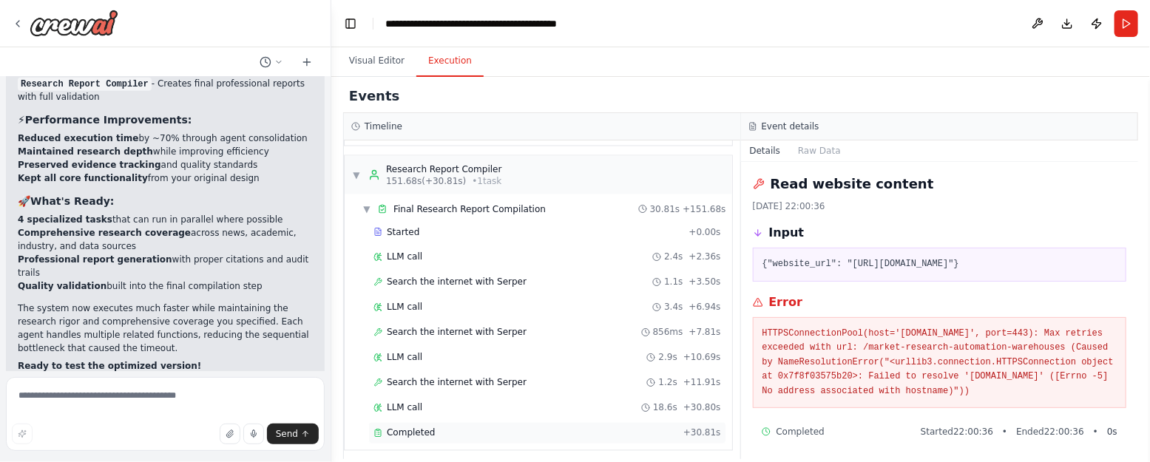
click at [441, 428] on div "Completed" at bounding box center [525, 433] width 304 height 12
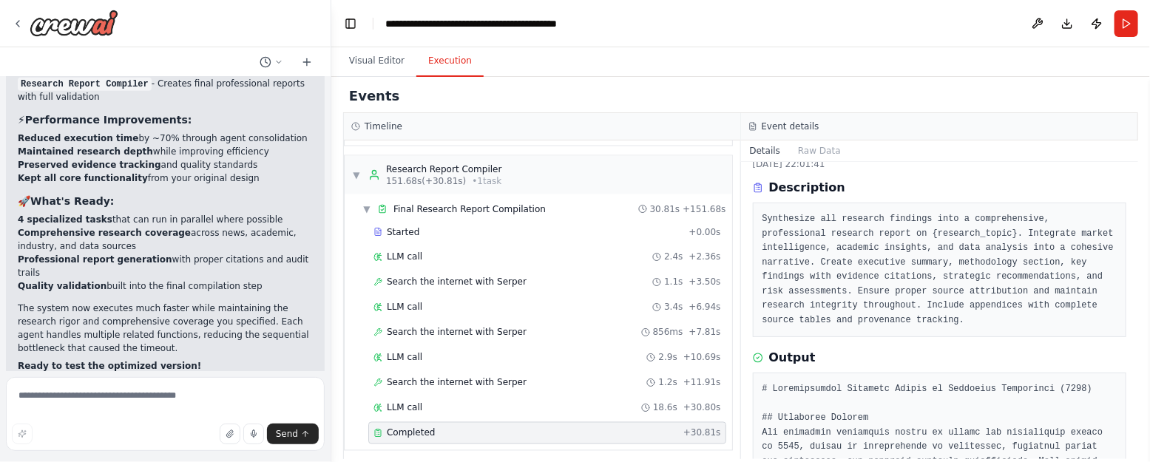
scroll to position [18, 0]
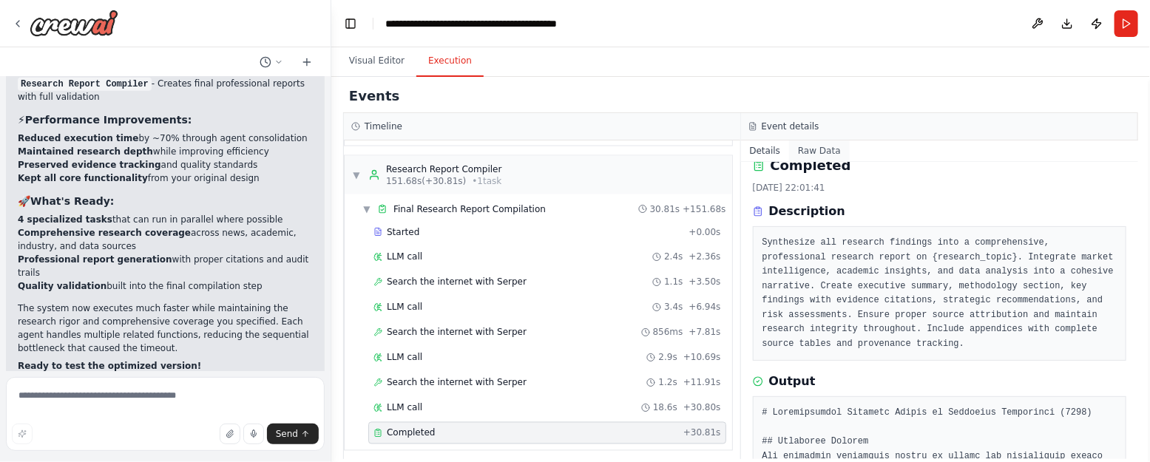
click at [808, 158] on button "Raw Data" at bounding box center [819, 151] width 61 height 21
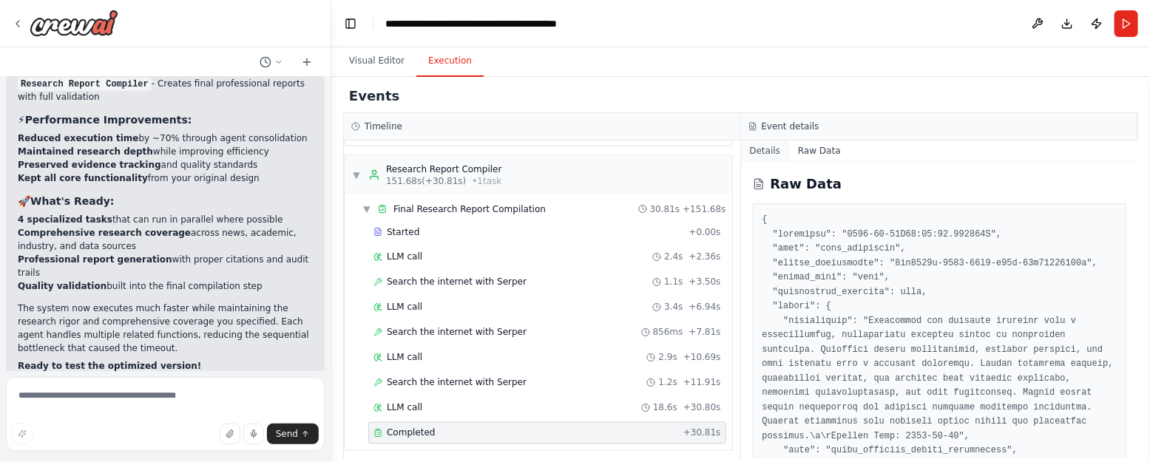
click at [771, 157] on button "Details" at bounding box center [765, 151] width 49 height 21
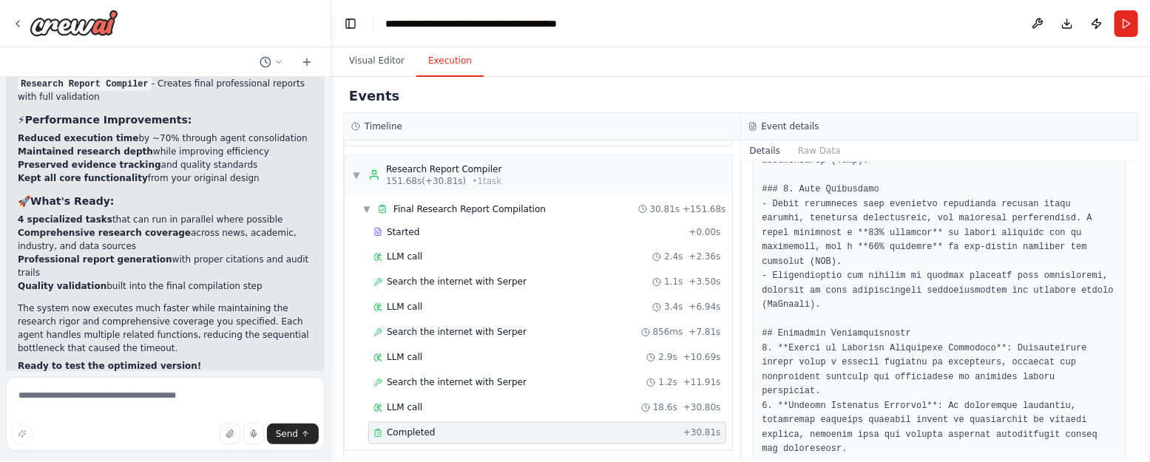
scroll to position [969, 0]
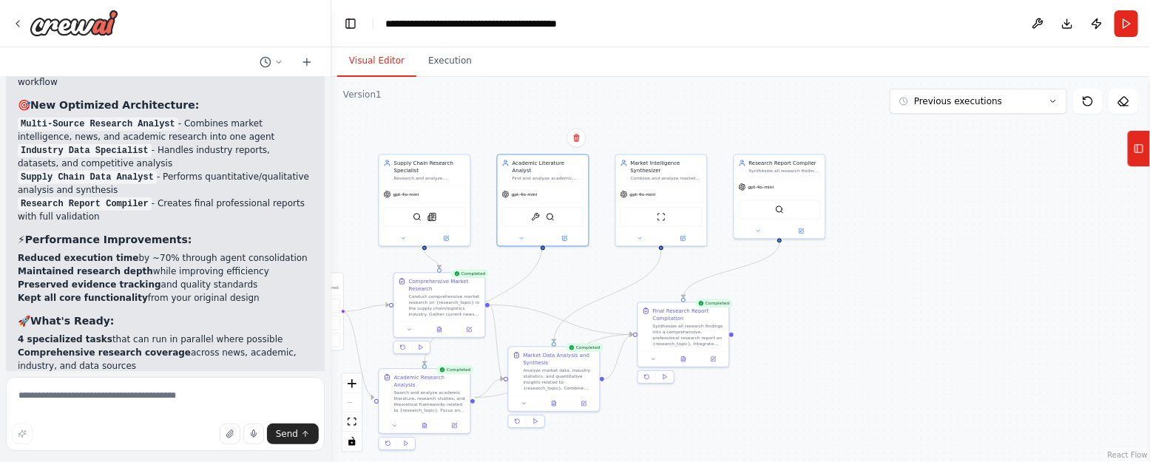
click at [368, 60] on button "Visual Editor" at bounding box center [376, 61] width 79 height 31
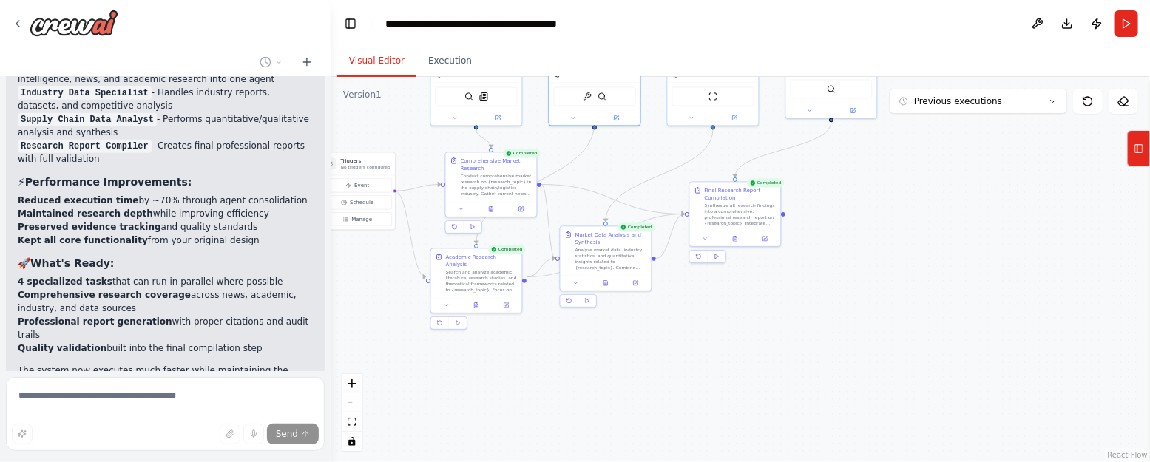
drag, startPoint x: 628, startPoint y: 447, endPoint x: 694, endPoint y: 305, distance: 156.1
click at [694, 305] on div ".deletable-edge-delete-btn { width: 20px; height: 20px; border: 0px solid #ffff…" at bounding box center [740, 269] width 819 height 385
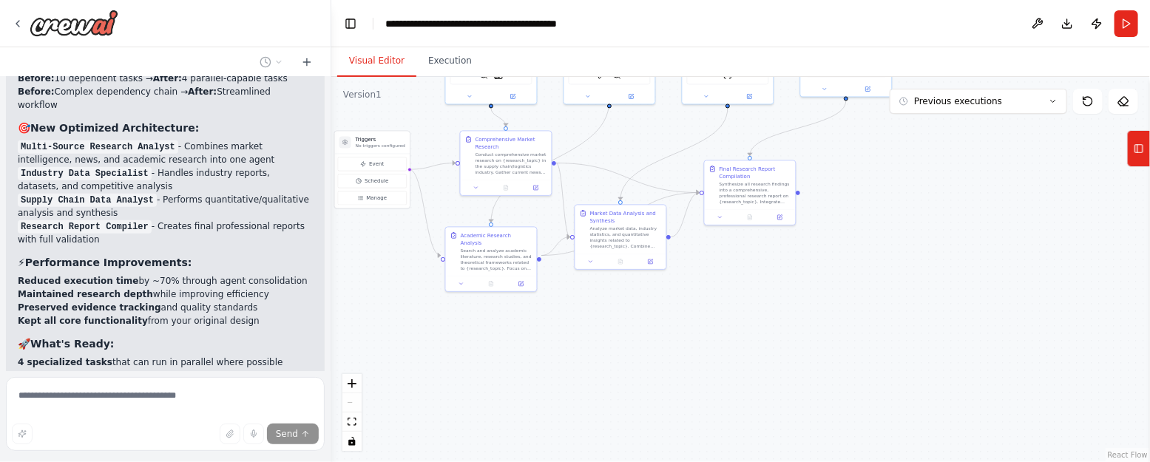
scroll to position [6024, 0]
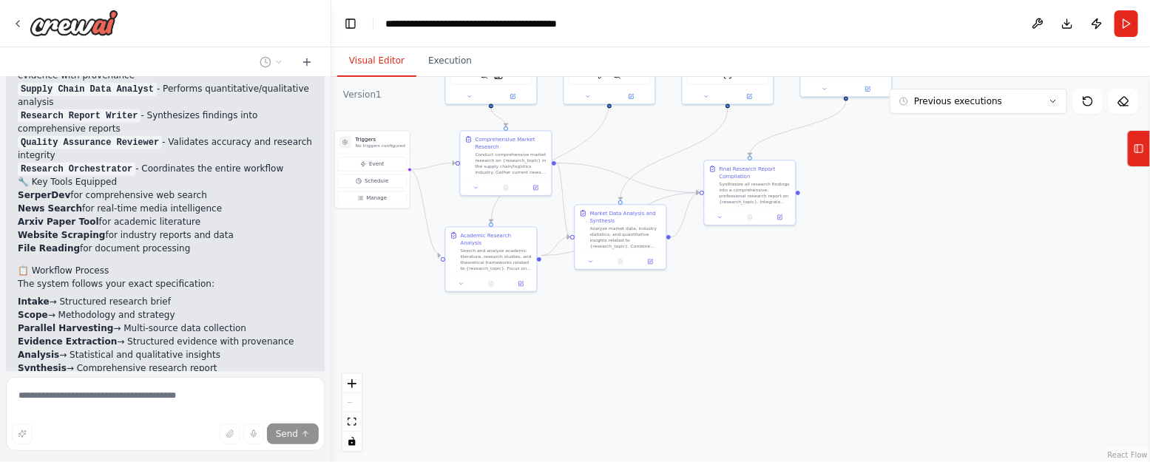
scroll to position [2918, 0]
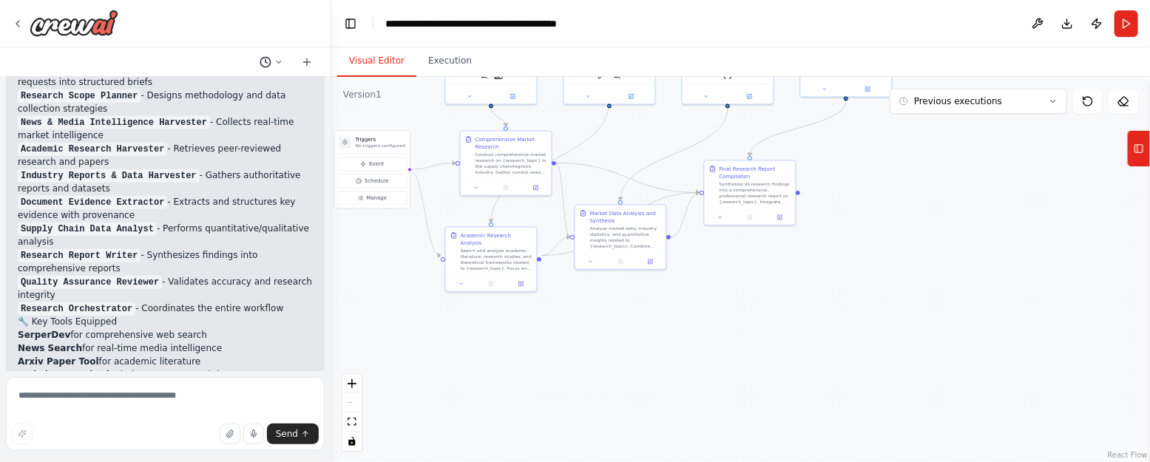
click at [284, 57] on button at bounding box center [271, 62] width 35 height 18
click at [278, 61] on div at bounding box center [165, 231] width 331 height 462
click at [278, 61] on icon at bounding box center [278, 62] width 9 height 9
click at [234, 165] on div at bounding box center [165, 231] width 331 height 462
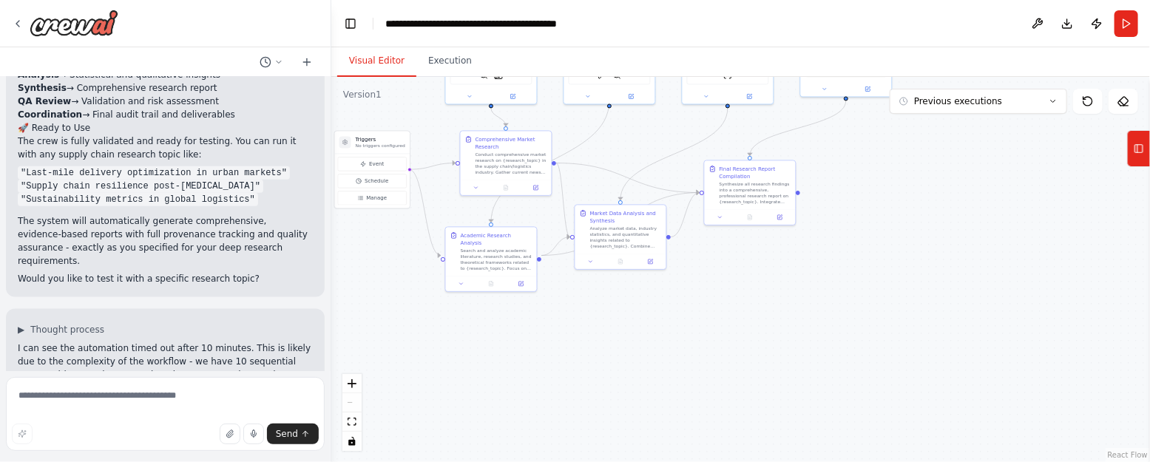
scroll to position [3354, 0]
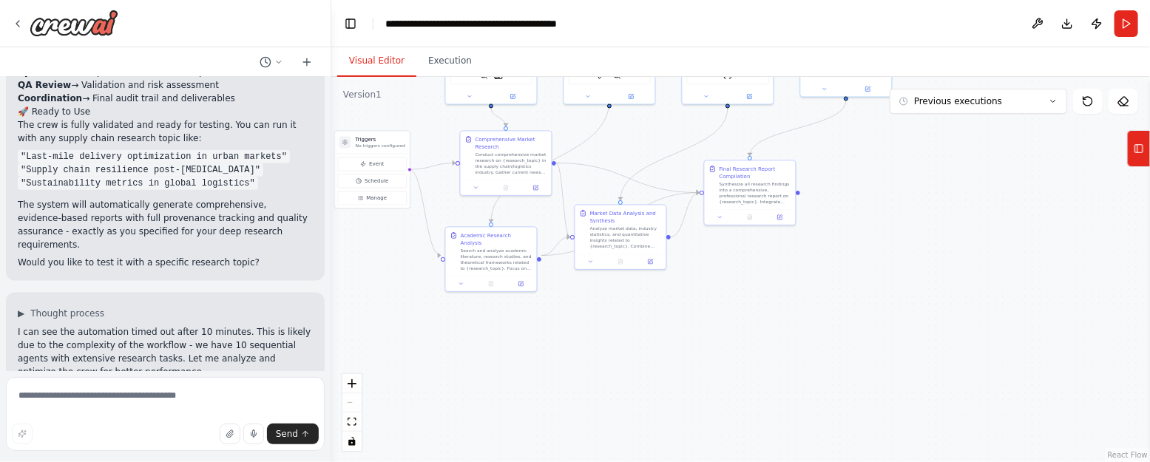
click at [251, 198] on p "The system will automatically generate comprehensive, evidence-based reports wi…" at bounding box center [165, 224] width 295 height 53
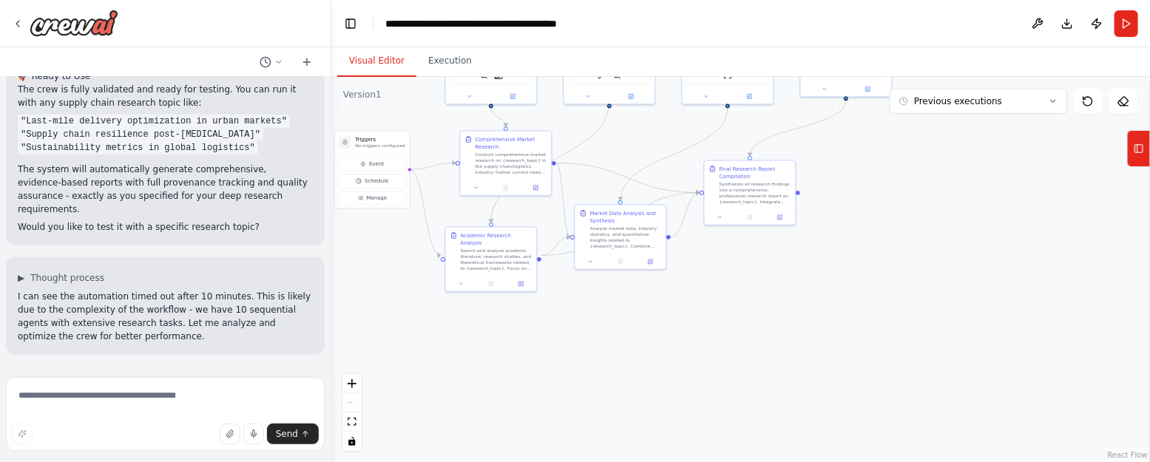
click at [251, 220] on p "Would you like to test it with a specific research topic?" at bounding box center [165, 226] width 295 height 13
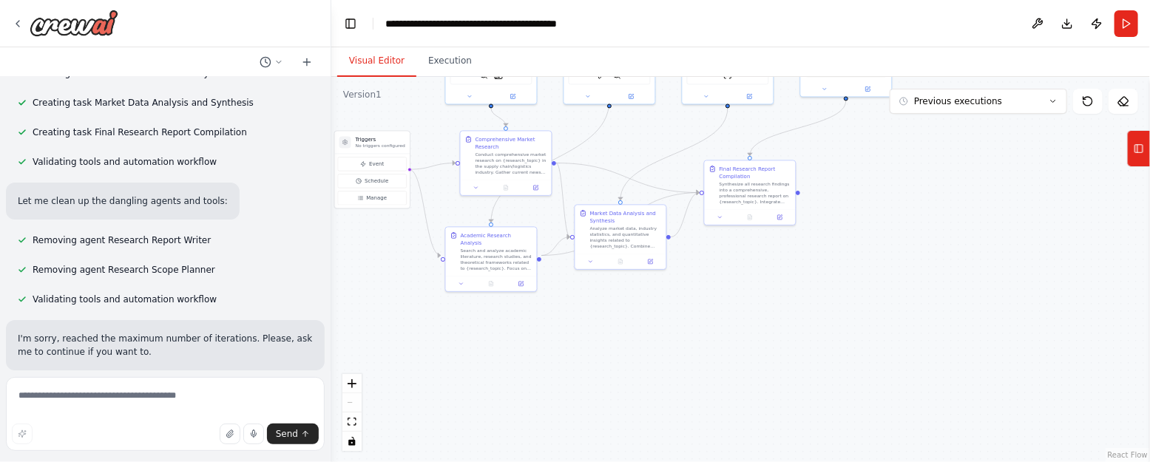
scroll to position [4804, 0]
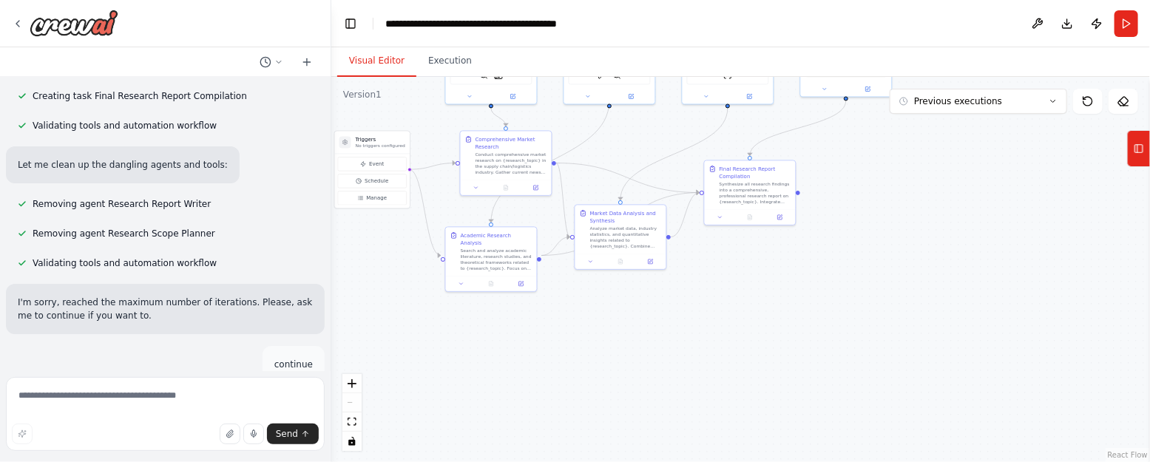
click at [310, 385] on button "Restore" at bounding box center [294, 395] width 63 height 21
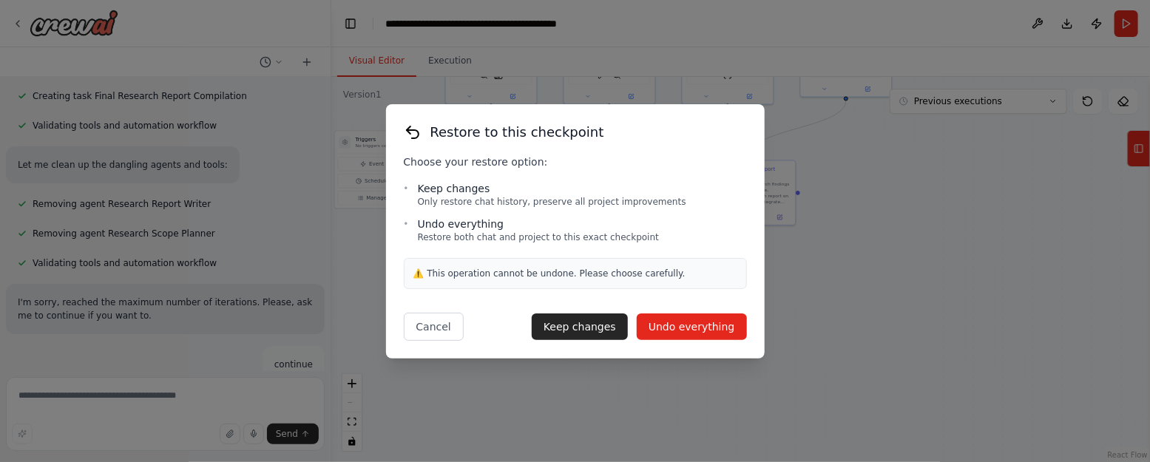
click at [706, 327] on button "Undo everything" at bounding box center [692, 327] width 110 height 27
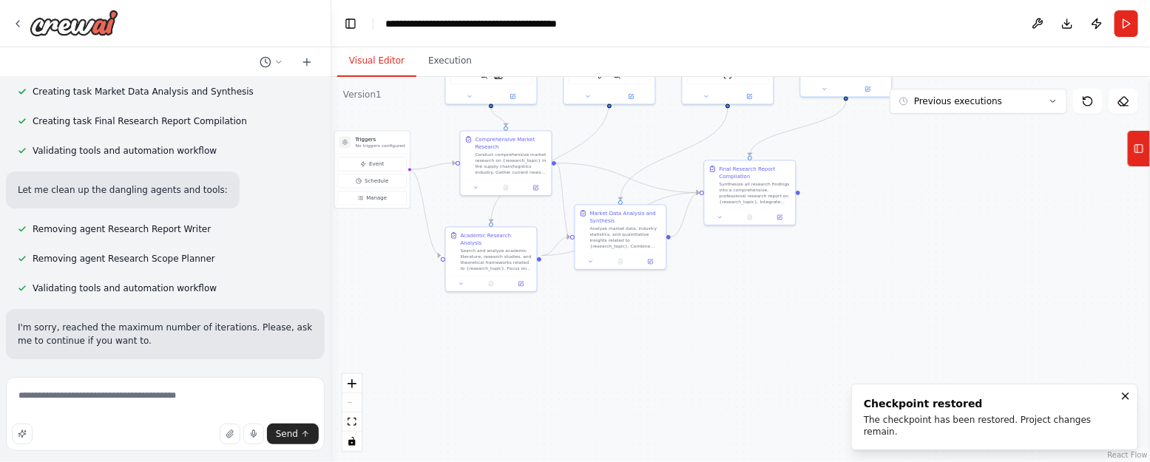
scroll to position [4673, 0]
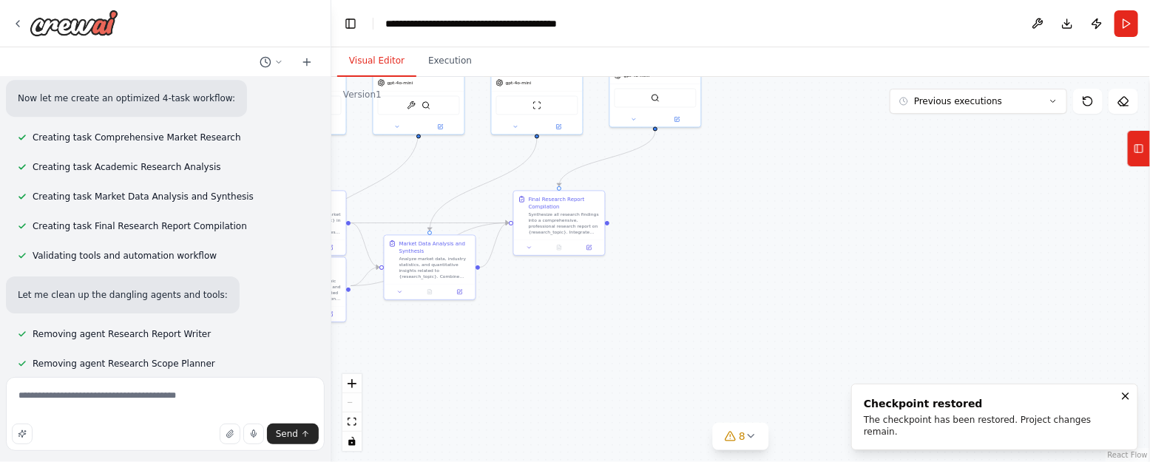
drag, startPoint x: 583, startPoint y: 326, endPoint x: 652, endPoint y: 302, distance: 73.4
click at [653, 302] on div ".deletable-edge-delete-btn { width: 20px; height: 20px; border: 0px solid #ffff…" at bounding box center [740, 269] width 819 height 385
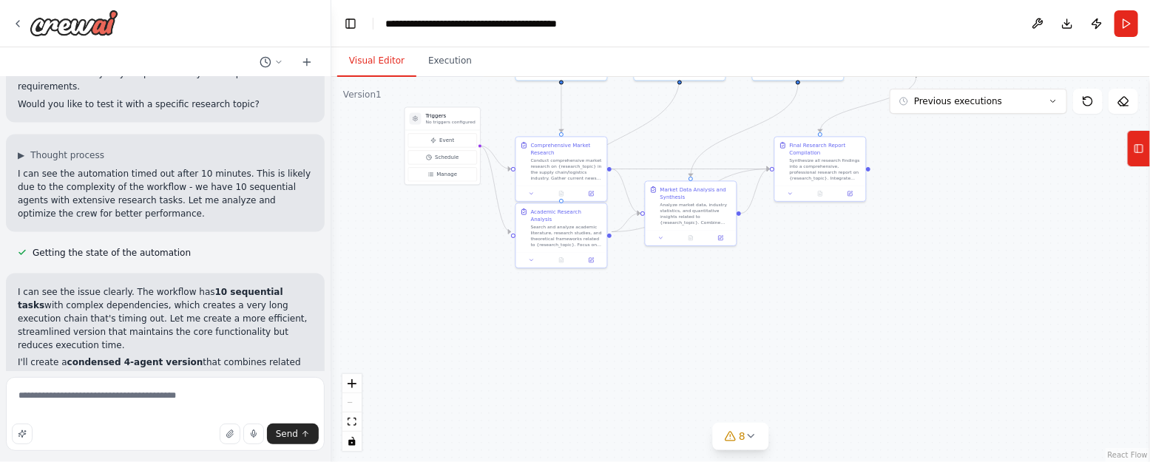
click at [195, 285] on p "I can see the issue clearly. The workflow has 10 sequential tasks with complex …" at bounding box center [165, 318] width 295 height 67
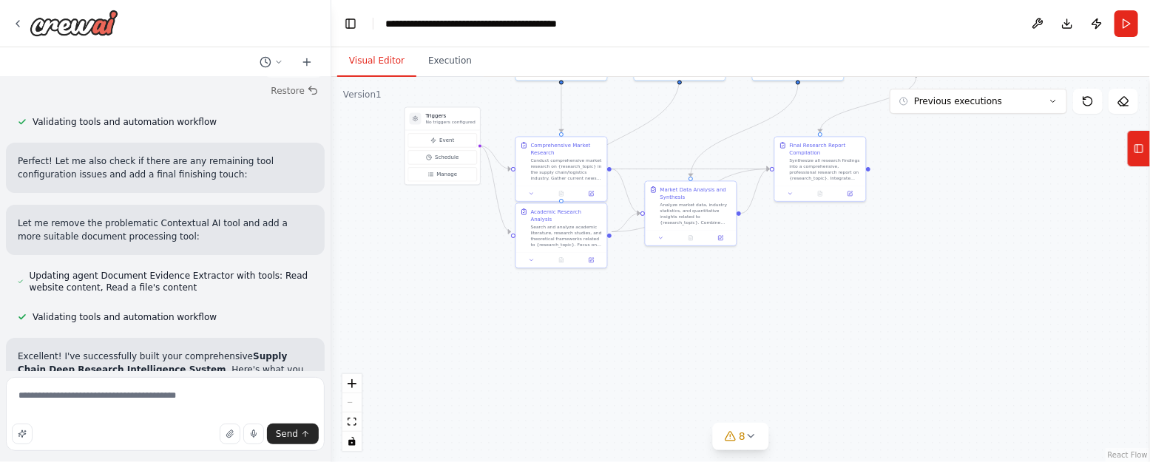
scroll to position [2536, 0]
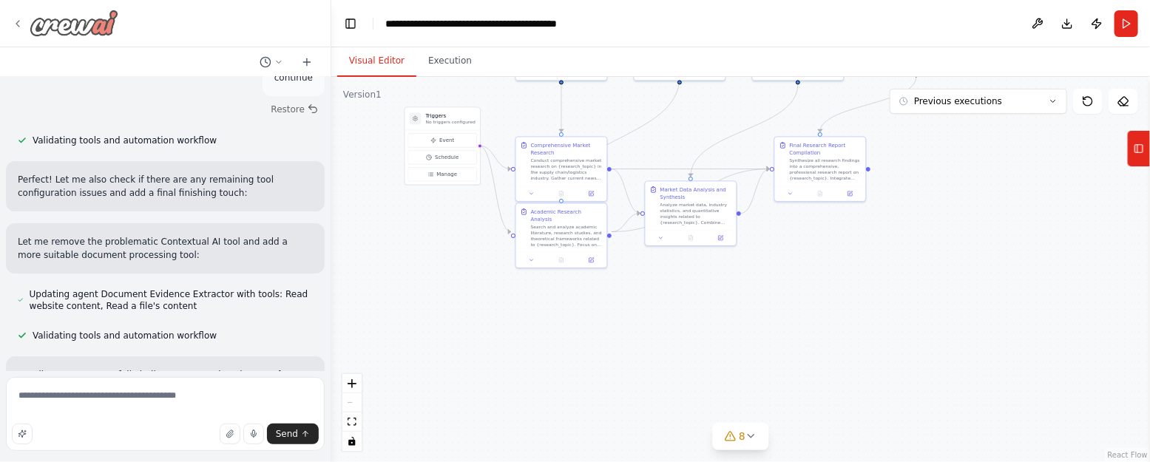
click at [17, 24] on icon at bounding box center [17, 24] width 3 height 6
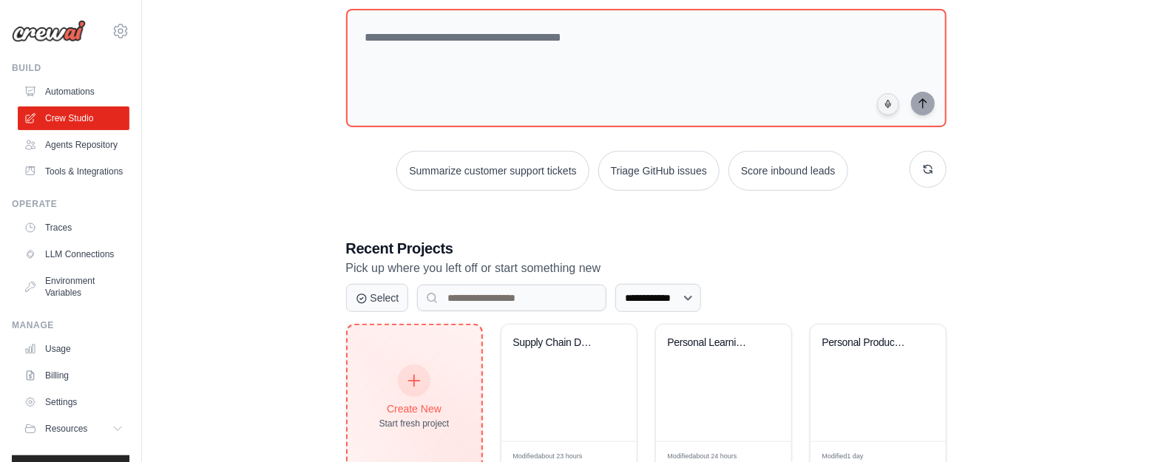
click at [413, 385] on icon at bounding box center [414, 381] width 16 height 16
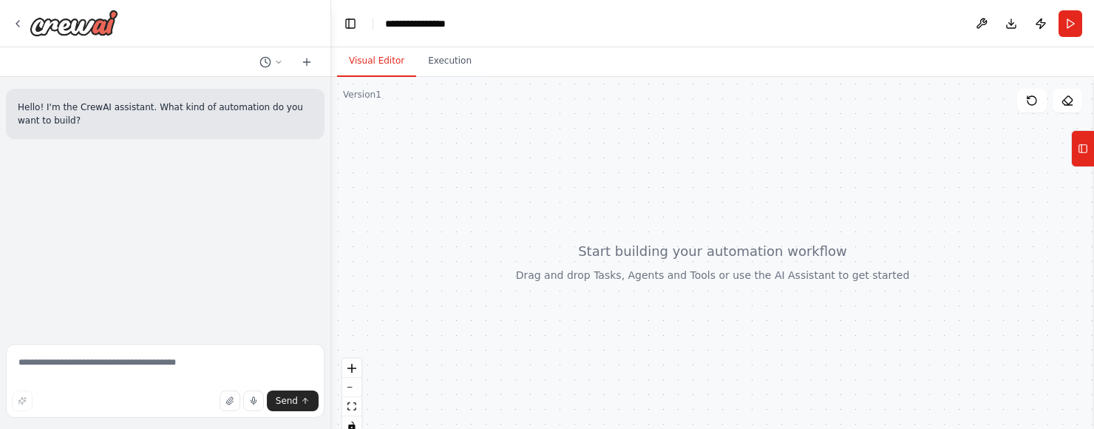
click at [307, 52] on div at bounding box center [165, 62] width 331 height 30
click at [312, 67] on icon at bounding box center [307, 62] width 12 height 12
click at [1080, 150] on rect at bounding box center [1084, 149] width 8 height 8
